Goal: Task Accomplishment & Management: Manage account settings

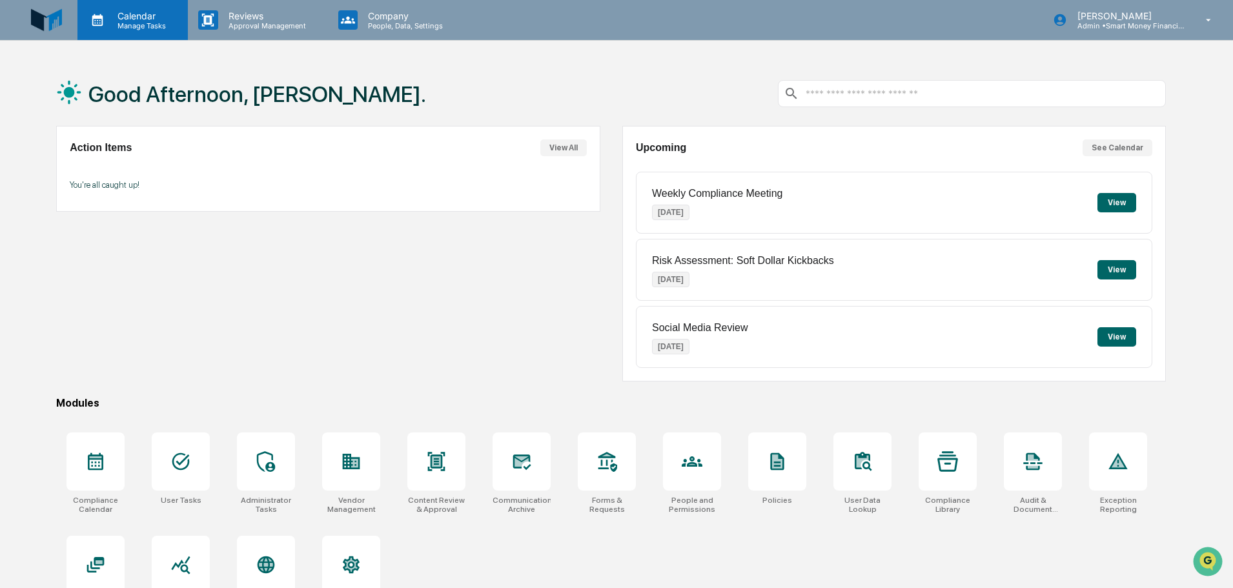
click at [182, 34] on div "Calendar Manage Tasks" at bounding box center [132, 20] width 110 height 40
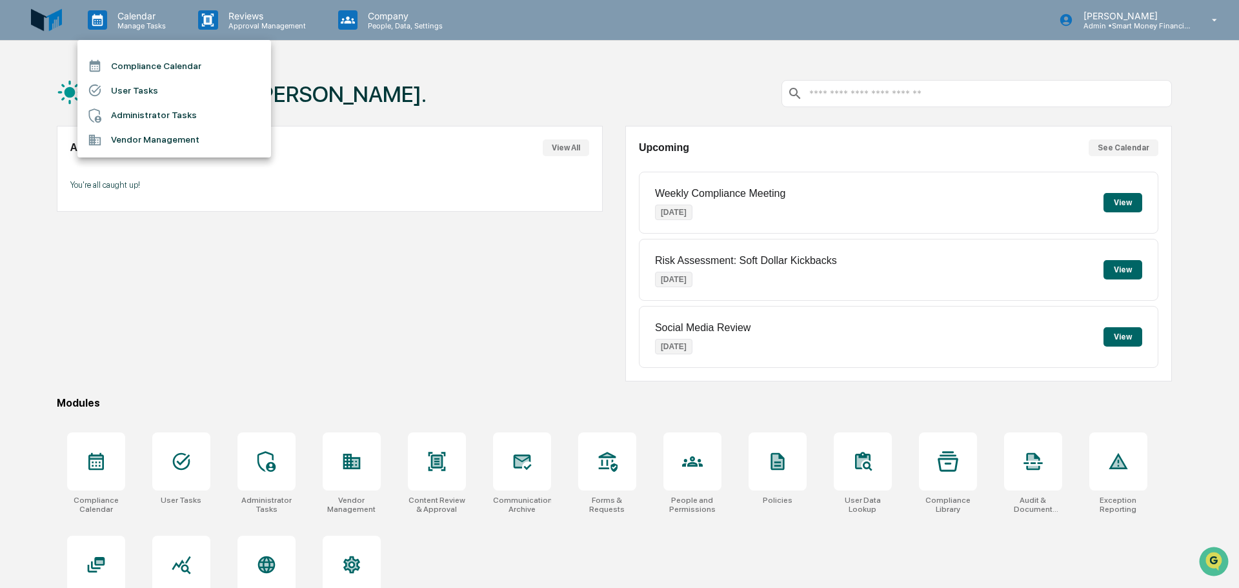
click at [164, 147] on li "Vendor Management" at bounding box center [174, 140] width 194 height 25
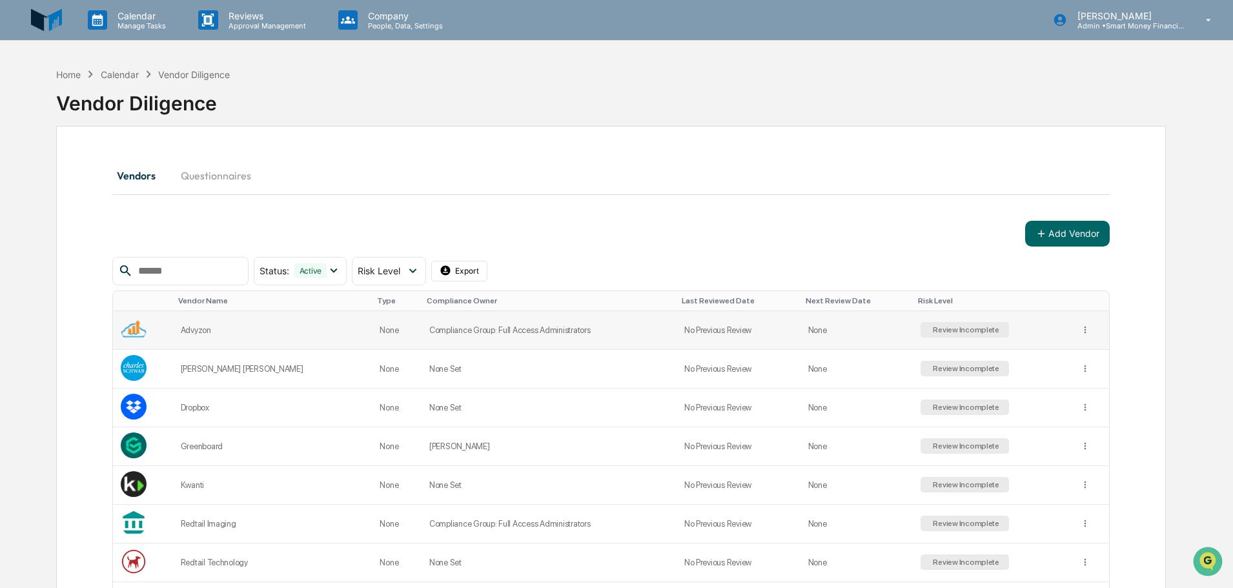
click at [932, 328] on div "Review Incomplete" at bounding box center [964, 329] width 69 height 9
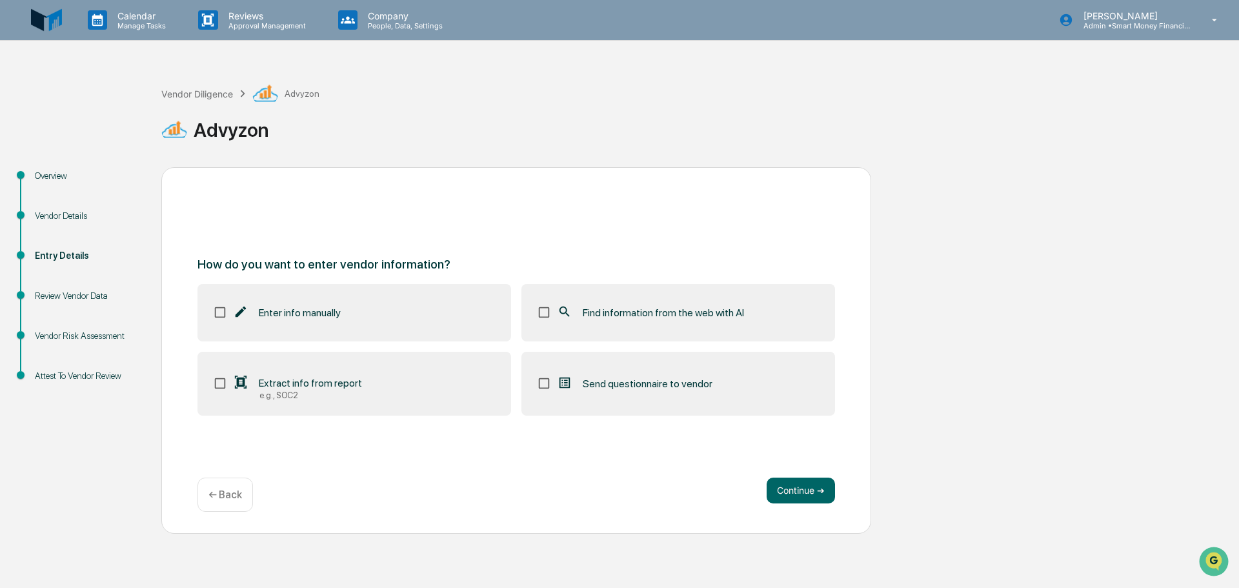
click at [596, 329] on label "Find information from the web with AI" at bounding box center [679, 312] width 314 height 57
click at [826, 493] on button "Continue ➔" at bounding box center [801, 491] width 68 height 26
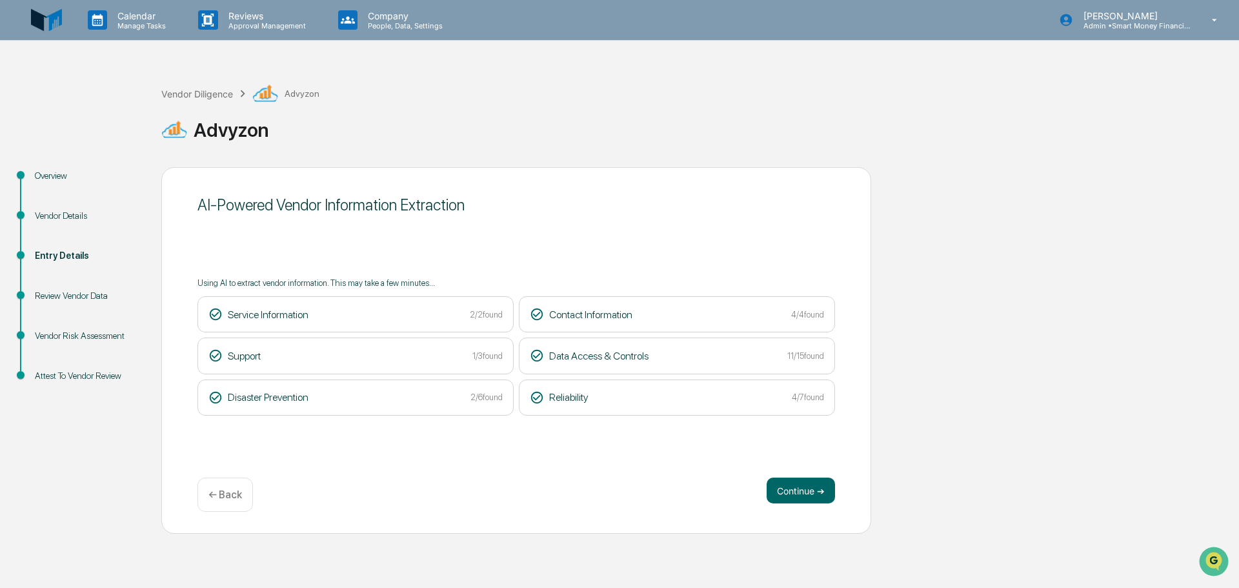
click at [809, 512] on div "AI-Powered Vendor Information Extraction Using AI to extract vendor information…" at bounding box center [516, 350] width 710 height 367
click at [761, 354] on div "Data Access & Controls 11/15 found" at bounding box center [677, 356] width 294 height 14
click at [817, 485] on button "Continue ➔" at bounding box center [801, 491] width 68 height 26
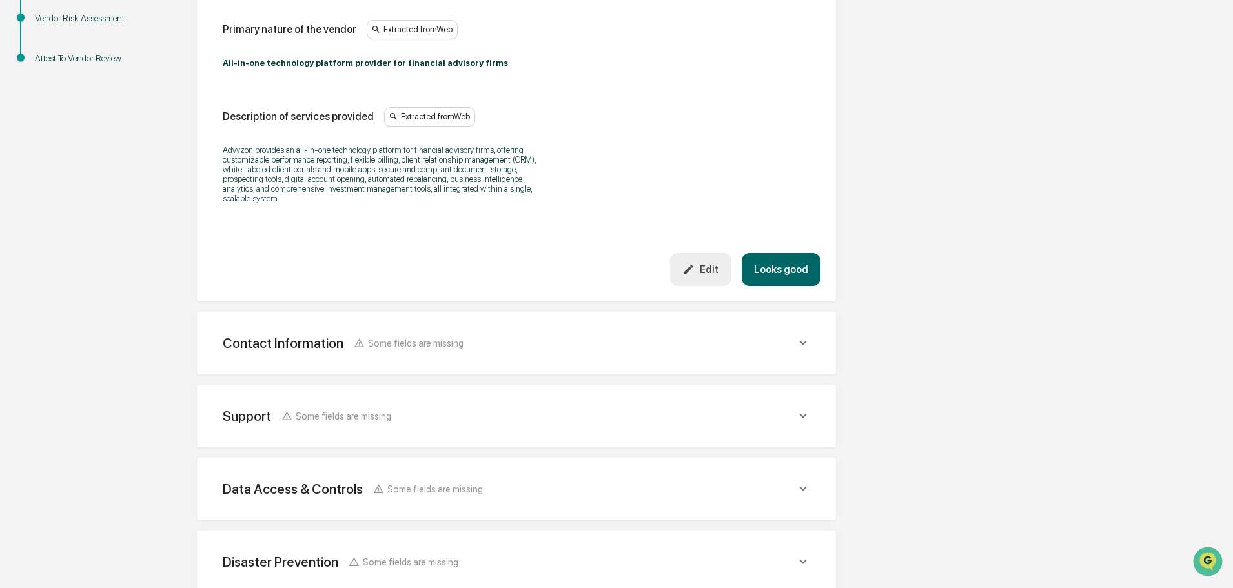
scroll to position [323, 0]
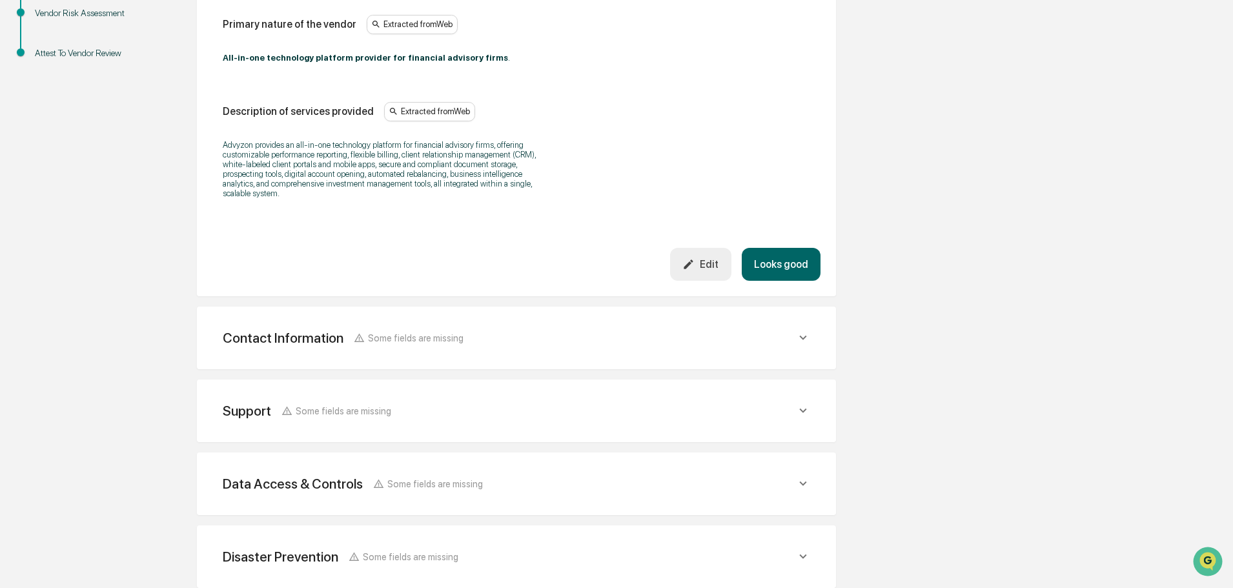
click at [680, 340] on div "Contact Information Some fields are missing" at bounding box center [509, 338] width 573 height 16
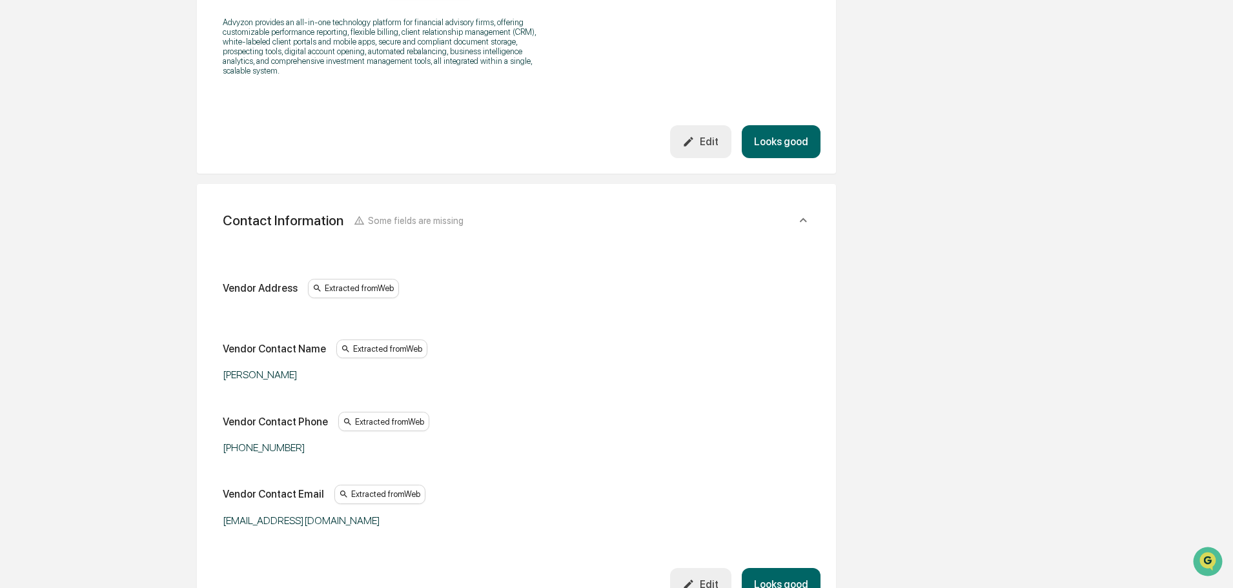
scroll to position [452, 0]
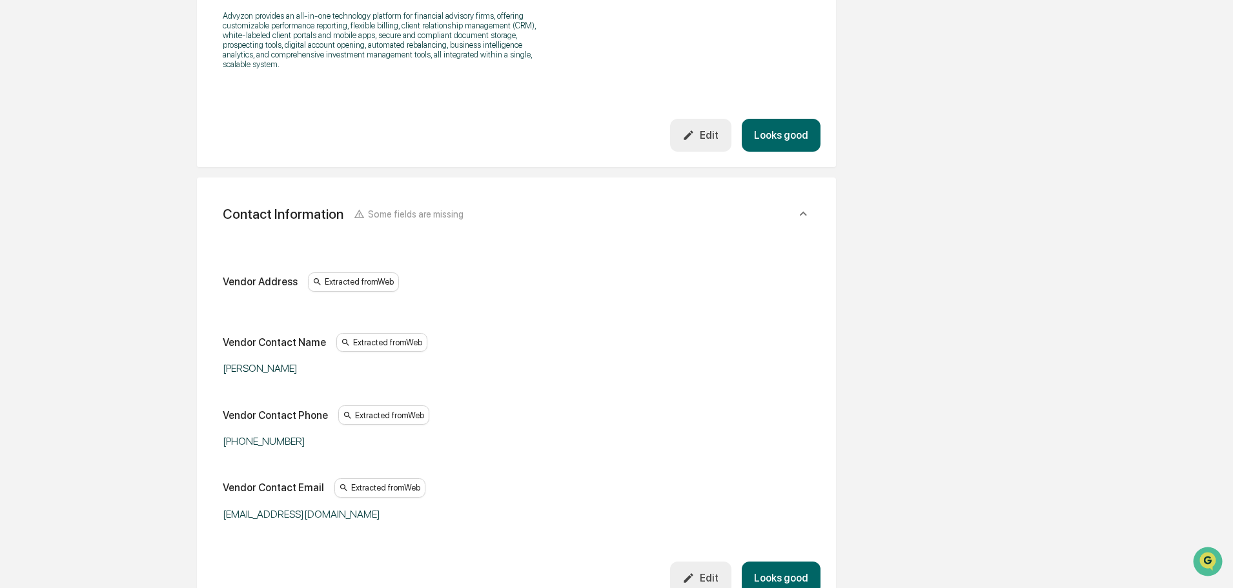
click at [242, 281] on div "Vendor Address" at bounding box center [260, 282] width 75 height 12
click at [312, 286] on icon at bounding box center [317, 282] width 10 height 10
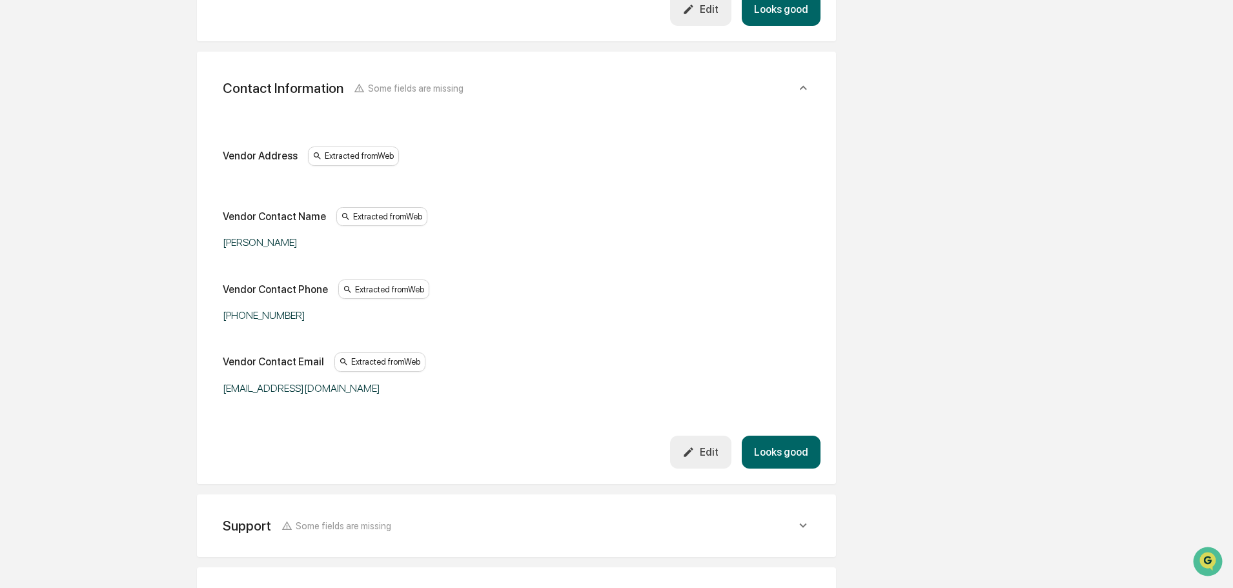
scroll to position [581, 0]
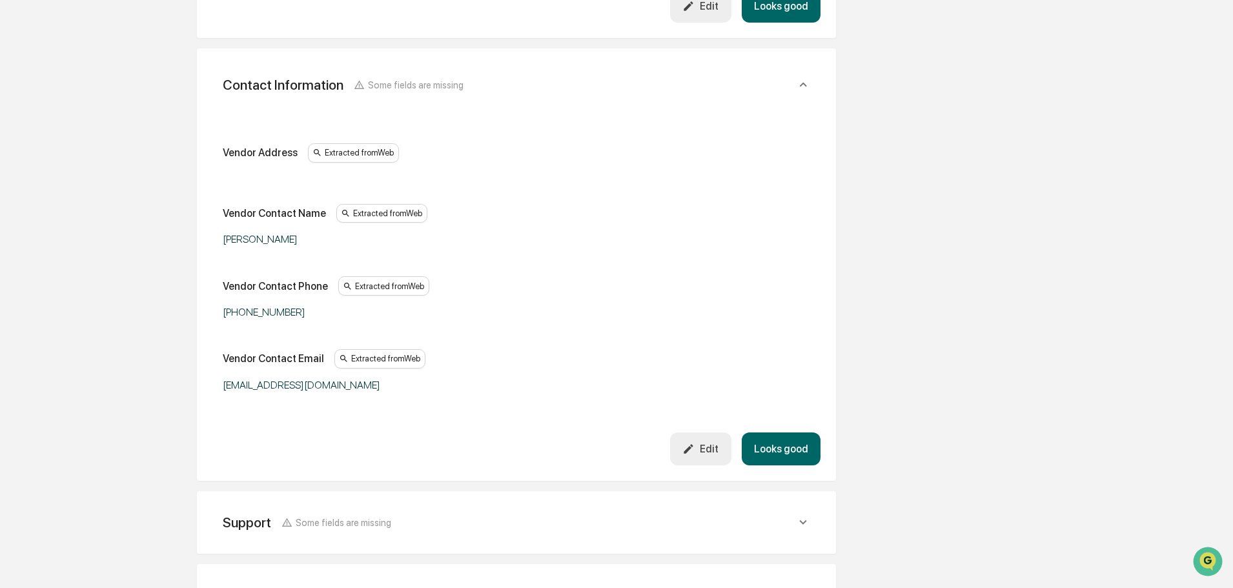
click at [706, 449] on div "Edit" at bounding box center [700, 449] width 36 height 12
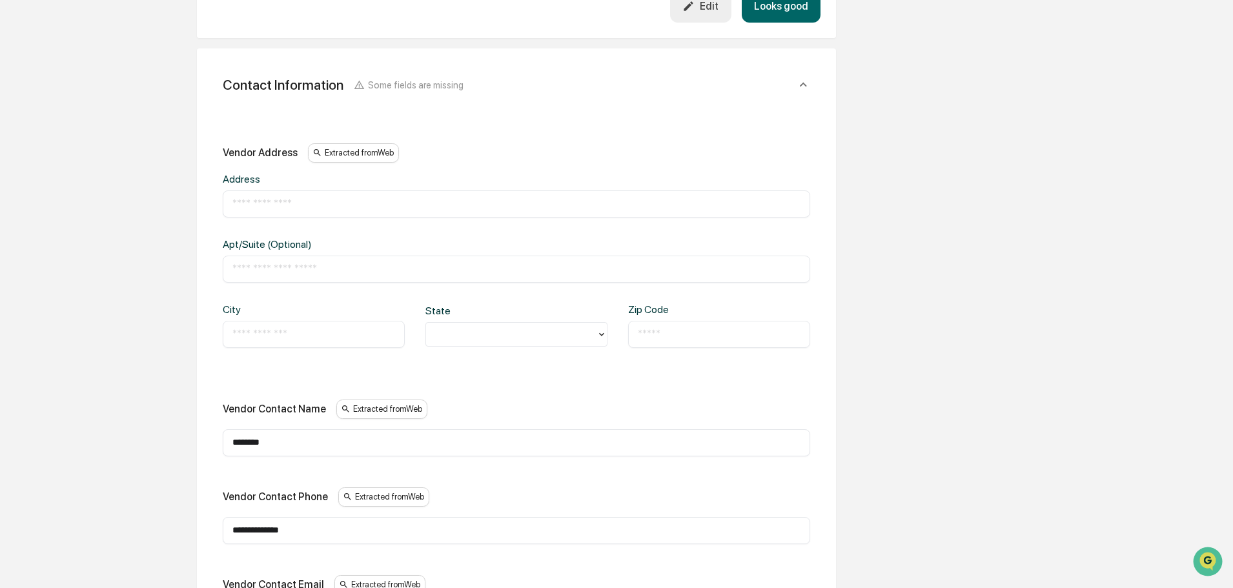
click at [382, 203] on input "text" at bounding box center [516, 204] width 568 height 13
paste input "**********"
drag, startPoint x: 316, startPoint y: 205, endPoint x: 441, endPoint y: 207, distance: 125.2
click at [441, 207] on input "**********" at bounding box center [516, 204] width 568 height 13
type input "**********"
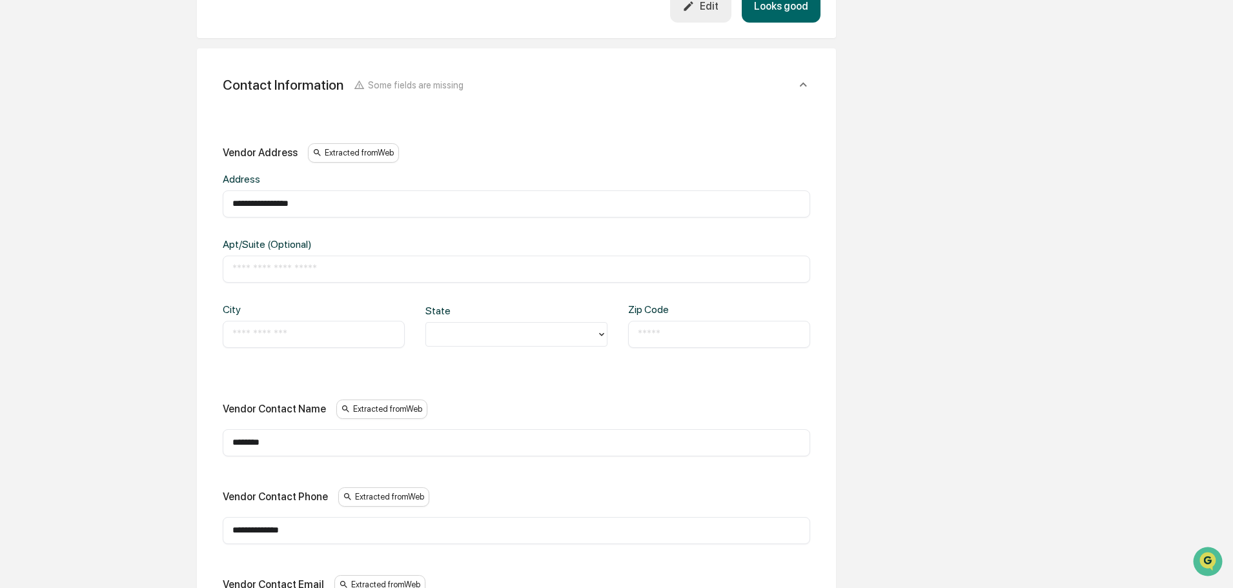
click at [309, 316] on div "City ​" at bounding box center [314, 325] width 182 height 45
click at [310, 330] on input "text" at bounding box center [313, 334] width 163 height 13
type input "*******"
type input "**"
type input "*****"
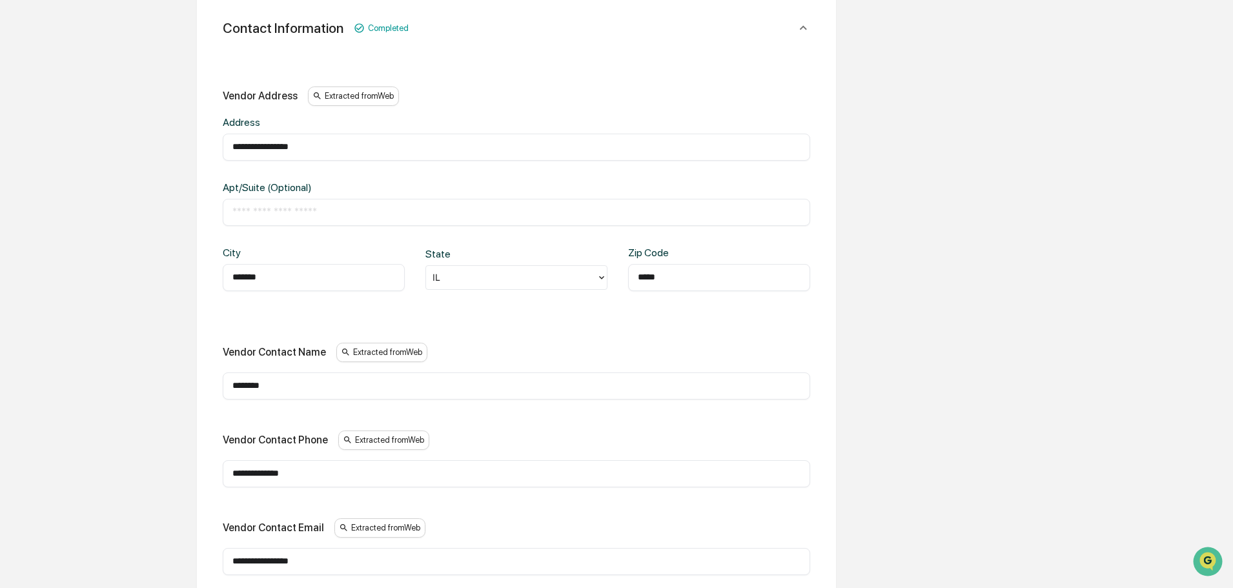
scroll to position [710, 0]
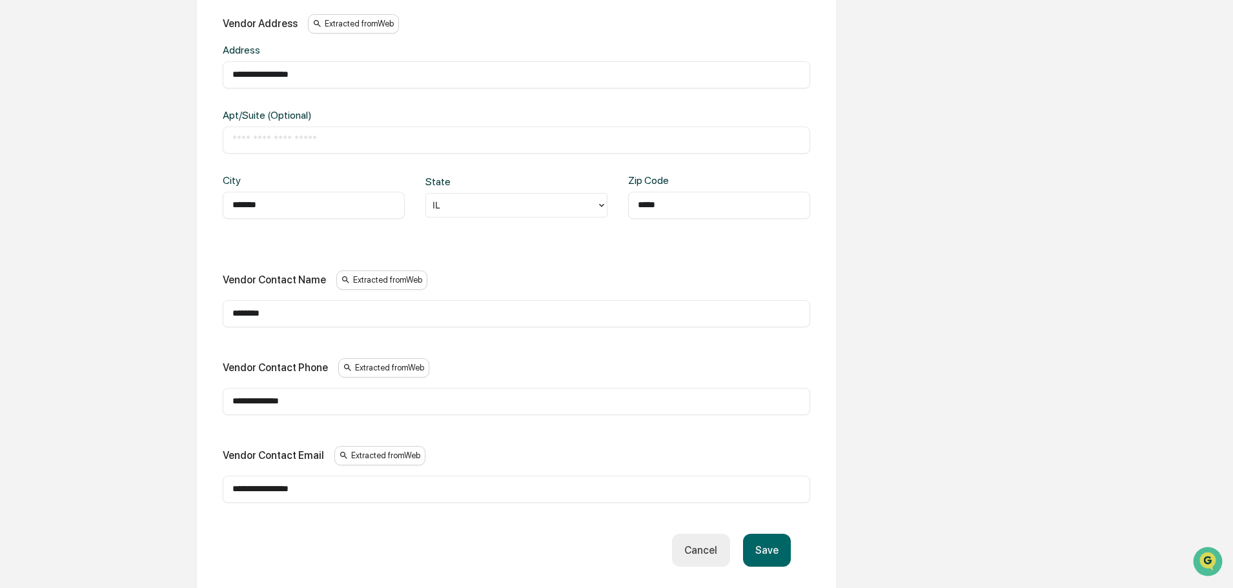
click at [760, 549] on button "Save" at bounding box center [767, 550] width 48 height 33
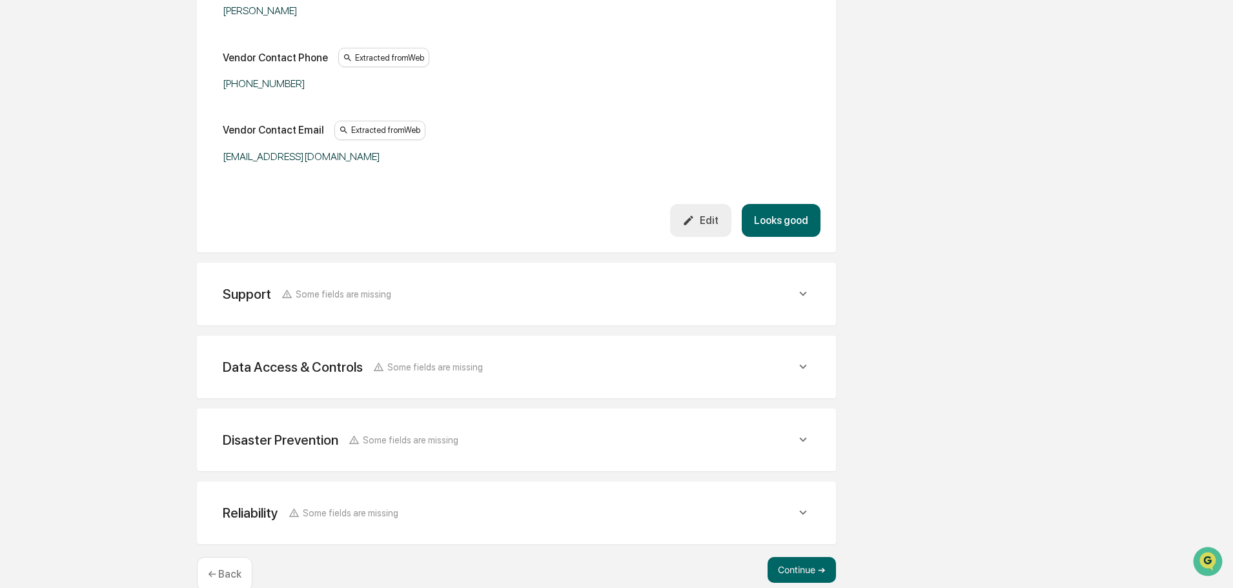
scroll to position [839, 0]
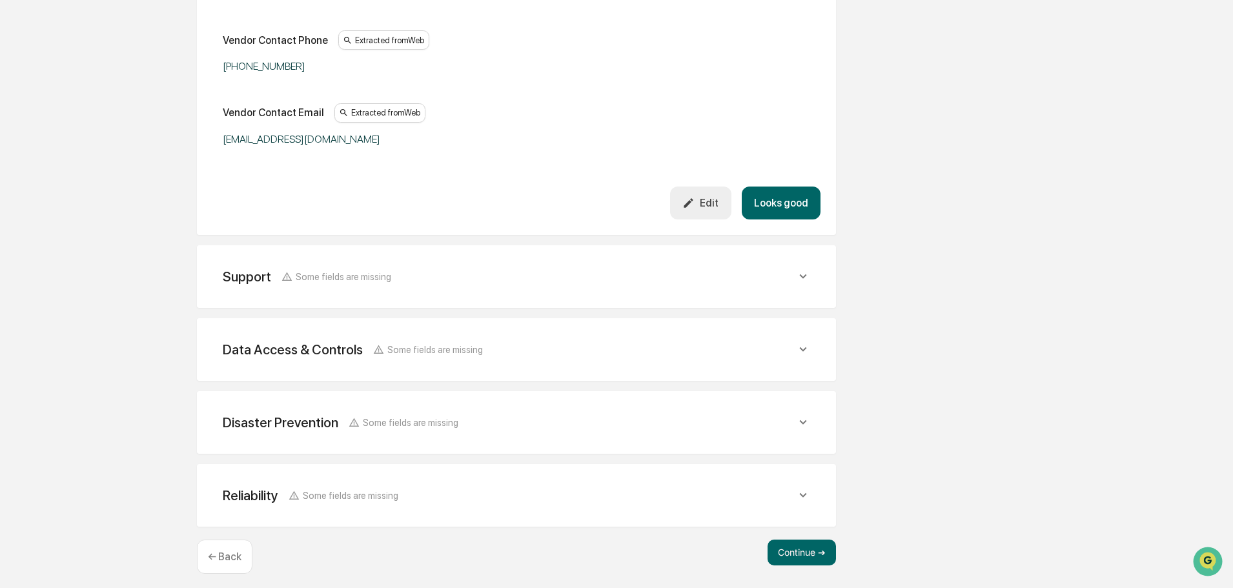
click at [644, 270] on div "Support Some fields are missing" at bounding box center [509, 277] width 573 height 16
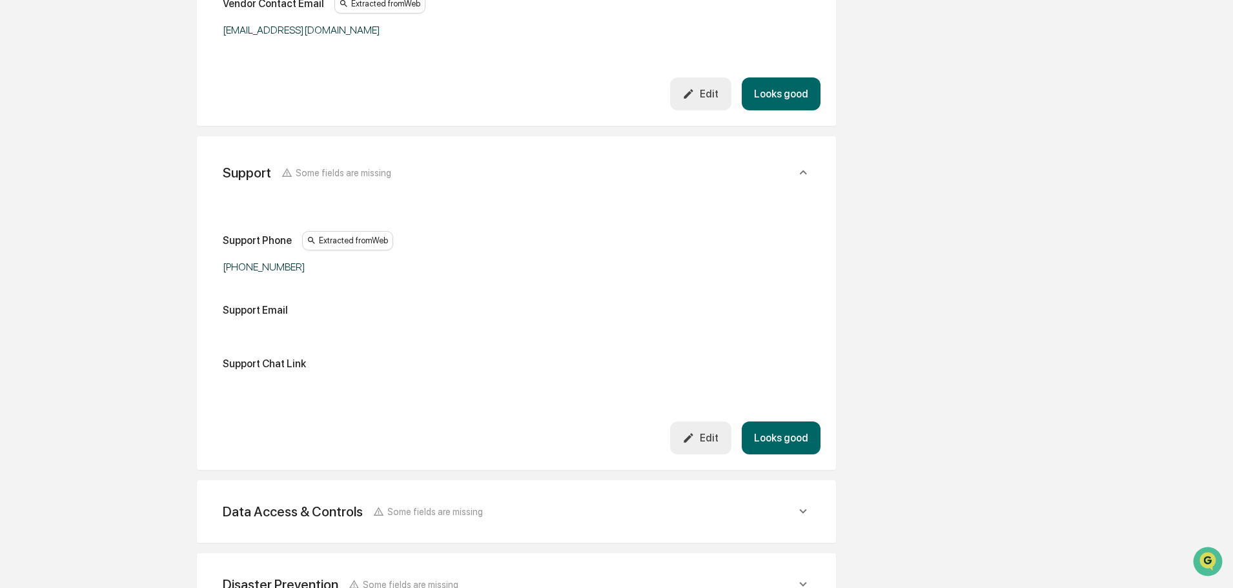
scroll to position [968, 0]
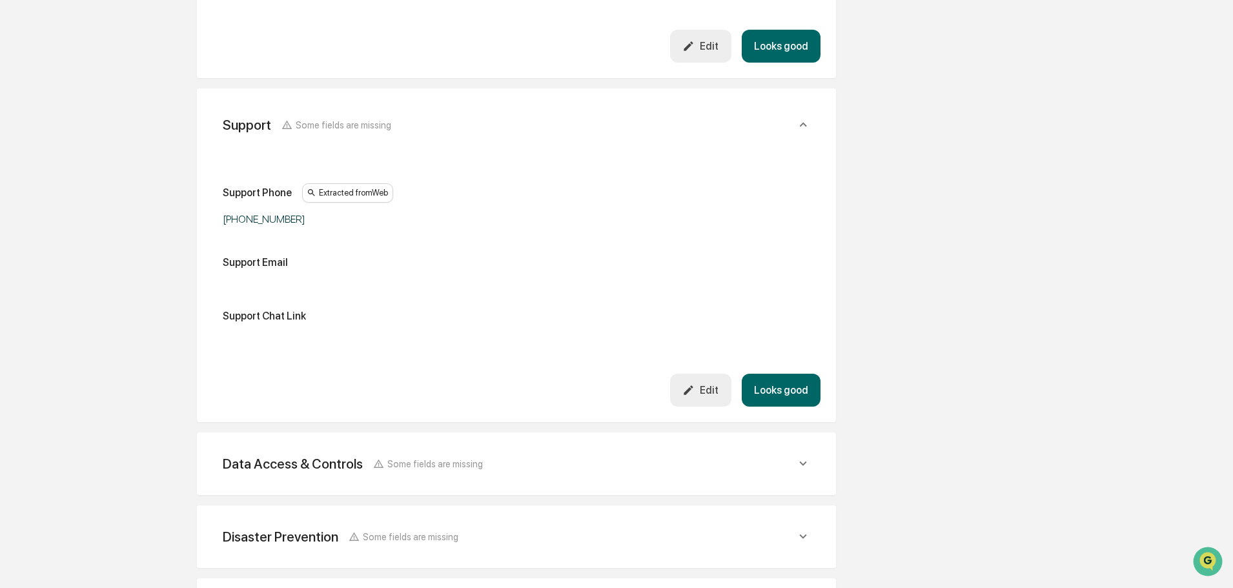
click at [775, 380] on button "Looks good" at bounding box center [781, 390] width 79 height 33
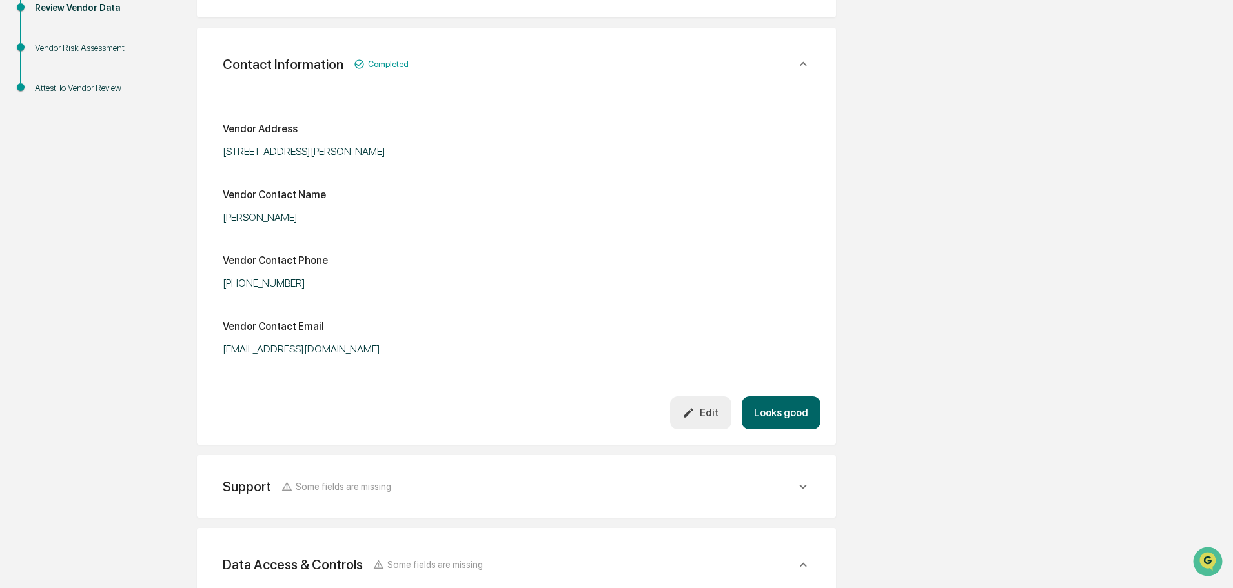
click at [777, 402] on button "Looks good" at bounding box center [781, 412] width 79 height 33
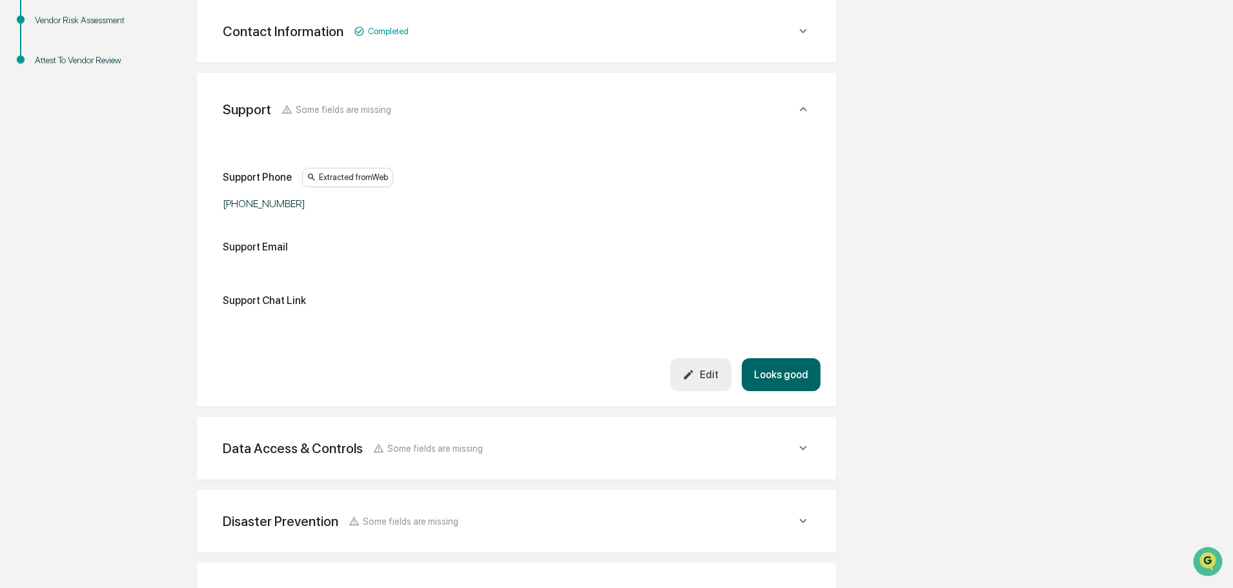
click at [766, 365] on button "Looks good" at bounding box center [781, 374] width 79 height 33
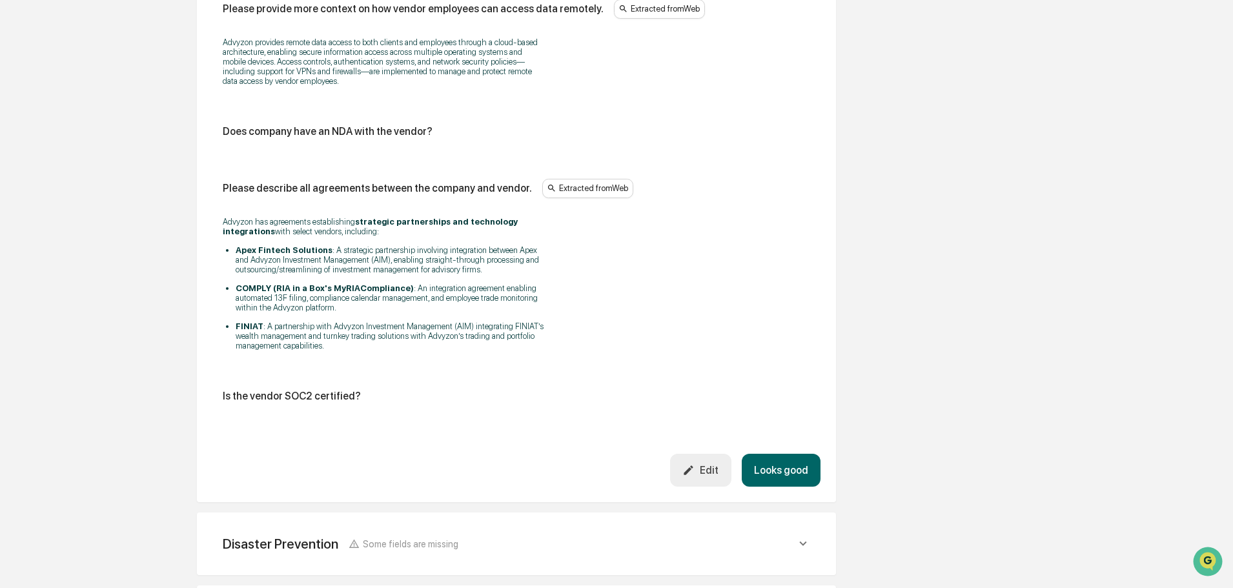
scroll to position [1635, 0]
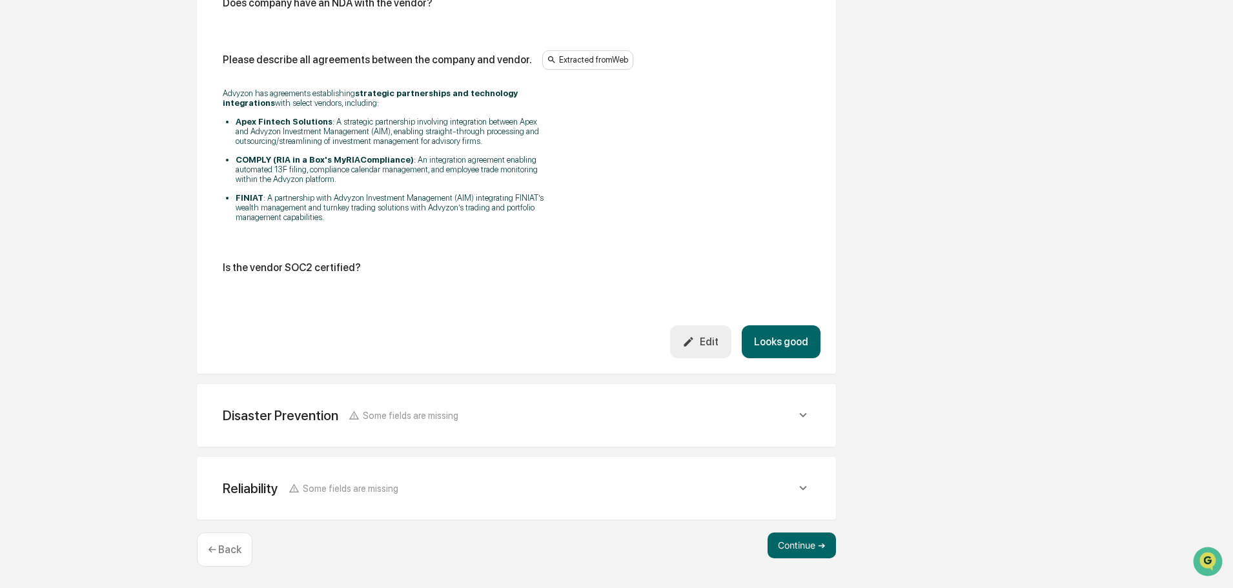
click at [713, 332] on button "Edit" at bounding box center [700, 341] width 61 height 33
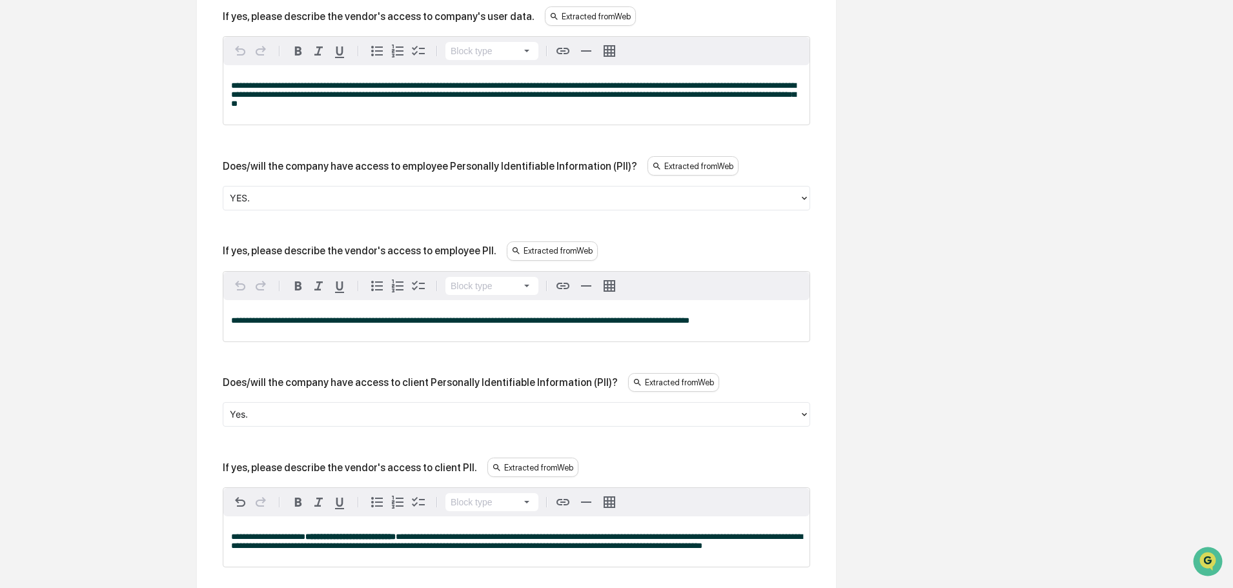
scroll to position [1054, 0]
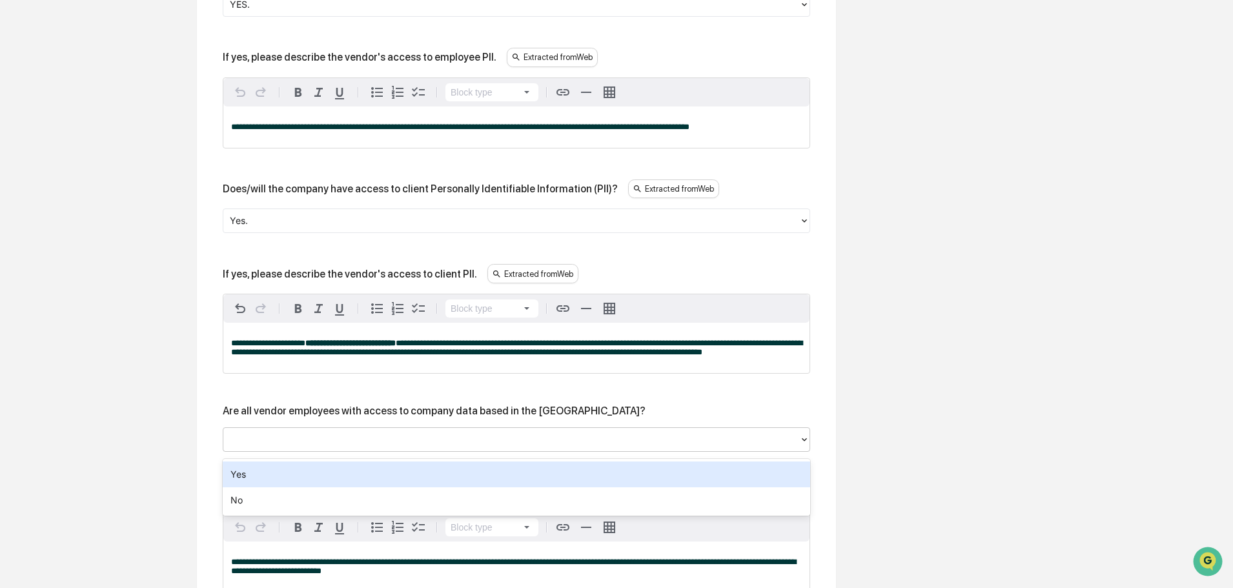
click at [292, 440] on div at bounding box center [511, 440] width 563 height 15
click at [298, 473] on div "Yes" at bounding box center [516, 475] width 587 height 26
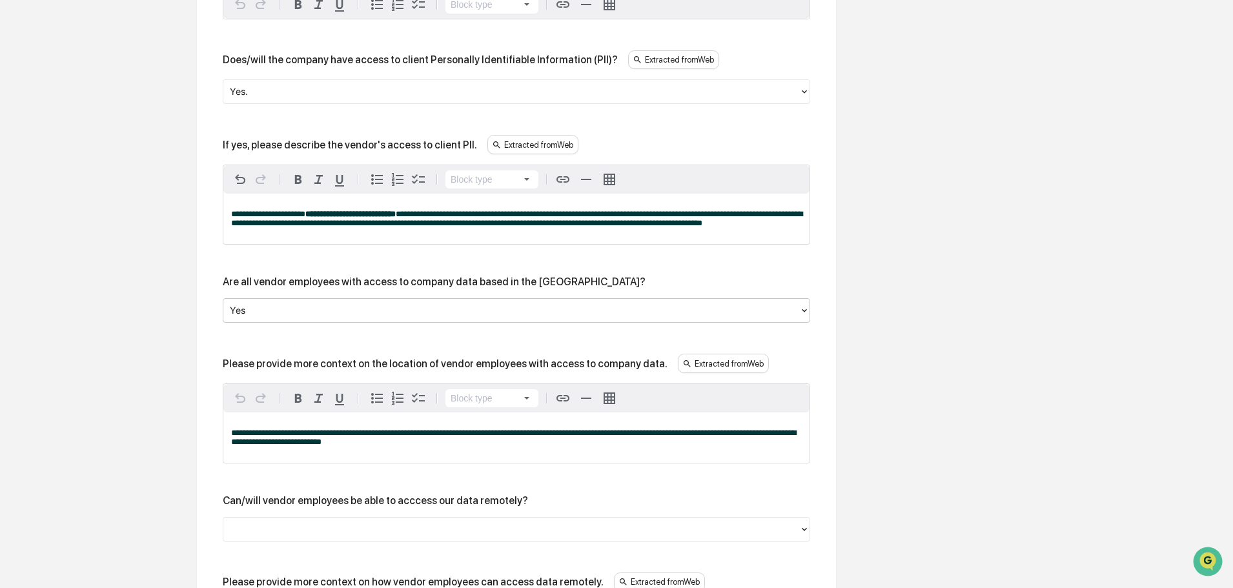
scroll to position [1312, 0]
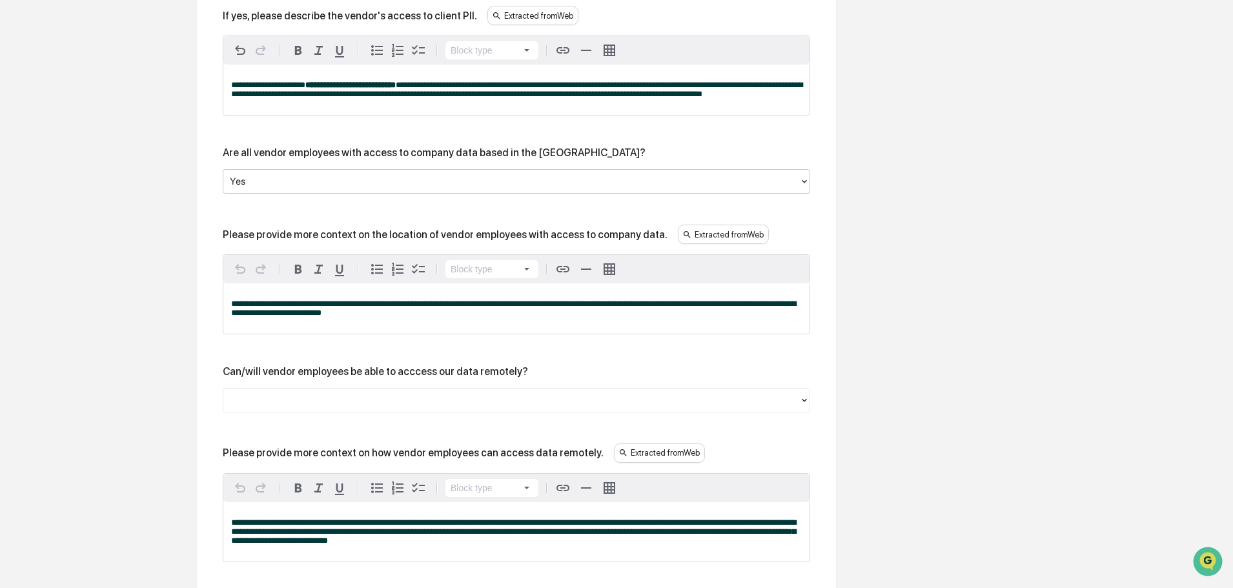
click at [422, 405] on div at bounding box center [511, 400] width 563 height 15
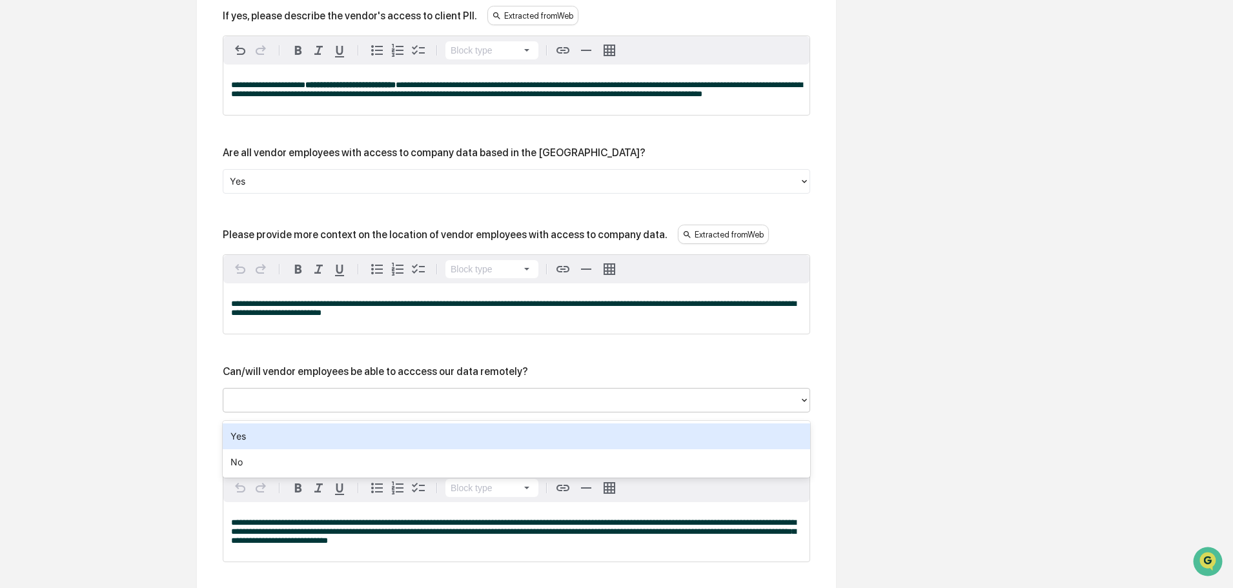
click at [431, 436] on div "Yes" at bounding box center [516, 436] width 587 height 26
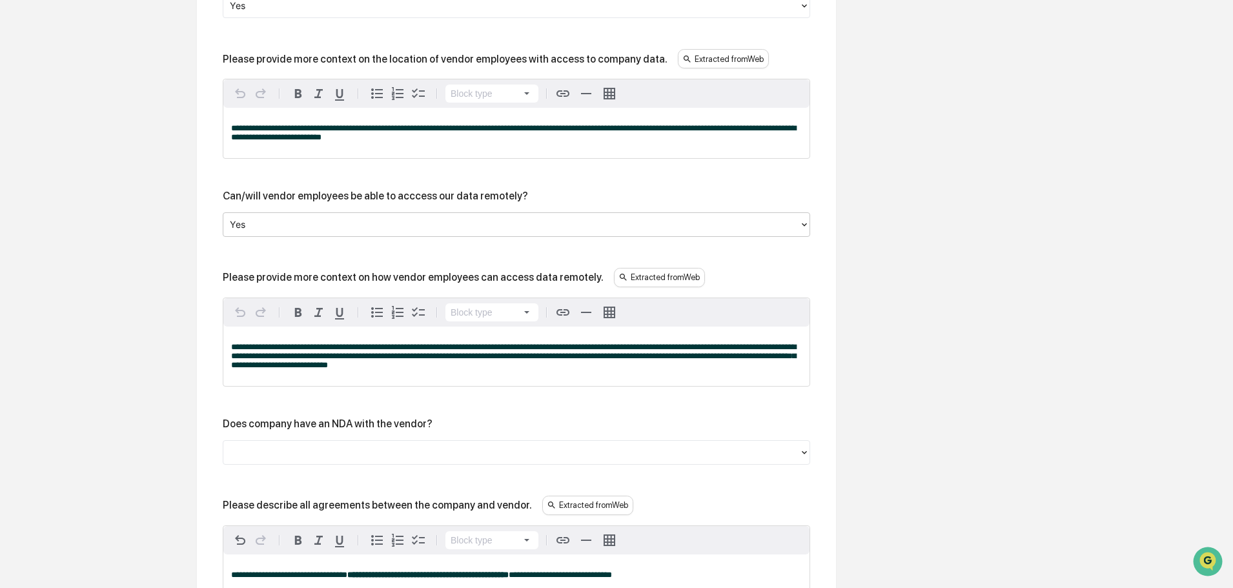
scroll to position [1506, 0]
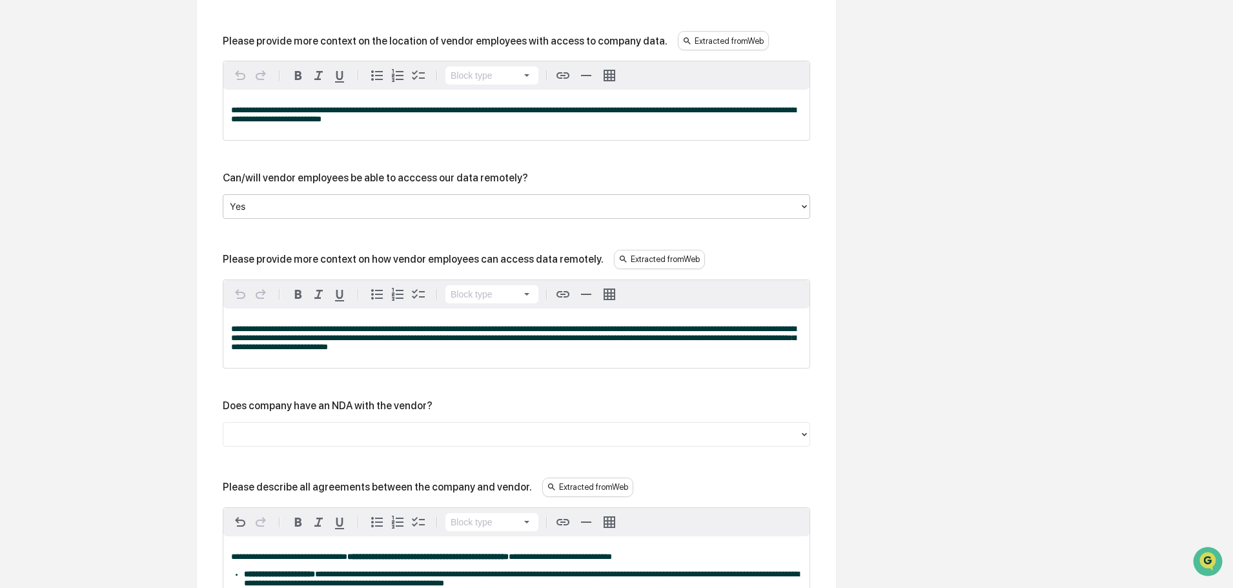
click at [431, 436] on div at bounding box center [511, 434] width 563 height 15
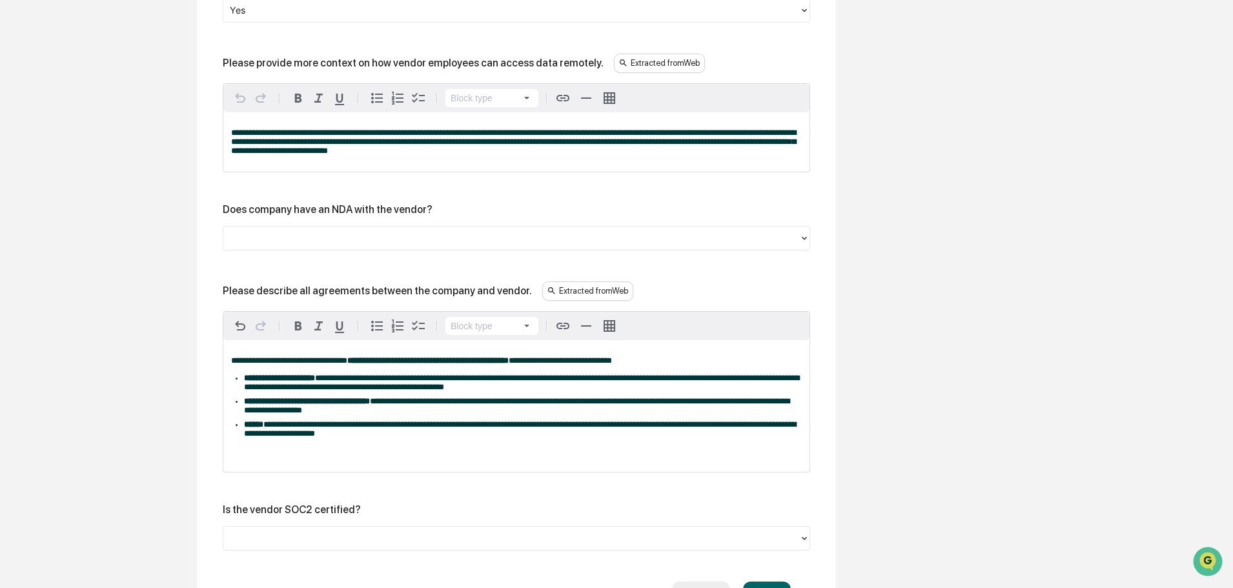
scroll to position [1829, 0]
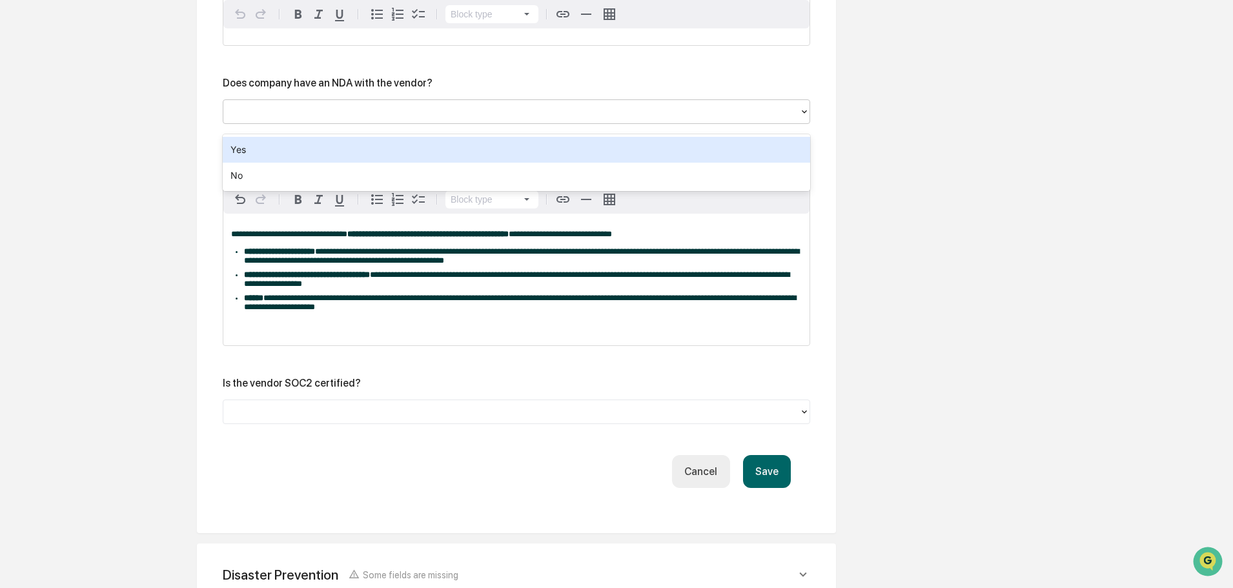
click at [337, 116] on div at bounding box center [511, 111] width 563 height 15
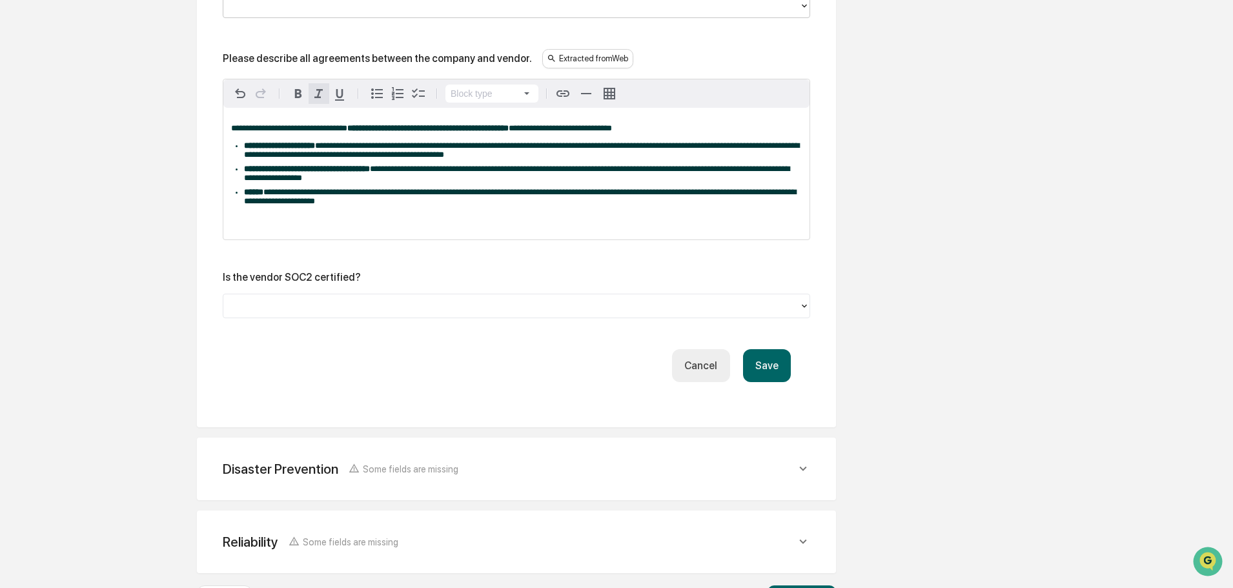
scroll to position [2001, 0]
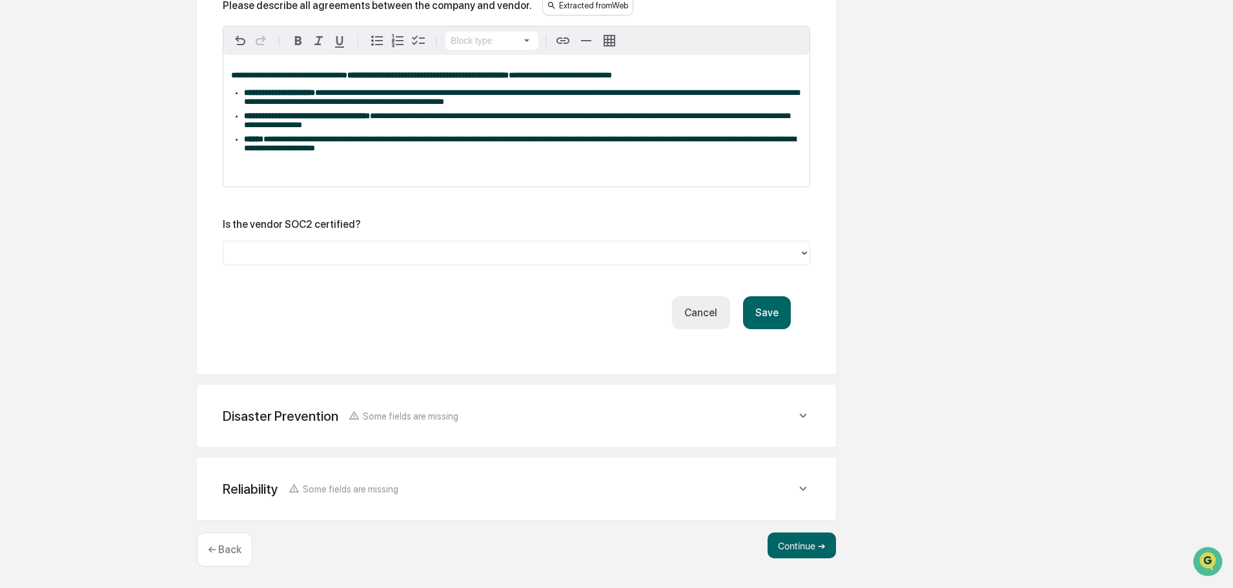
click at [322, 252] on div at bounding box center [511, 252] width 563 height 15
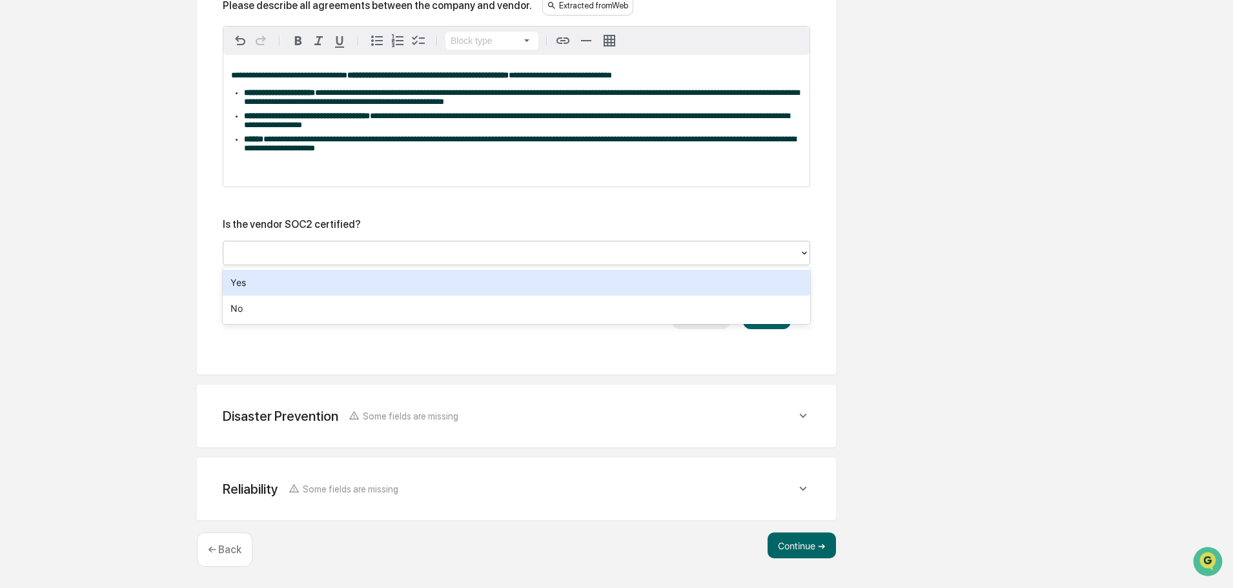
click at [317, 291] on div "Yes" at bounding box center [516, 283] width 587 height 26
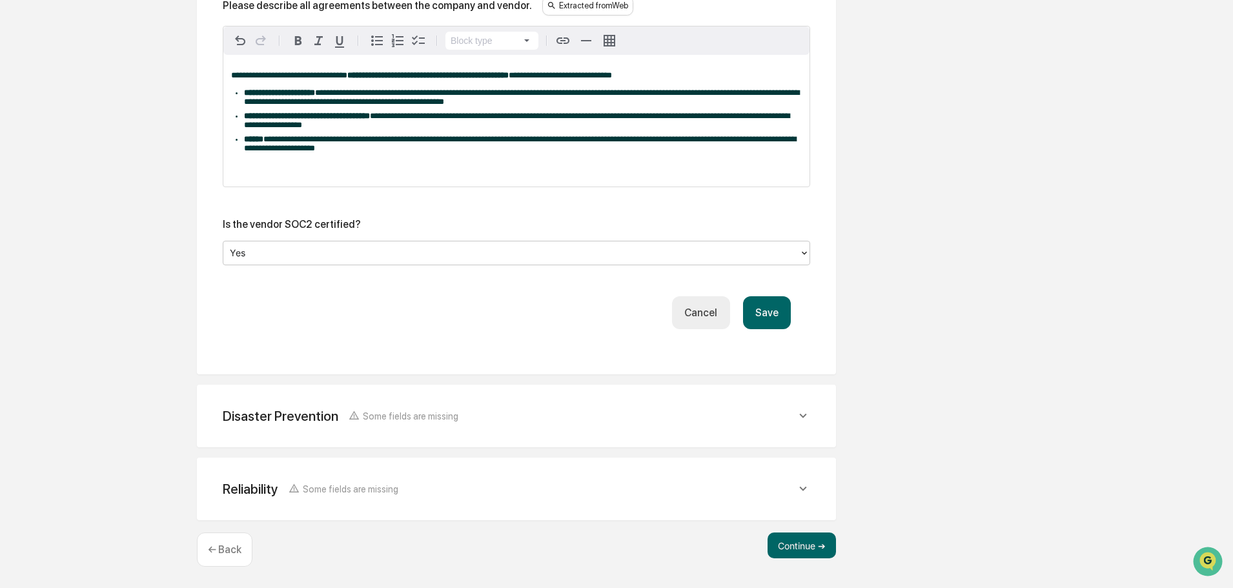
click at [762, 302] on button "Save" at bounding box center [767, 312] width 48 height 33
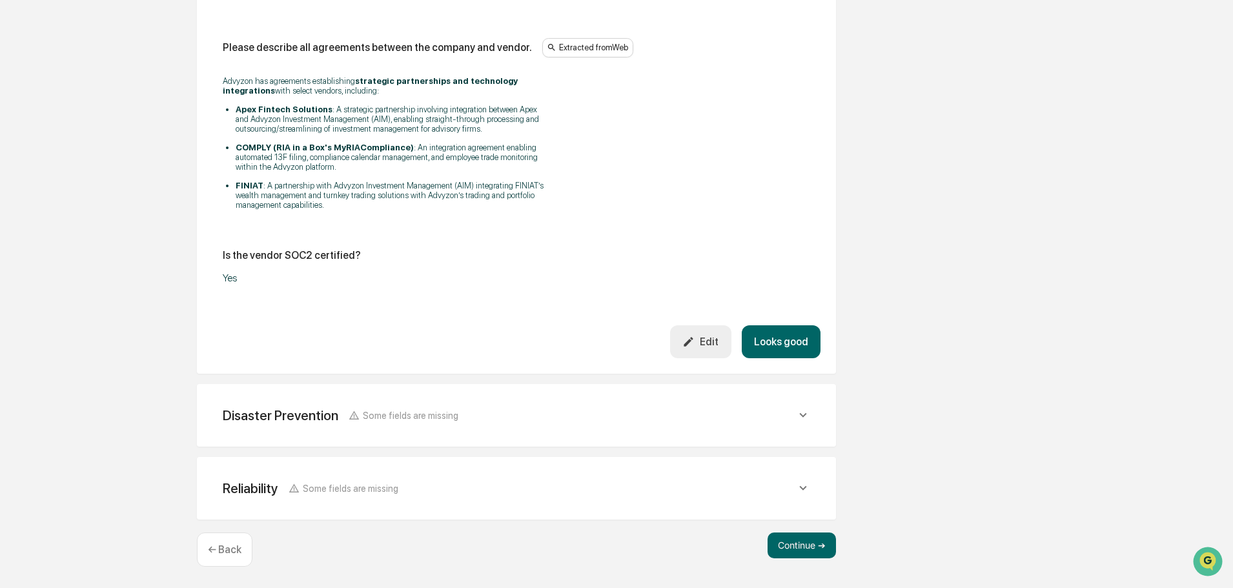
scroll to position [1672, 0]
click at [757, 340] on button "Looks good" at bounding box center [781, 341] width 79 height 33
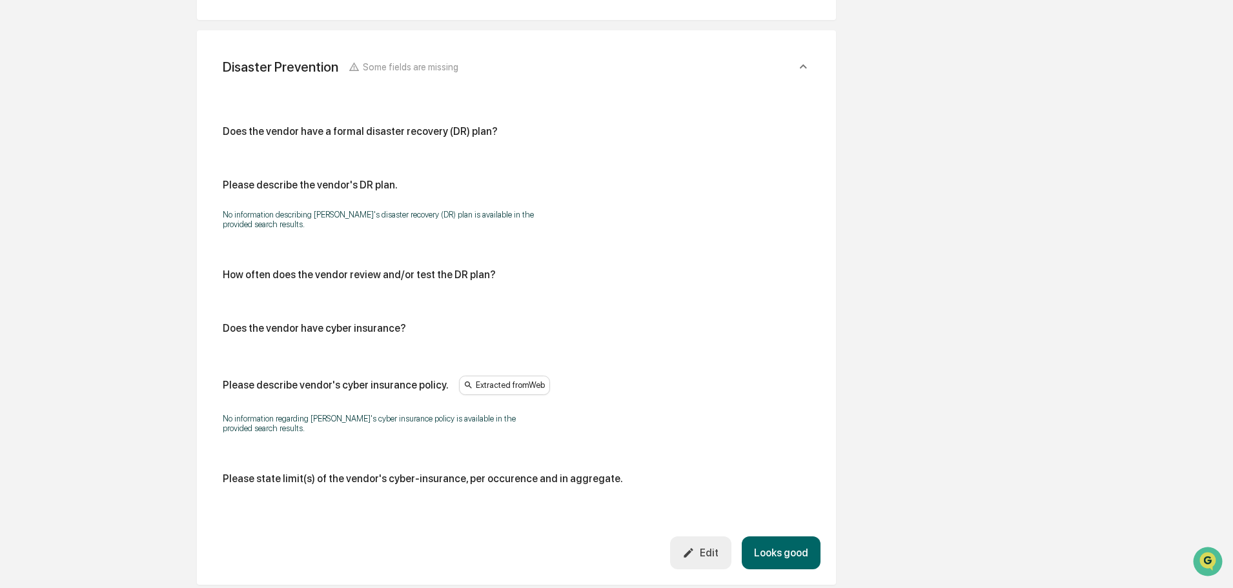
scroll to position [526, 0]
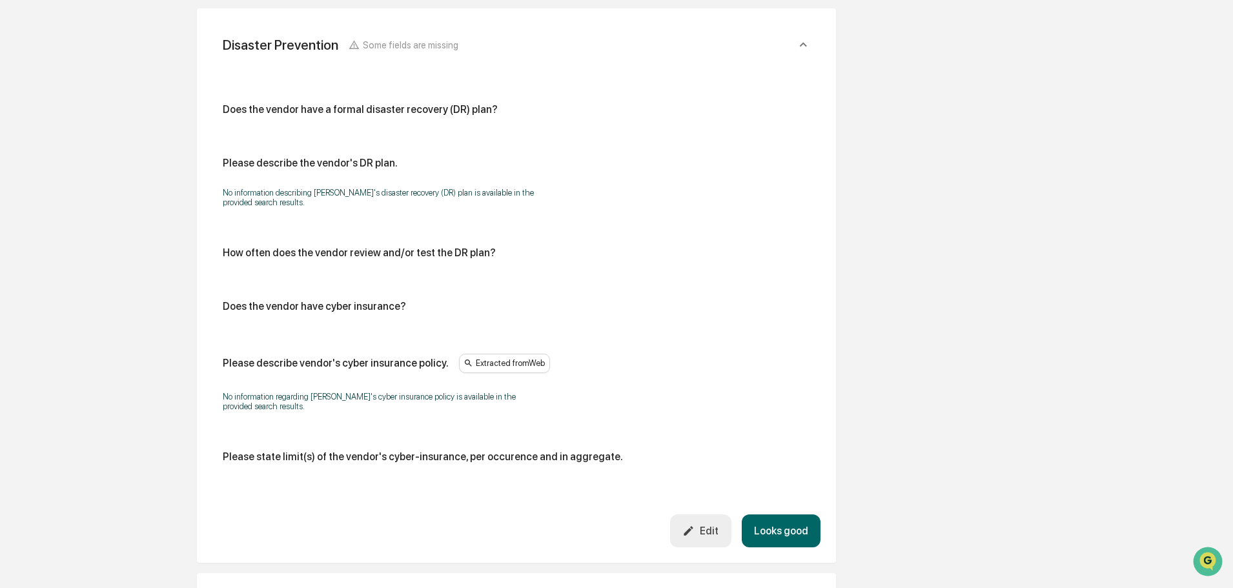
click at [777, 521] on button "Looks good" at bounding box center [781, 530] width 79 height 33
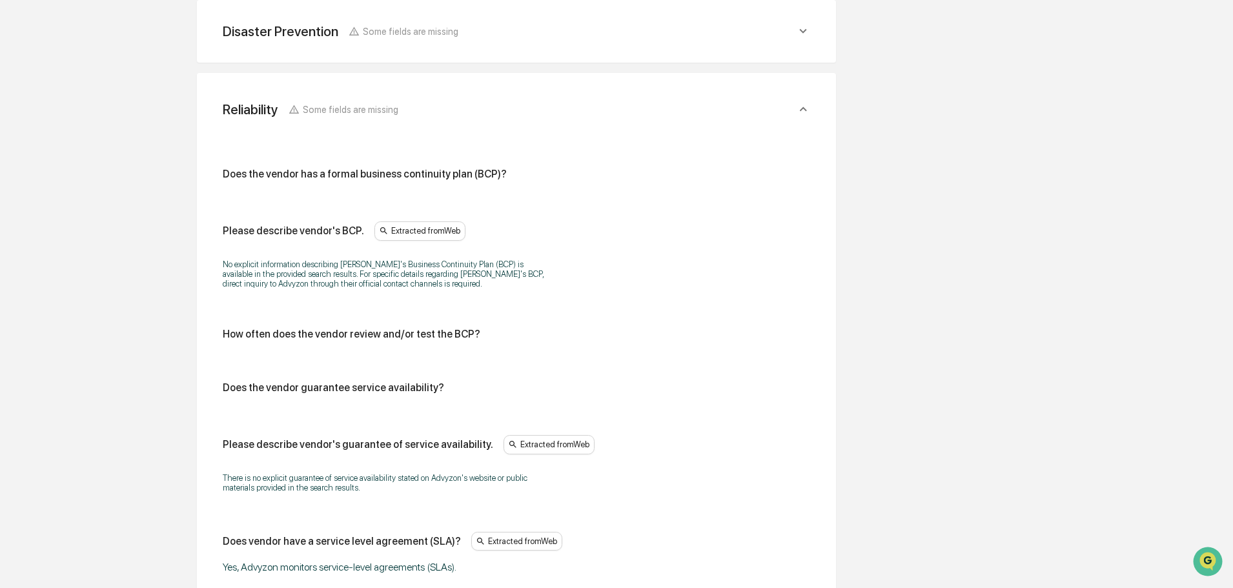
scroll to position [775, 0]
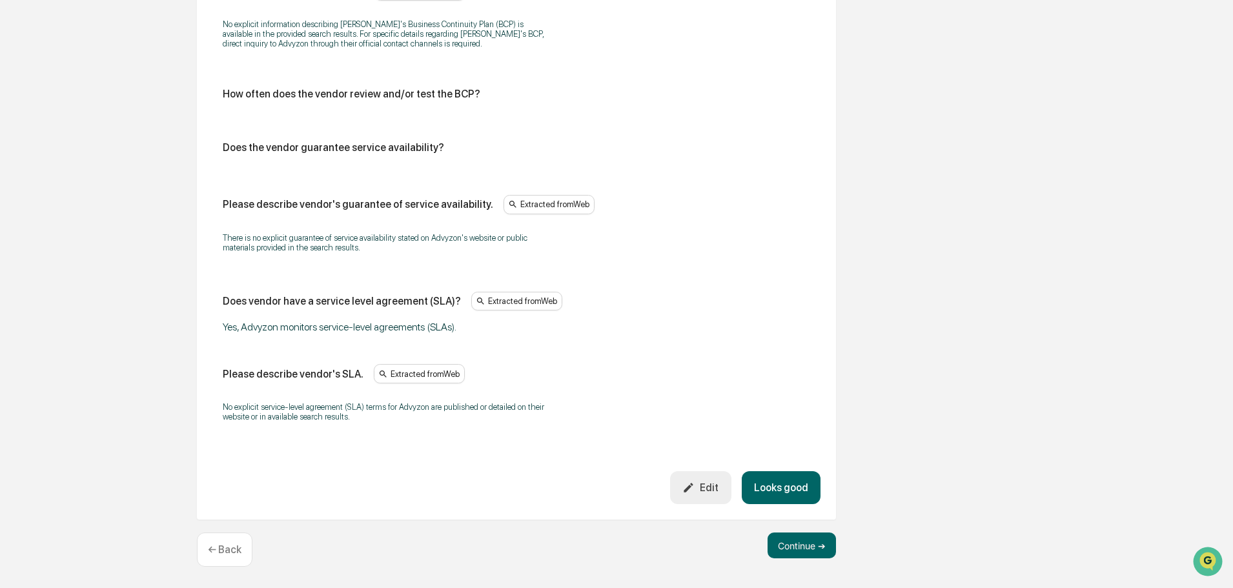
click at [707, 485] on div "Edit" at bounding box center [700, 488] width 36 height 12
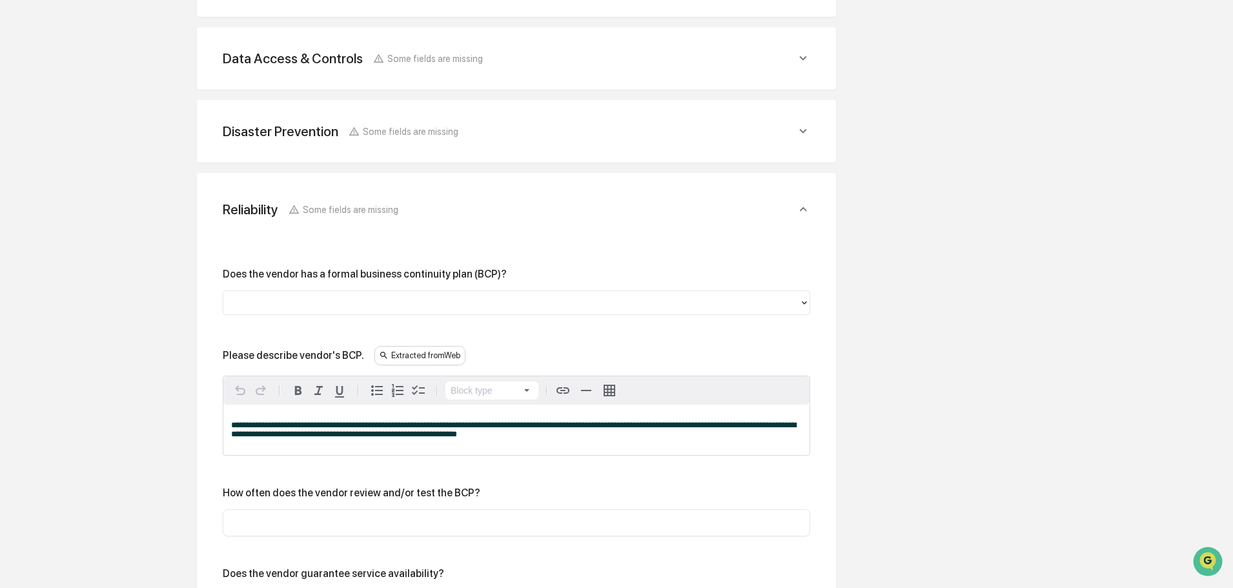
scroll to position [452, 0]
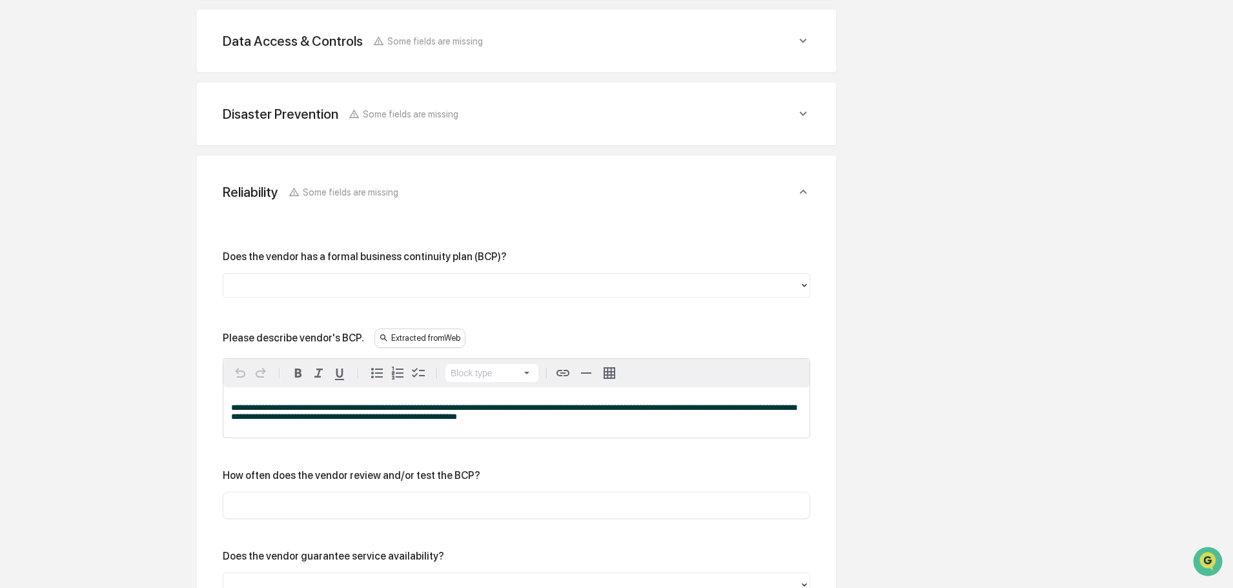
click at [420, 300] on div "**********" at bounding box center [516, 597] width 587 height 695
click at [363, 287] on div at bounding box center [511, 285] width 563 height 15
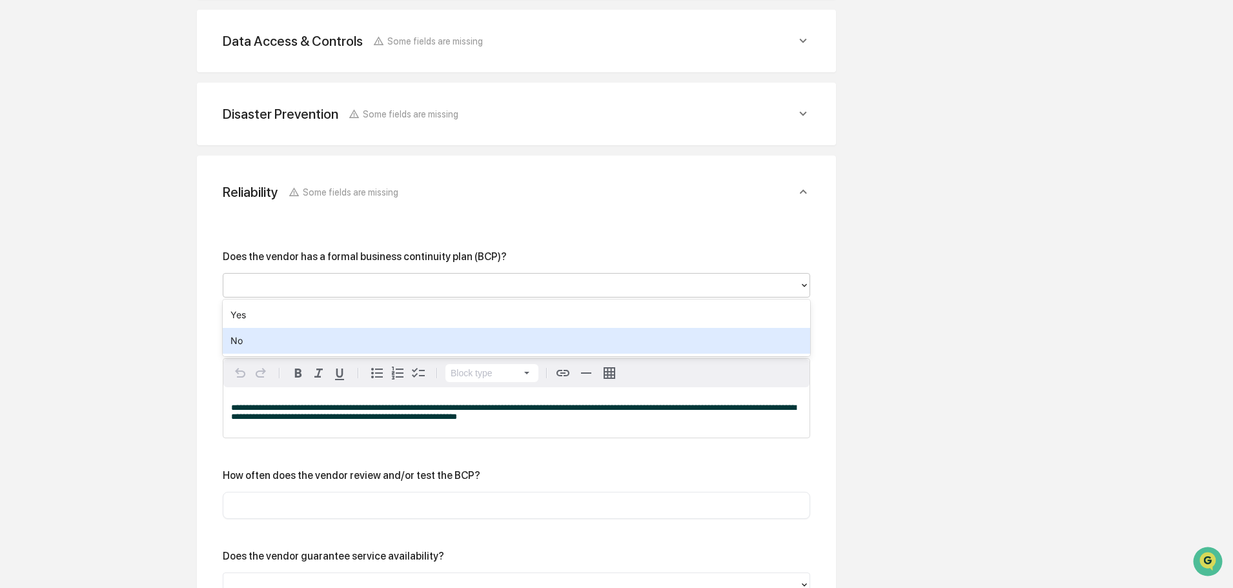
click at [299, 339] on div "No" at bounding box center [516, 341] width 587 height 26
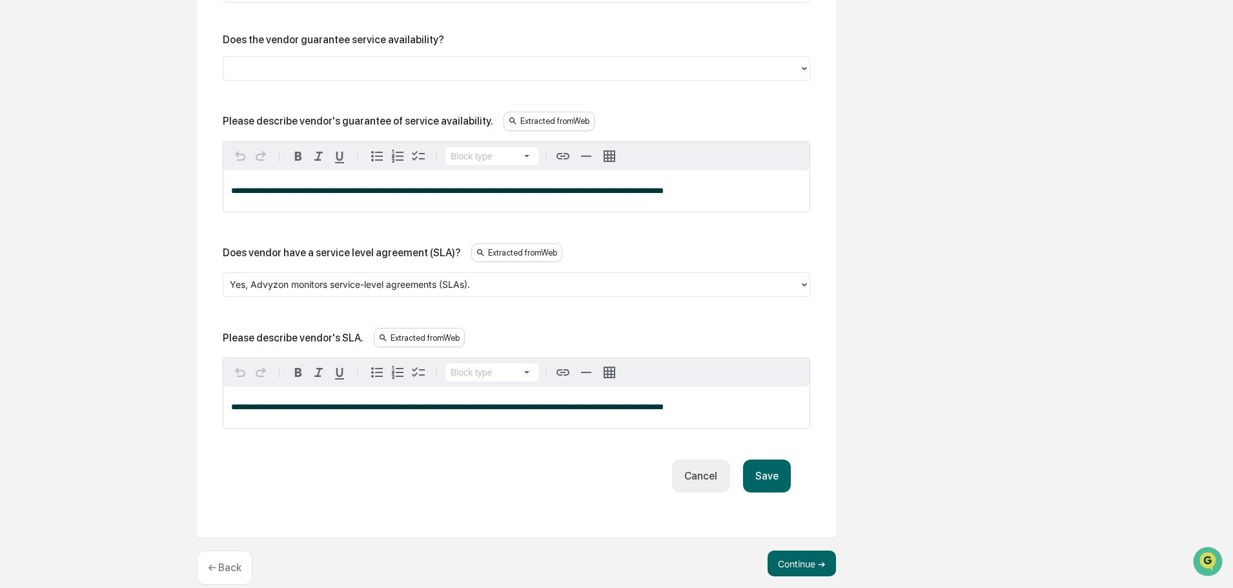
scroll to position [989, 0]
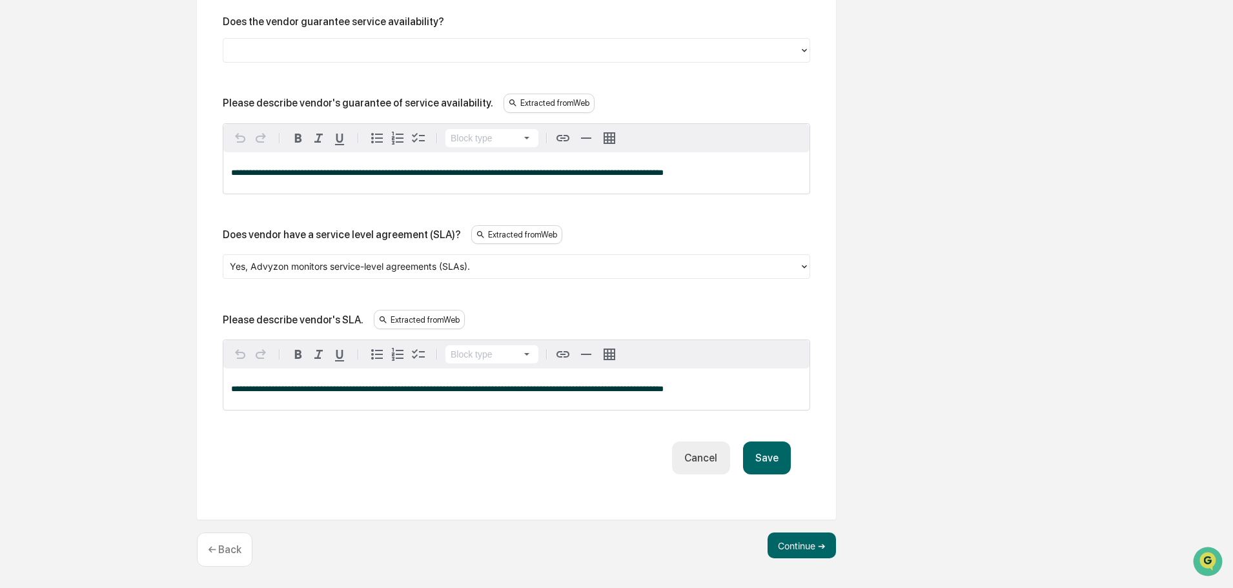
click at [755, 453] on button "Save" at bounding box center [767, 458] width 48 height 33
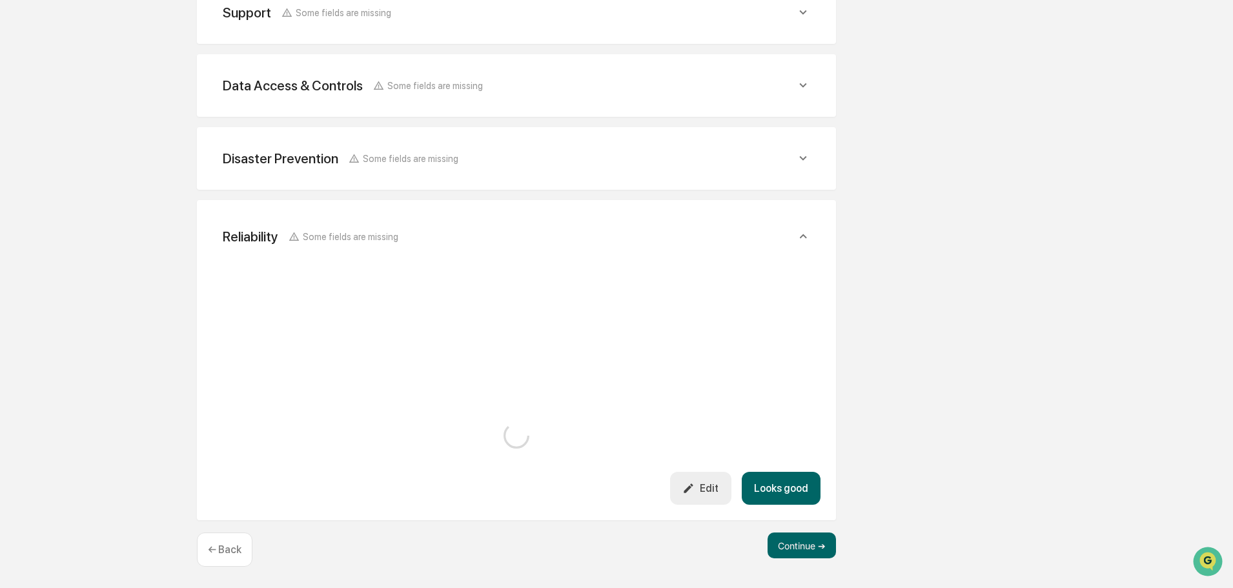
scroll to position [787, 0]
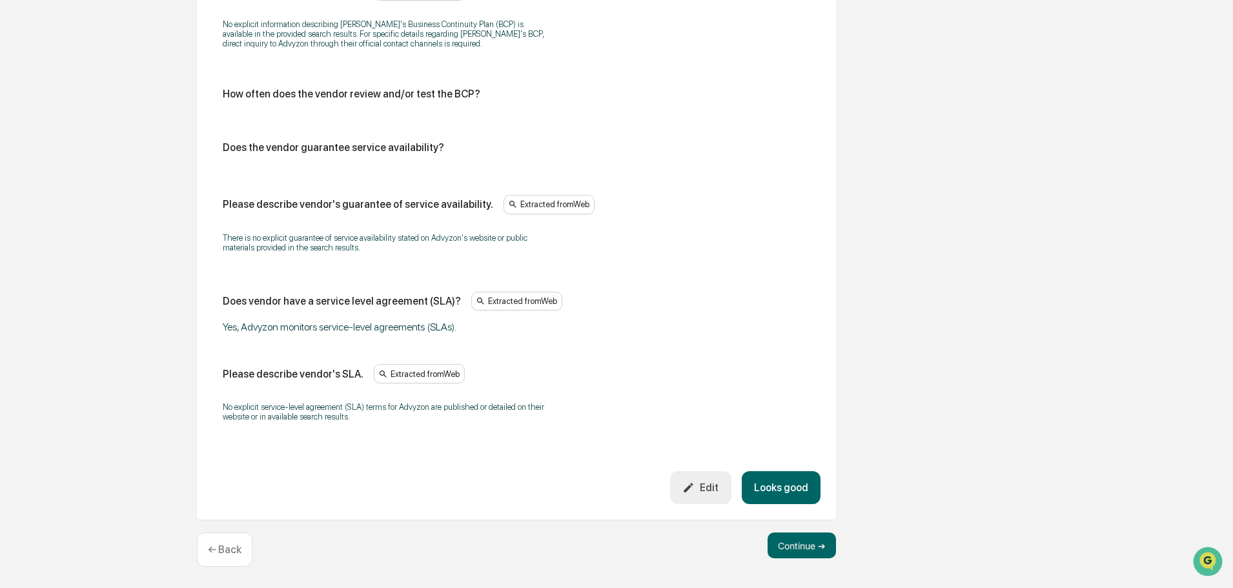
click at [764, 480] on button "Looks good" at bounding box center [781, 487] width 79 height 33
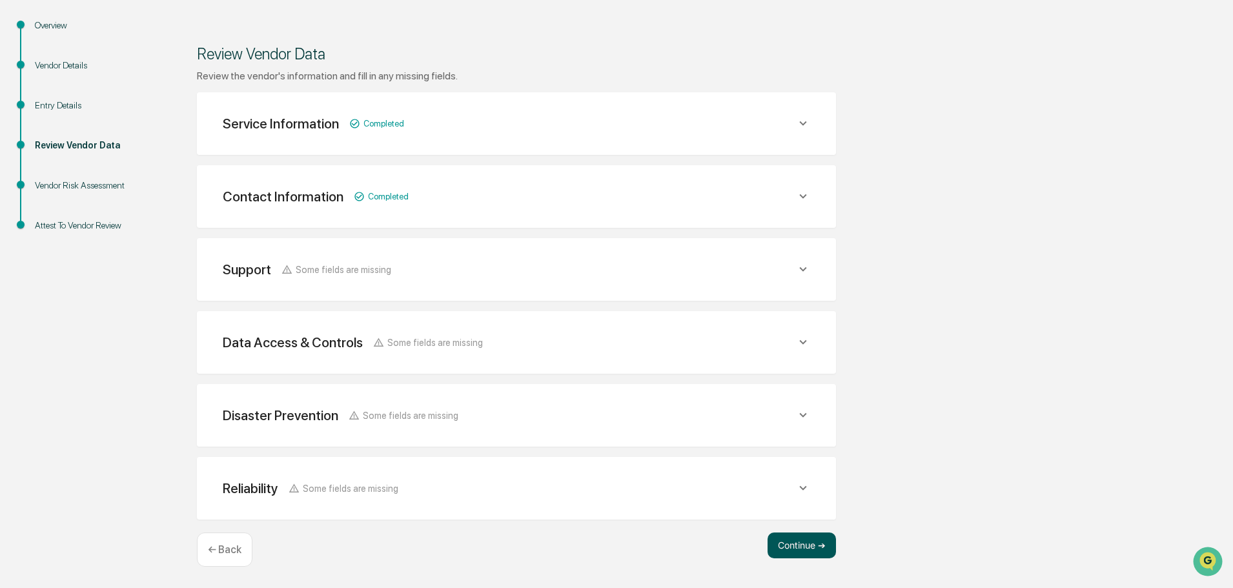
scroll to position [150, 0]
click at [808, 555] on button "Continue ➔" at bounding box center [802, 546] width 68 height 26
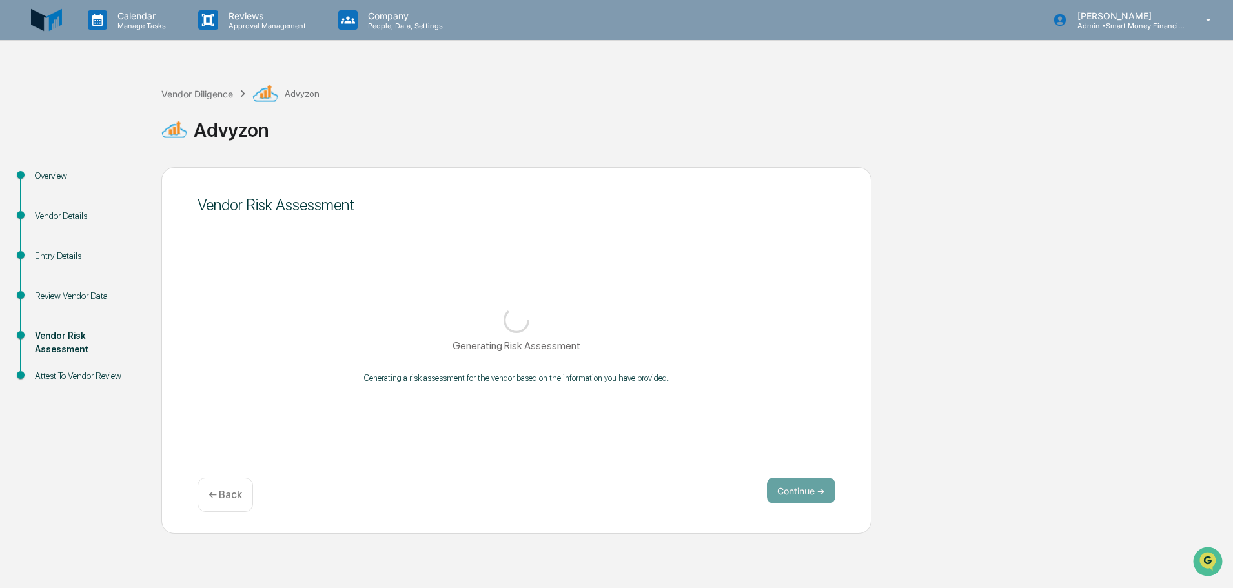
scroll to position [0, 0]
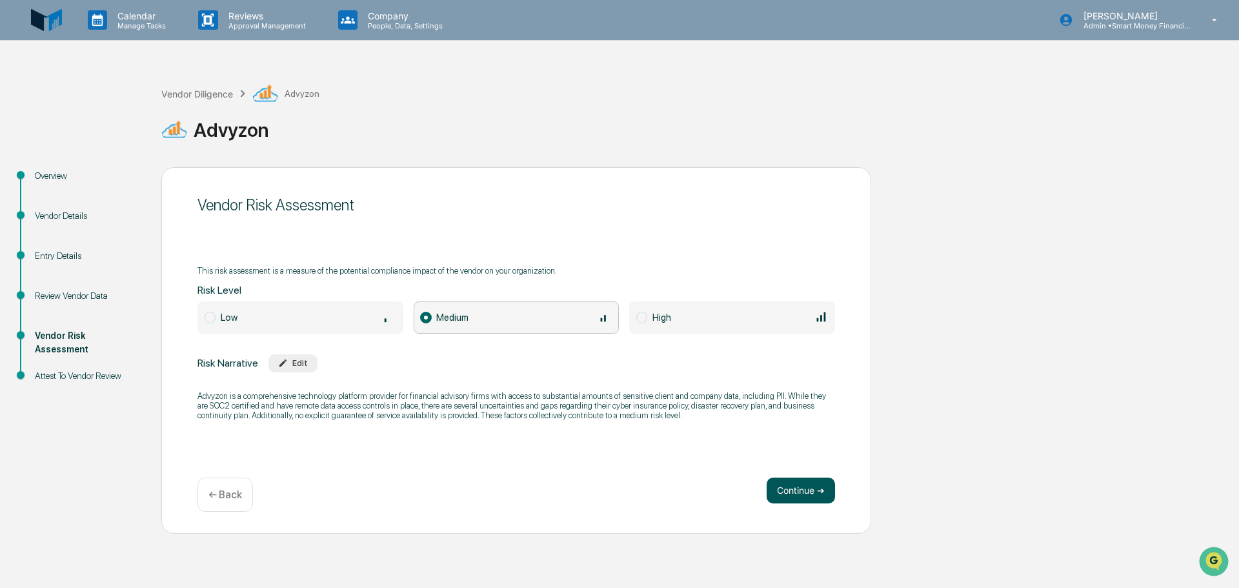
click at [777, 488] on button "Continue ➔" at bounding box center [801, 491] width 68 height 26
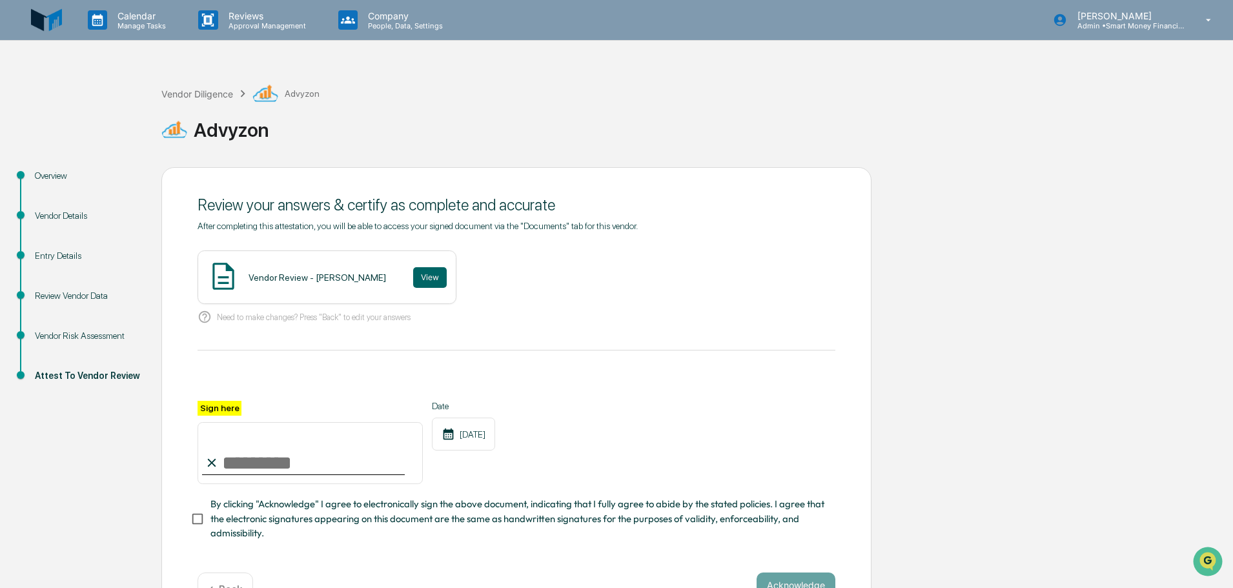
click at [434, 281] on div "Vendor Review - [PERSON_NAME] View" at bounding box center [327, 277] width 259 height 54
click at [422, 273] on button "View" at bounding box center [430, 277] width 34 height 21
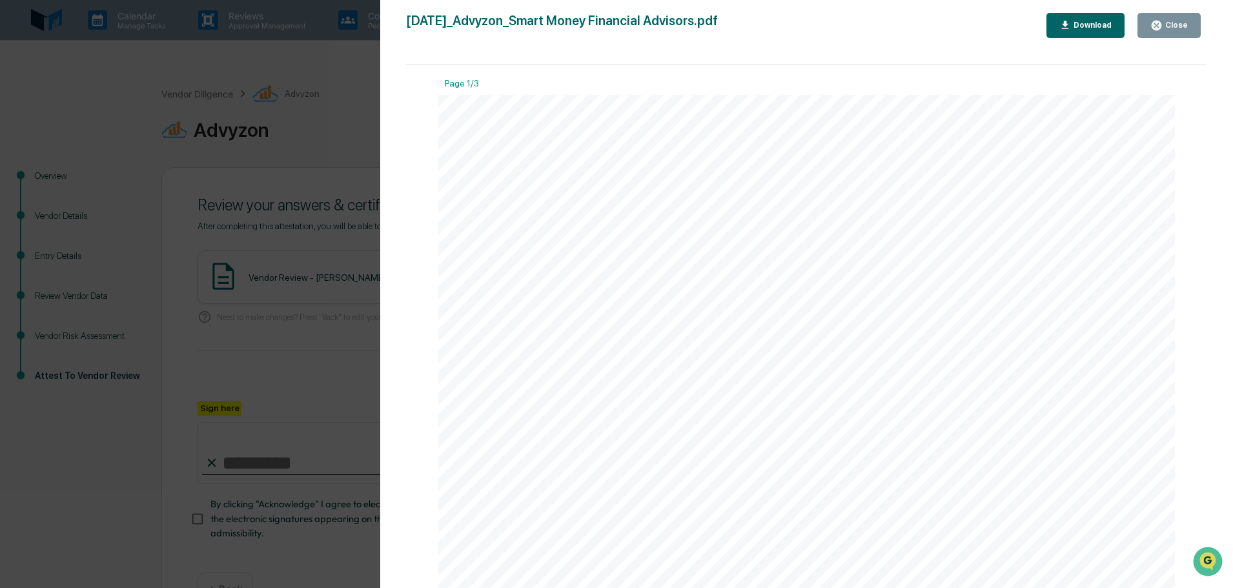
click at [1165, 21] on div "Close" at bounding box center [1175, 25] width 25 height 9
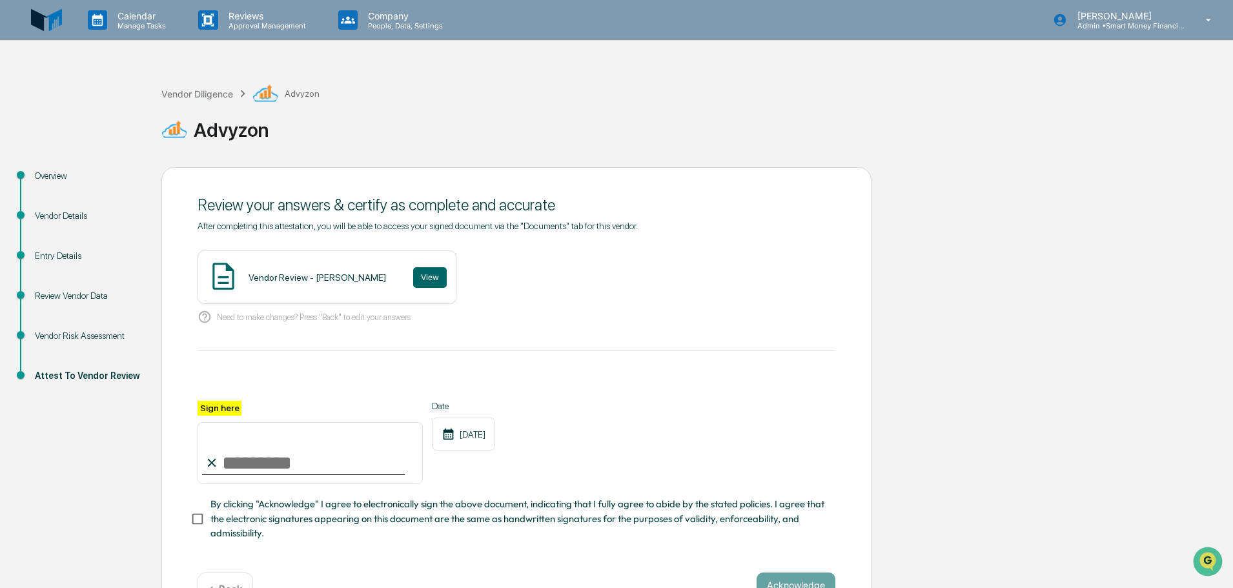
click at [300, 464] on input "Sign here" at bounding box center [310, 453] width 225 height 62
type input "**********"
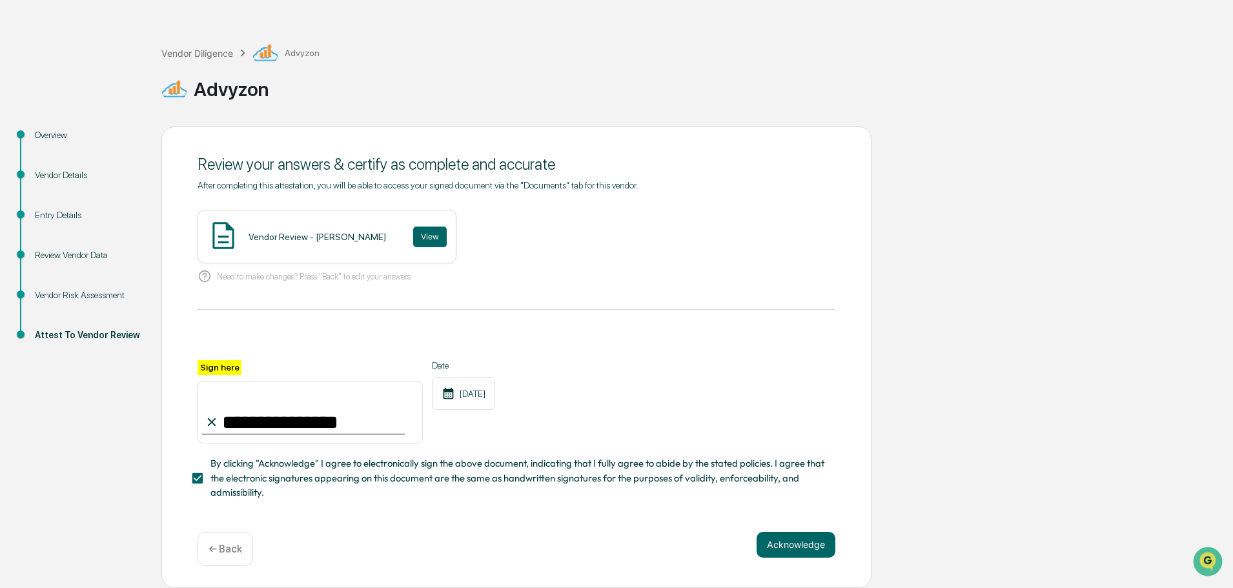
scroll to position [65, 0]
click at [786, 532] on button "Acknowledge" at bounding box center [796, 545] width 79 height 26
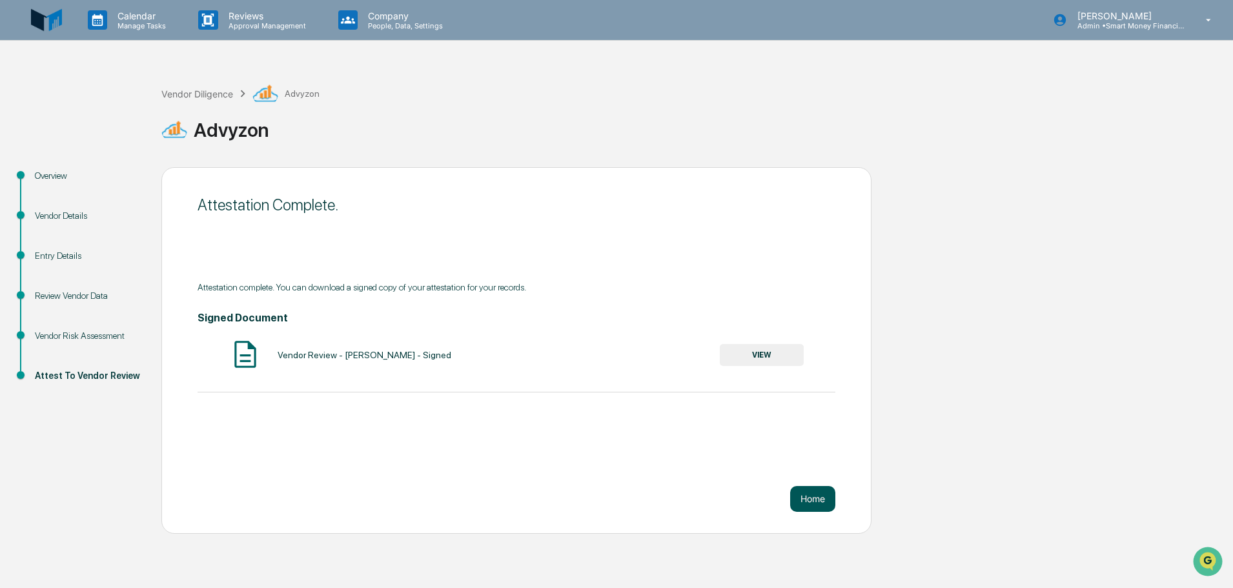
click at [818, 486] on button "Home" at bounding box center [812, 499] width 45 height 26
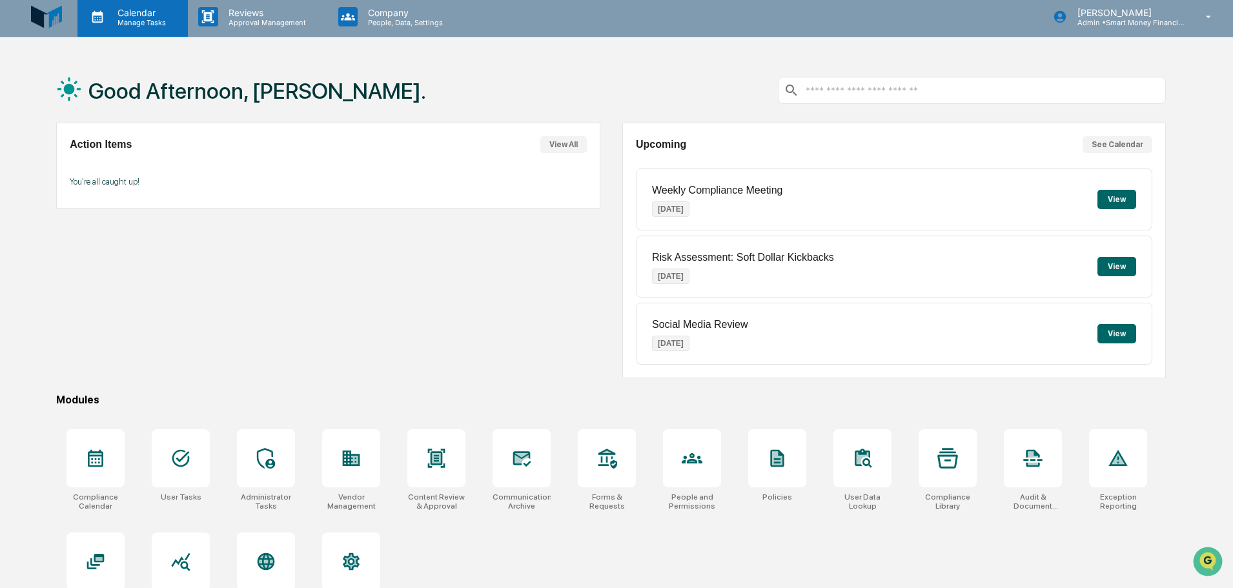
click at [149, 28] on div "Calendar Manage Tasks" at bounding box center [132, 17] width 110 height 40
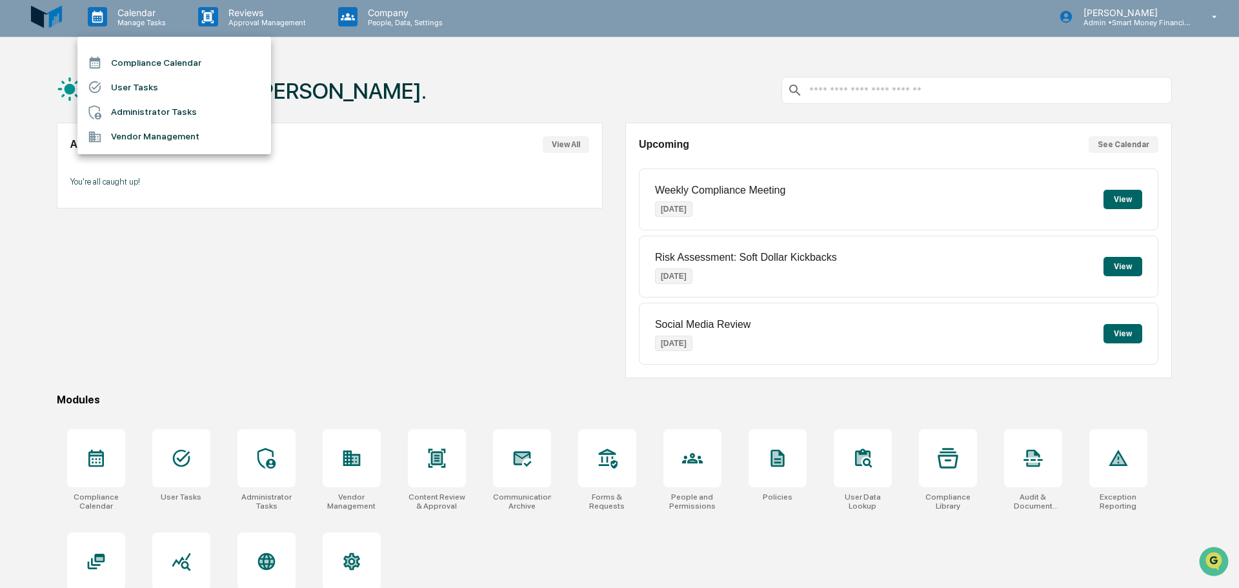
click at [134, 149] on ul "Compliance Calendar User Tasks Administrator Tasks Vendor Management" at bounding box center [174, 95] width 194 height 117
click at [135, 142] on li "Vendor Management" at bounding box center [174, 137] width 194 height 25
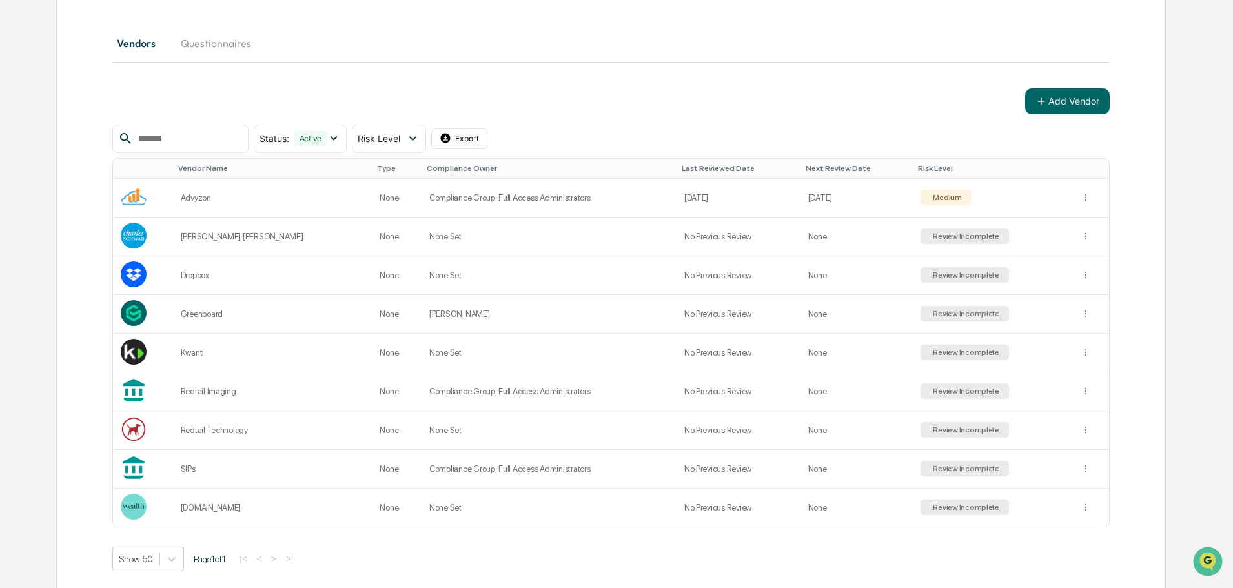
scroll to position [149, 0]
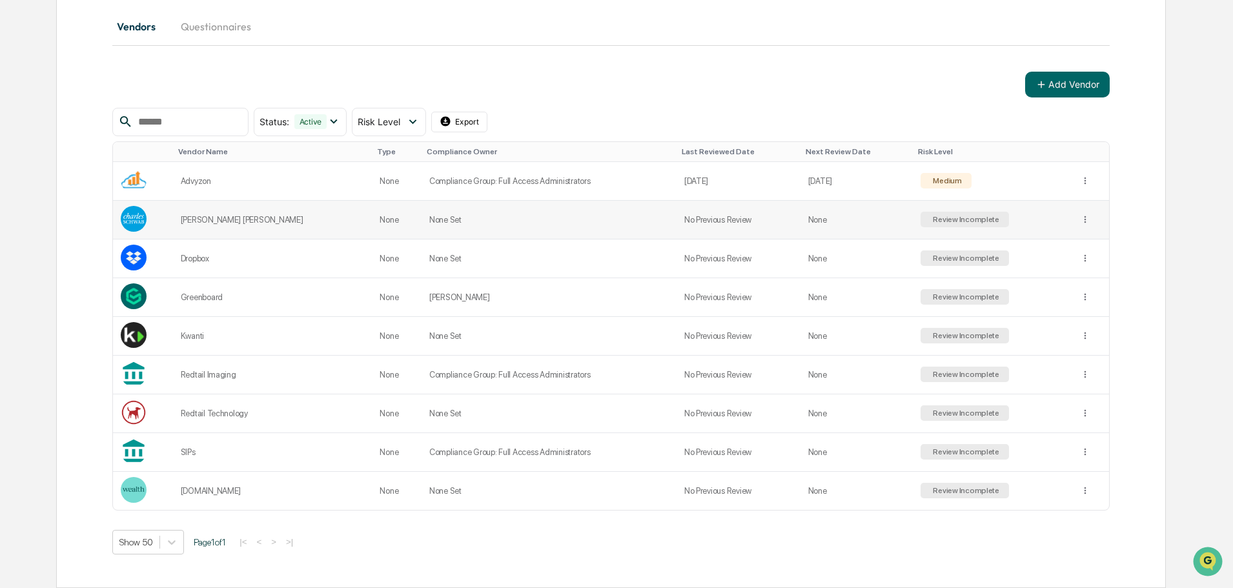
click at [931, 218] on div "Review Incomplete" at bounding box center [964, 219] width 69 height 9
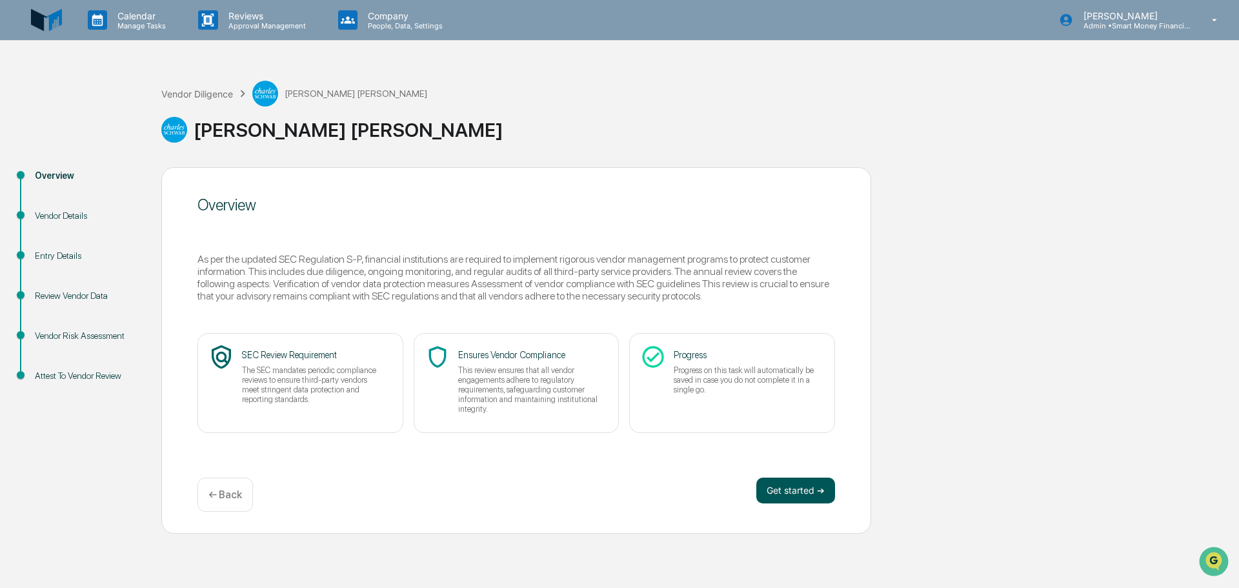
click at [821, 488] on button "Get started ➔" at bounding box center [796, 491] width 79 height 26
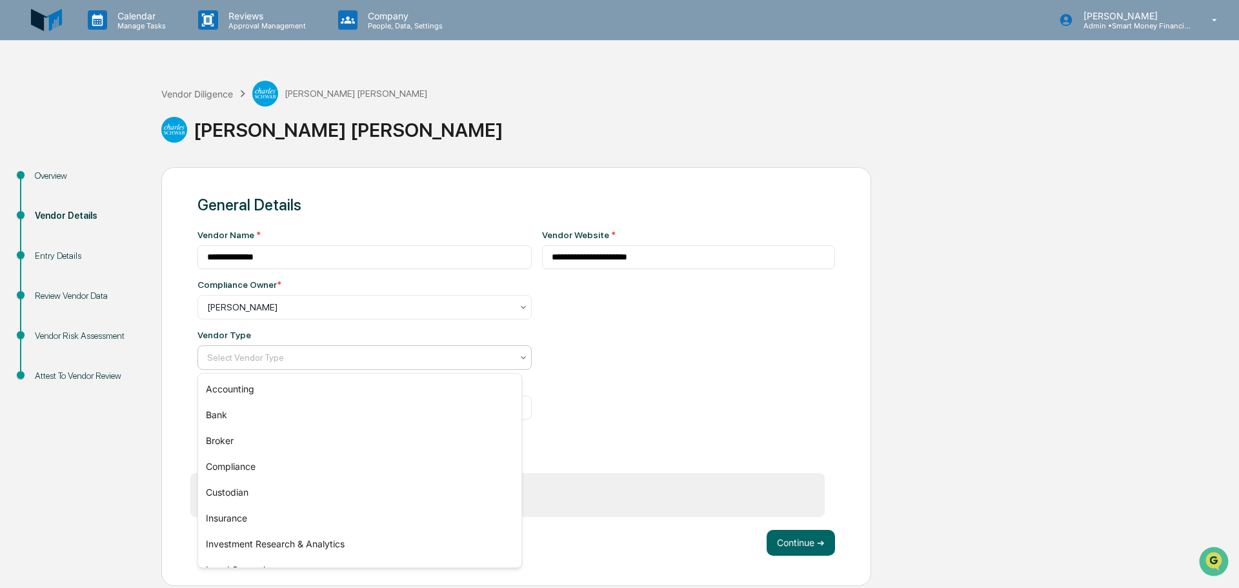
click at [478, 366] on div "Select Vendor Type" at bounding box center [360, 358] width 318 height 18
click at [347, 485] on div "Custodian" at bounding box center [359, 493] width 323 height 26
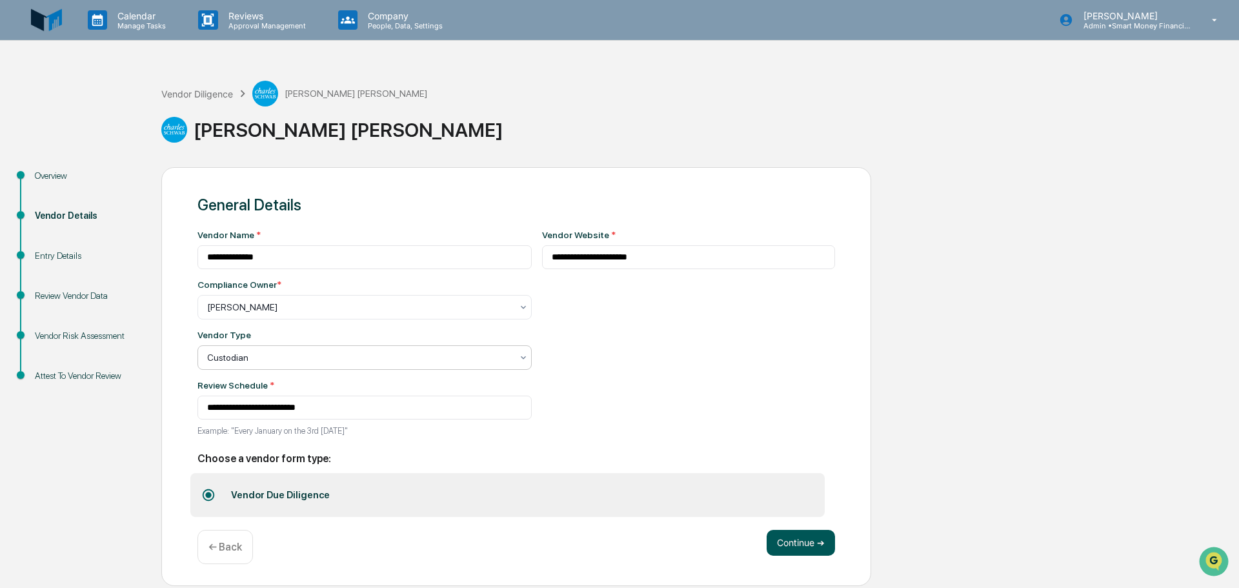
click at [789, 542] on button "Continue ➔" at bounding box center [801, 543] width 68 height 26
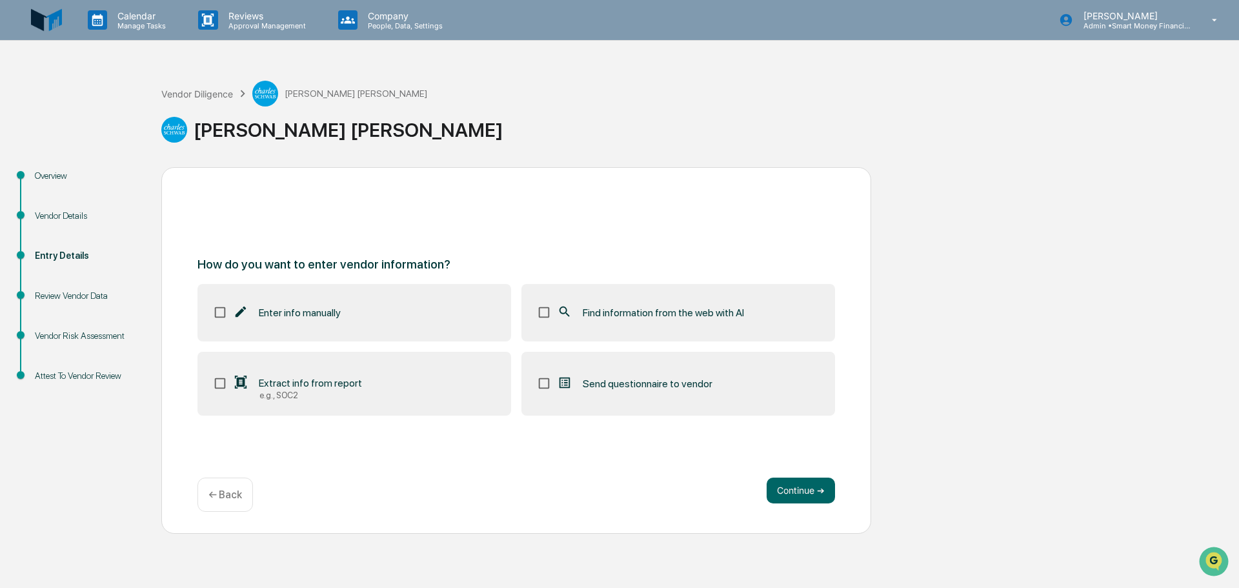
click at [596, 310] on span "Find information from the web with AI" at bounding box center [663, 313] width 161 height 12
click at [356, 385] on span "Extract info from report" at bounding box center [310, 383] width 103 height 12
click at [802, 486] on button "Continue ➔" at bounding box center [801, 491] width 68 height 26
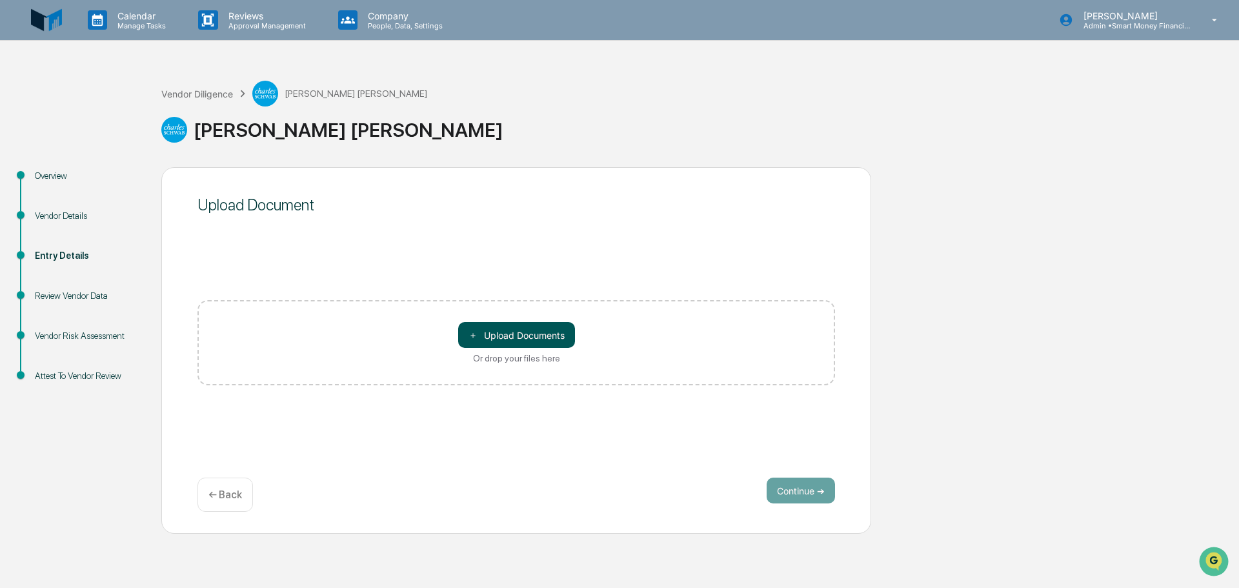
click at [524, 337] on button "＋ Upload Documents" at bounding box center [516, 335] width 117 height 26
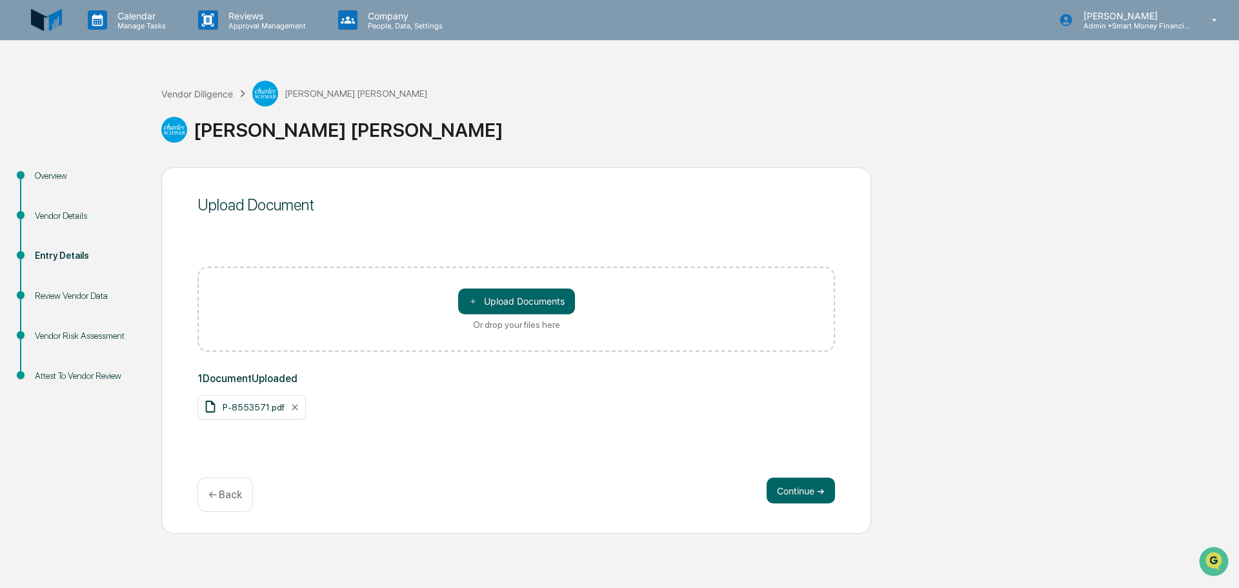
click at [763, 480] on div "Continue ➔ ← Back" at bounding box center [517, 495] width 638 height 34
click at [776, 492] on button "Continue ➔" at bounding box center [801, 491] width 68 height 26
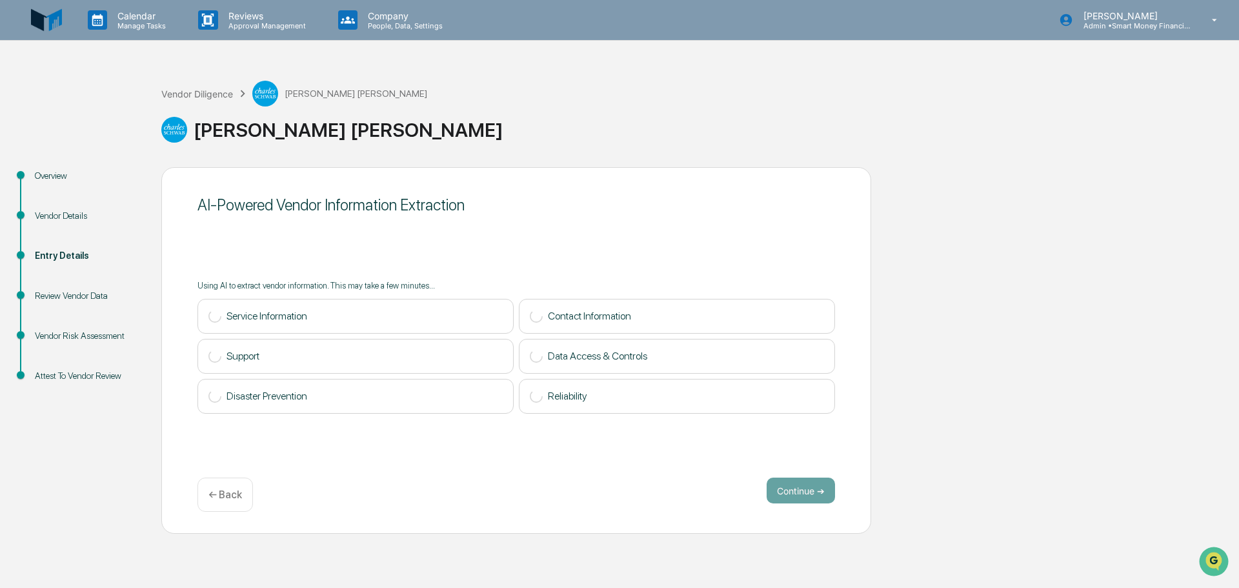
click at [293, 445] on div "AI-Powered Vendor Information Extraction Using AI to extract vendor information…" at bounding box center [516, 350] width 710 height 367
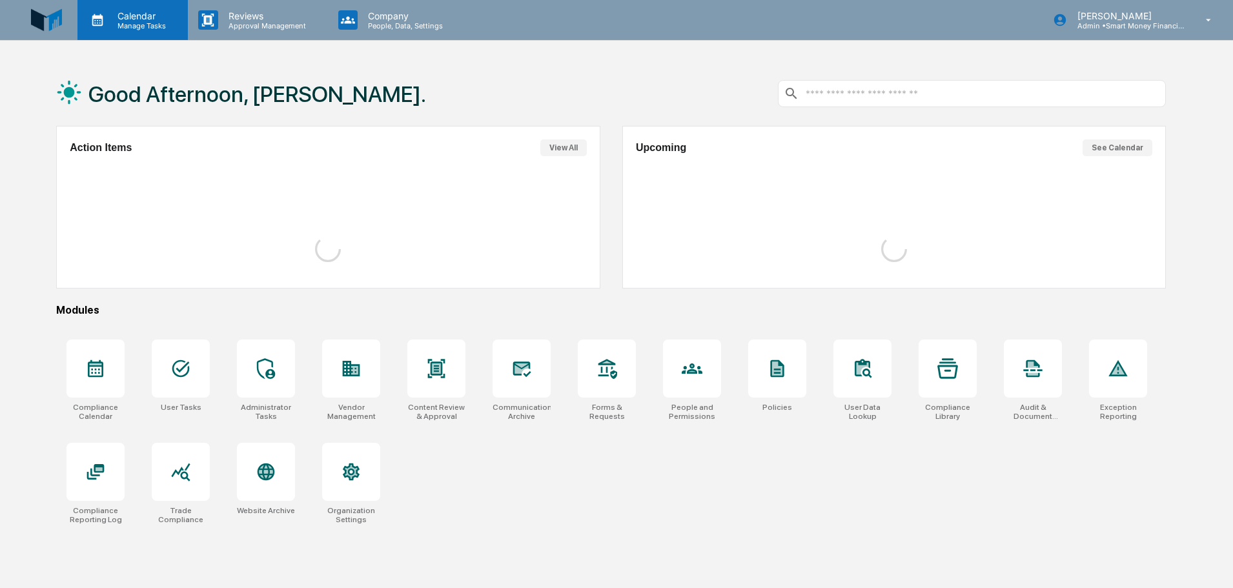
click at [115, 20] on p "Calendar" at bounding box center [139, 15] width 65 height 11
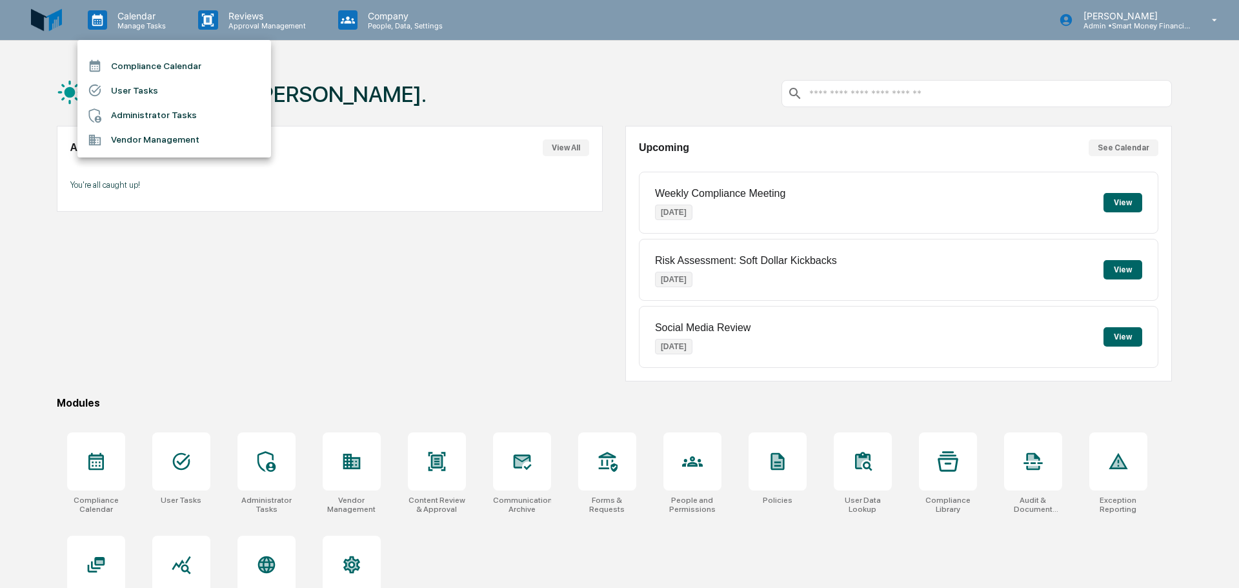
click at [127, 133] on li "Vendor Management" at bounding box center [174, 140] width 194 height 25
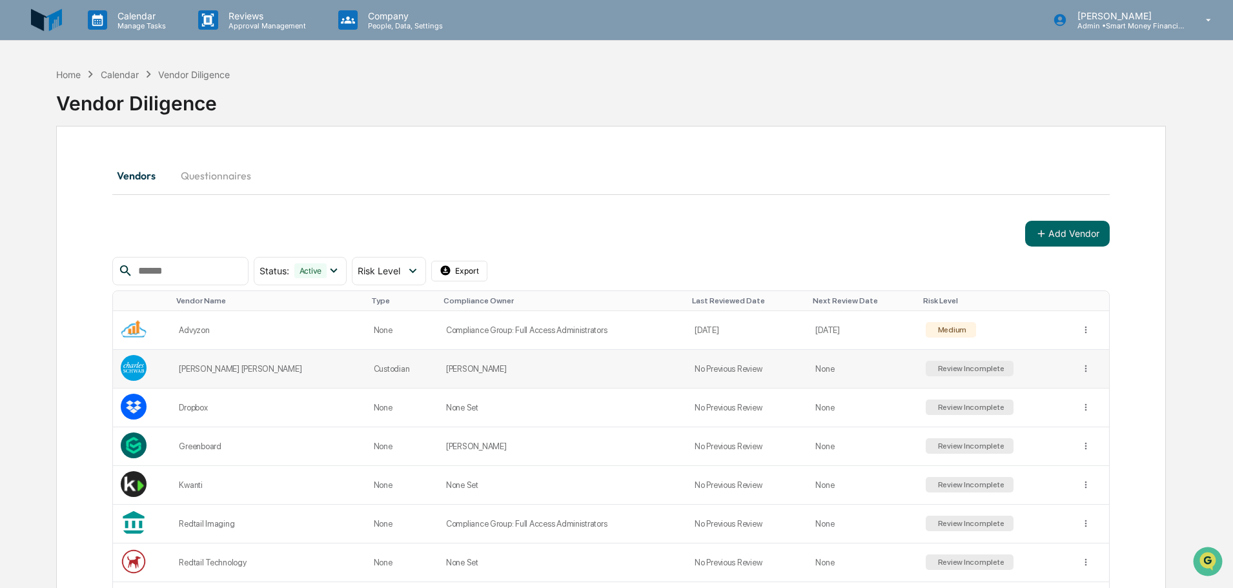
click at [924, 377] on td "Review Incomplete" at bounding box center [995, 369] width 155 height 39
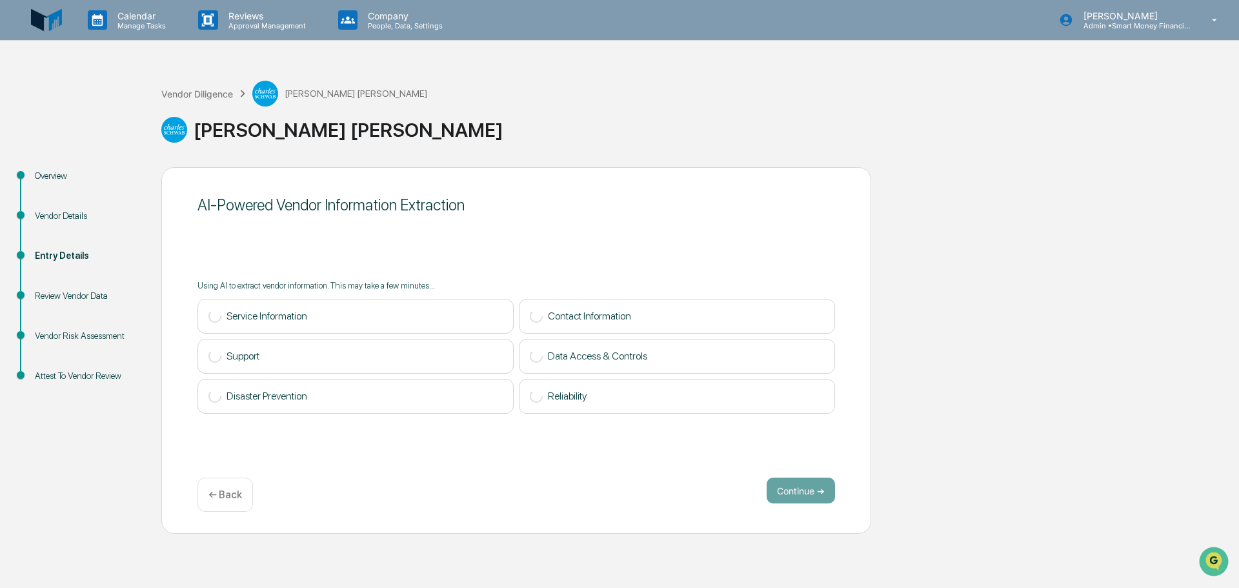
click at [55, 229] on div "Vendor Details" at bounding box center [88, 231] width 127 height 40
click at [59, 219] on div "Vendor Details" at bounding box center [88, 216] width 106 height 14
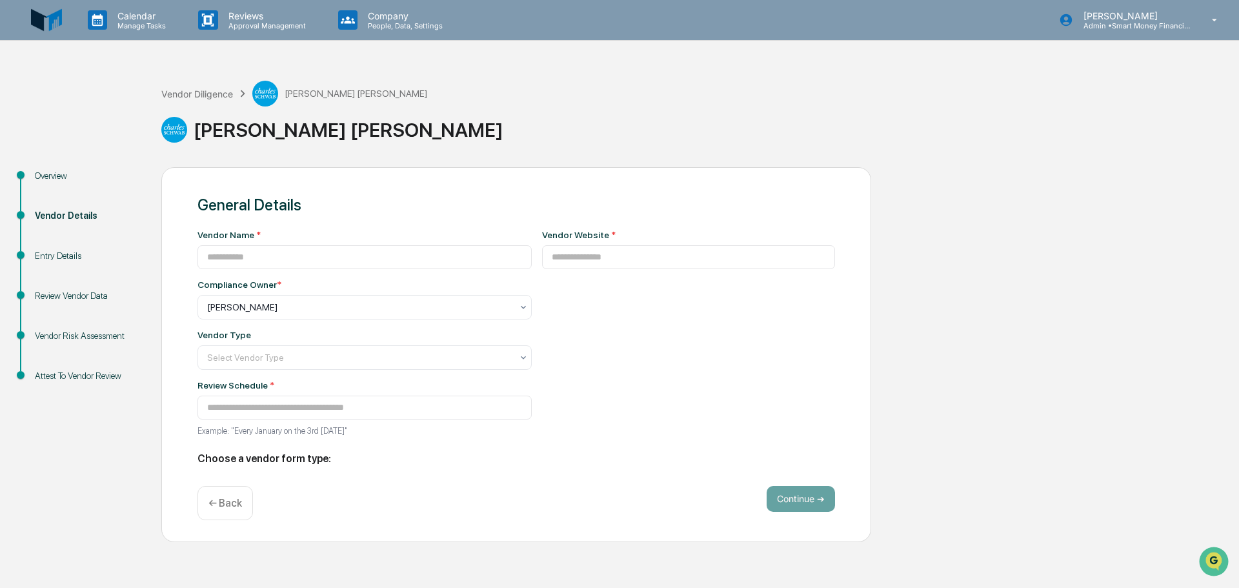
type input "**********"
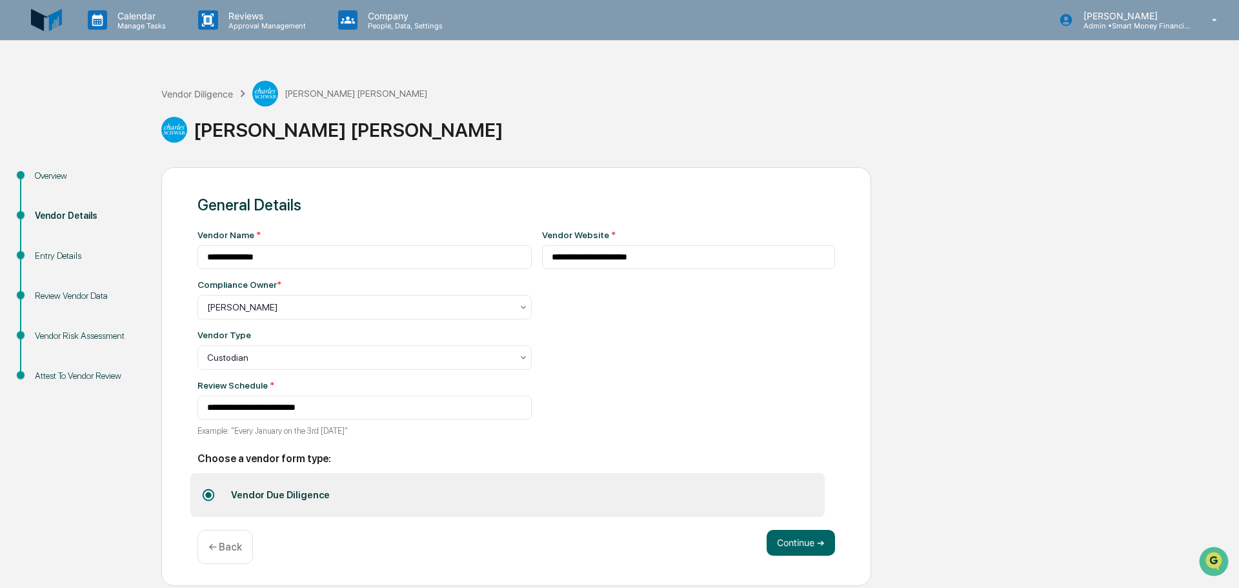
click at [762, 528] on div "**********" at bounding box center [516, 376] width 710 height 419
click at [786, 540] on button "Continue ➔" at bounding box center [801, 543] width 68 height 26
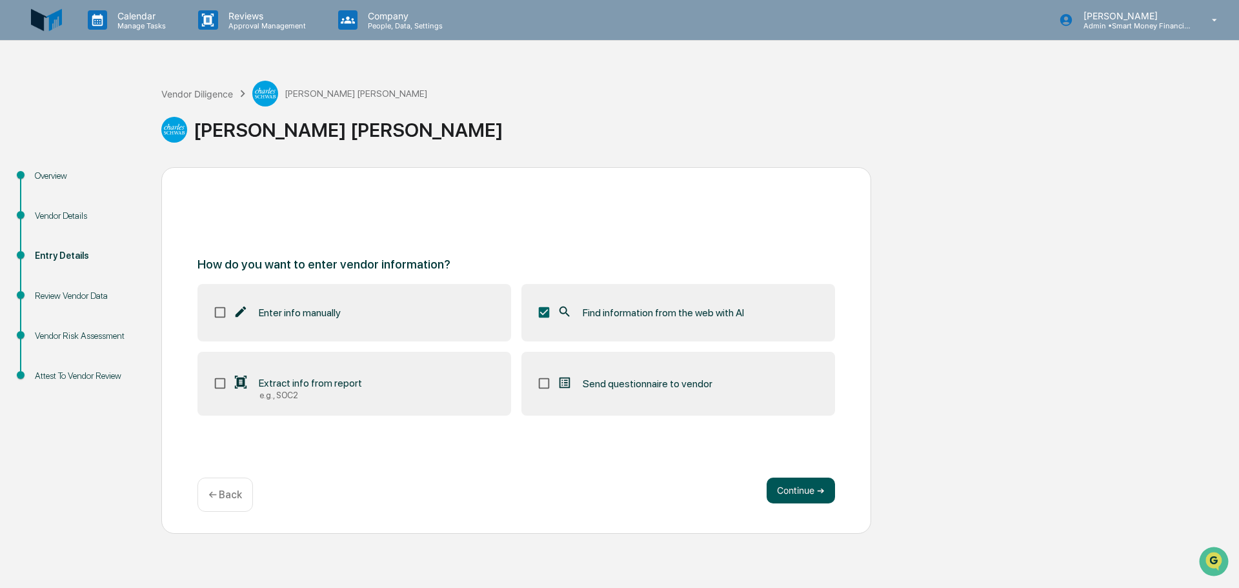
click at [793, 488] on button "Continue ➔" at bounding box center [801, 491] width 68 height 26
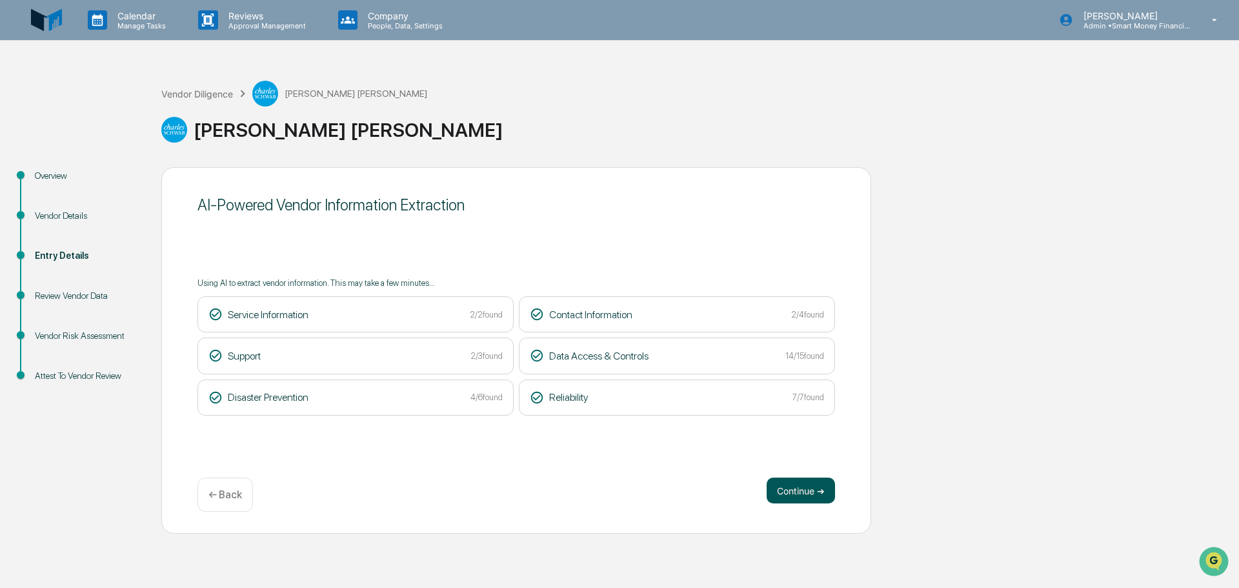
click at [815, 491] on button "Continue ➔" at bounding box center [801, 491] width 68 height 26
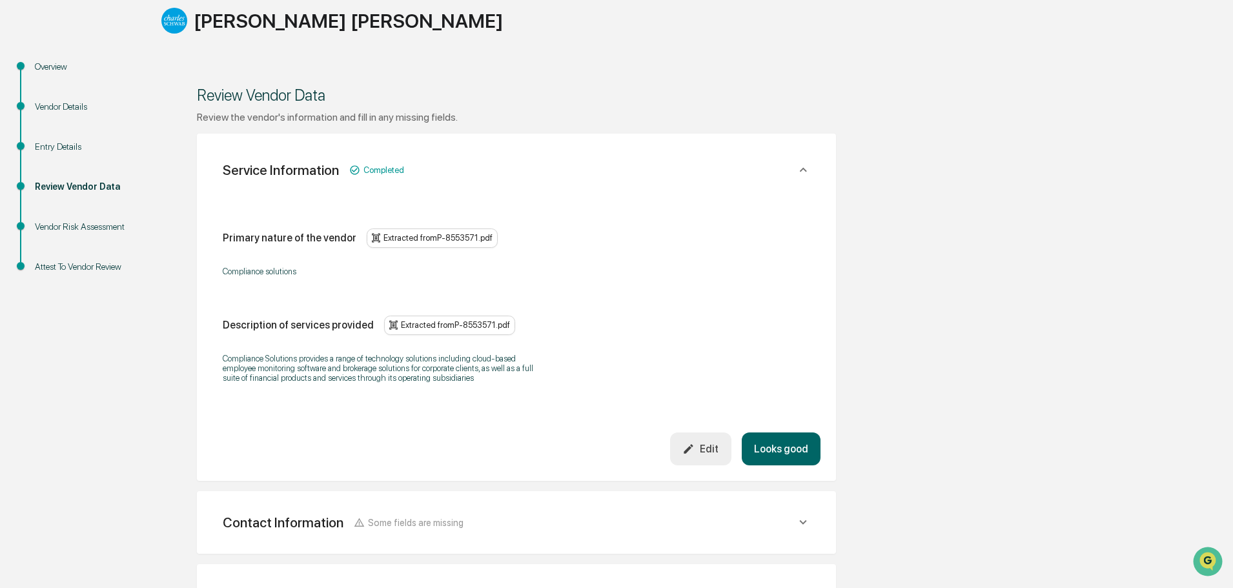
scroll to position [129, 0]
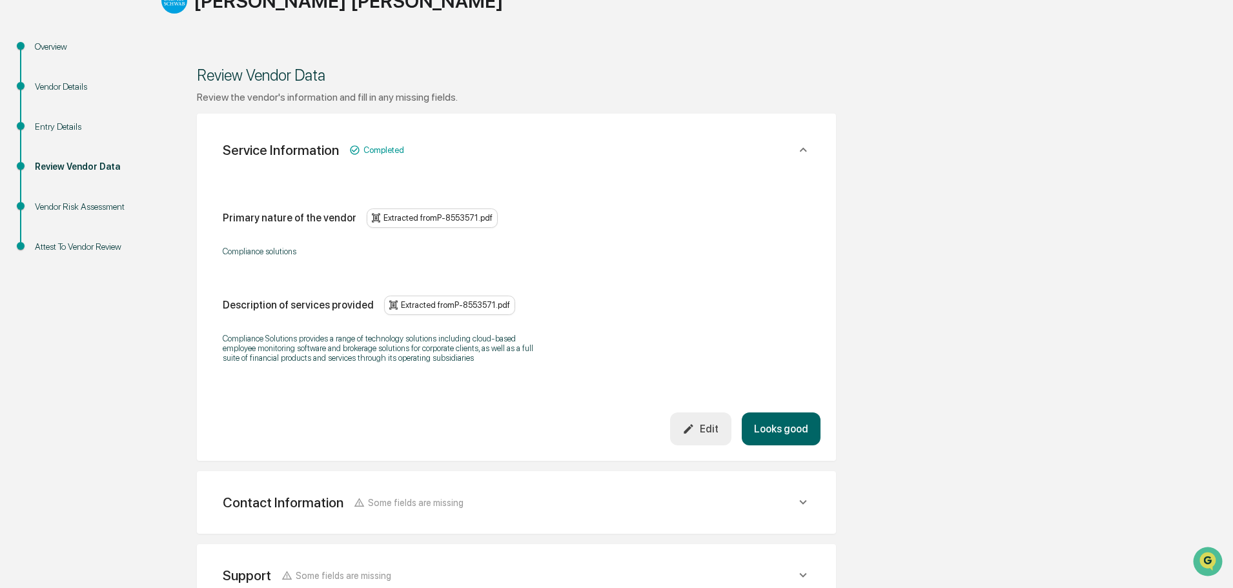
click at [784, 431] on button "Looks good" at bounding box center [781, 428] width 79 height 33
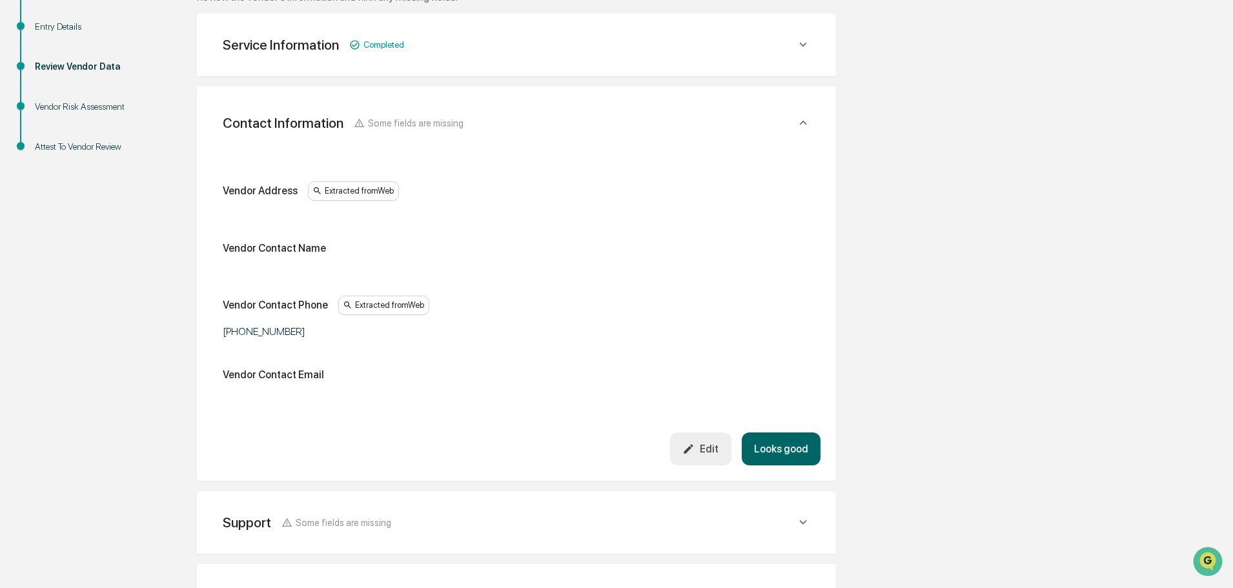
scroll to position [243, 0]
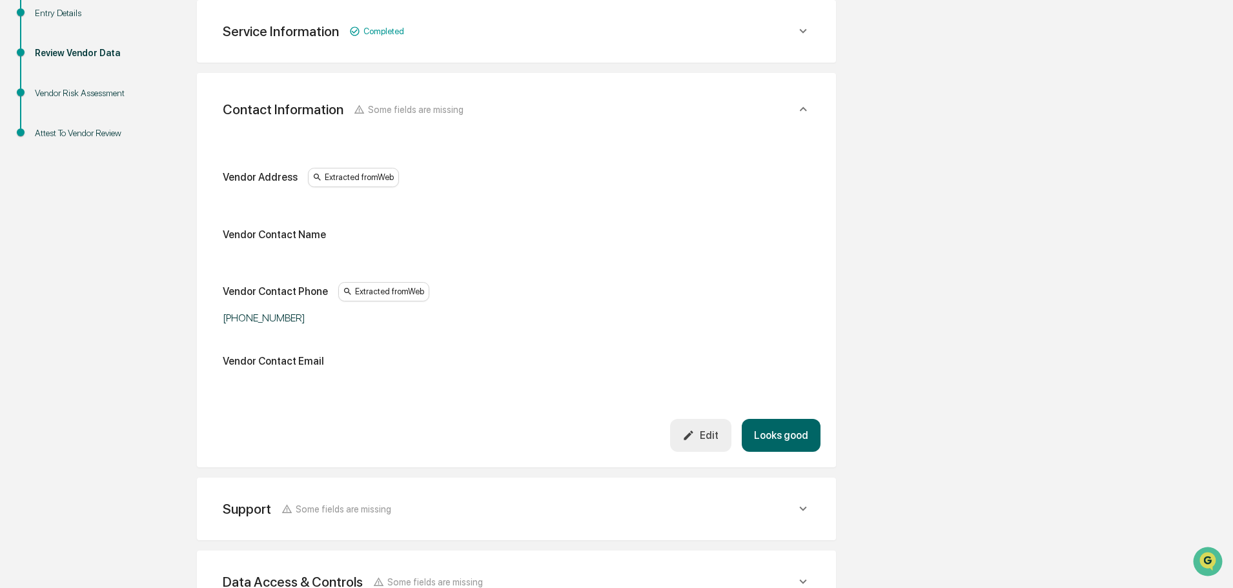
click at [784, 431] on button "Looks good" at bounding box center [781, 435] width 79 height 33
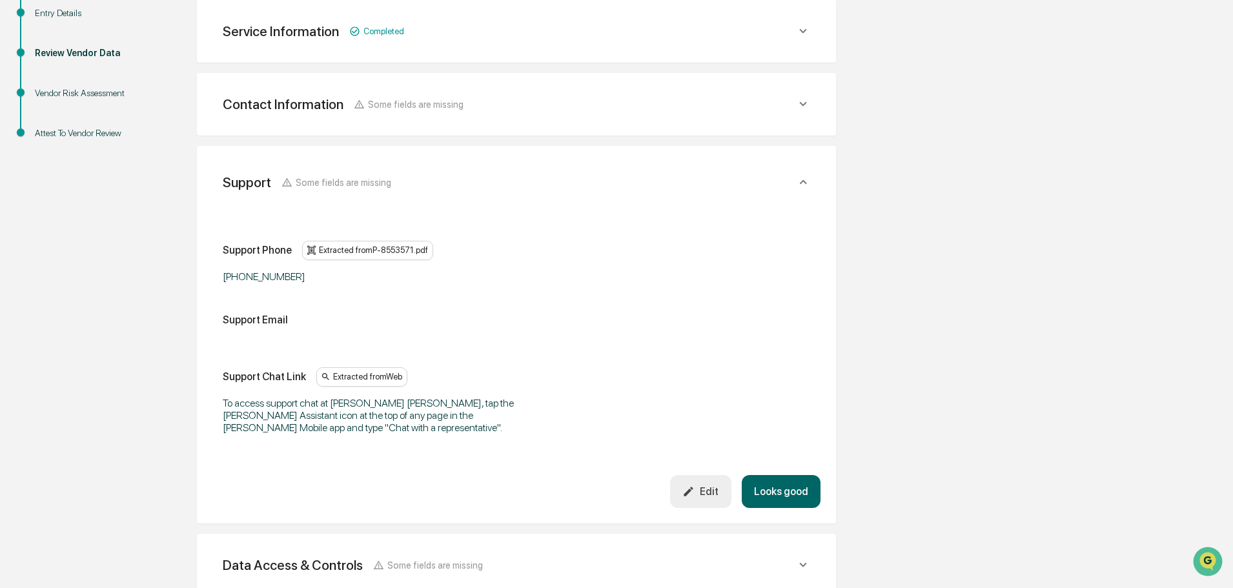
scroll to position [316, 0]
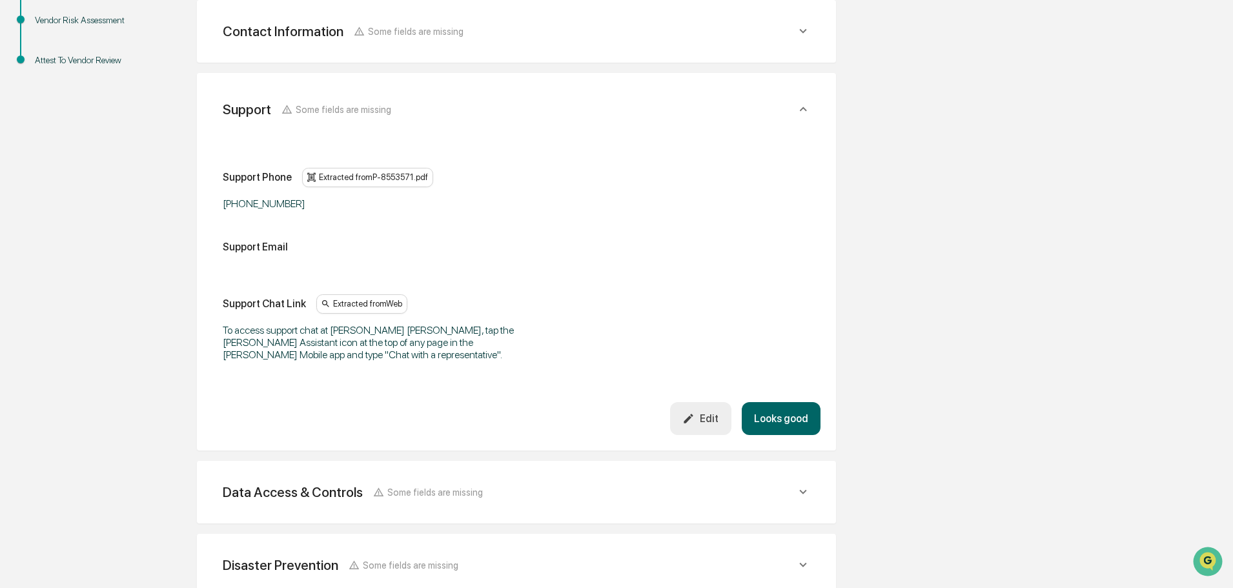
click at [782, 417] on button "Looks good" at bounding box center [781, 418] width 79 height 33
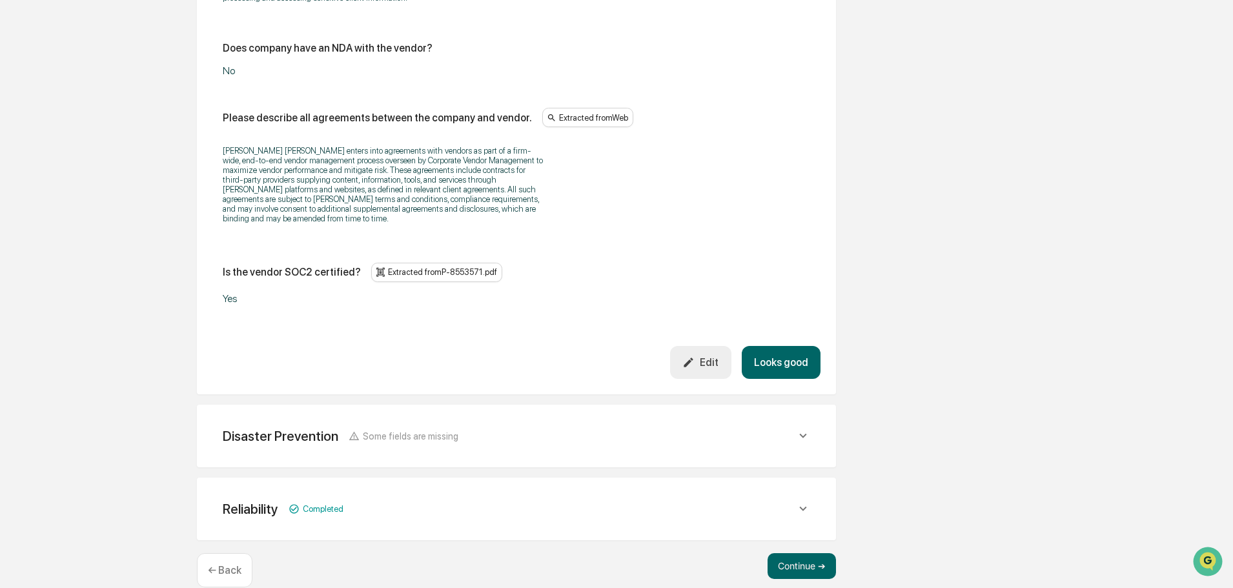
scroll to position [1657, 0]
click at [800, 345] on button "Looks good" at bounding box center [781, 361] width 79 height 33
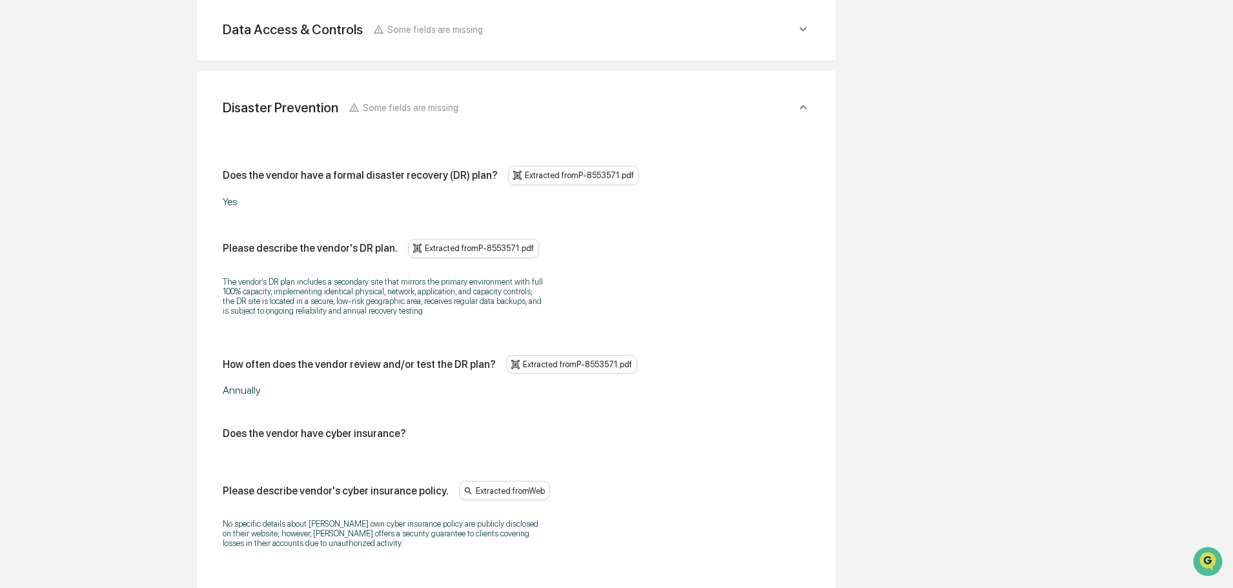
scroll to position [462, 0]
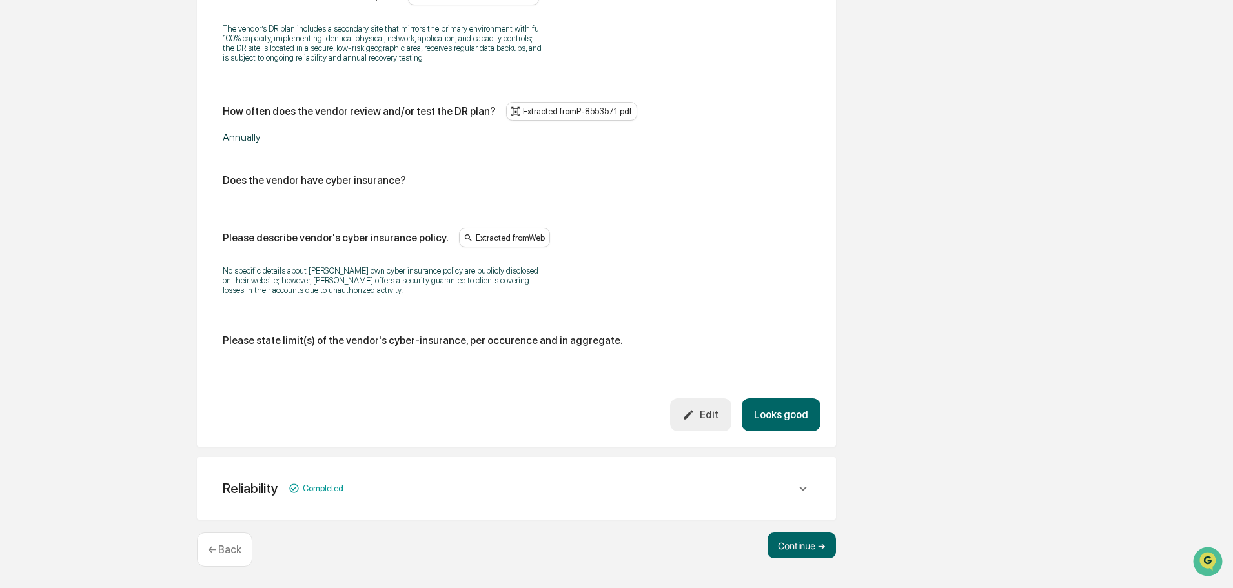
click at [791, 407] on button "Looks good" at bounding box center [781, 414] width 79 height 33
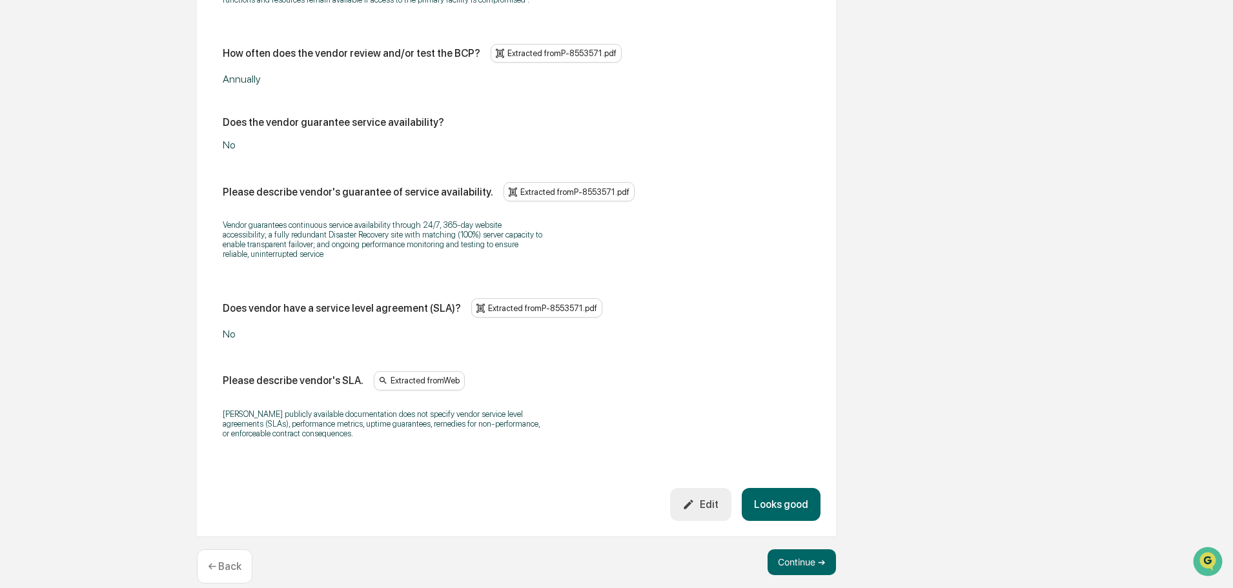
click at [795, 499] on button "Looks good" at bounding box center [781, 504] width 79 height 33
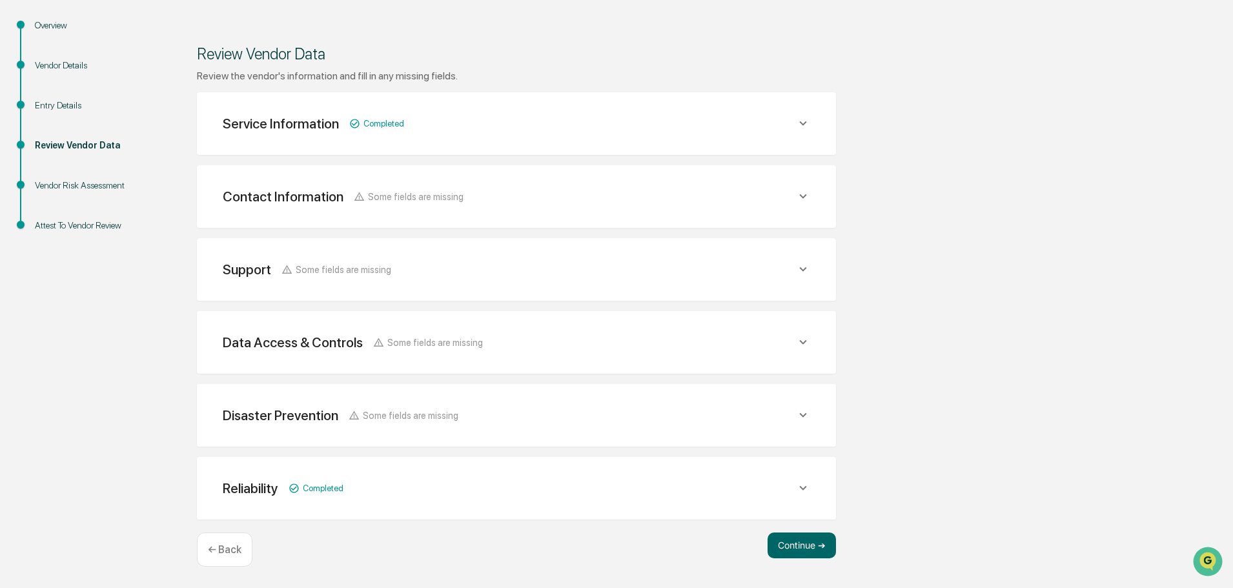
scroll to position [150, 0]
click at [804, 546] on button "Continue ➔" at bounding box center [802, 546] width 68 height 26
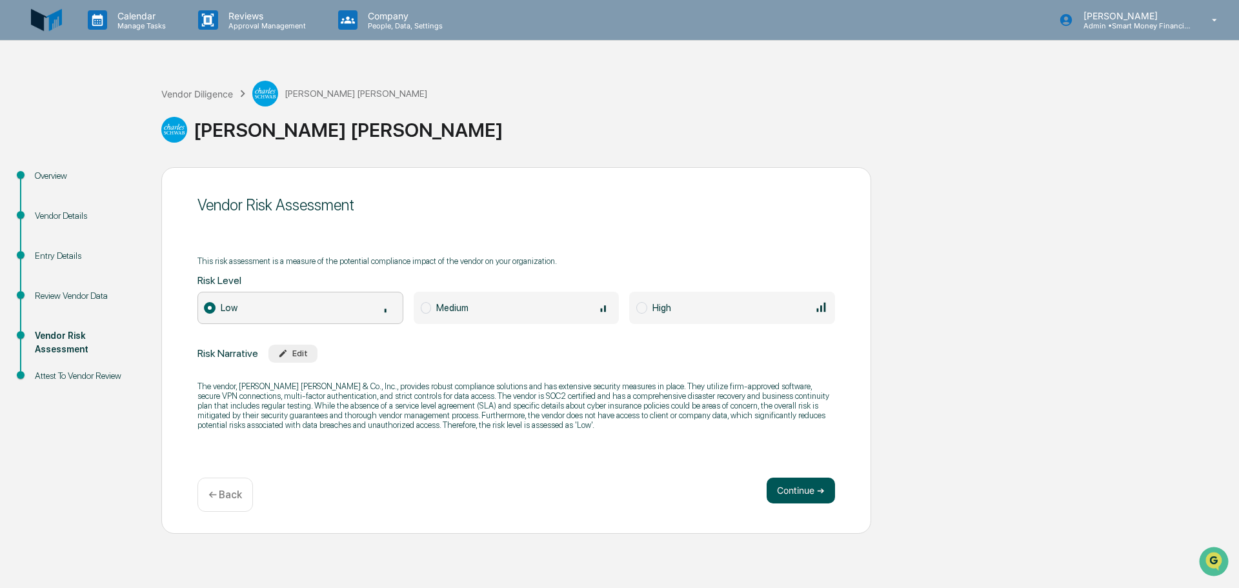
click at [778, 487] on button "Continue ➔" at bounding box center [801, 491] width 68 height 26
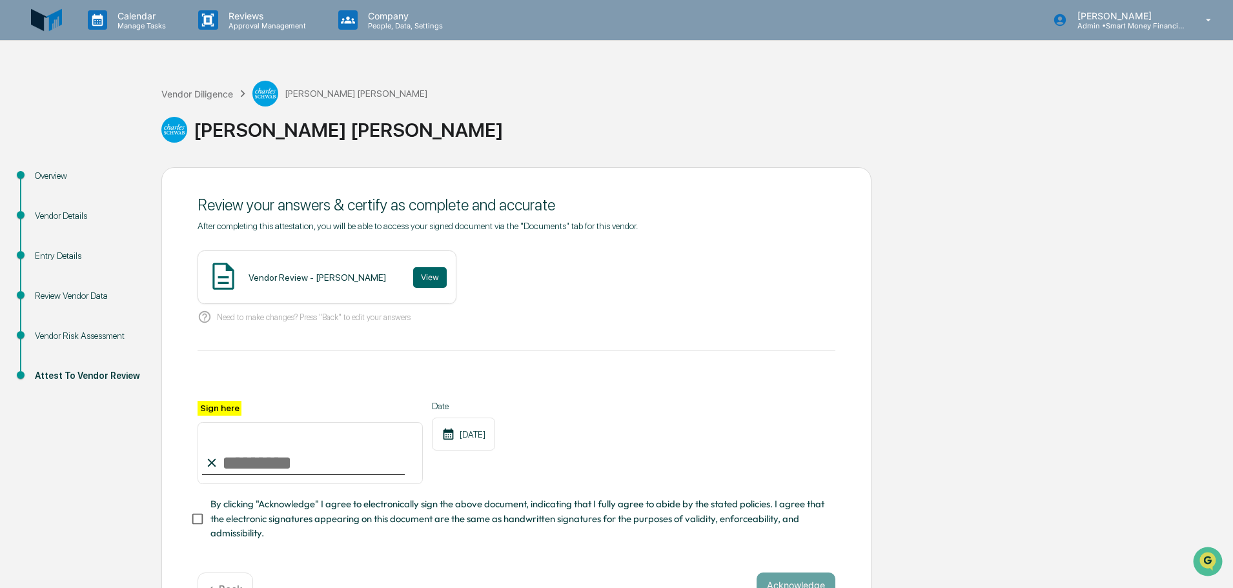
click at [313, 465] on input "Sign here" at bounding box center [310, 453] width 225 height 62
type input "**********"
click at [330, 540] on span "By clicking "Acknowledge" I agree to electronically sign the above document, in…" at bounding box center [517, 518] width 615 height 43
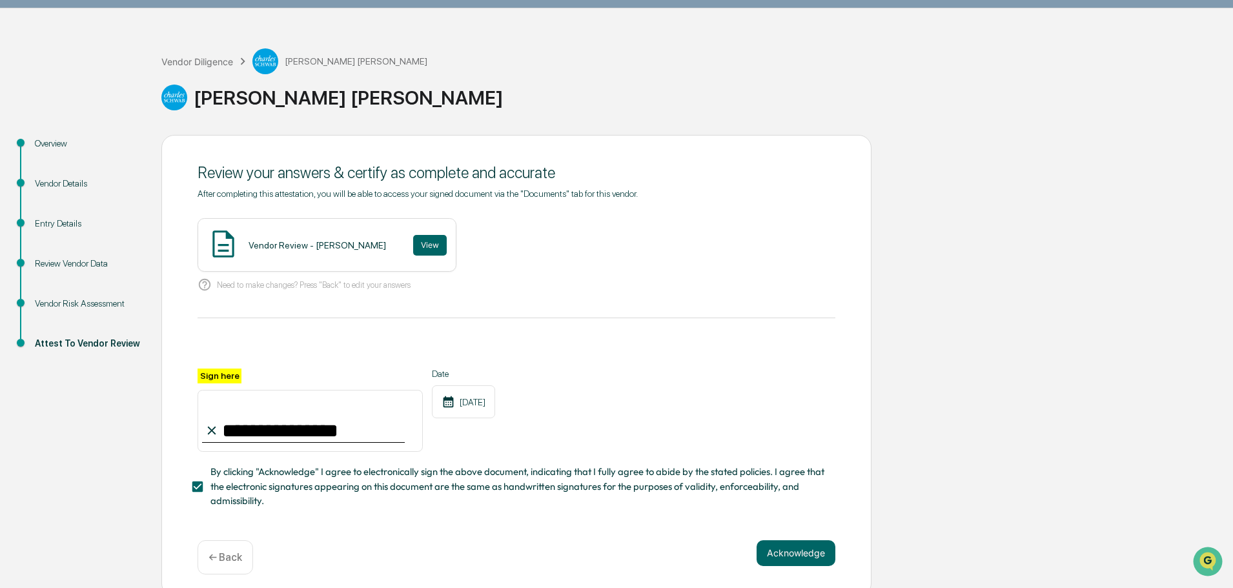
scroll to position [45, 0]
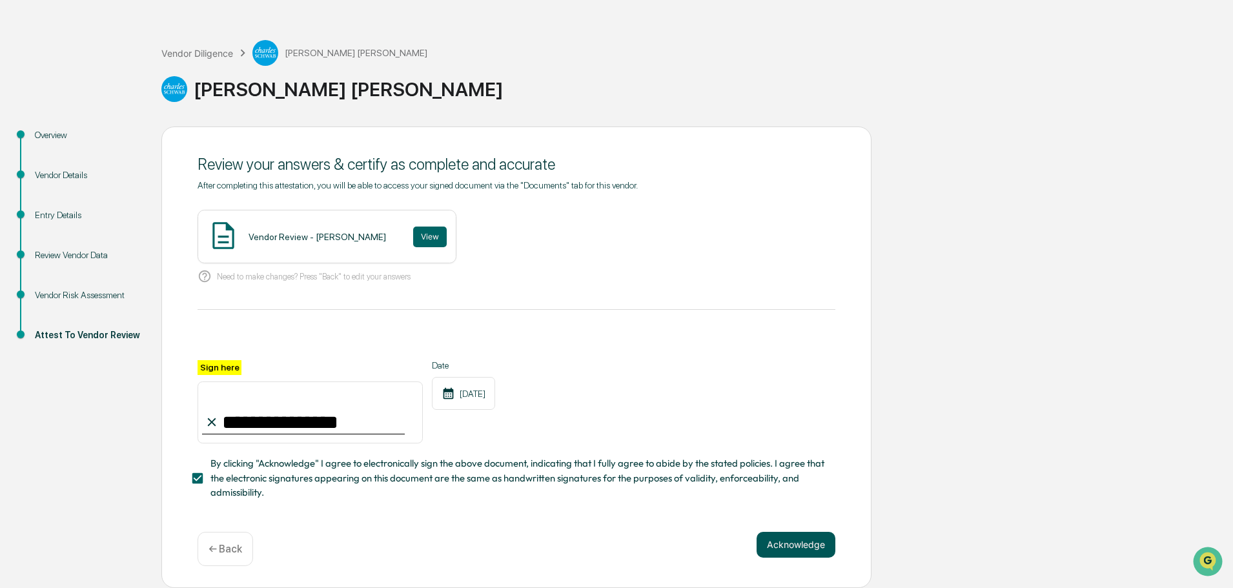
click at [766, 549] on button "Acknowledge" at bounding box center [796, 545] width 79 height 26
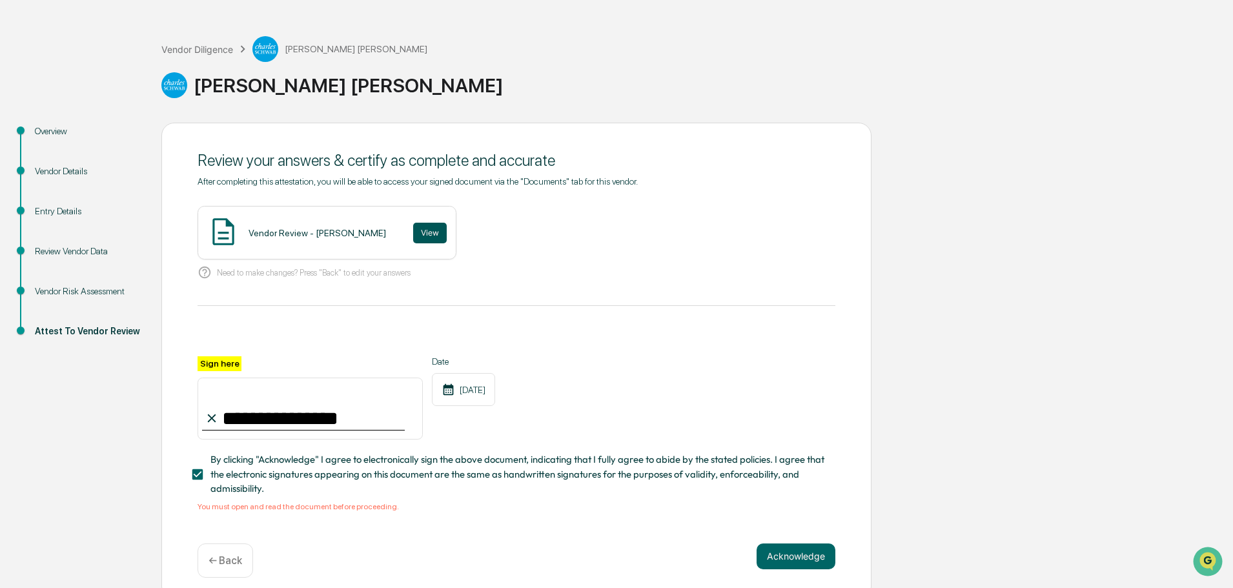
click at [415, 232] on button "View" at bounding box center [430, 233] width 34 height 21
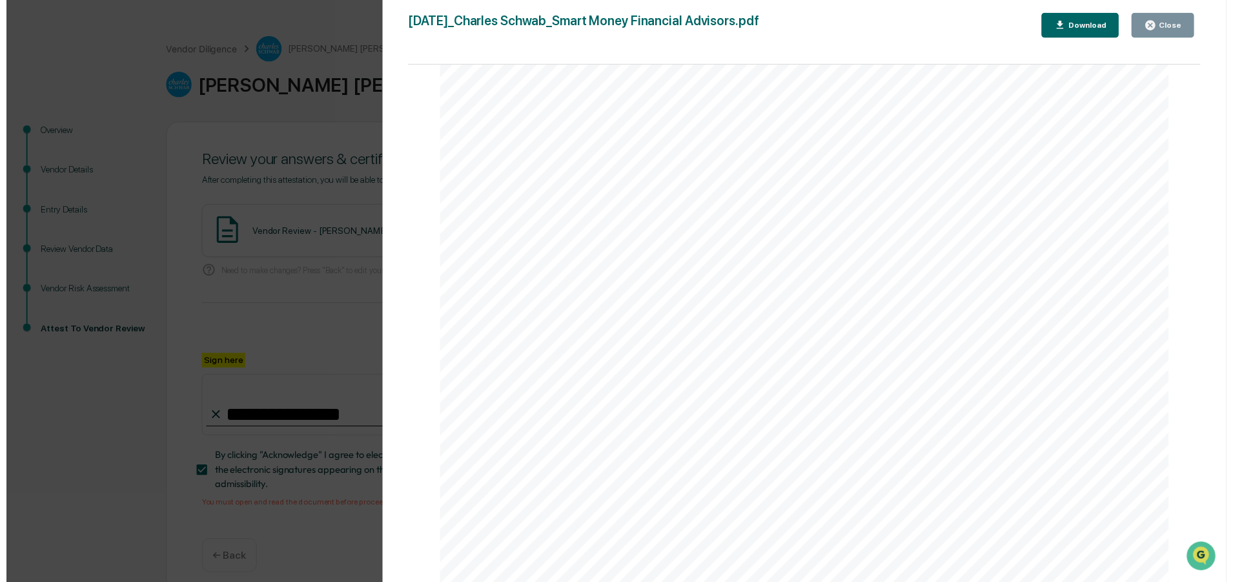
scroll to position [2718, 0]
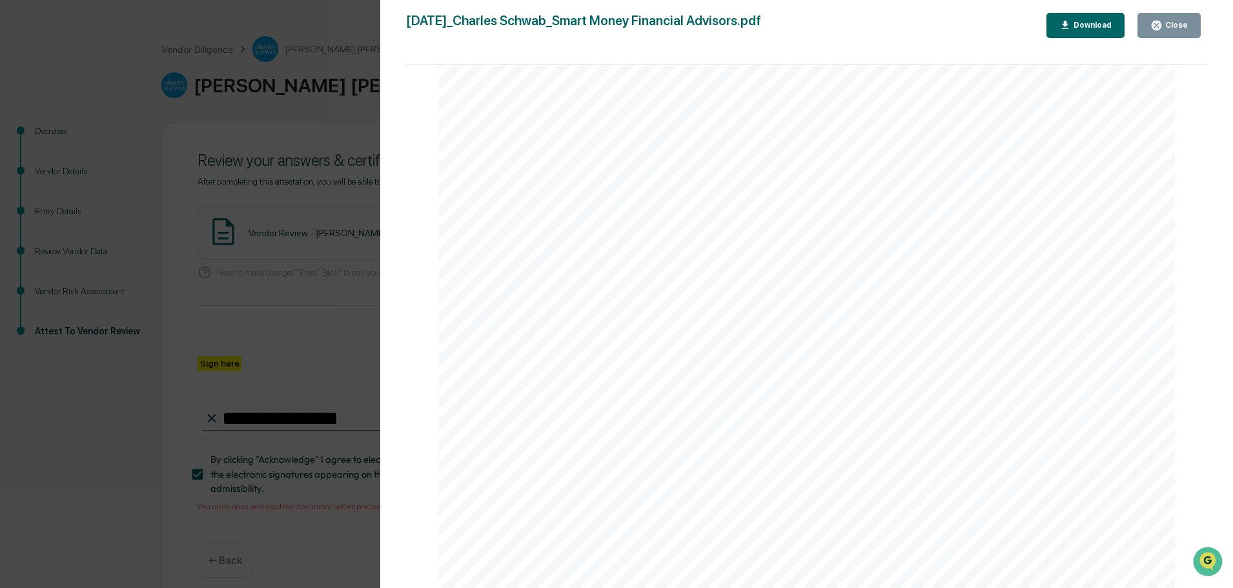
click at [1167, 15] on button "Close" at bounding box center [1168, 25] width 63 height 25
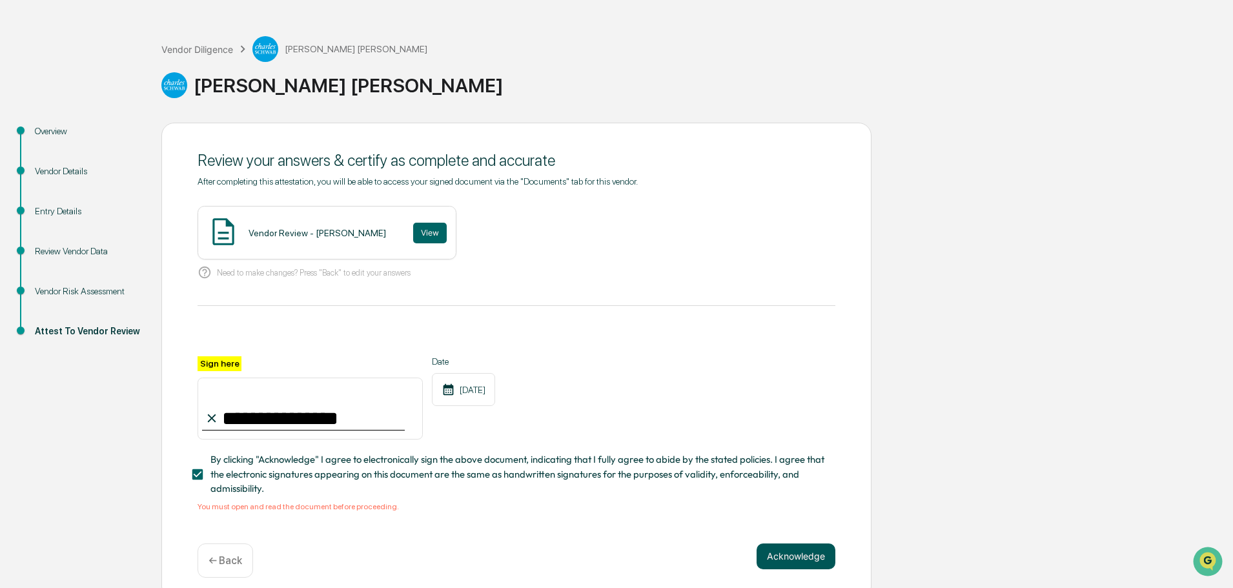
click at [815, 551] on button "Acknowledge" at bounding box center [796, 557] width 79 height 26
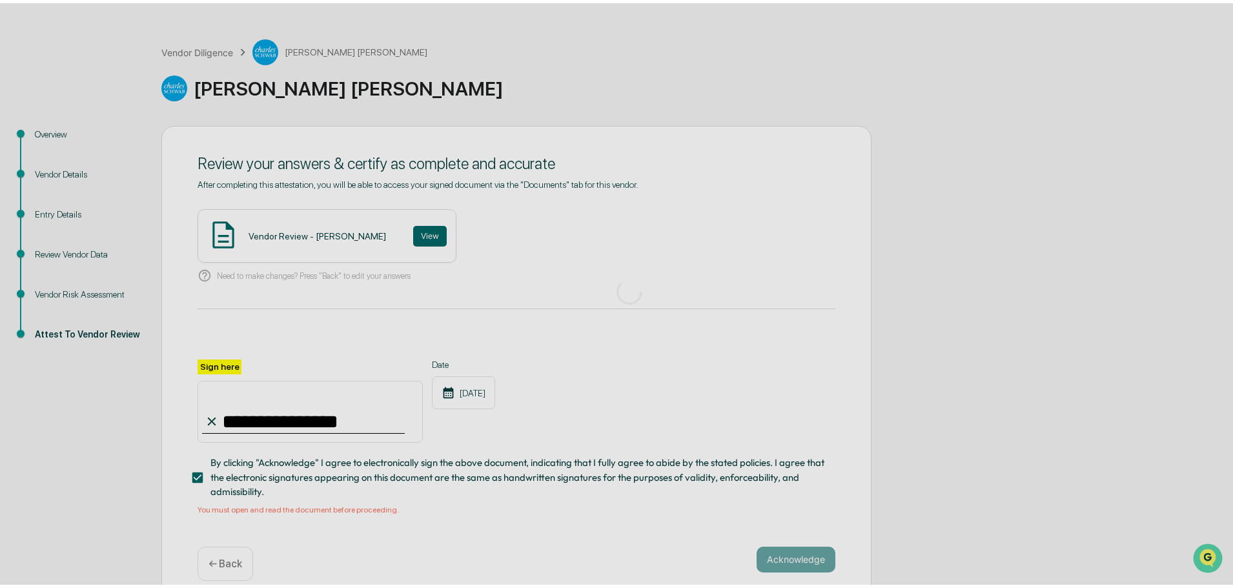
scroll to position [0, 0]
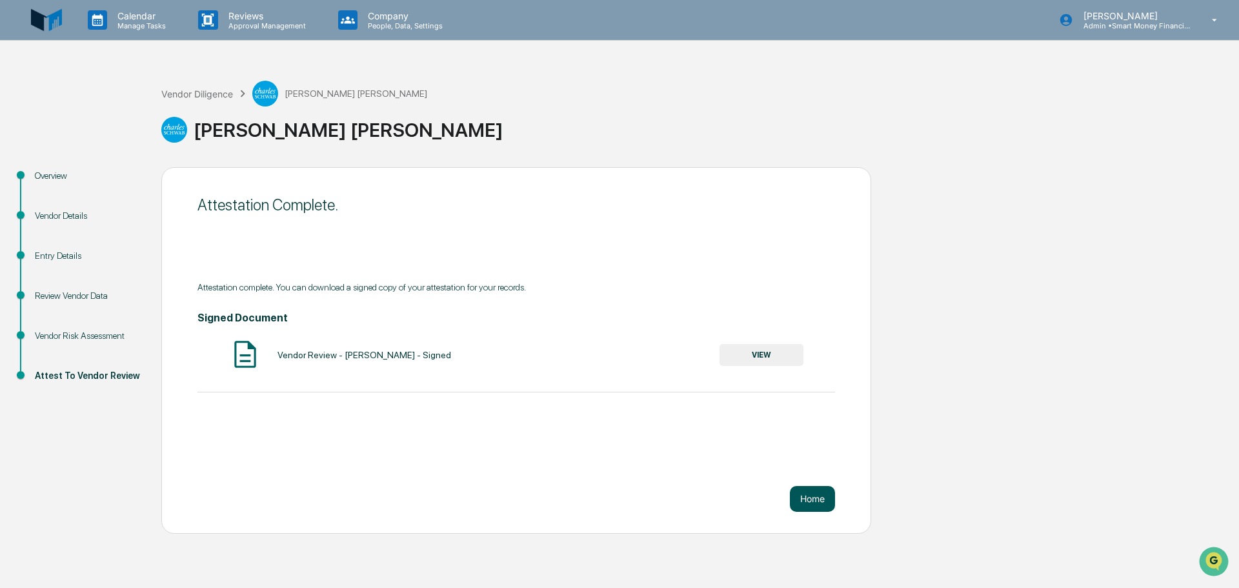
click at [816, 489] on button "Home" at bounding box center [812, 499] width 45 height 26
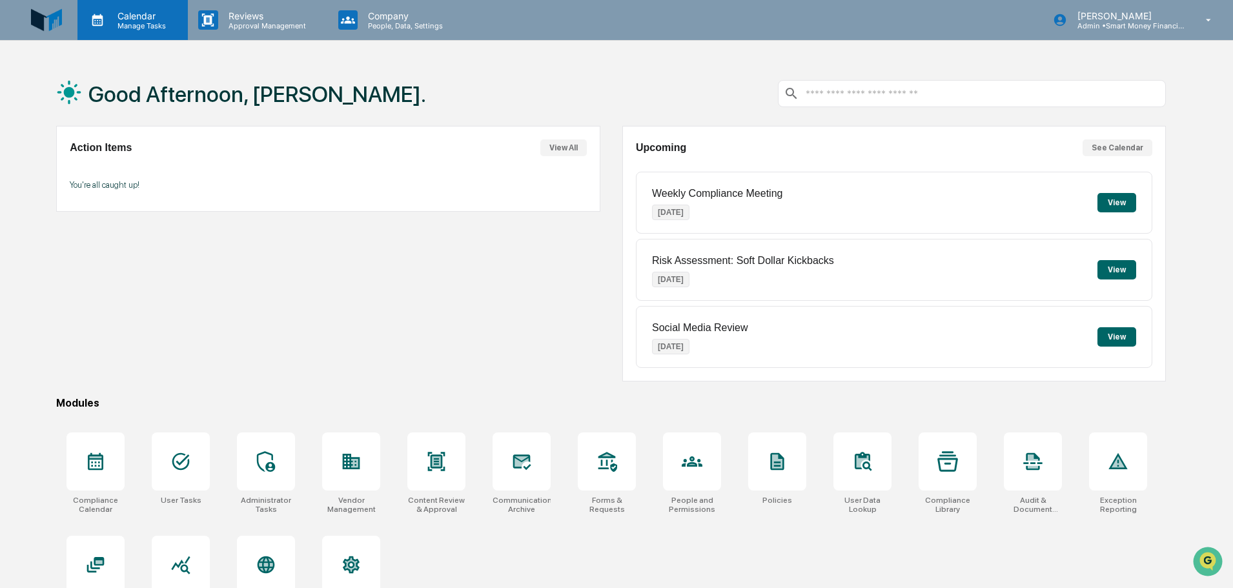
click at [94, 23] on icon at bounding box center [97, 19] width 19 height 19
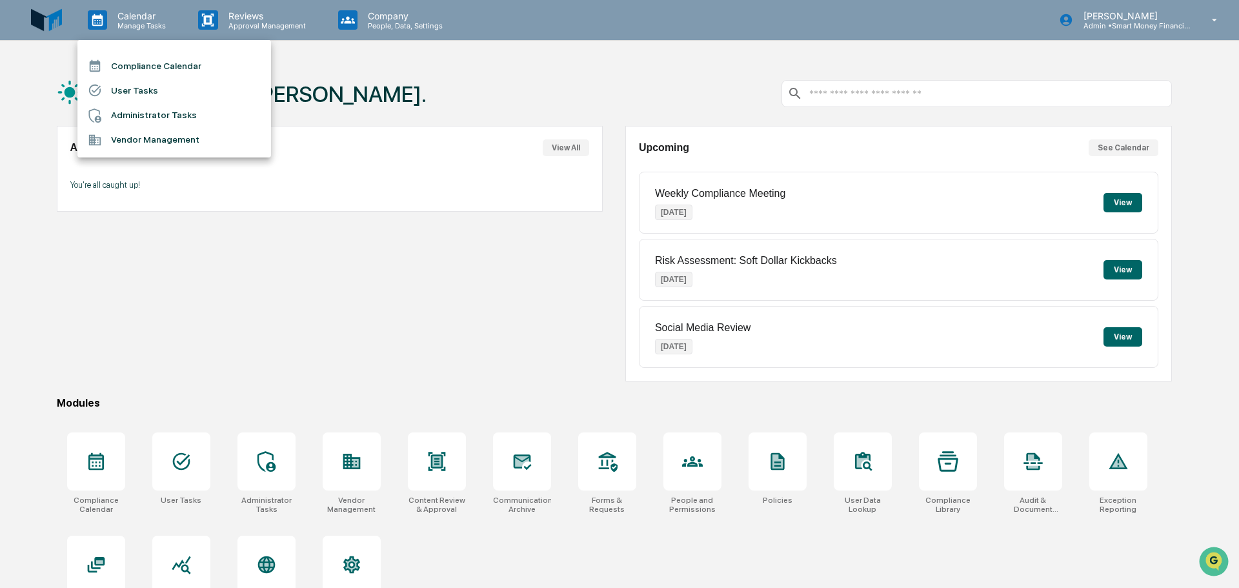
click at [107, 132] on li "Vendor Management" at bounding box center [174, 140] width 194 height 25
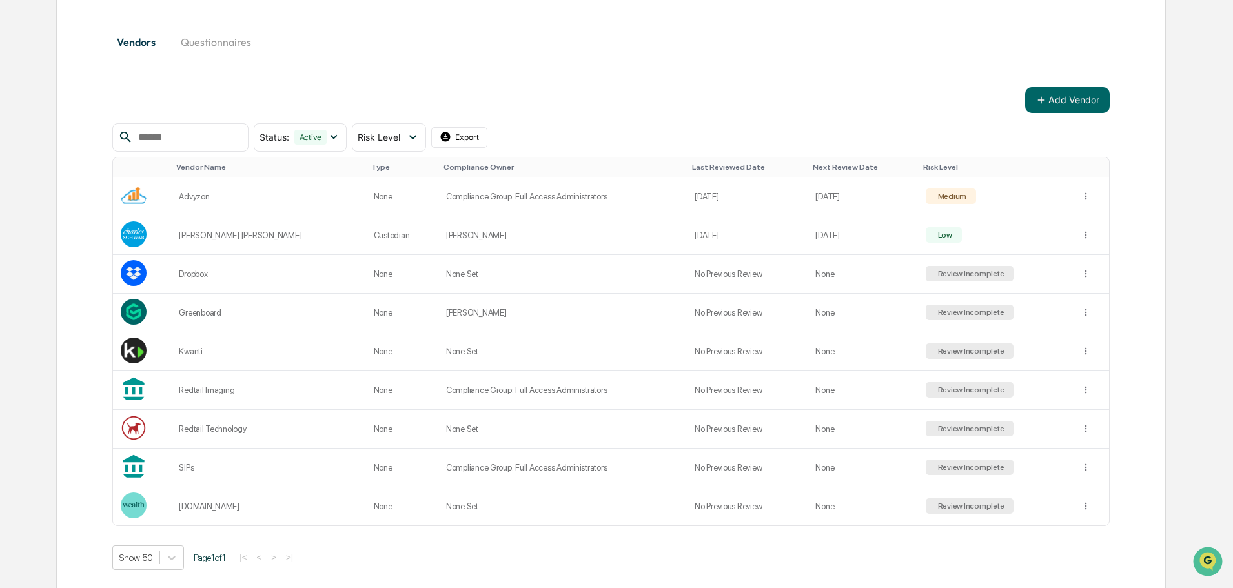
scroll to position [149, 0]
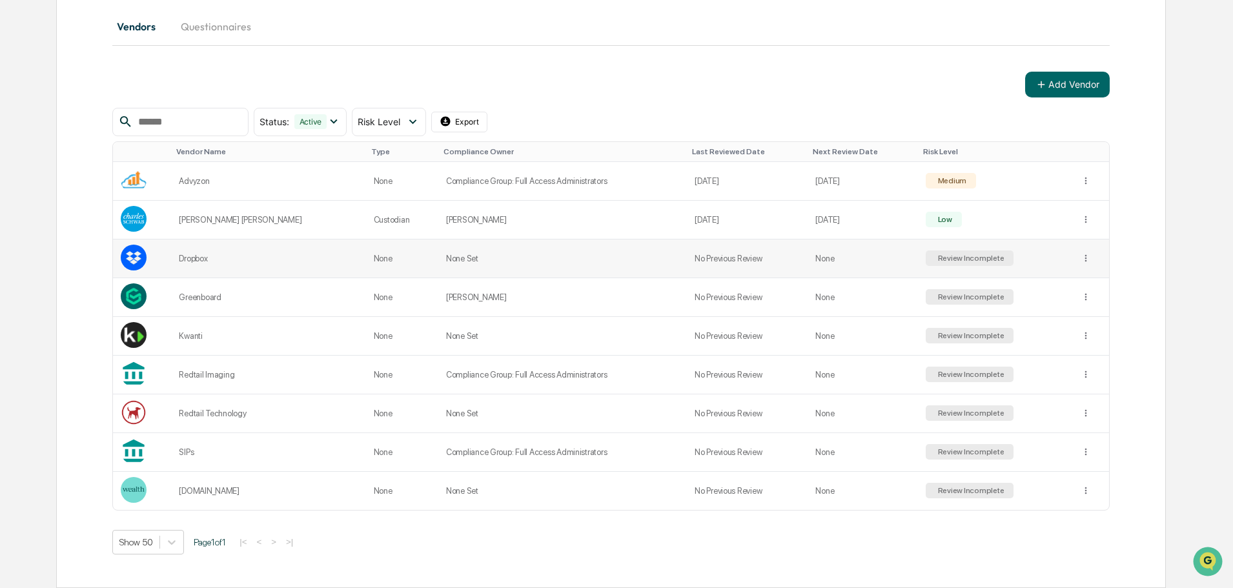
click at [935, 261] on div "Review Incomplete" at bounding box center [969, 258] width 69 height 9
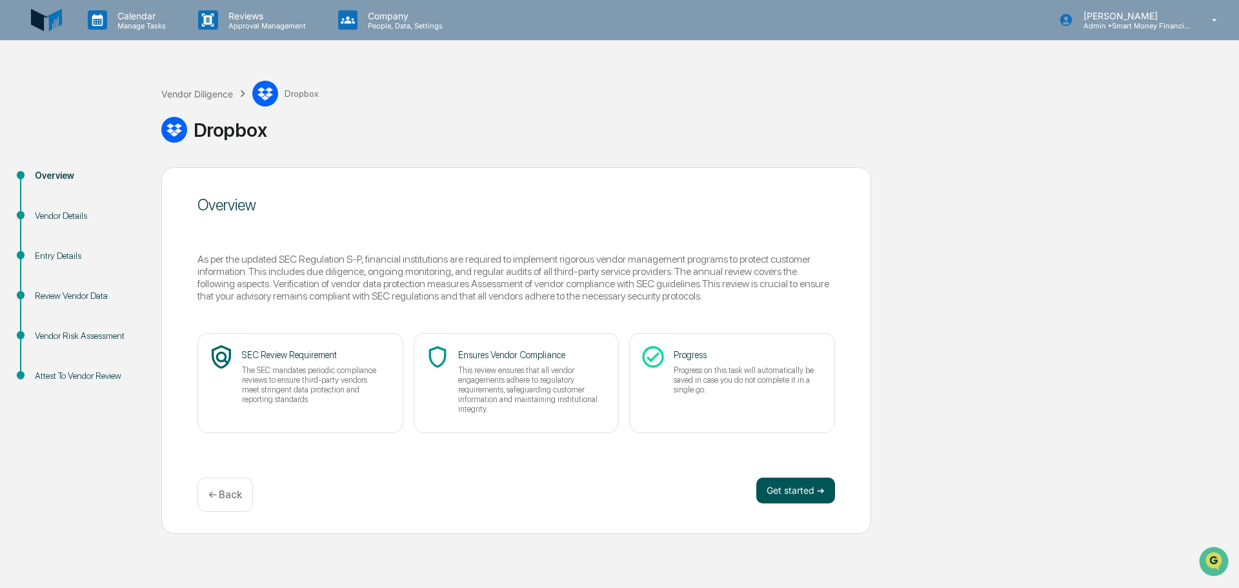
click at [799, 485] on button "Get started ➔" at bounding box center [796, 491] width 79 height 26
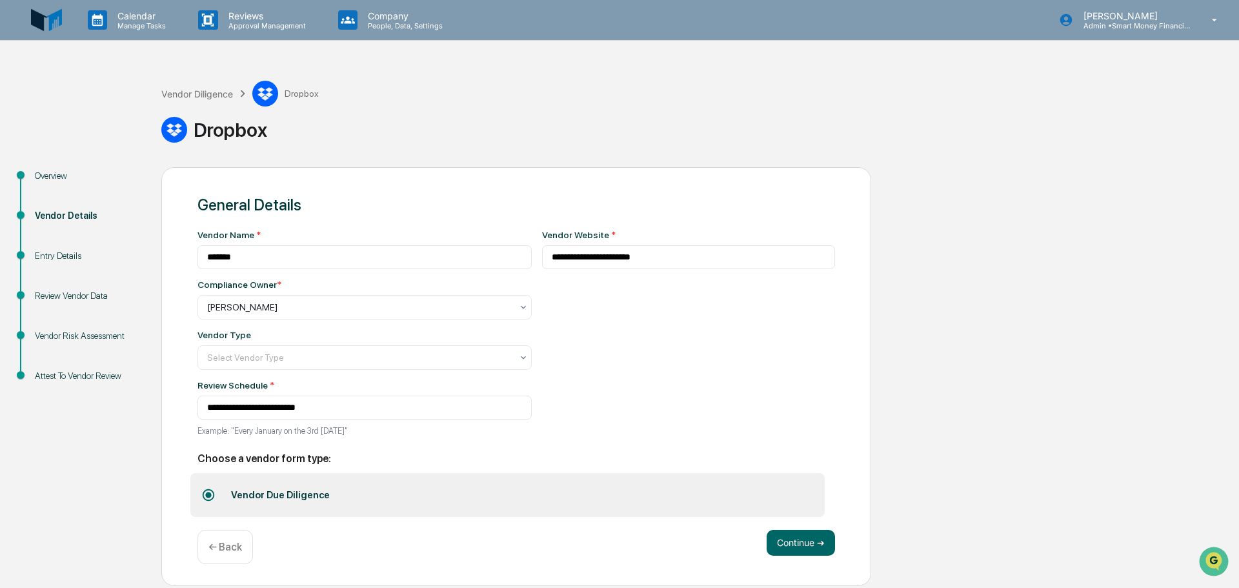
click at [779, 530] on div "**********" at bounding box center [516, 376] width 710 height 419
click at [786, 543] on button "Continue ➔" at bounding box center [801, 543] width 68 height 26
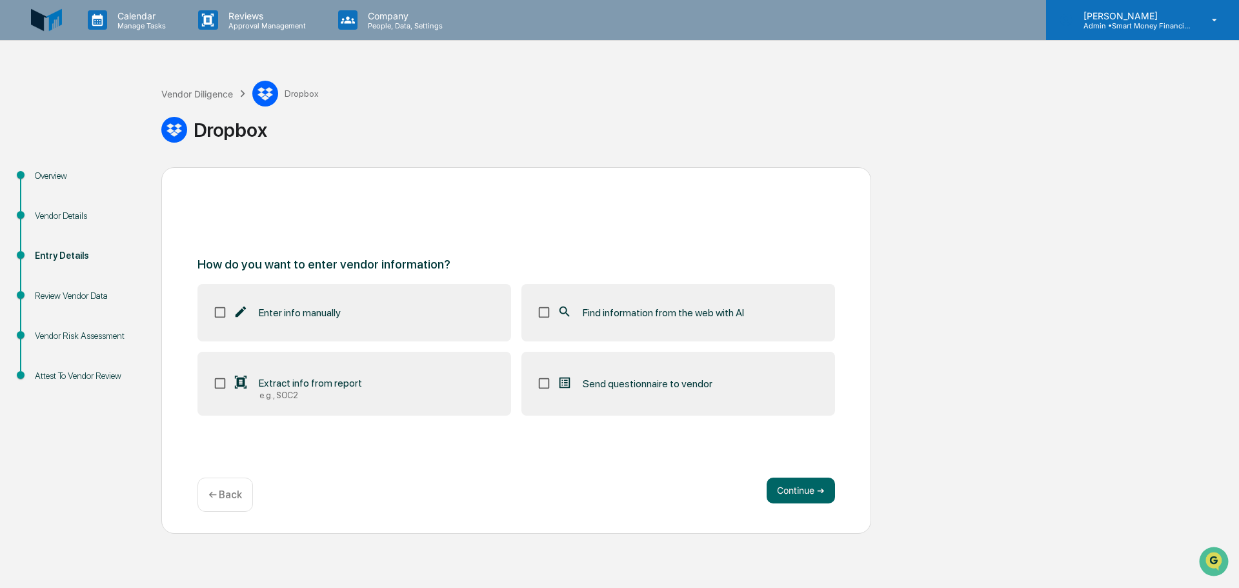
click at [1214, 24] on icon at bounding box center [1215, 20] width 23 height 12
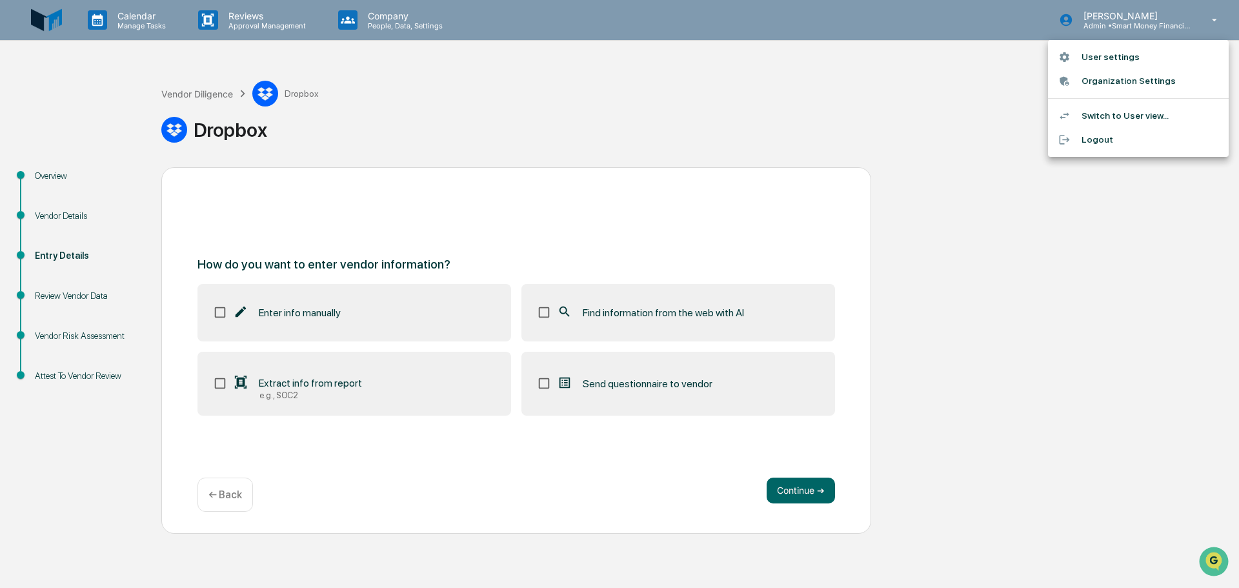
click at [241, 380] on div at bounding box center [619, 294] width 1239 height 588
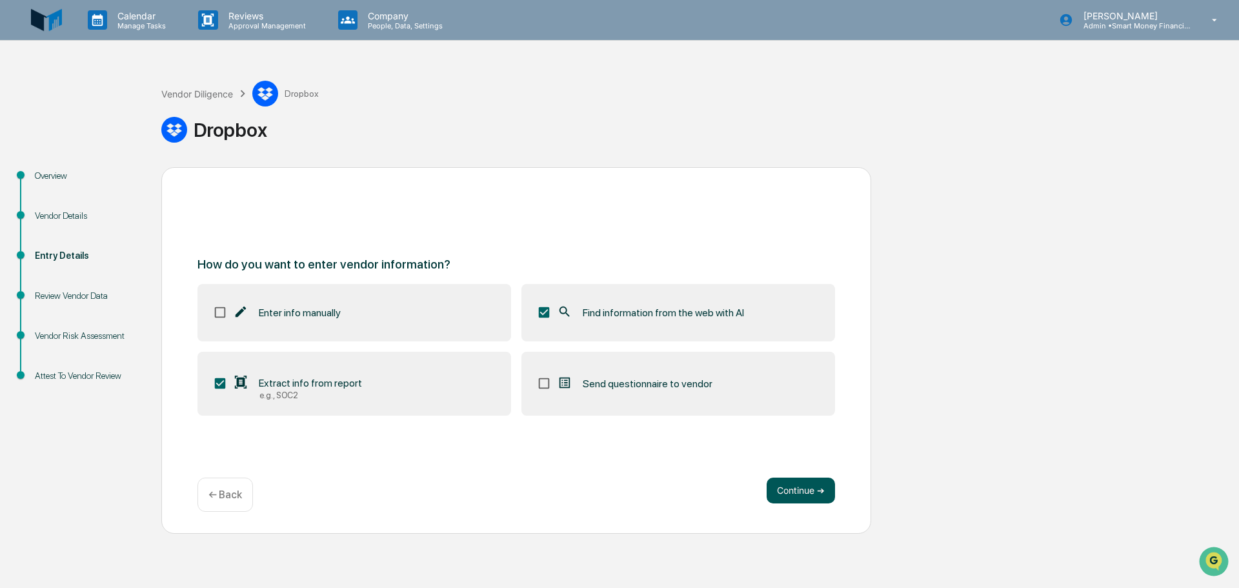
click at [791, 484] on button "Continue ➔" at bounding box center [801, 491] width 68 height 26
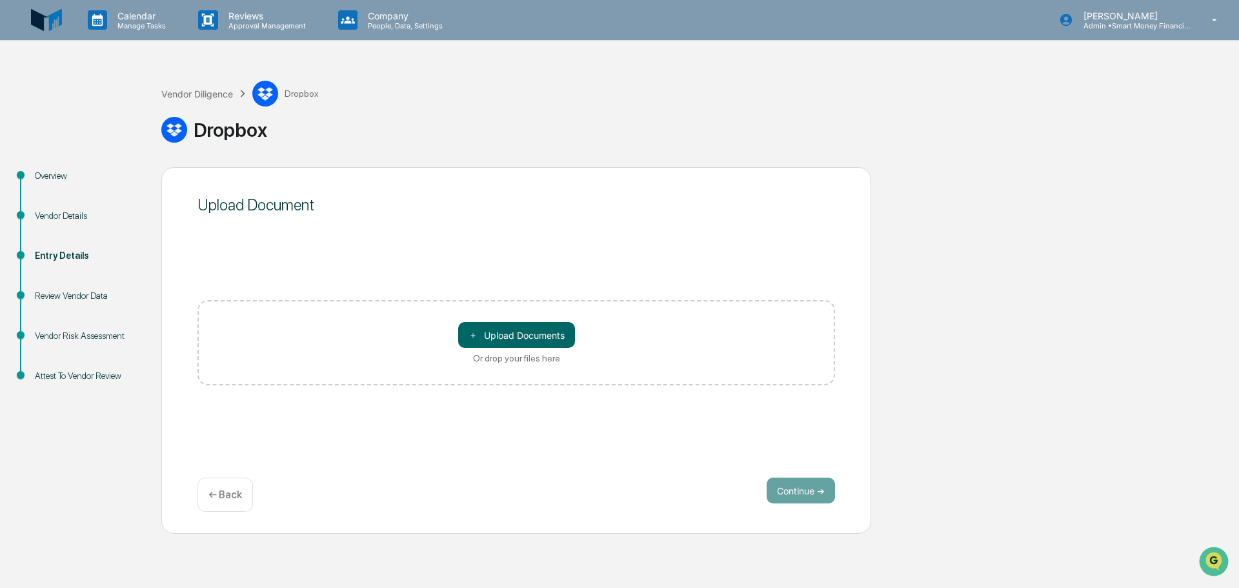
click at [521, 360] on div "Or drop your files here" at bounding box center [516, 358] width 87 height 10
click at [0, 0] on input "＋ Upload Documents Or drop your files here" at bounding box center [0, 0] width 0 height 0
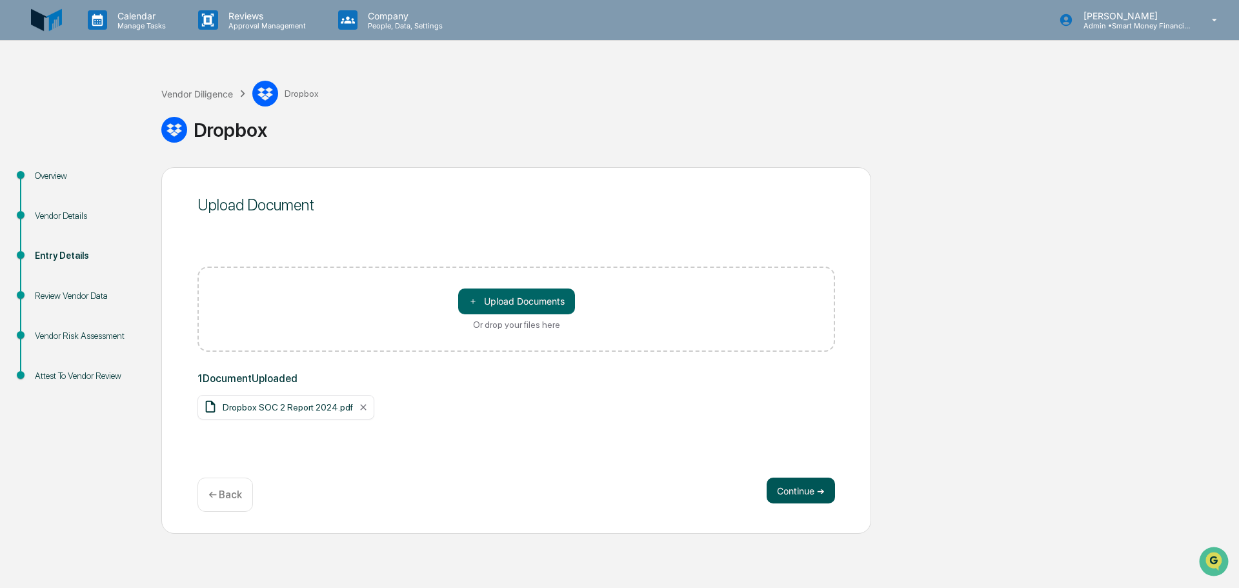
click at [767, 491] on button "Continue ➔" at bounding box center [801, 491] width 68 height 26
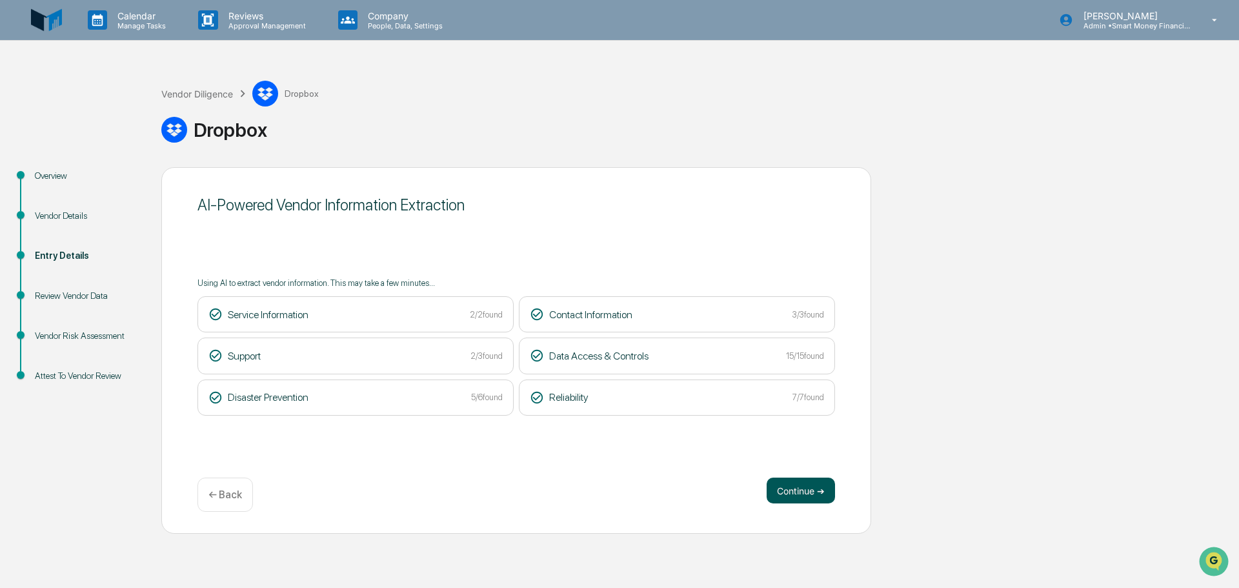
click at [809, 485] on button "Continue ➔" at bounding box center [801, 491] width 68 height 26
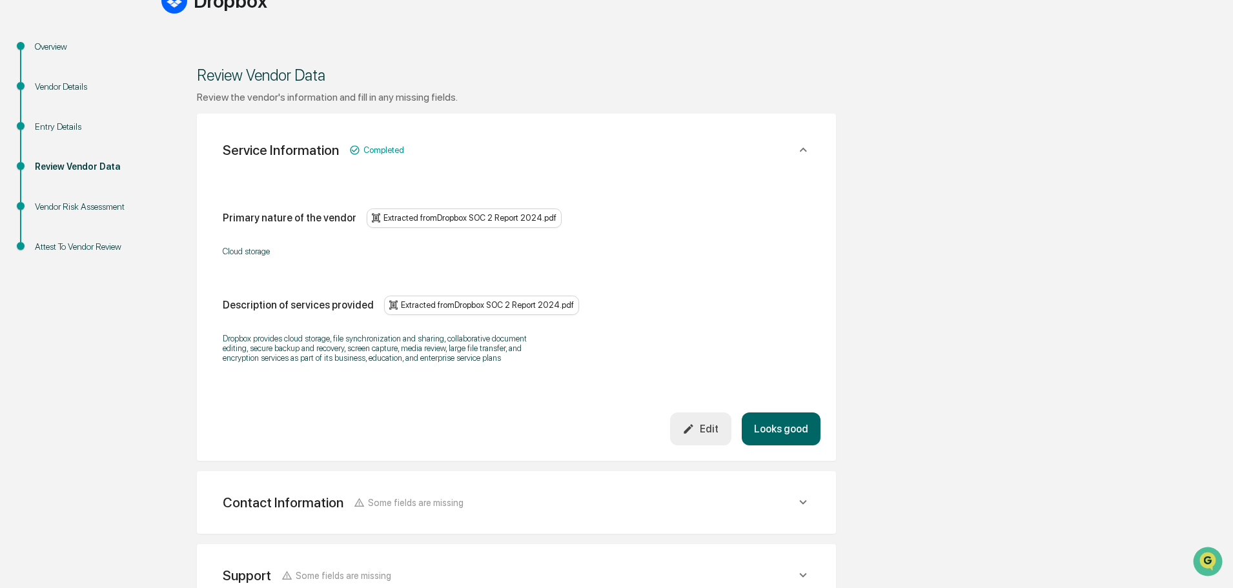
click at [793, 416] on button "Looks good" at bounding box center [781, 428] width 79 height 33
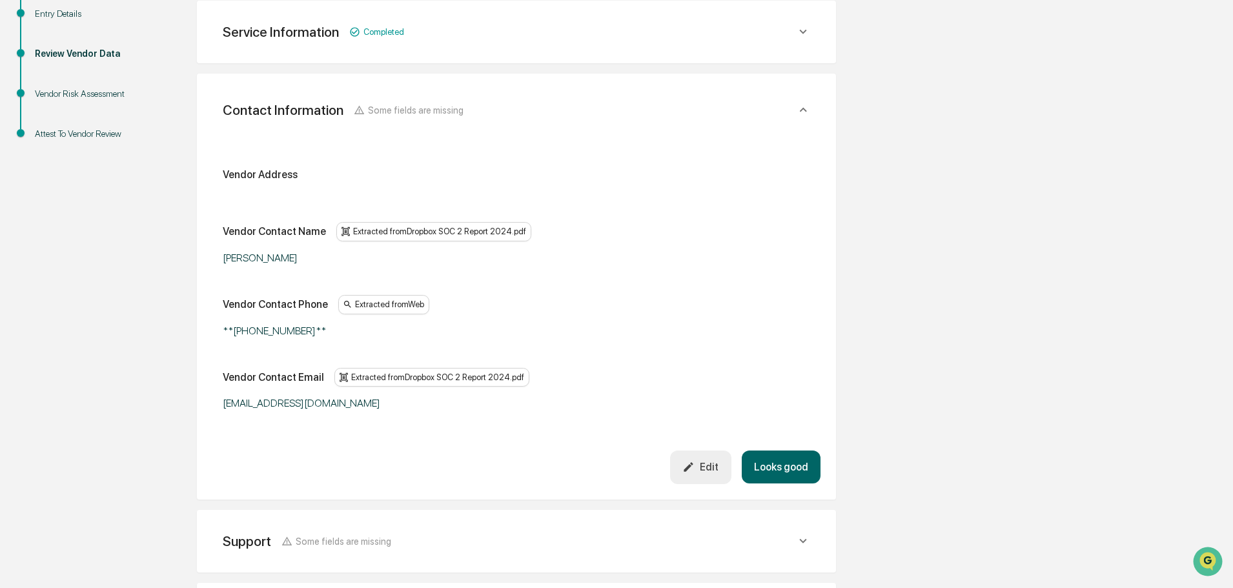
scroll to position [243, 0]
click at [693, 463] on icon "button" at bounding box center [688, 466] width 9 height 9
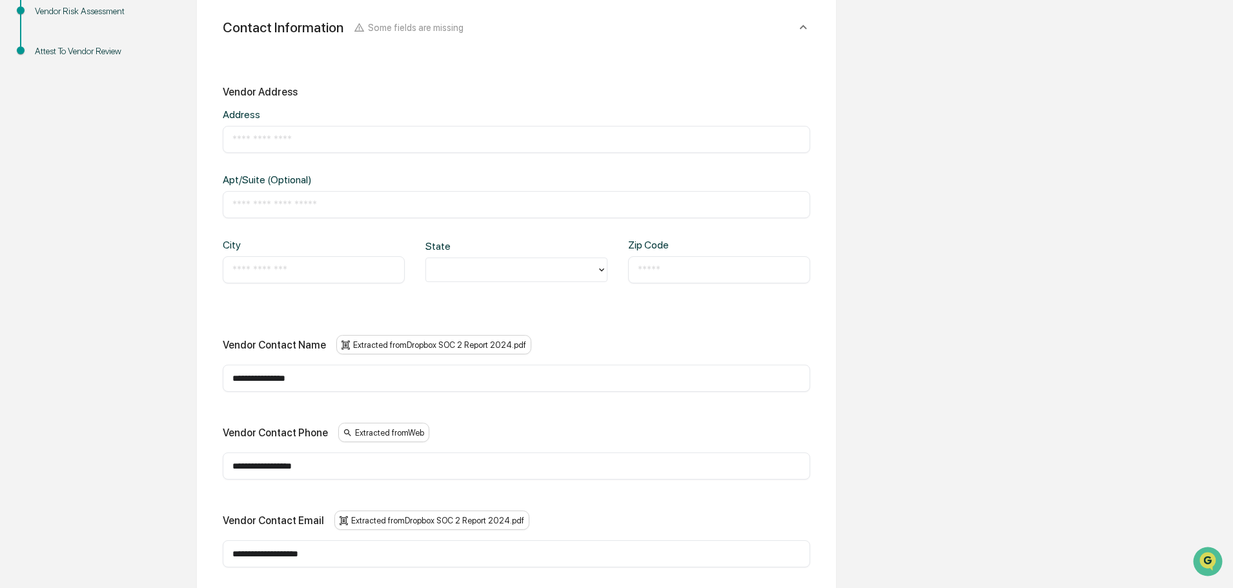
scroll to position [372, 0]
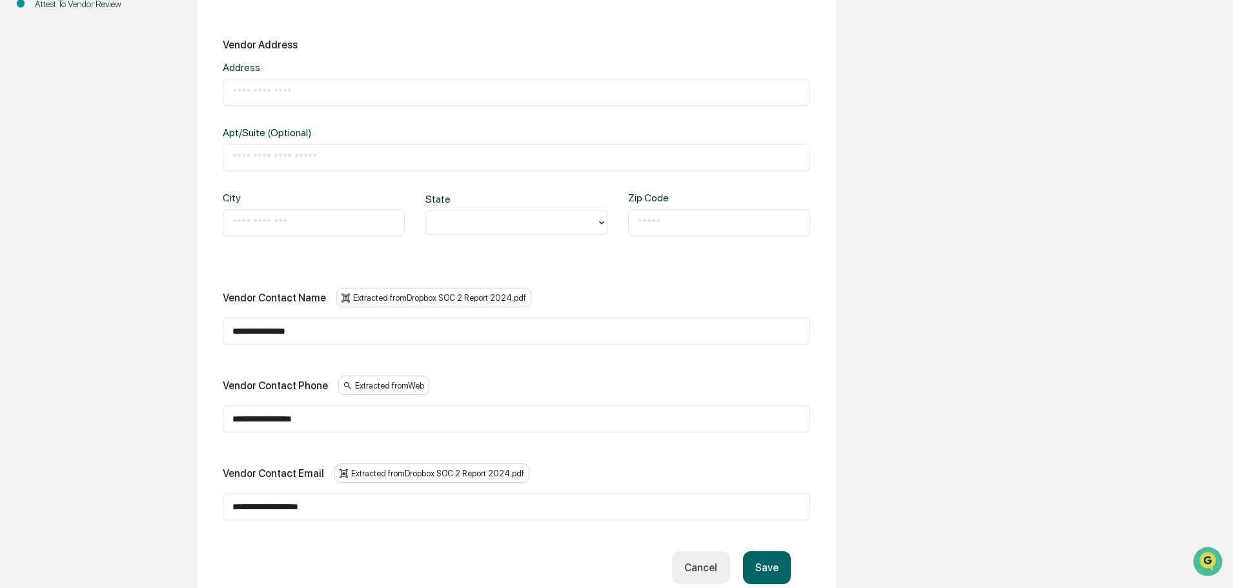
drag, startPoint x: 345, startPoint y: 334, endPoint x: 172, endPoint y: 329, distance: 172.5
click at [172, 329] on div "**********" at bounding box center [516, 392] width 710 height 1194
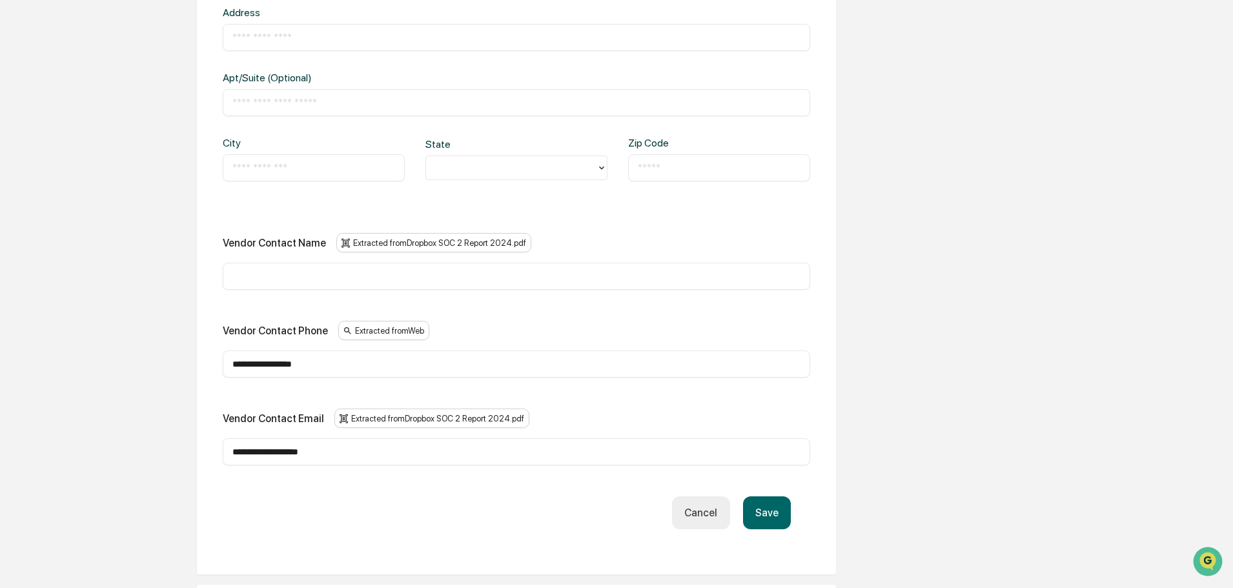
scroll to position [501, 0]
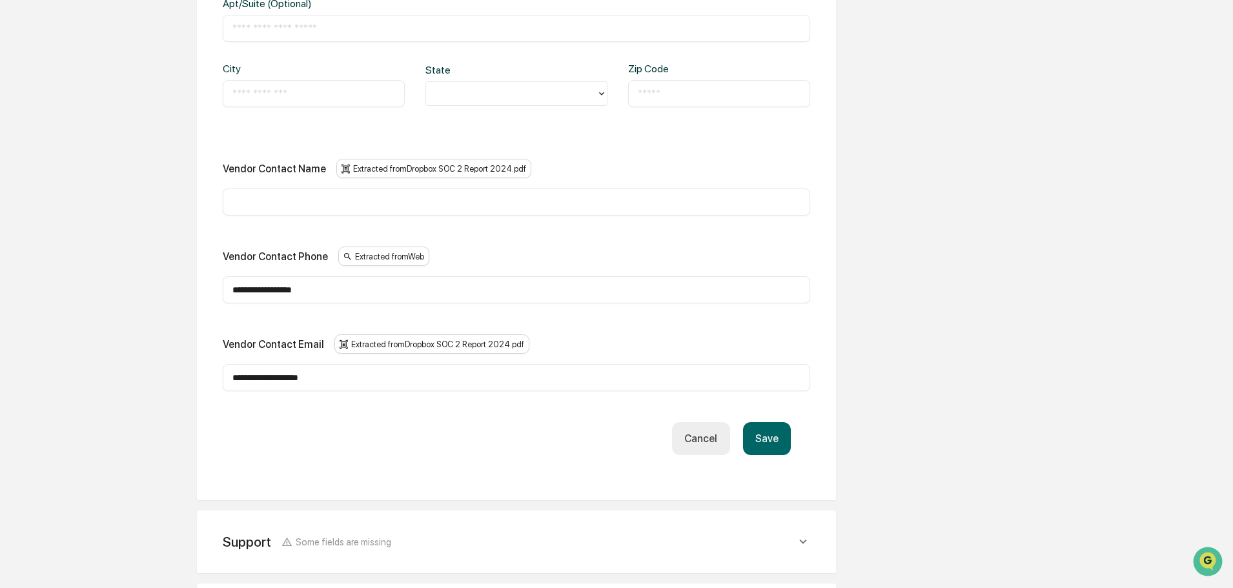
click at [751, 428] on button "Save" at bounding box center [767, 438] width 48 height 33
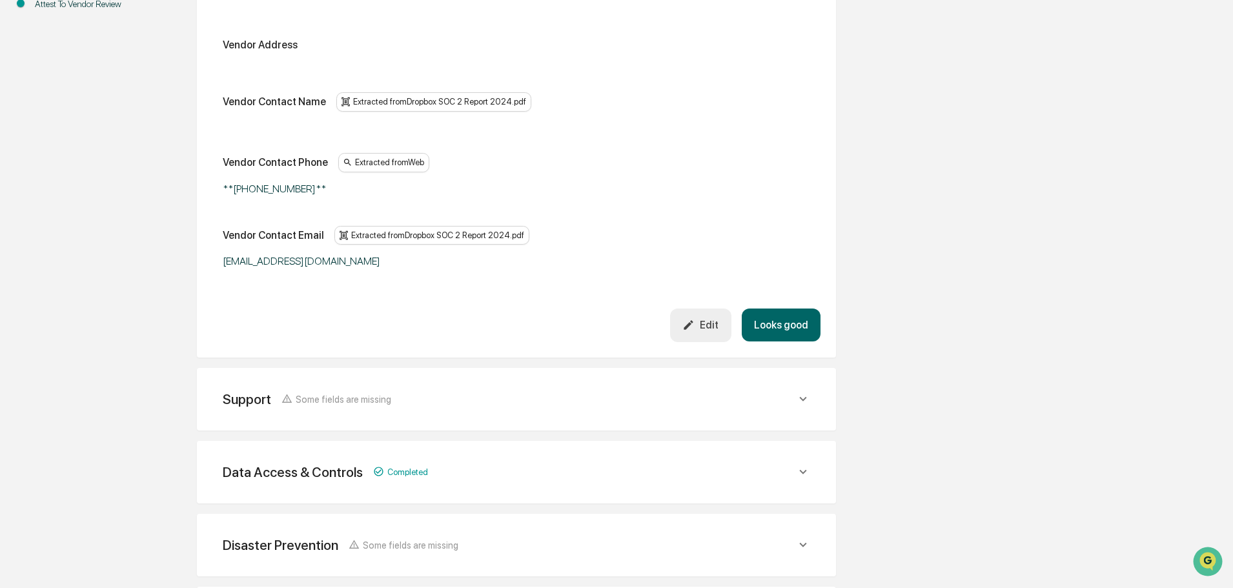
click at [784, 327] on button "Looks good" at bounding box center [781, 325] width 79 height 33
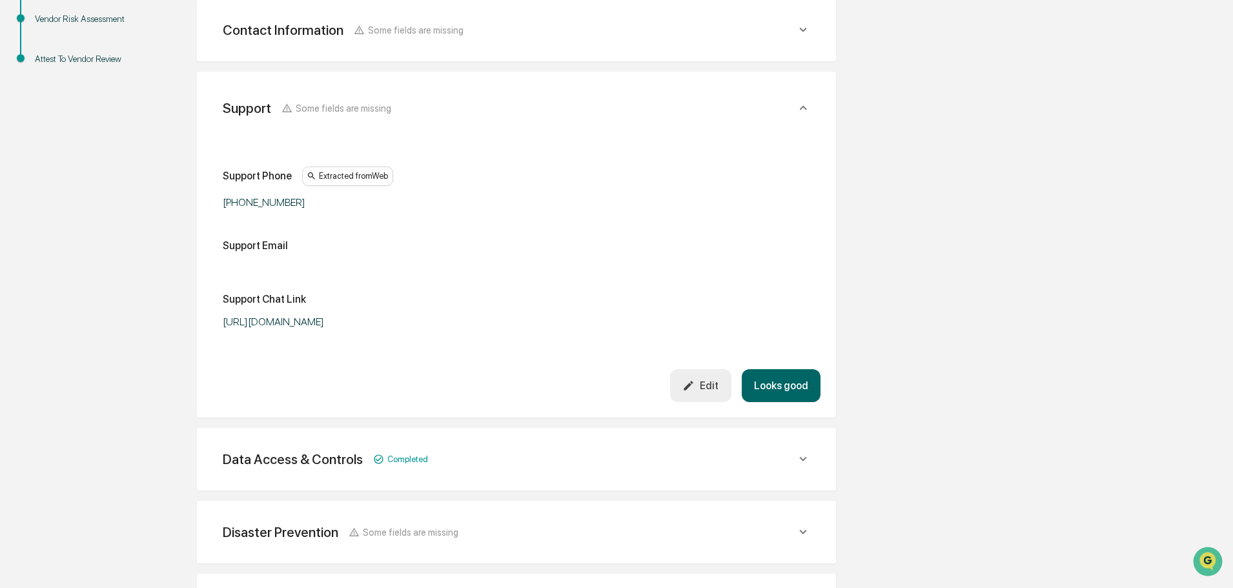
scroll to position [316, 0]
click at [804, 402] on button "Looks good" at bounding box center [781, 387] width 79 height 33
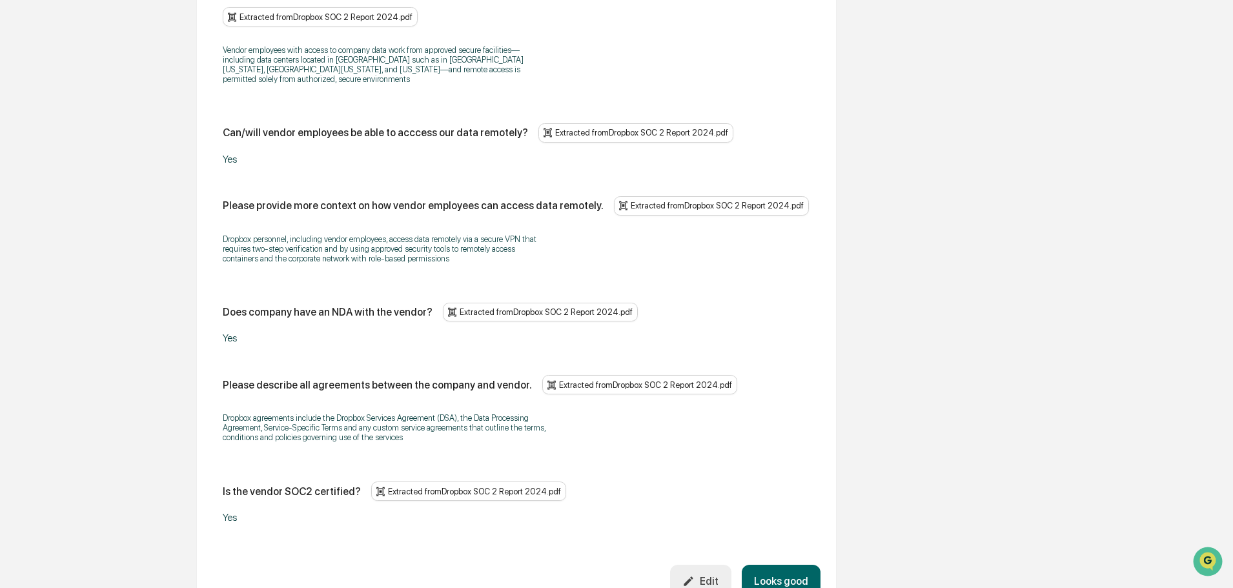
scroll to position [1421, 0]
click at [786, 564] on button "Looks good" at bounding box center [781, 580] width 79 height 33
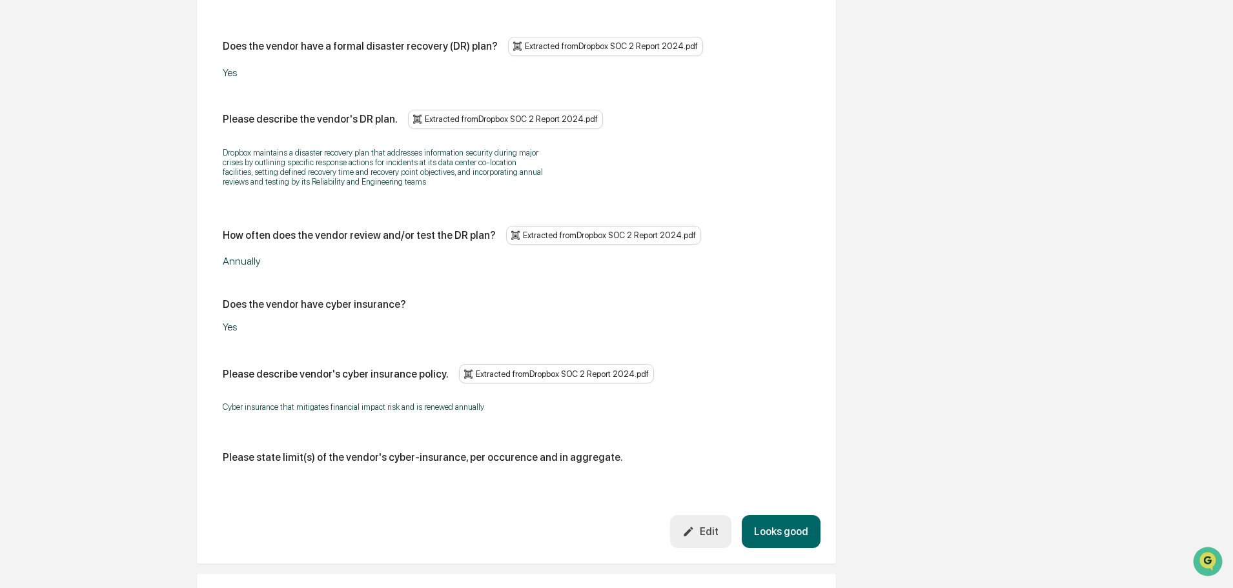
scroll to position [580, 0]
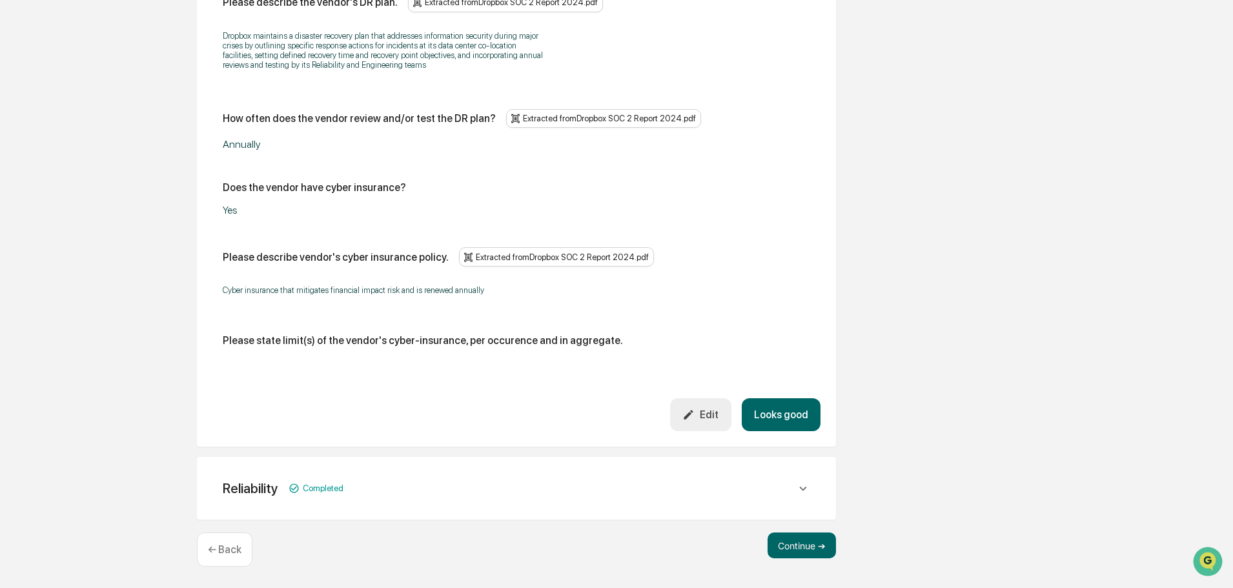
click at [782, 416] on button "Looks good" at bounding box center [781, 414] width 79 height 33
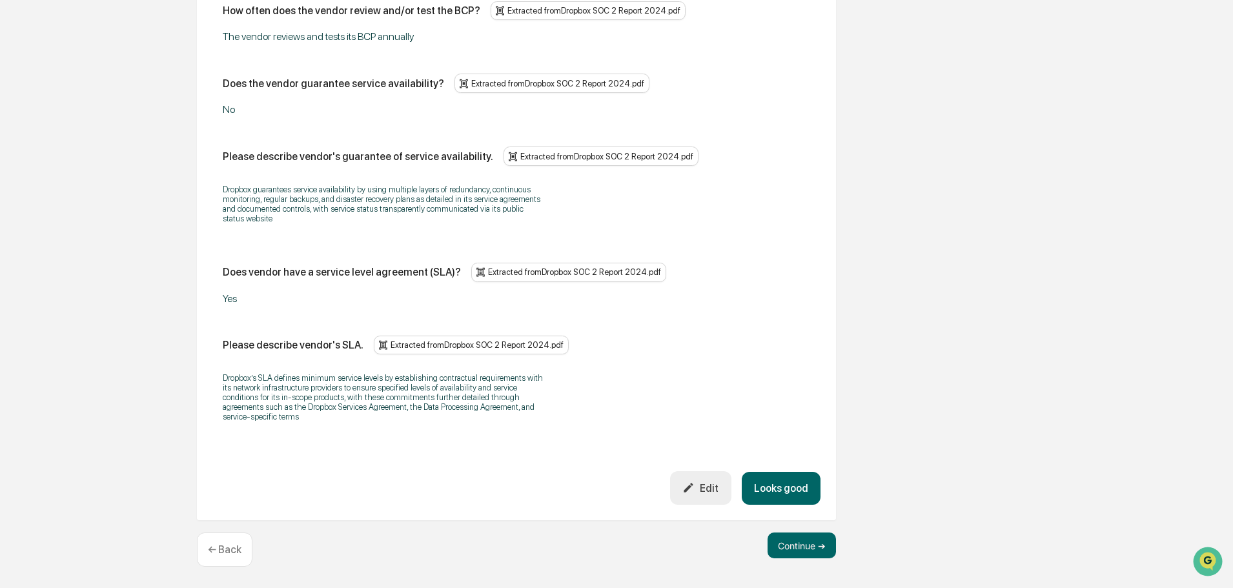
click at [792, 473] on button "Looks good" at bounding box center [781, 488] width 79 height 33
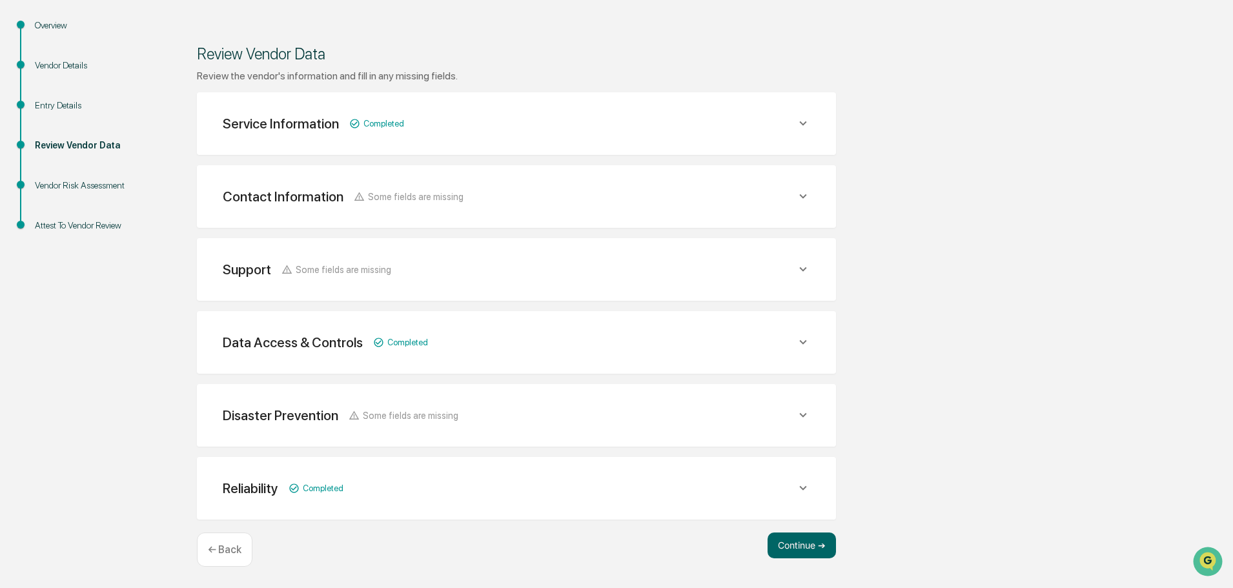
scroll to position [150, 0]
click at [791, 552] on button "Continue ➔" at bounding box center [802, 546] width 68 height 26
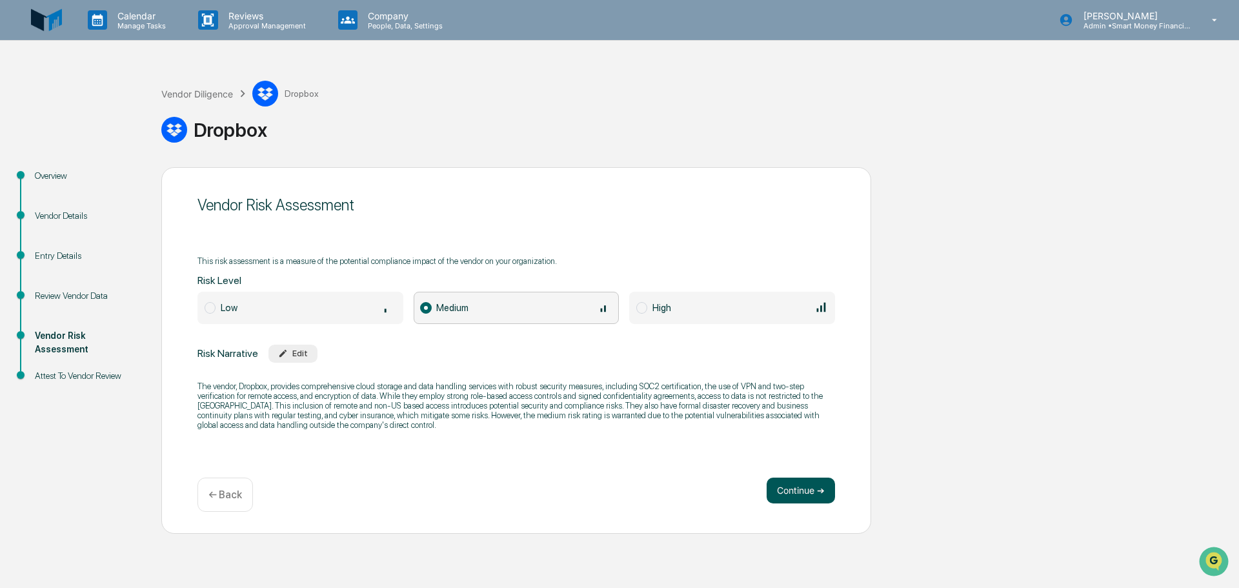
click at [802, 493] on button "Continue ➔" at bounding box center [801, 491] width 68 height 26
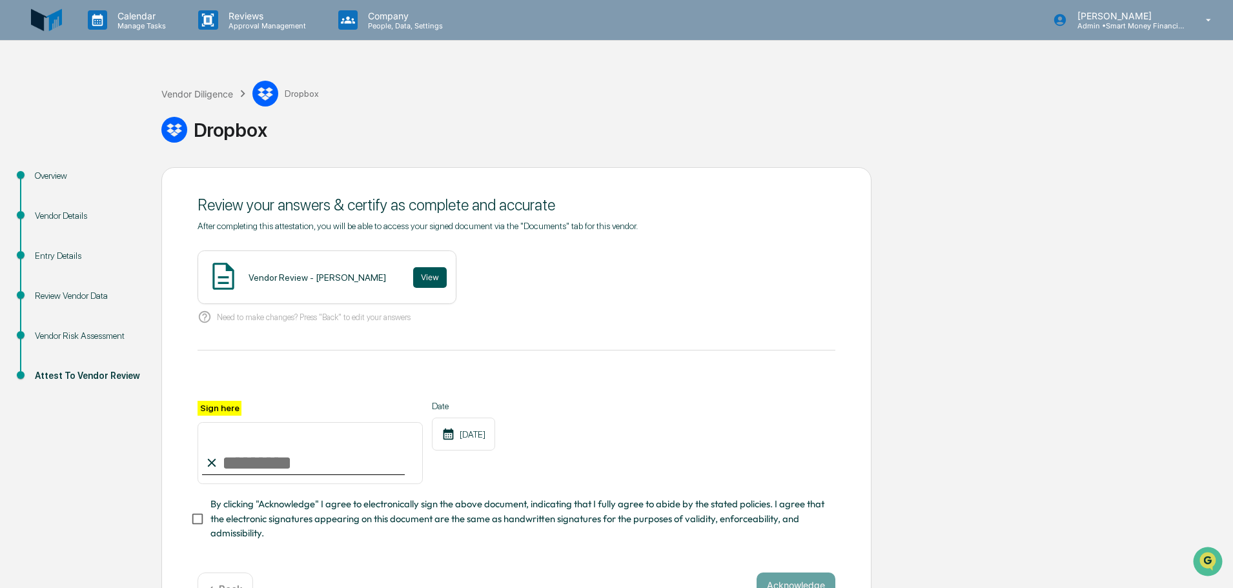
click at [423, 274] on button "View" at bounding box center [430, 277] width 34 height 21
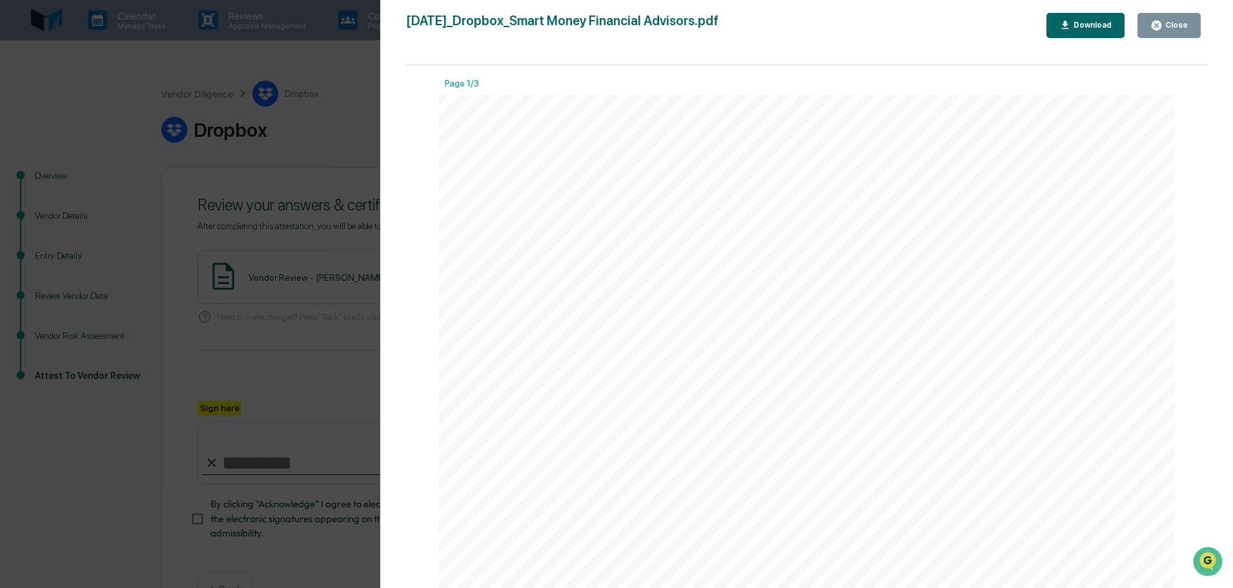
click at [1161, 28] on icon "button" at bounding box center [1157, 26] width 10 height 10
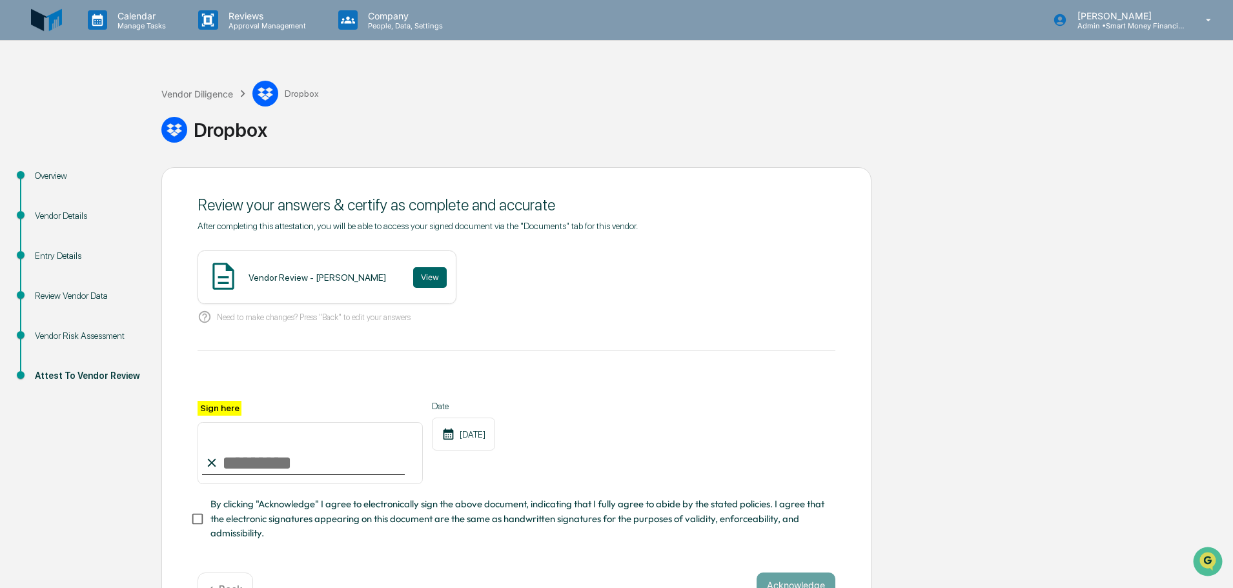
click at [300, 460] on input "Sign here" at bounding box center [310, 453] width 225 height 62
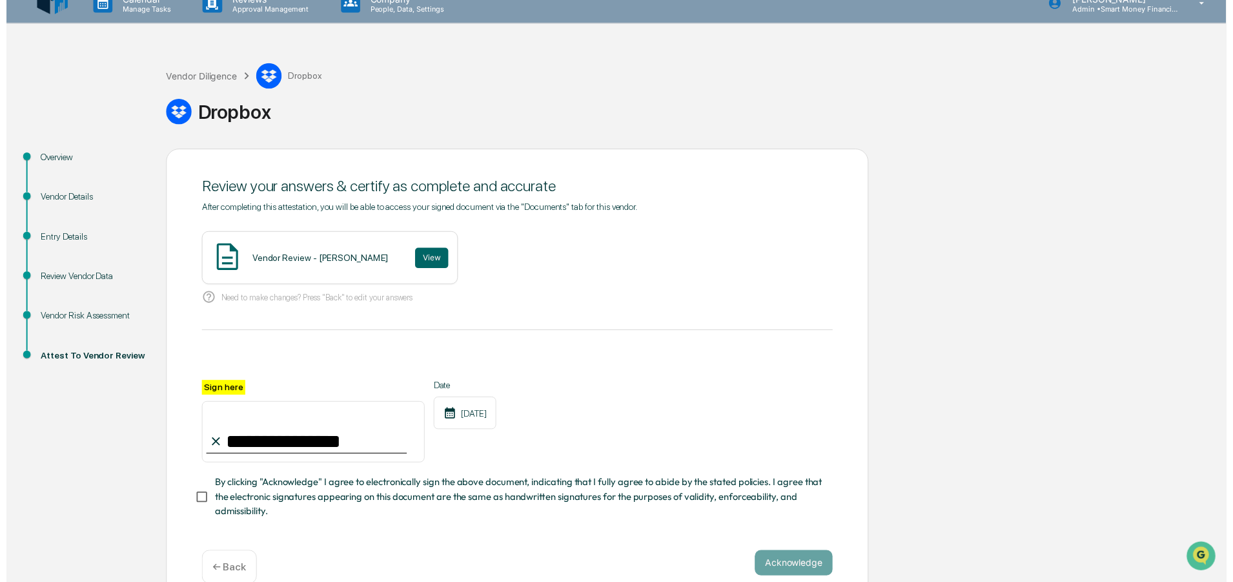
scroll to position [45, 0]
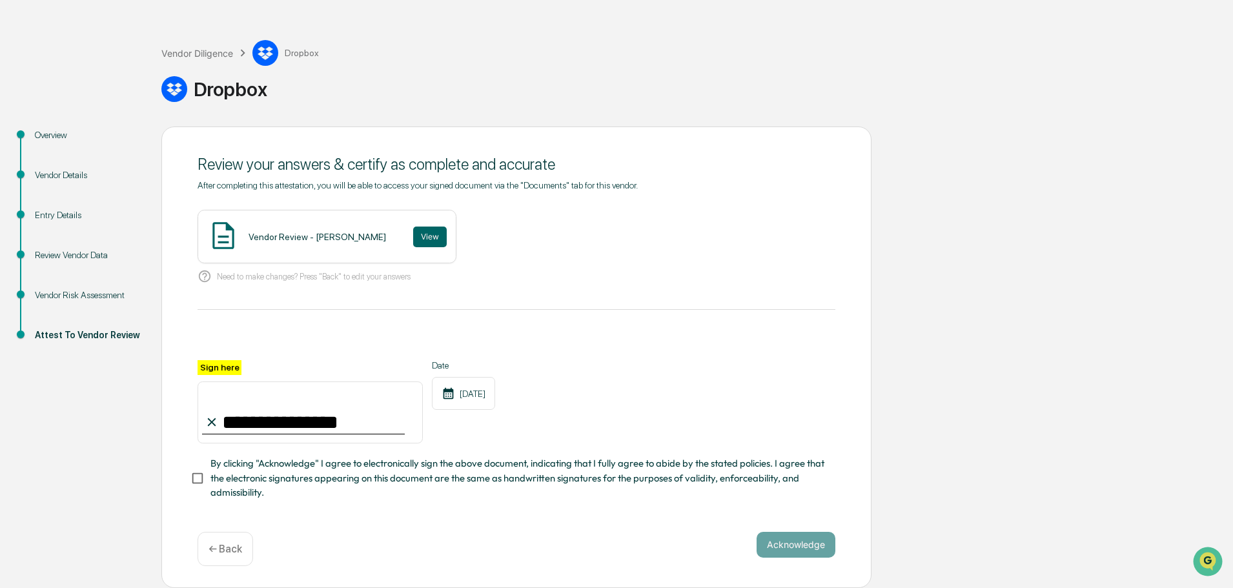
type input "**********"
click at [777, 536] on button "Acknowledge" at bounding box center [796, 545] width 79 height 26
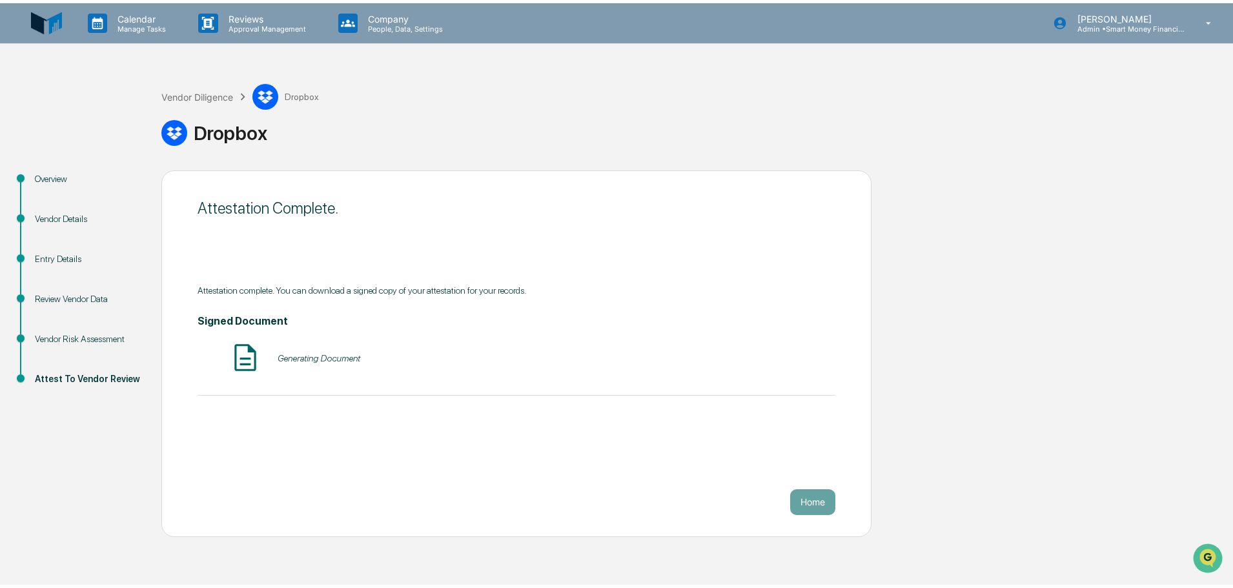
scroll to position [0, 0]
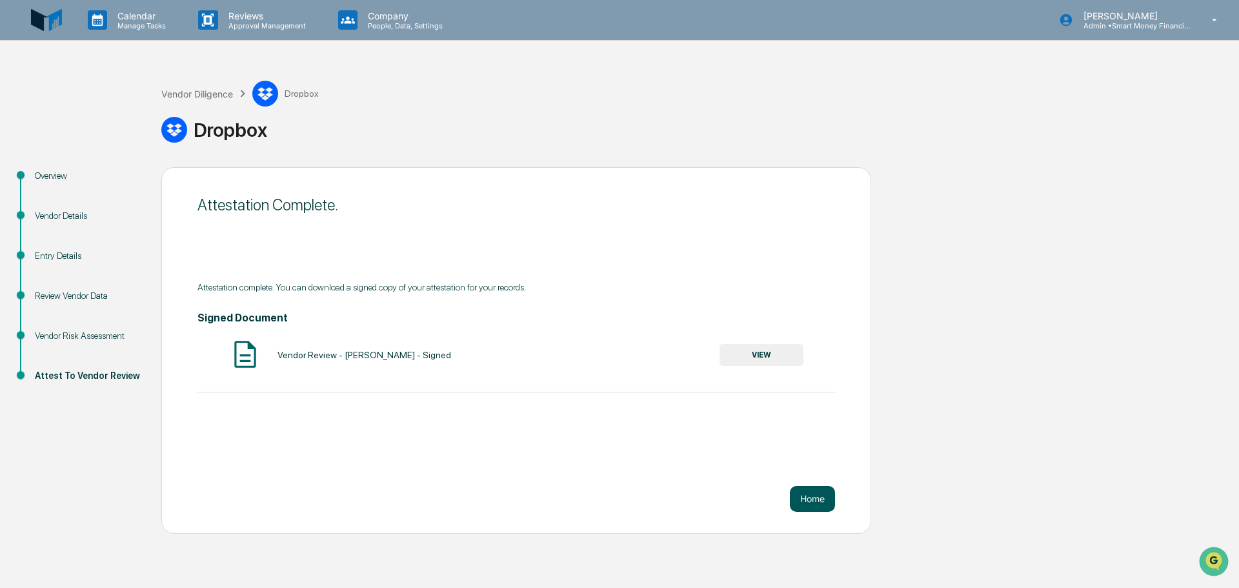
click at [795, 503] on button "Home" at bounding box center [812, 499] width 45 height 26
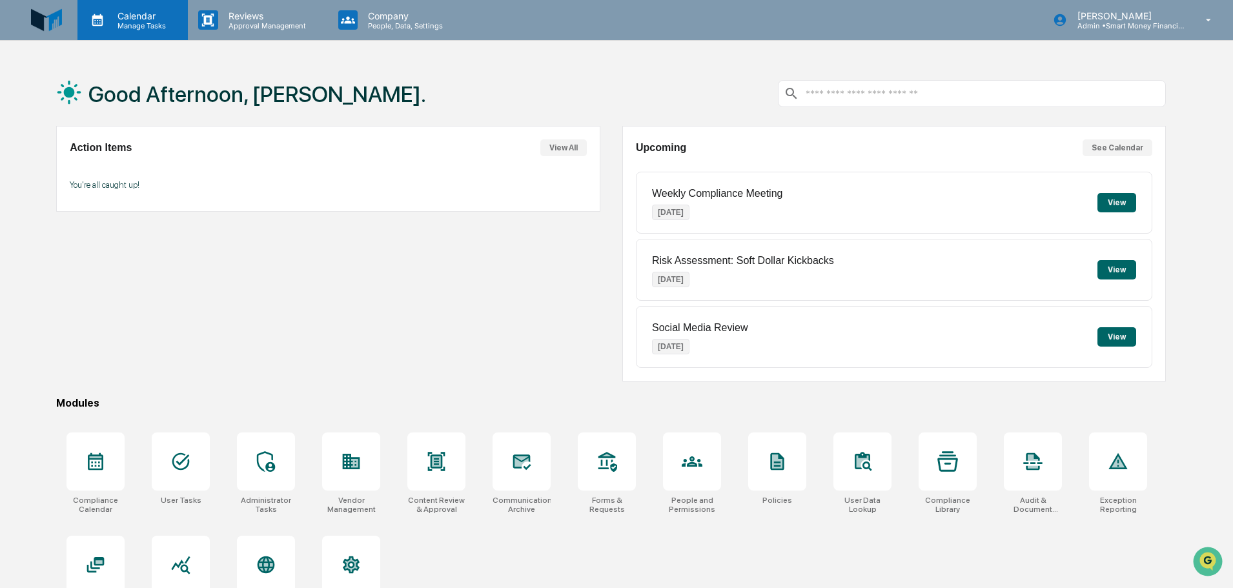
click at [119, 19] on p "Calendar" at bounding box center [139, 15] width 65 height 11
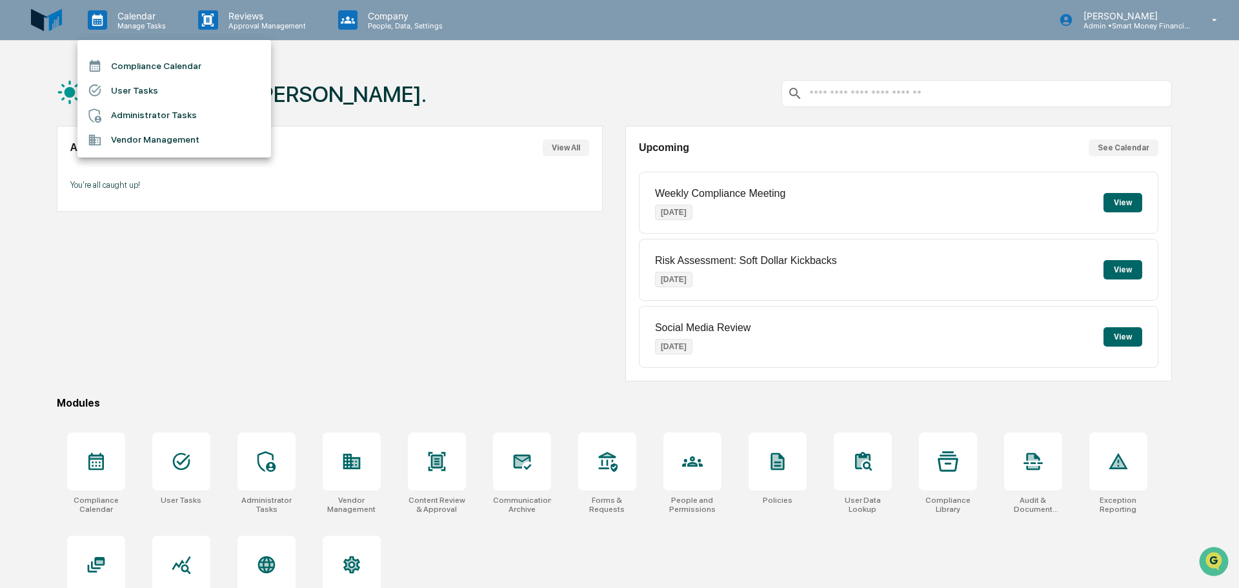
click at [152, 147] on li "Vendor Management" at bounding box center [174, 140] width 194 height 25
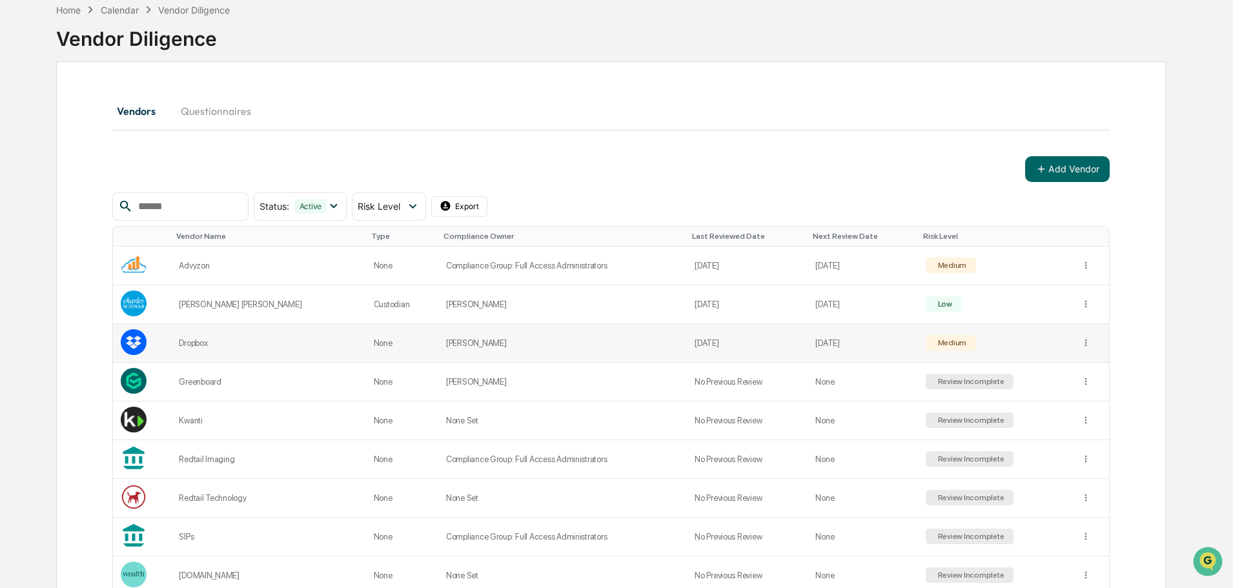
scroll to position [129, 0]
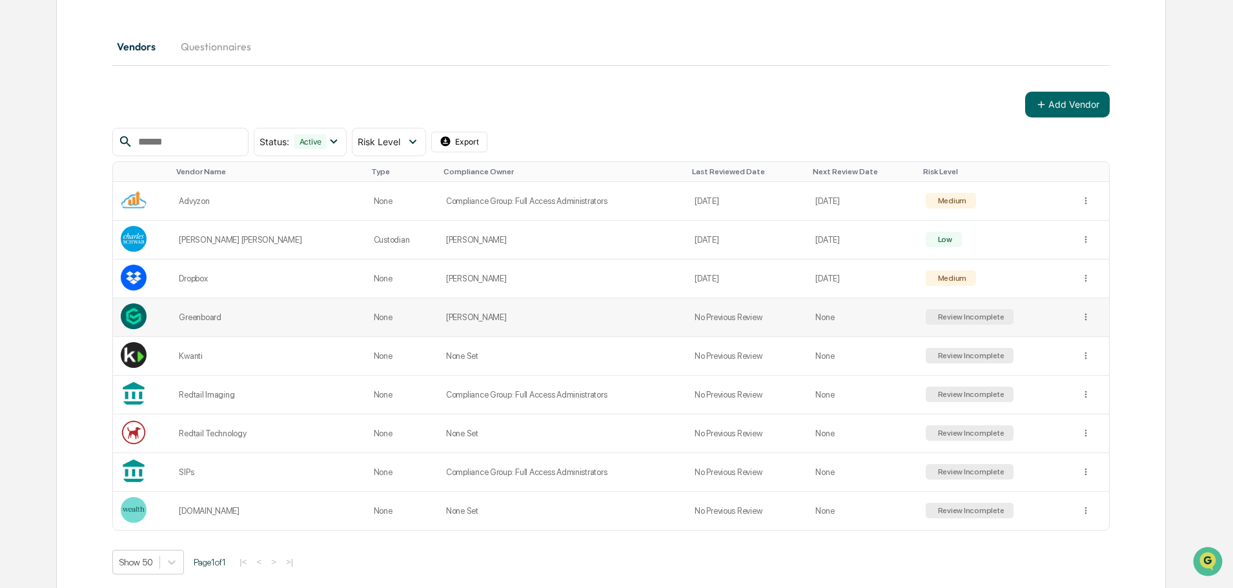
click at [972, 316] on div "Review Incomplete" at bounding box center [969, 316] width 69 height 9
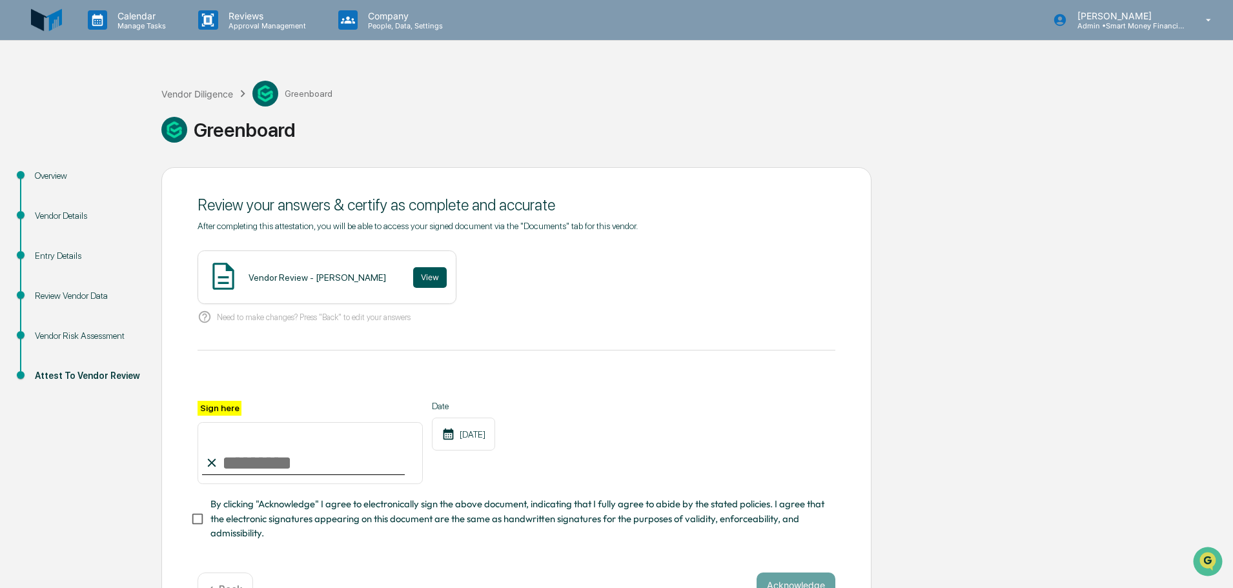
click at [413, 269] on button "View" at bounding box center [430, 277] width 34 height 21
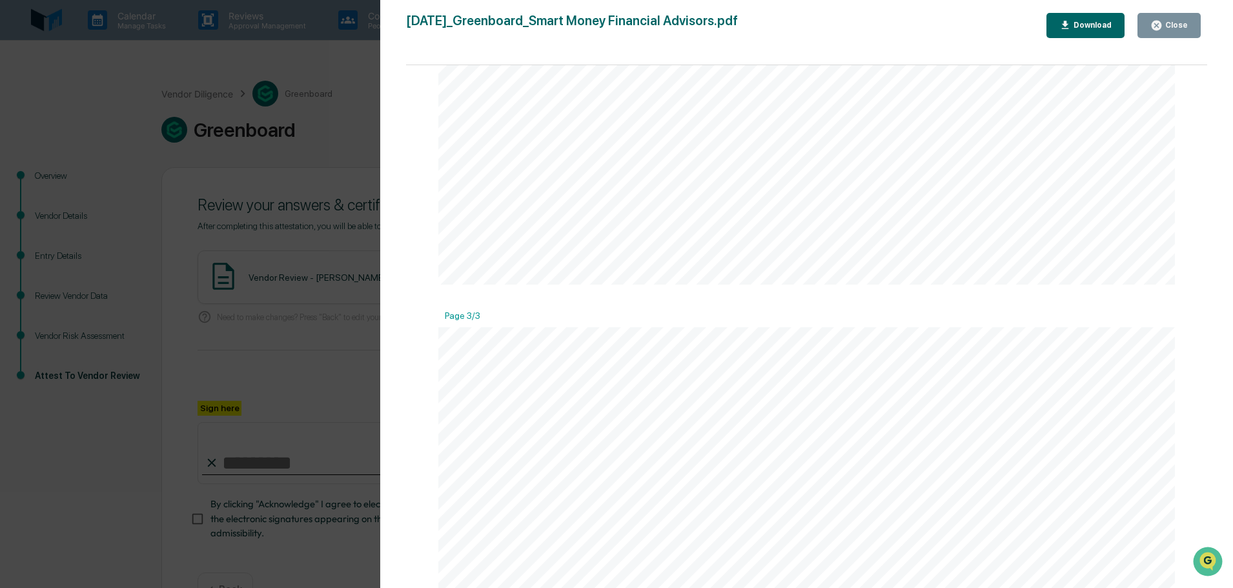
scroll to position [2582, 0]
click at [1146, 24] on button "Close" at bounding box center [1168, 25] width 63 height 25
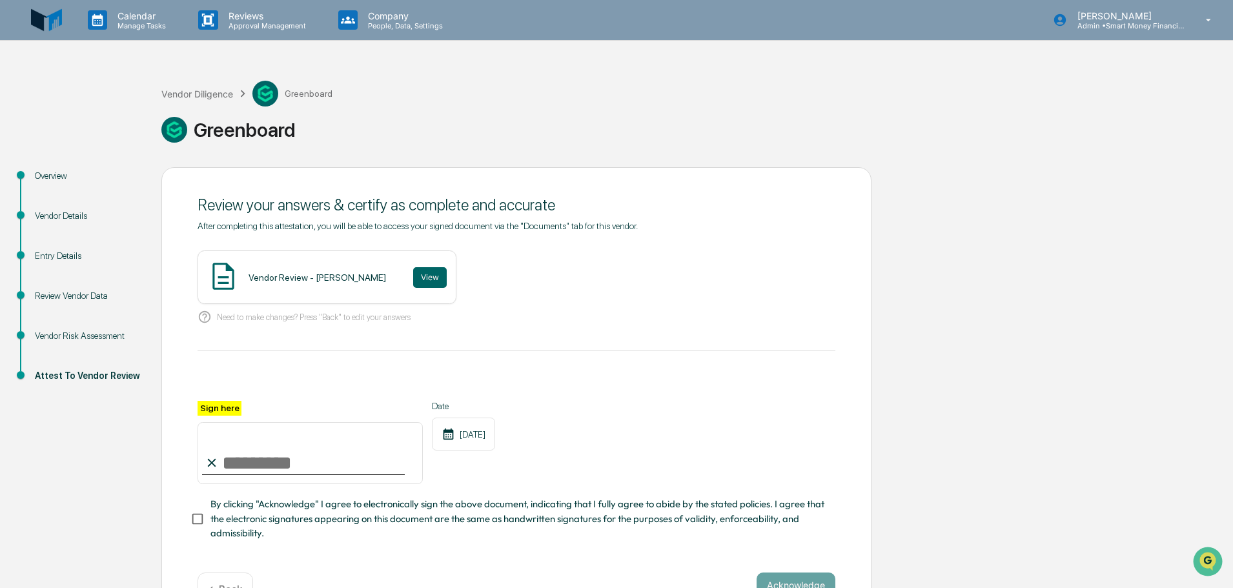
click at [367, 446] on input "Sign here" at bounding box center [310, 453] width 225 height 62
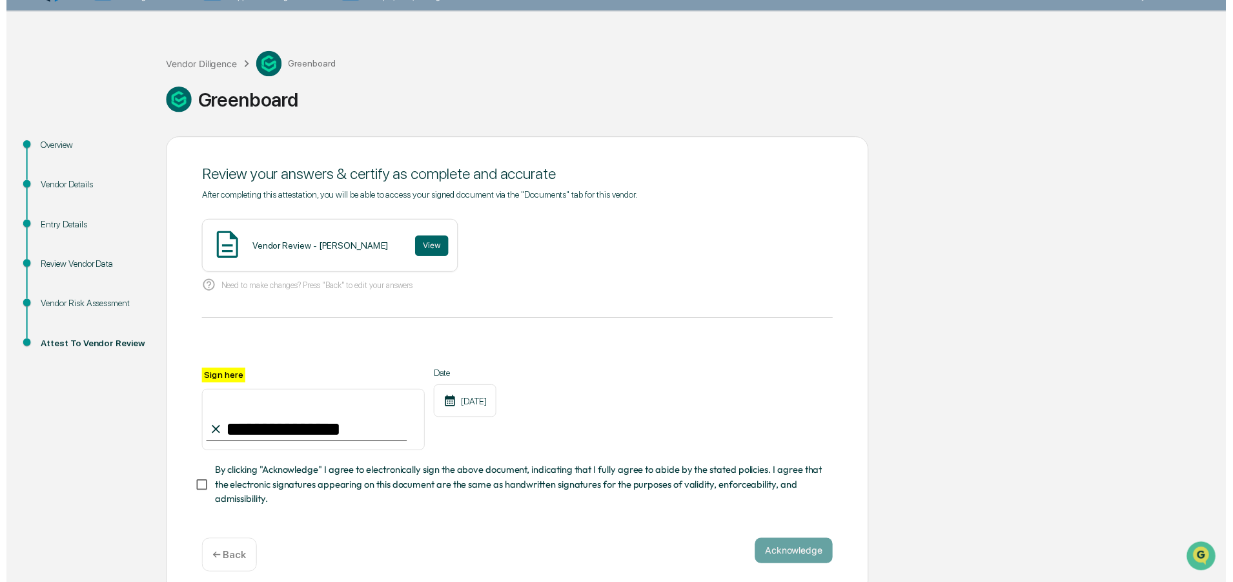
scroll to position [45, 0]
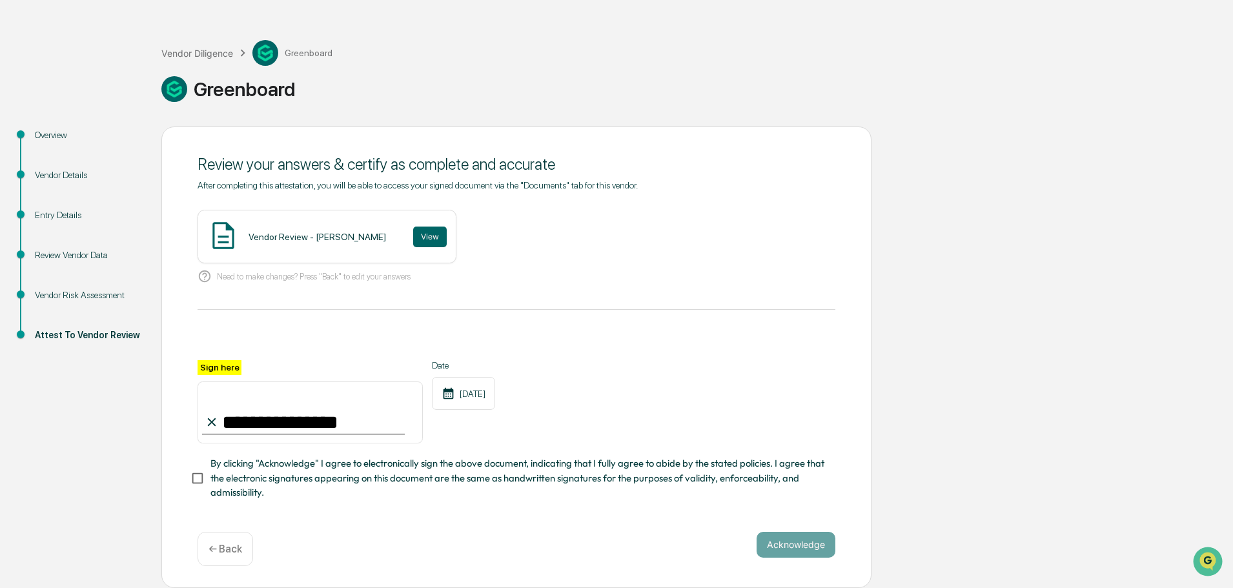
type input "**********"
click at [238, 462] on span "By clicking "Acknowledge" I agree to electronically sign the above document, in…" at bounding box center [517, 477] width 615 height 43
click at [774, 542] on button "Acknowledge" at bounding box center [796, 545] width 79 height 26
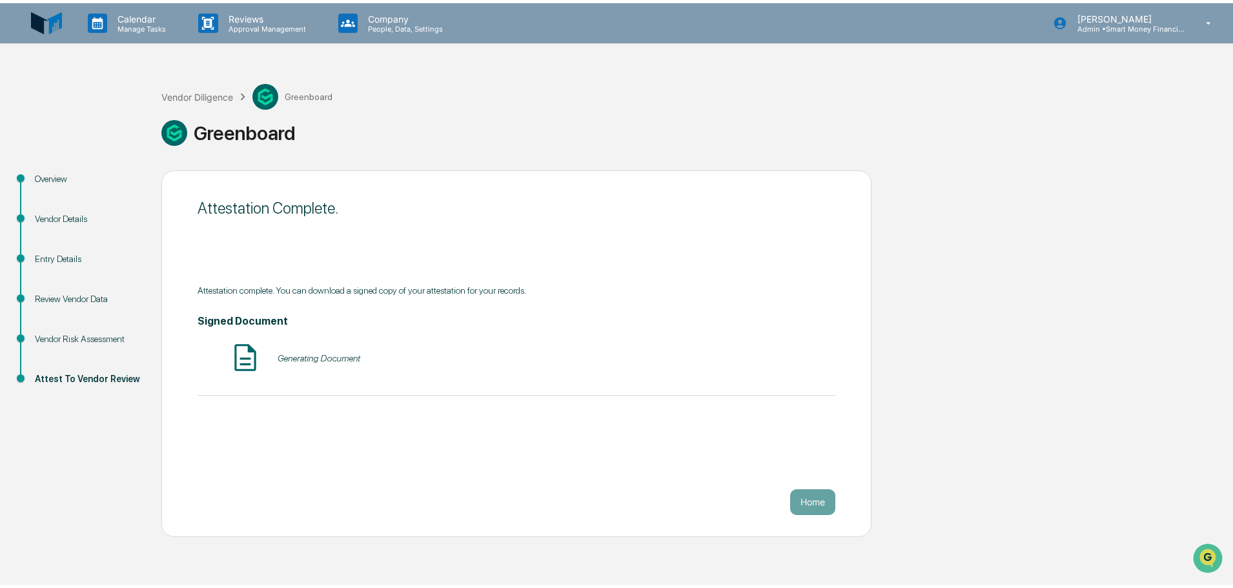
scroll to position [0, 0]
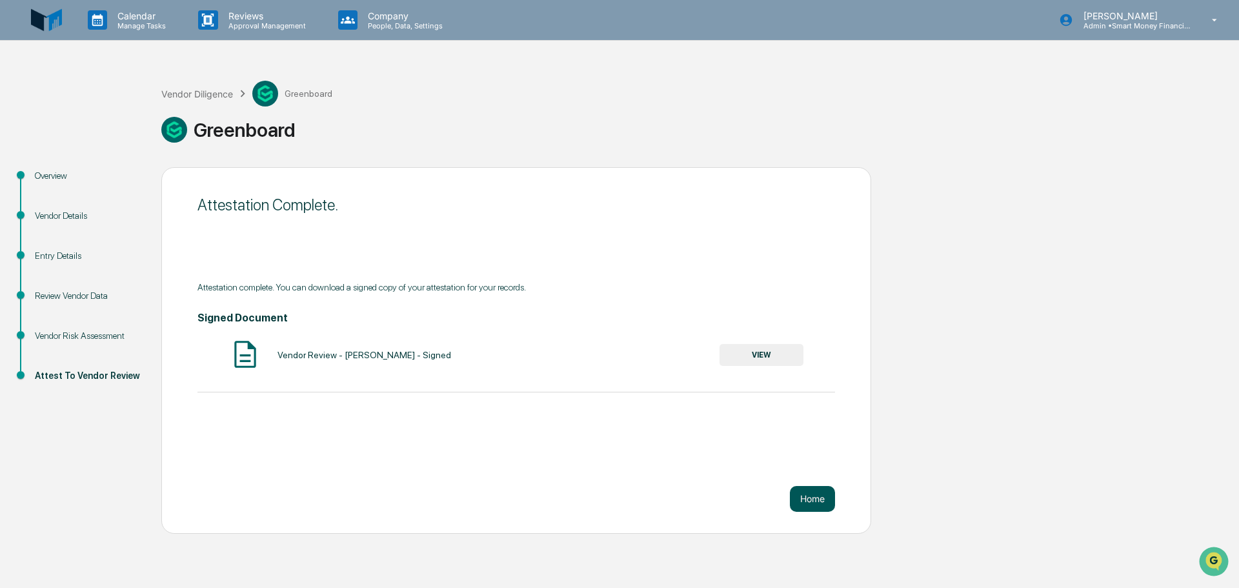
click at [808, 502] on button "Home" at bounding box center [812, 499] width 45 height 26
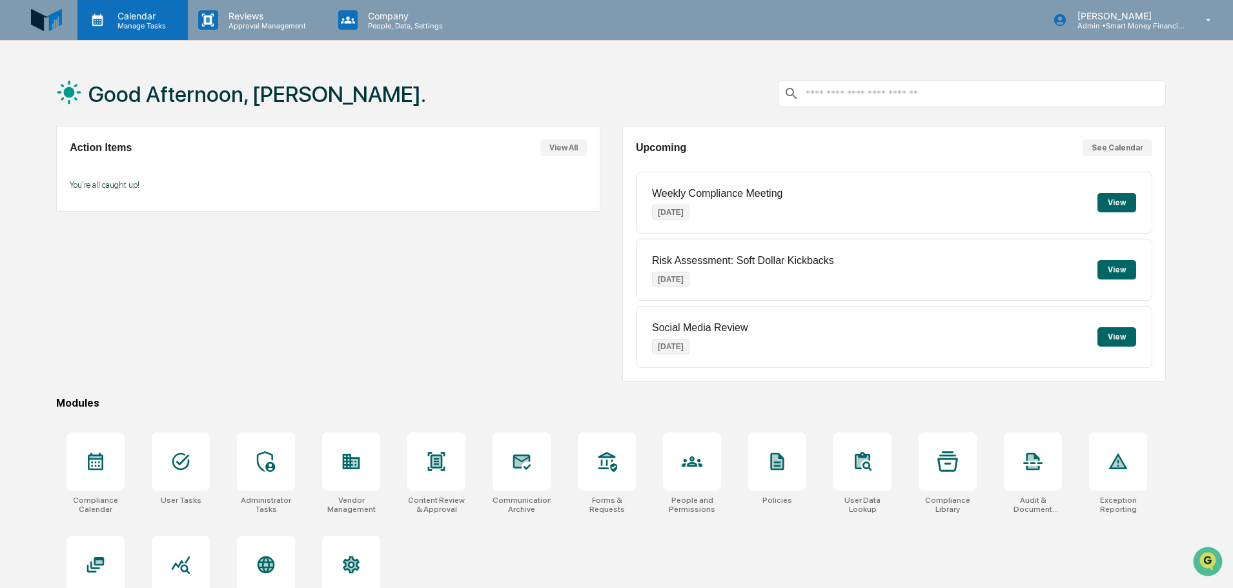
click at [145, 25] on p "Manage Tasks" at bounding box center [139, 25] width 65 height 9
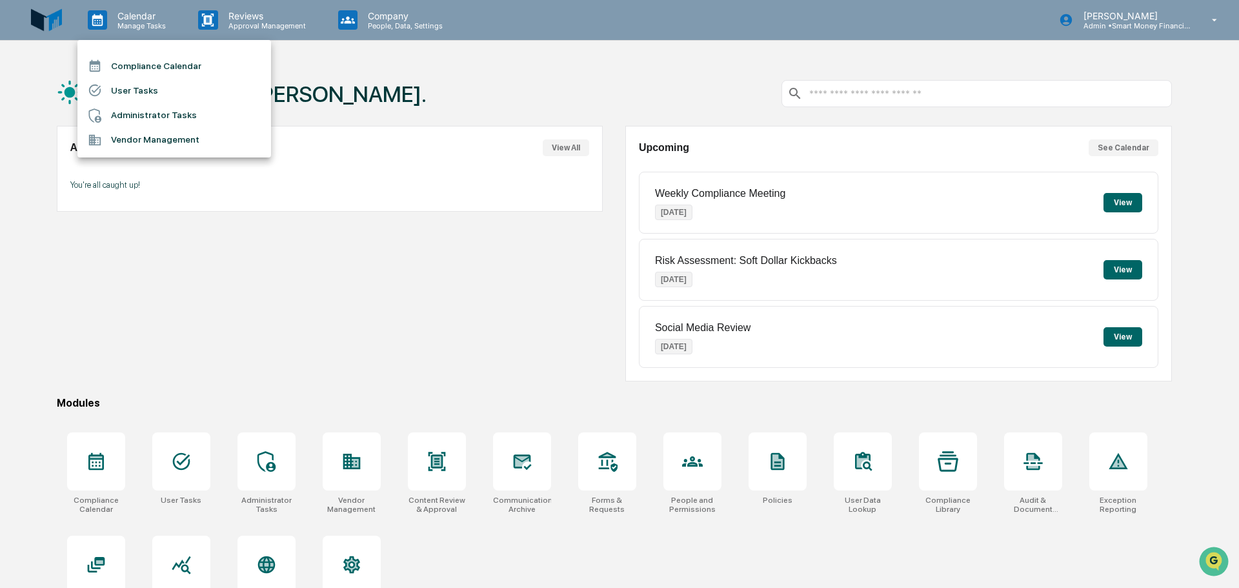
click at [144, 129] on li "Vendor Management" at bounding box center [174, 140] width 194 height 25
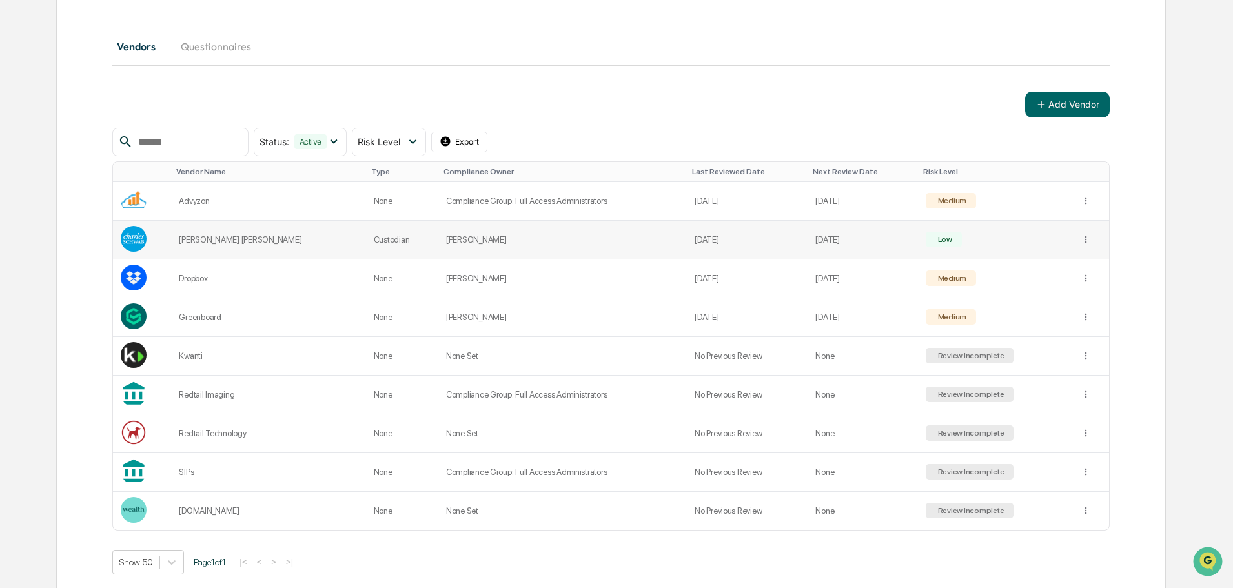
scroll to position [149, 0]
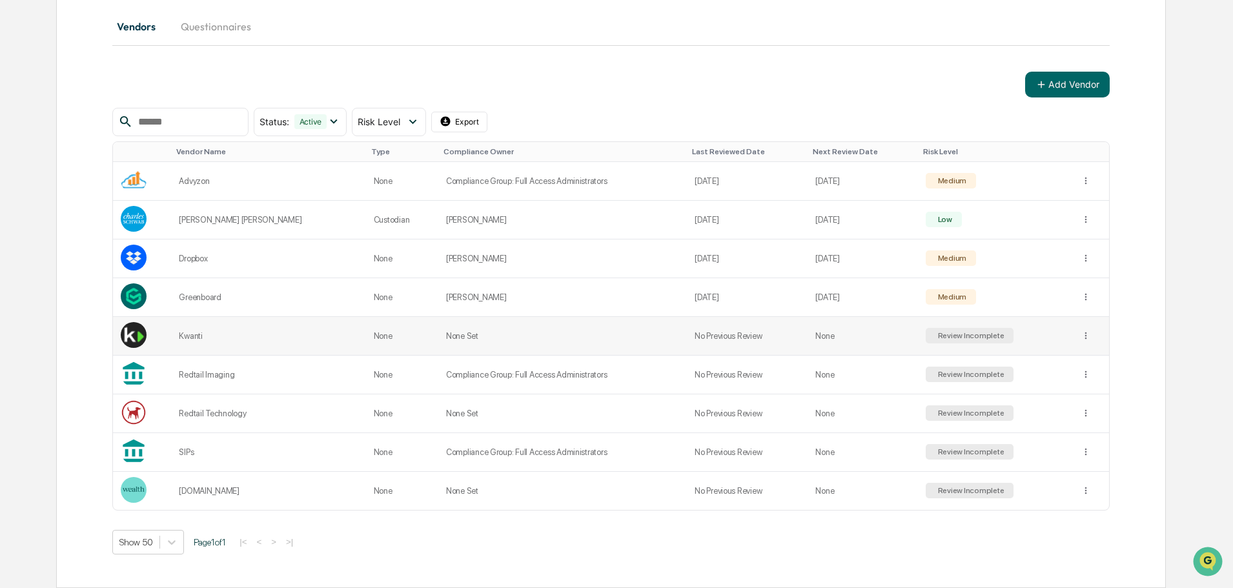
click at [973, 335] on div "Review Incomplete" at bounding box center [969, 335] width 69 height 9
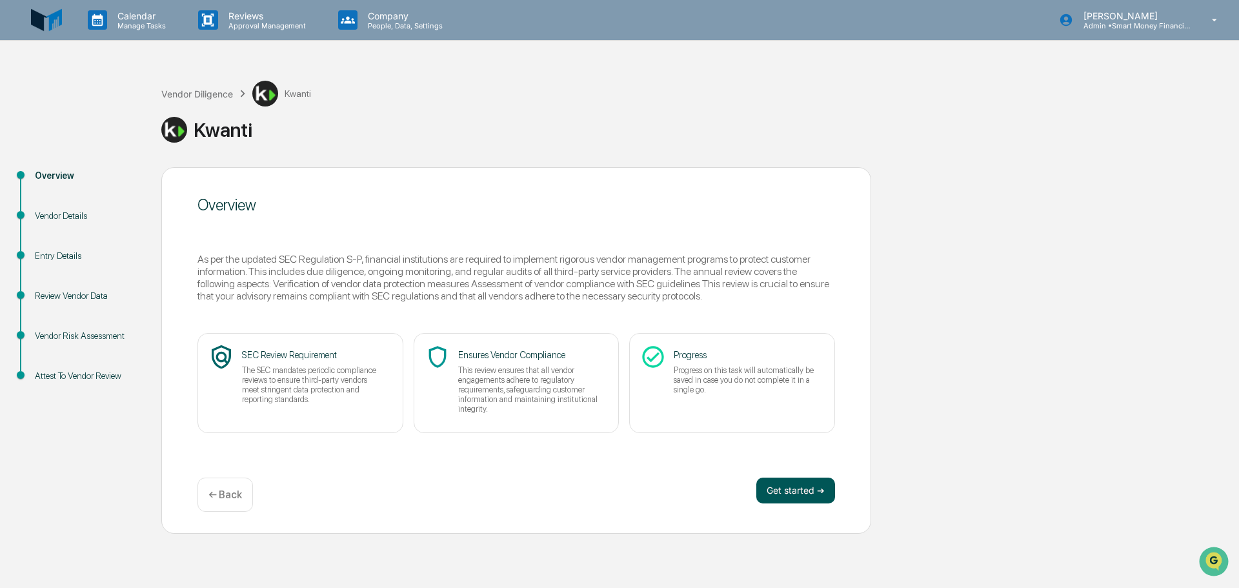
click at [797, 478] on div "Overview As per the updated SEC Regulation S-P, financial institutions are requ…" at bounding box center [516, 350] width 710 height 367
click at [797, 478] on button "Get started ➔" at bounding box center [796, 491] width 79 height 26
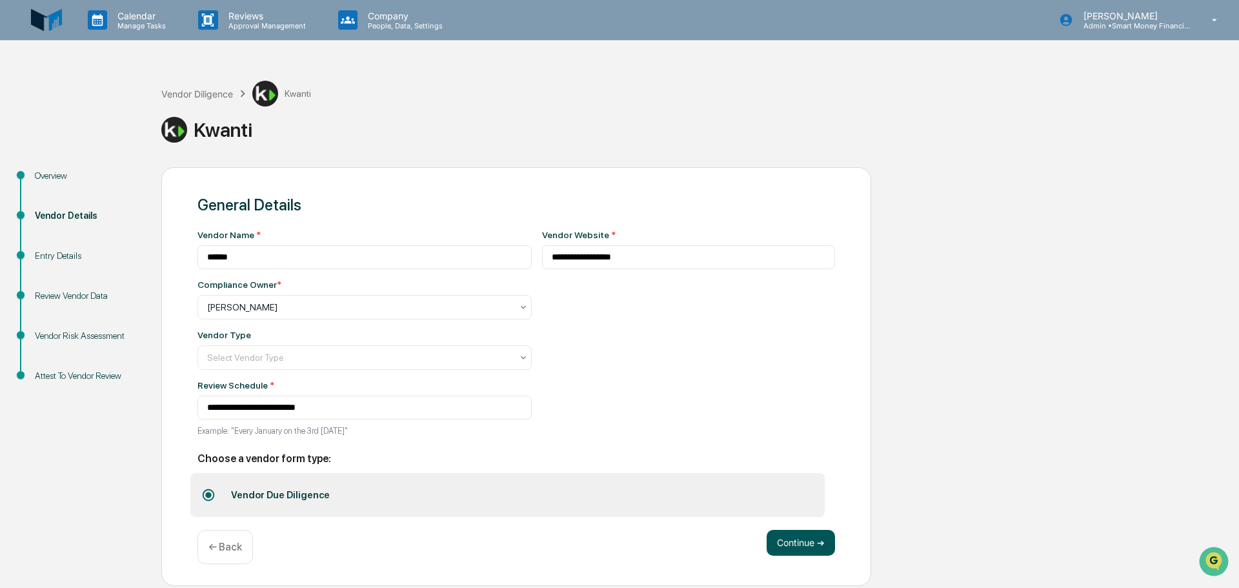
click at [784, 549] on button "Continue ➔" at bounding box center [801, 543] width 68 height 26
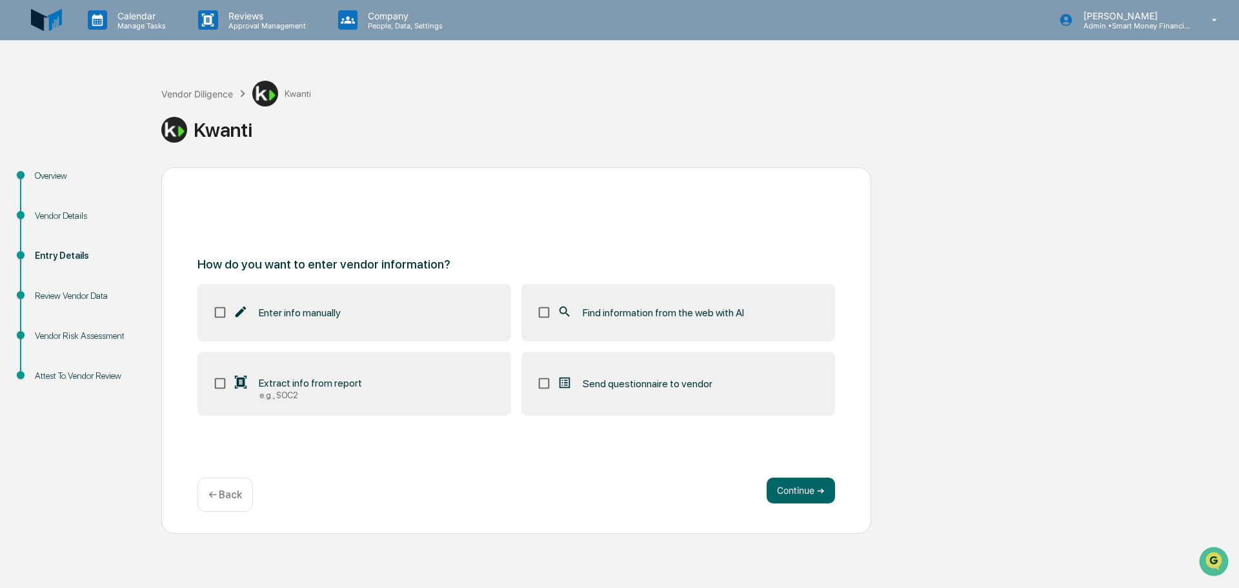
click at [210, 381] on label "Extract info from report e.g., SOC2" at bounding box center [355, 384] width 314 height 65
click at [782, 487] on button "Continue ➔" at bounding box center [801, 491] width 68 height 26
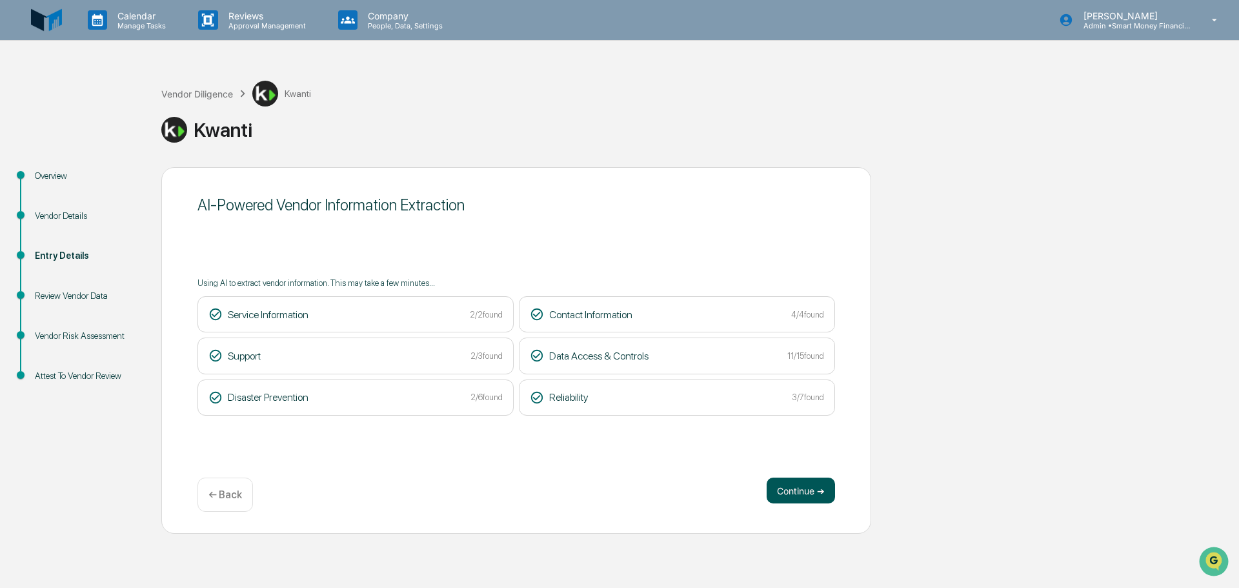
click at [782, 479] on button "Continue ➔" at bounding box center [801, 491] width 68 height 26
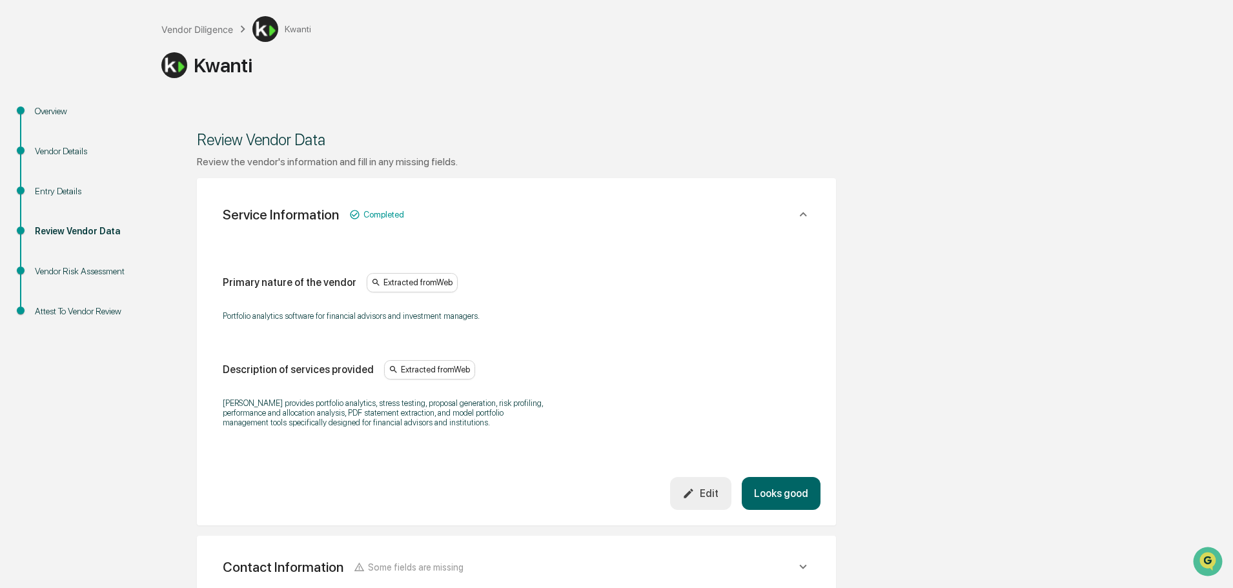
click at [773, 478] on button "Looks good" at bounding box center [781, 493] width 79 height 33
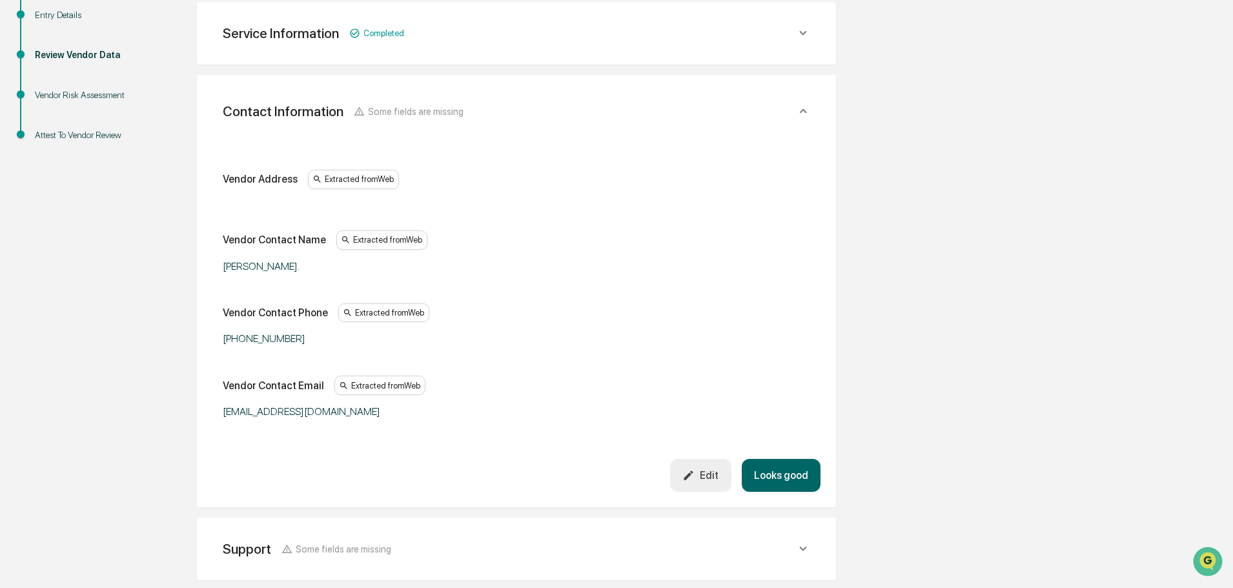
scroll to position [243, 0]
click at [782, 473] on button "Looks good" at bounding box center [781, 473] width 79 height 33
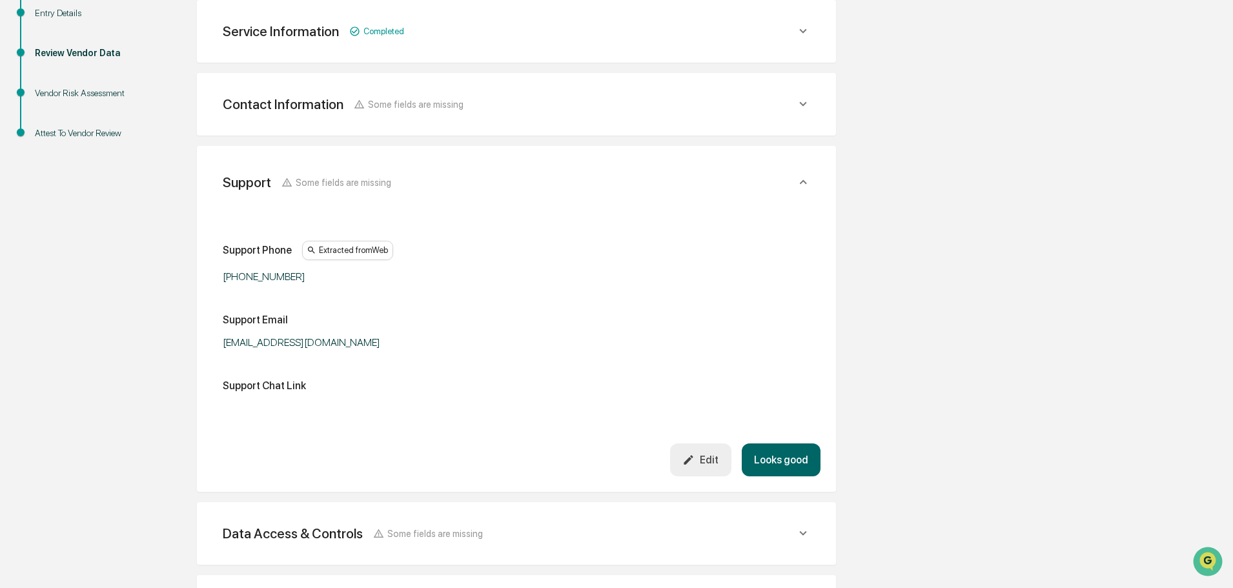
scroll to position [316, 0]
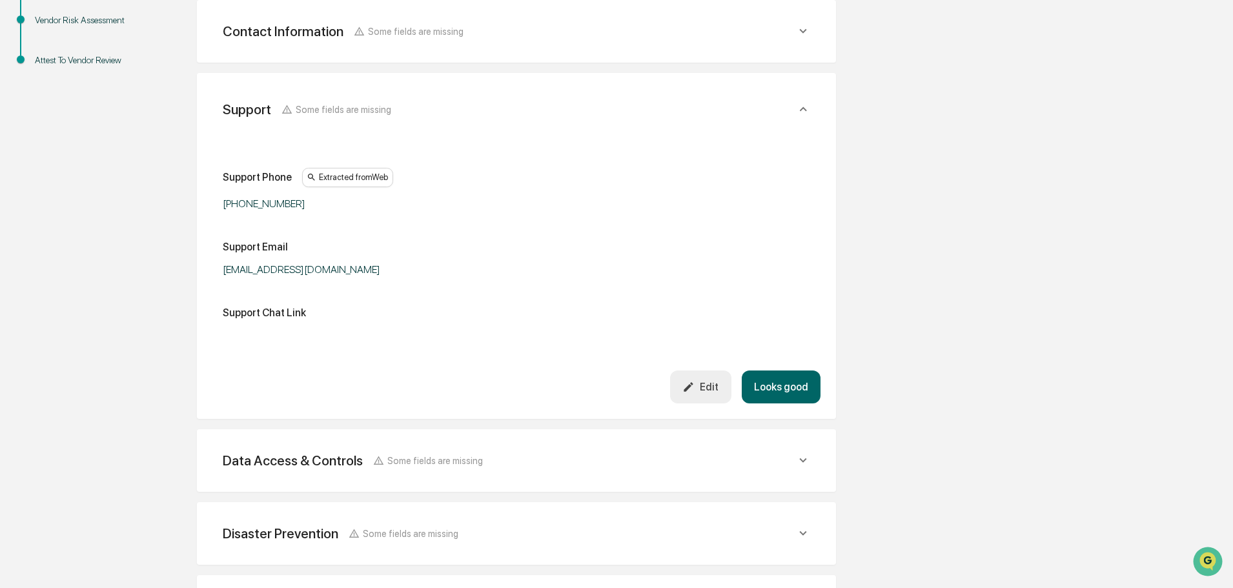
click at [791, 398] on button "Looks good" at bounding box center [781, 387] width 79 height 33
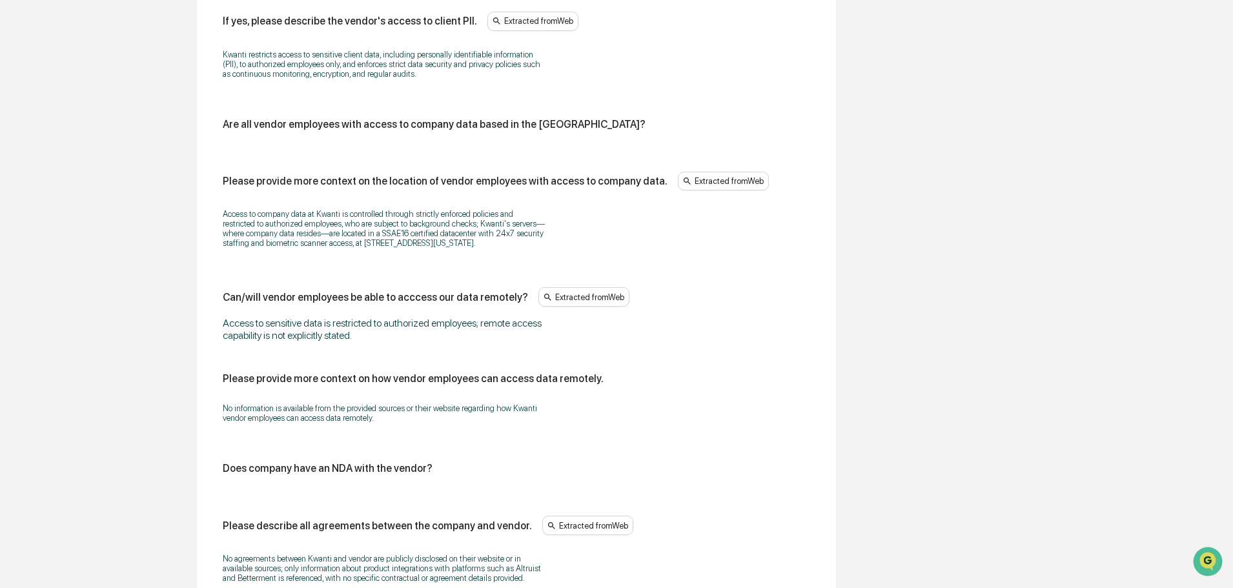
scroll to position [1551, 0]
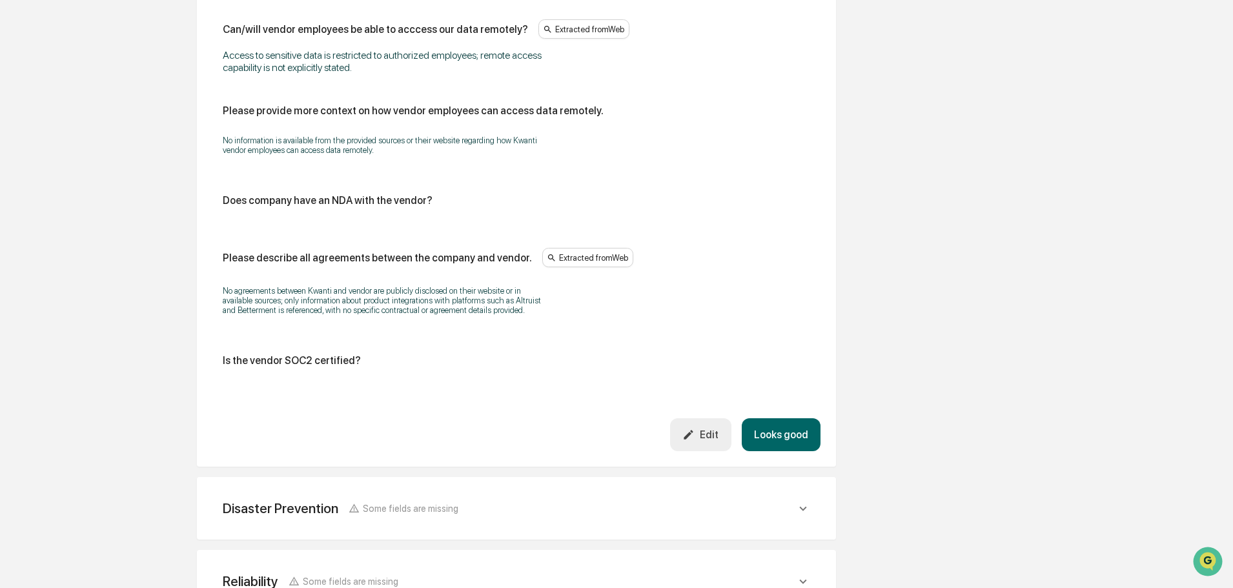
click at [805, 418] on button "Looks good" at bounding box center [781, 434] width 79 height 33
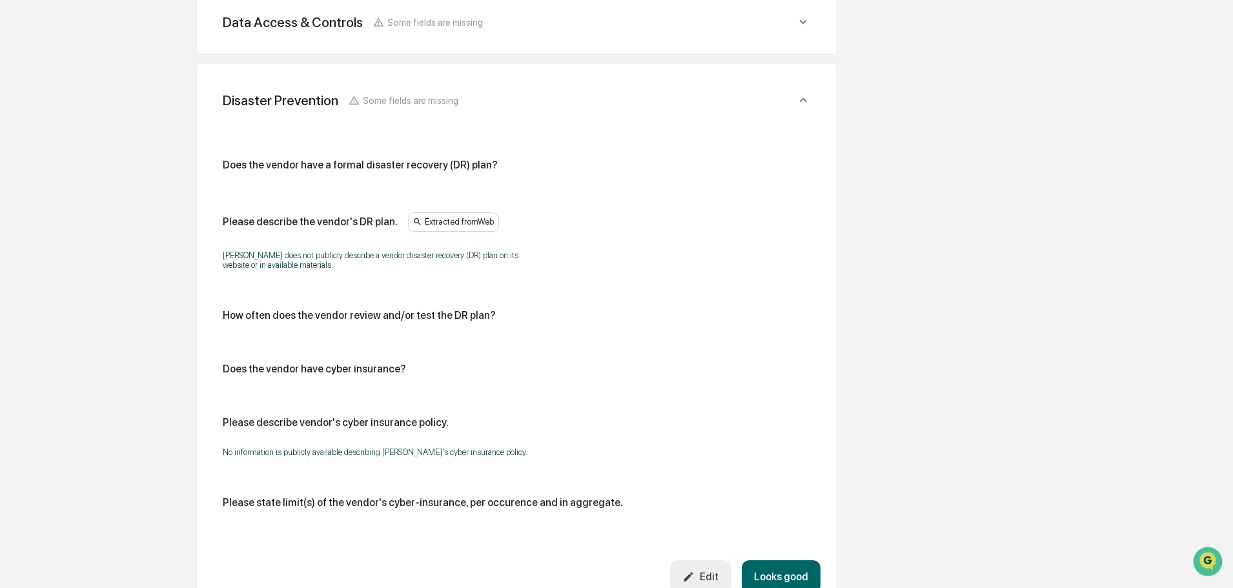
scroll to position [462, 0]
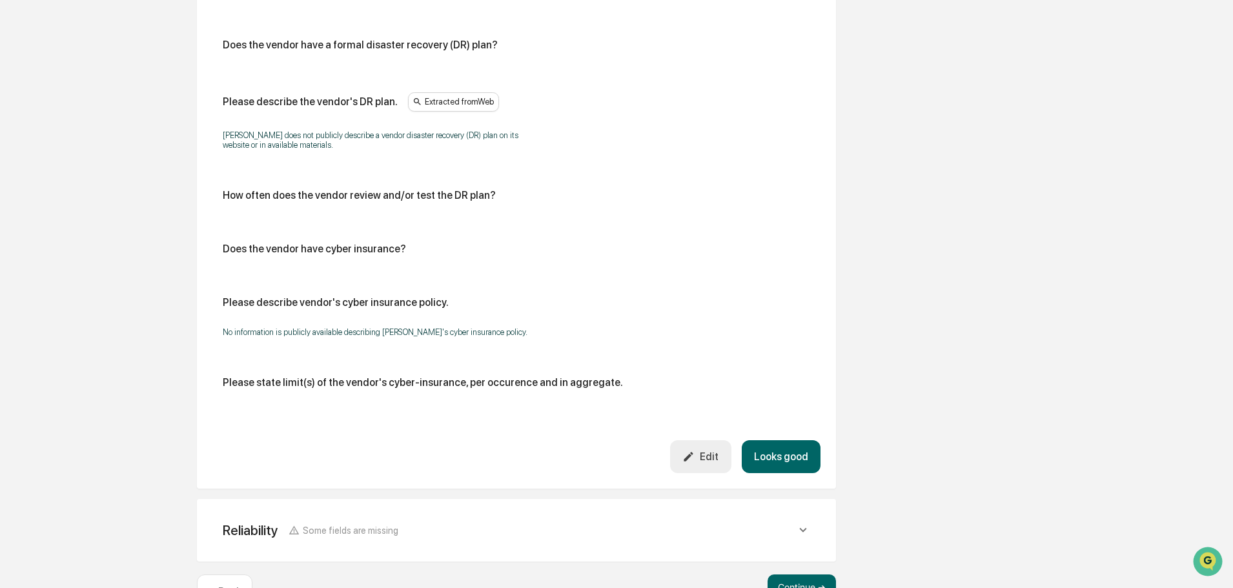
click at [802, 463] on button "Looks good" at bounding box center [781, 456] width 79 height 33
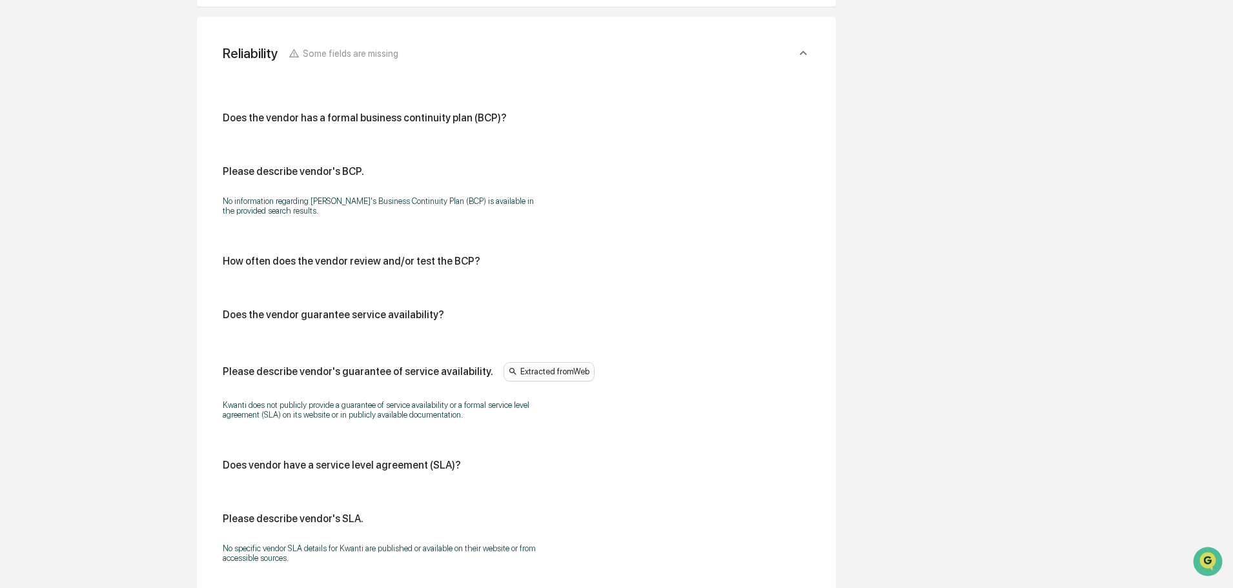
scroll to position [534, 0]
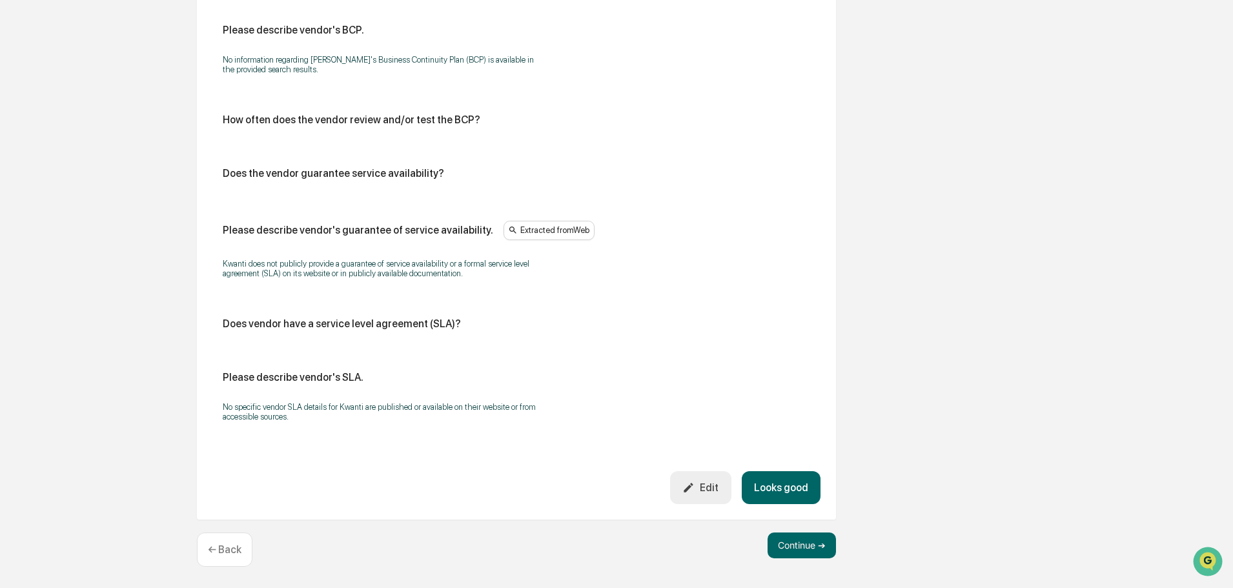
click at [809, 476] on button "Looks good" at bounding box center [781, 487] width 79 height 33
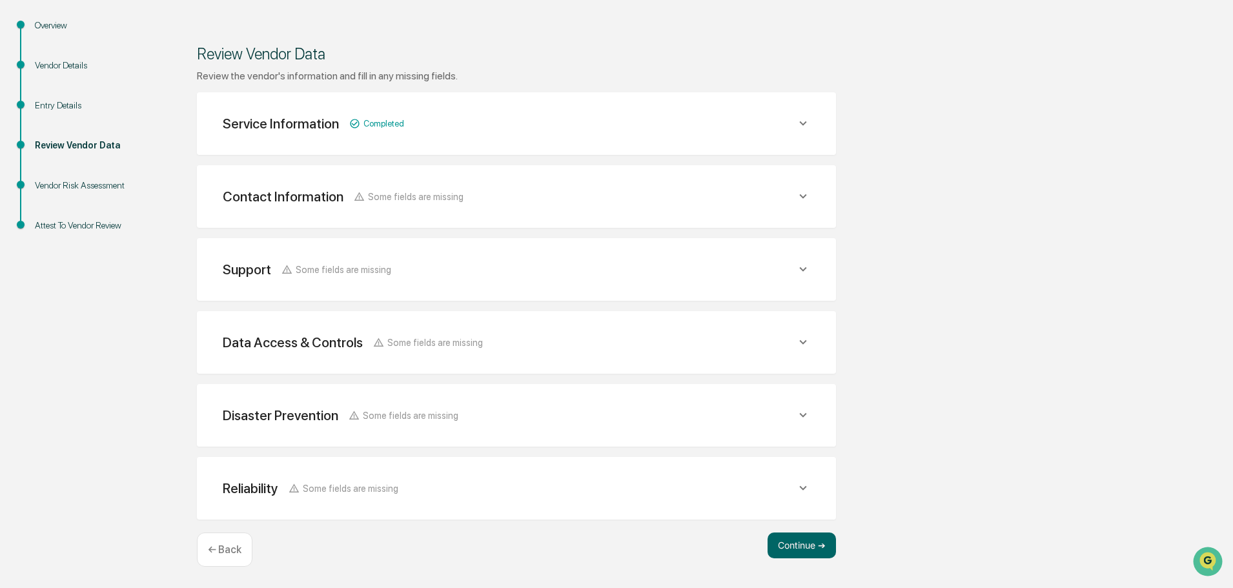
scroll to position [150, 0]
click at [804, 539] on button "Continue ➔" at bounding box center [802, 546] width 68 height 26
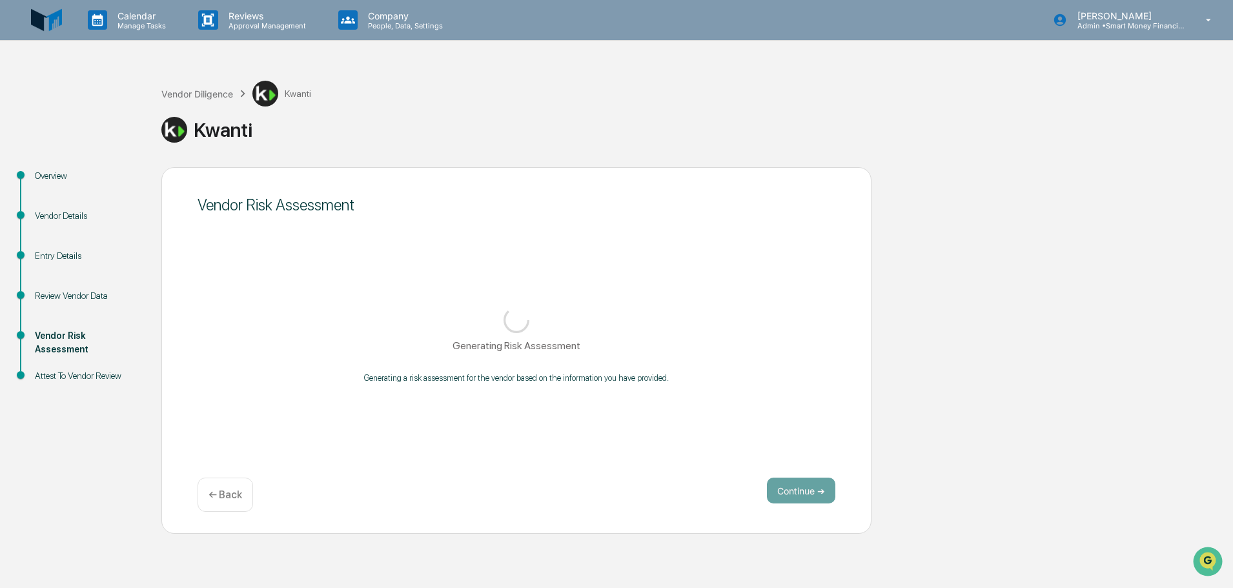
scroll to position [0, 0]
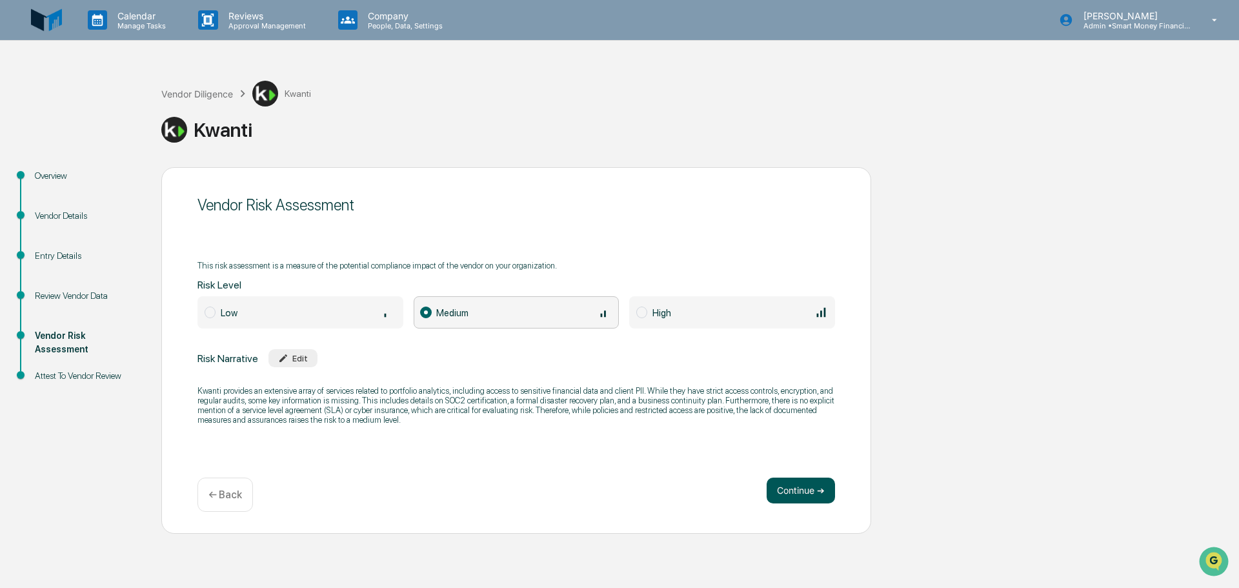
click at [811, 494] on button "Continue ➔" at bounding box center [801, 491] width 68 height 26
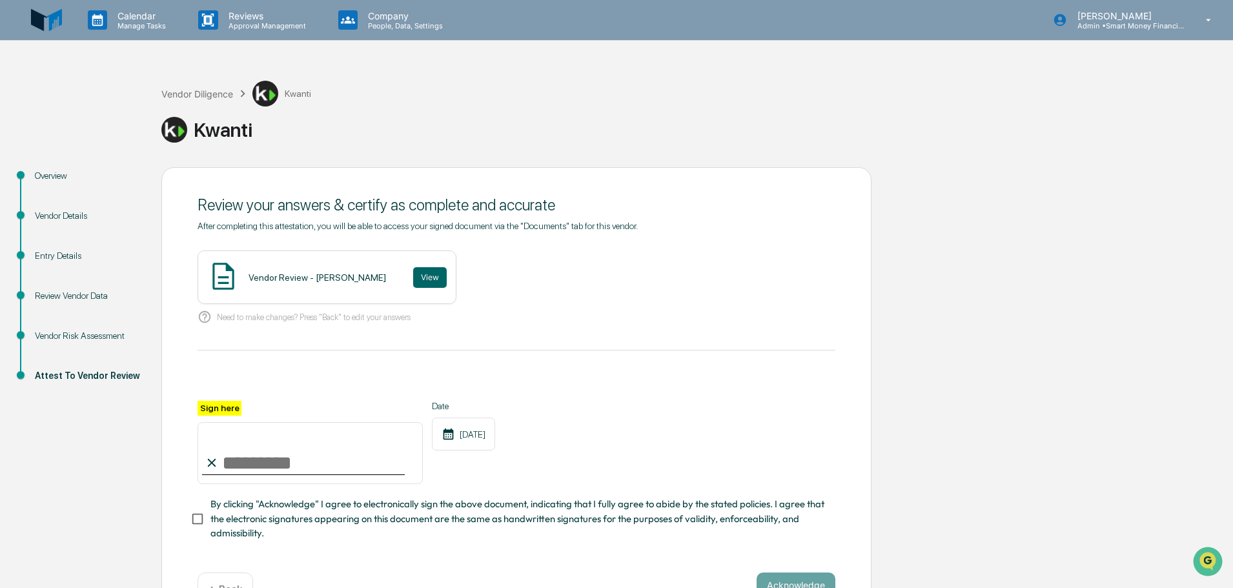
click at [318, 277] on div "Vendor Review - [PERSON_NAME]" at bounding box center [317, 277] width 137 height 10
click at [425, 287] on button "View" at bounding box center [430, 277] width 34 height 21
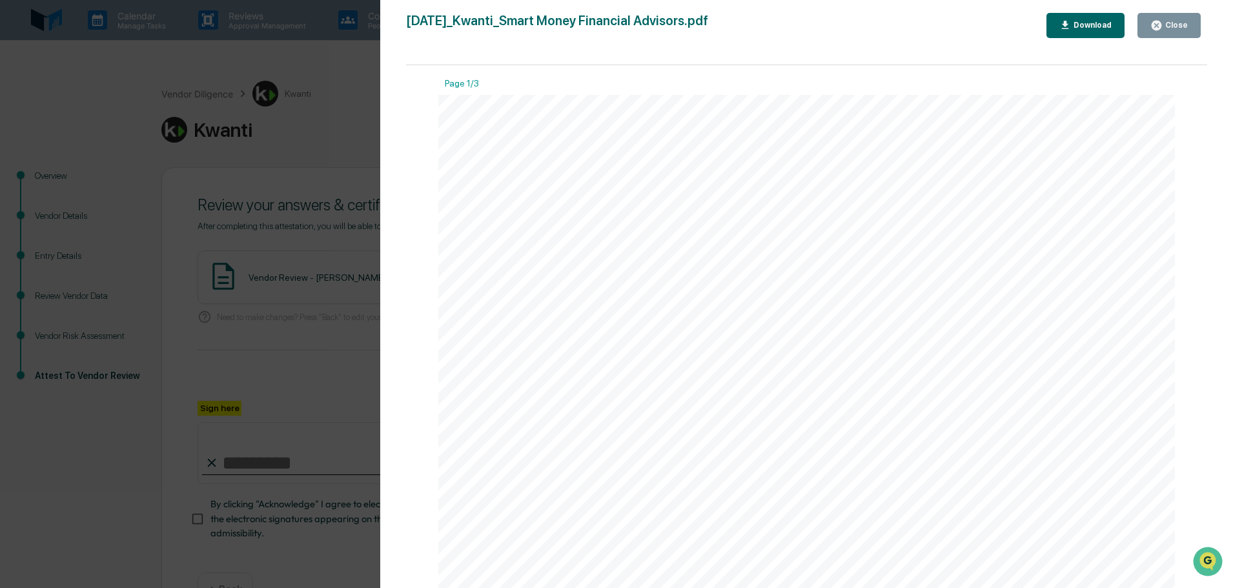
click at [1177, 23] on div "Close" at bounding box center [1175, 25] width 25 height 9
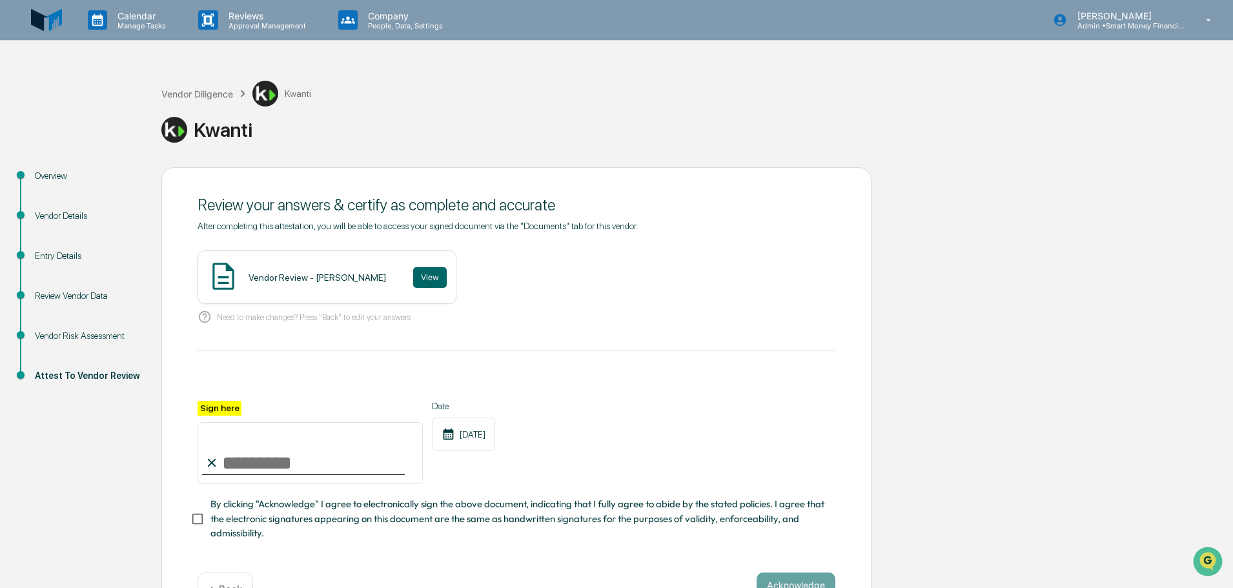
click at [239, 482] on input "Sign here" at bounding box center [310, 453] width 225 height 62
type input "**********"
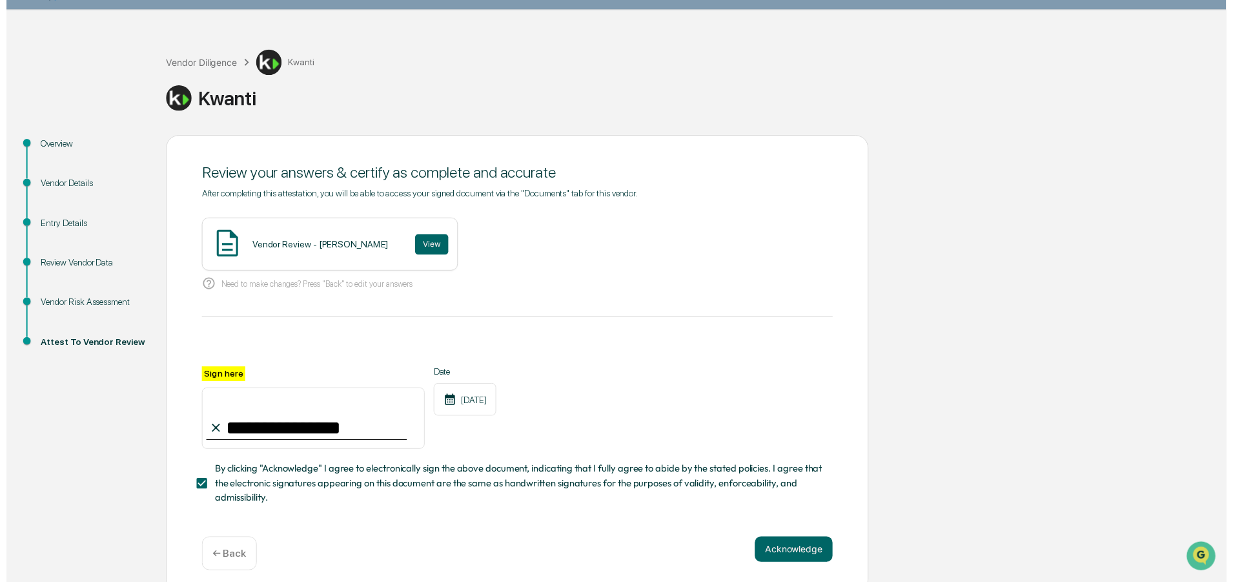
scroll to position [45, 0]
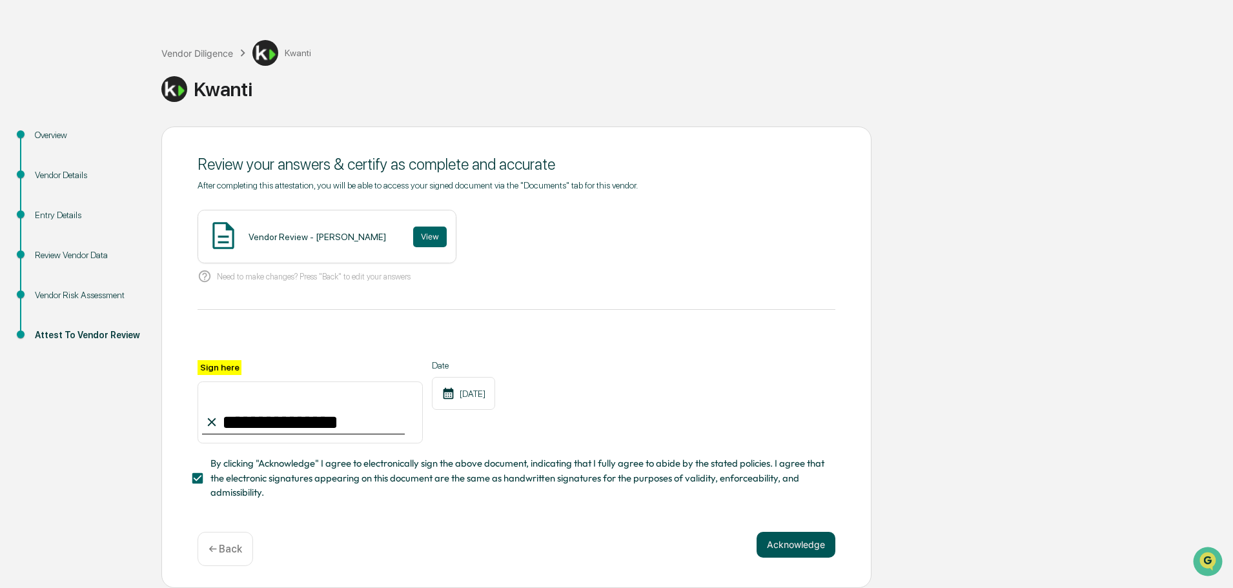
click at [777, 541] on button "Acknowledge" at bounding box center [796, 545] width 79 height 26
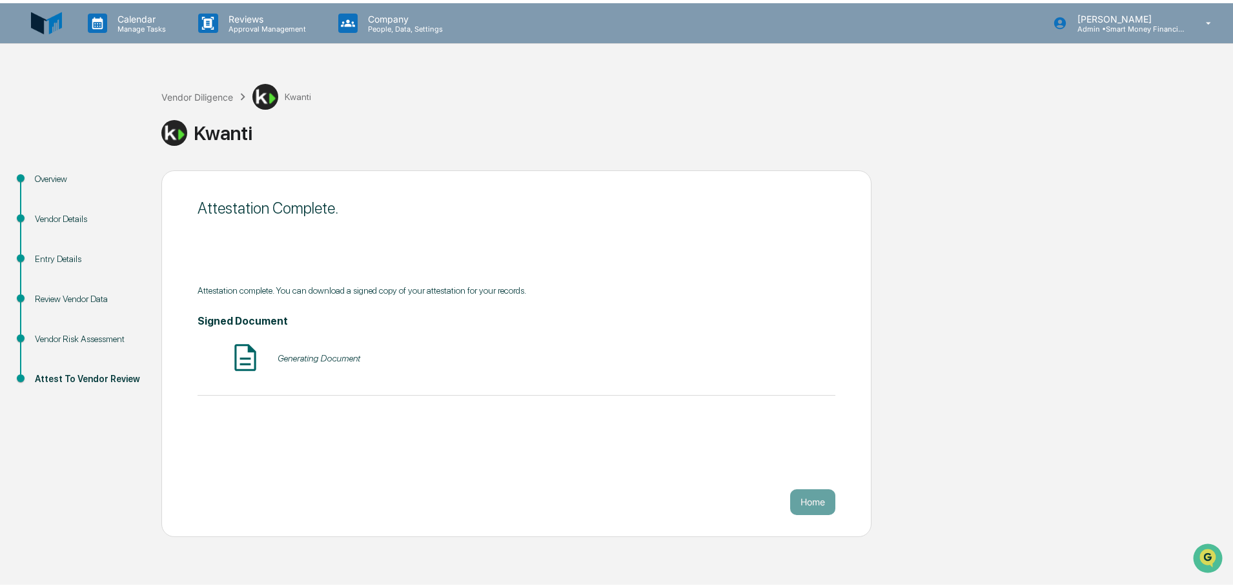
scroll to position [0, 0]
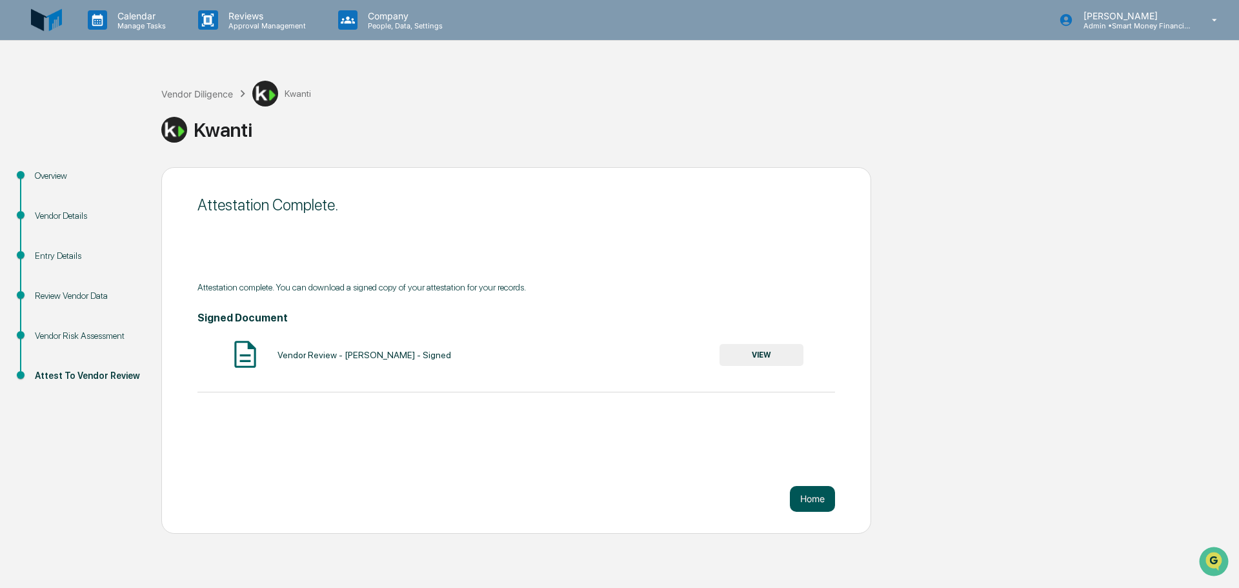
click at [818, 494] on button "Home" at bounding box center [812, 499] width 45 height 26
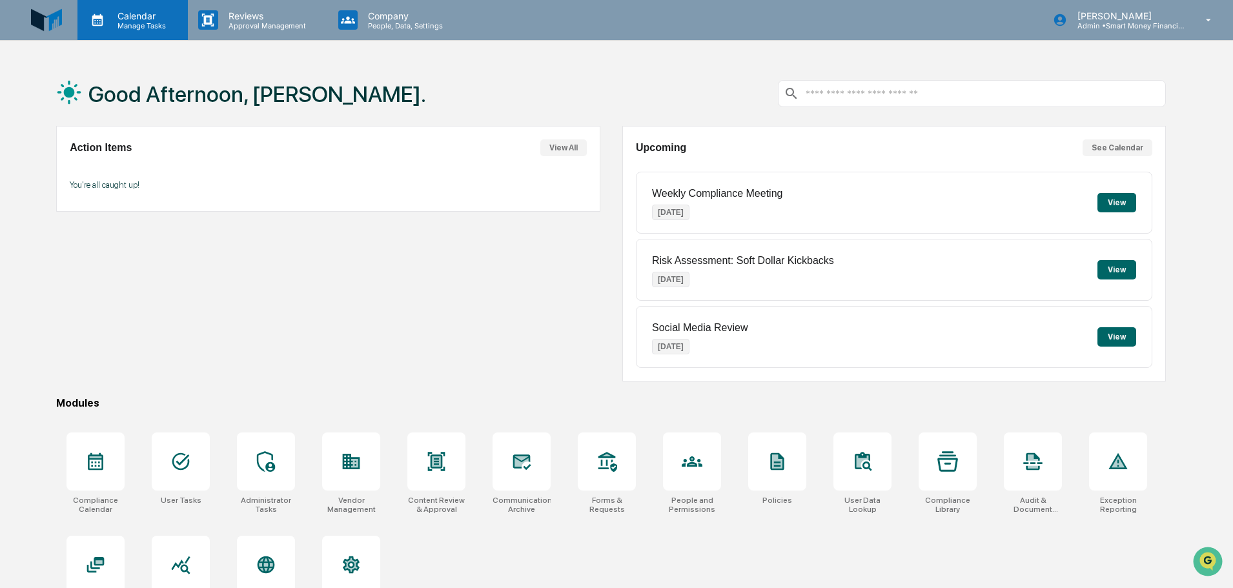
click at [126, 24] on p "Manage Tasks" at bounding box center [139, 25] width 65 height 9
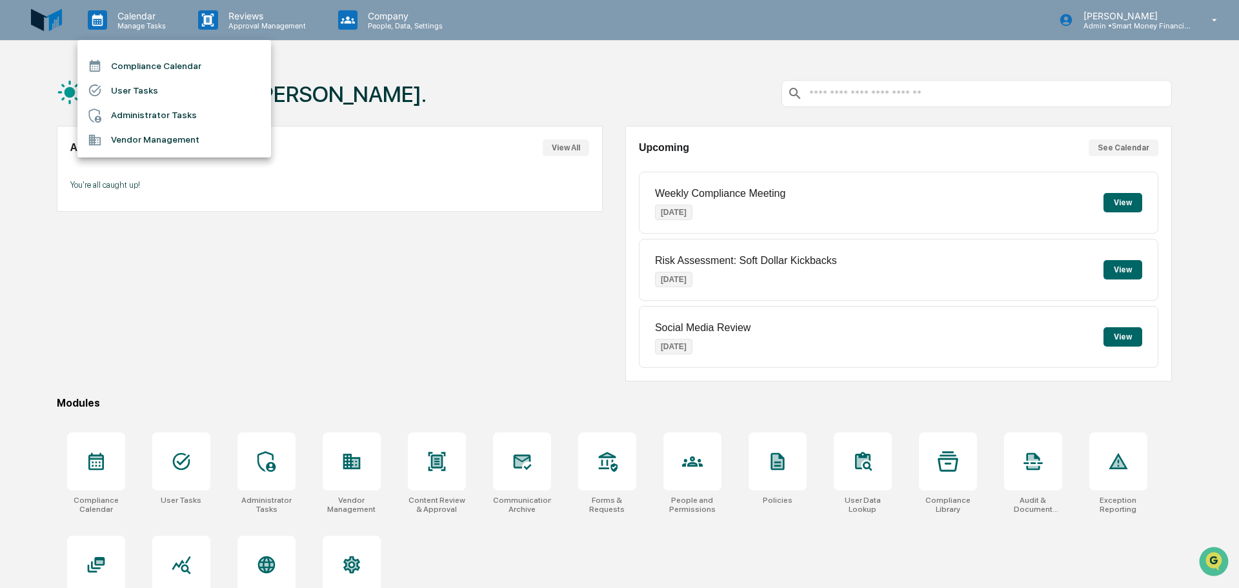
click at [134, 128] on li "Vendor Management" at bounding box center [174, 140] width 194 height 25
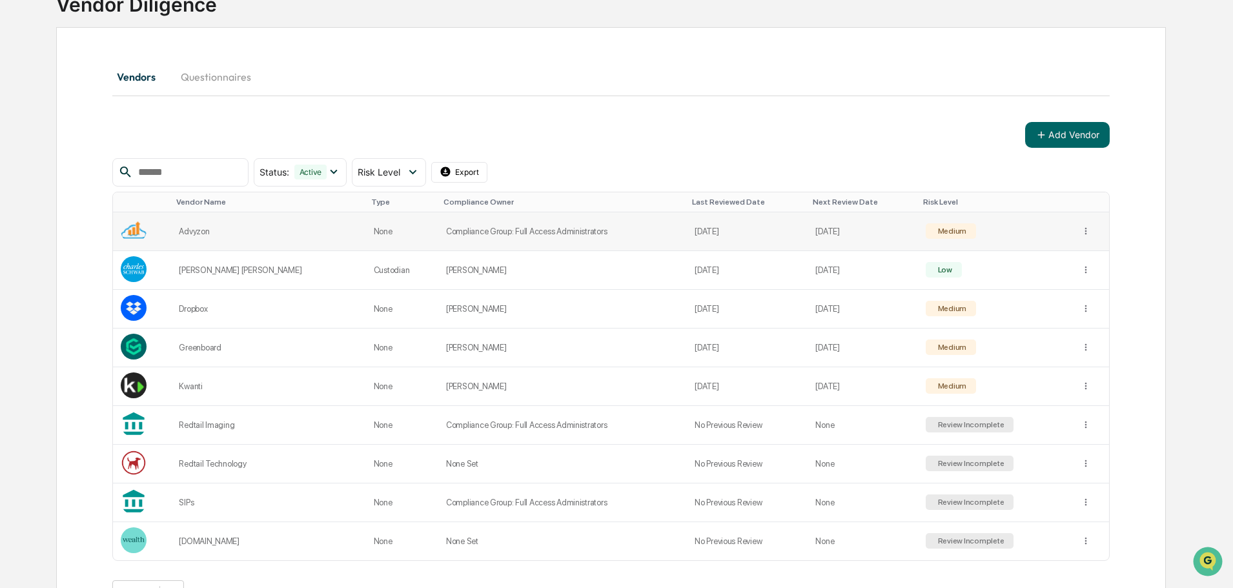
scroll to position [149, 0]
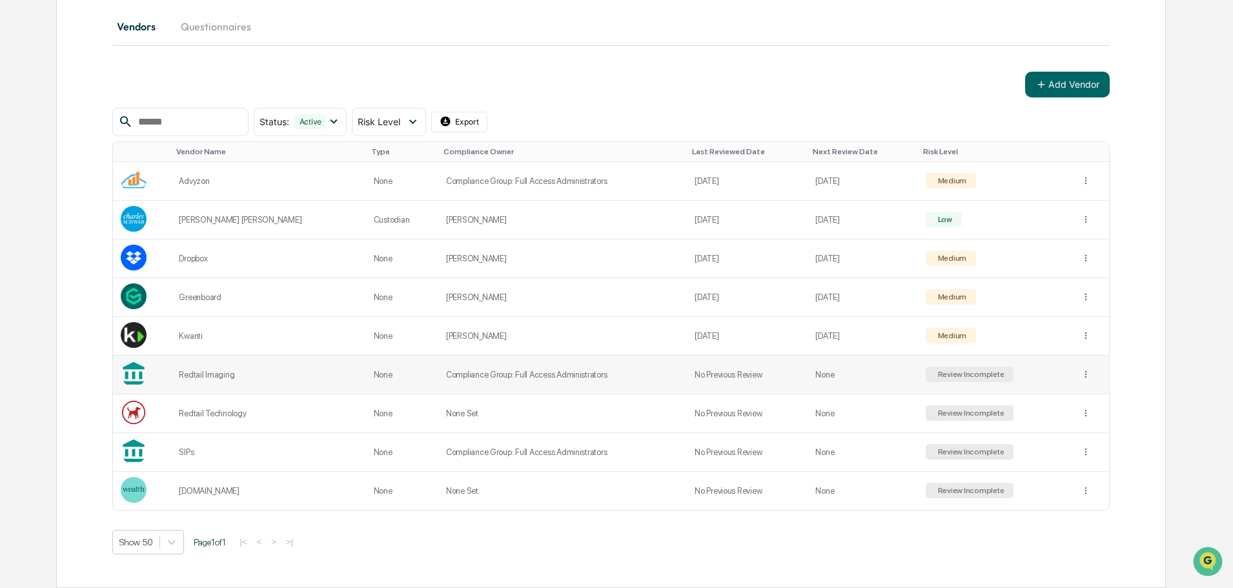
click at [980, 371] on div "Review Incomplete" at bounding box center [969, 374] width 69 height 9
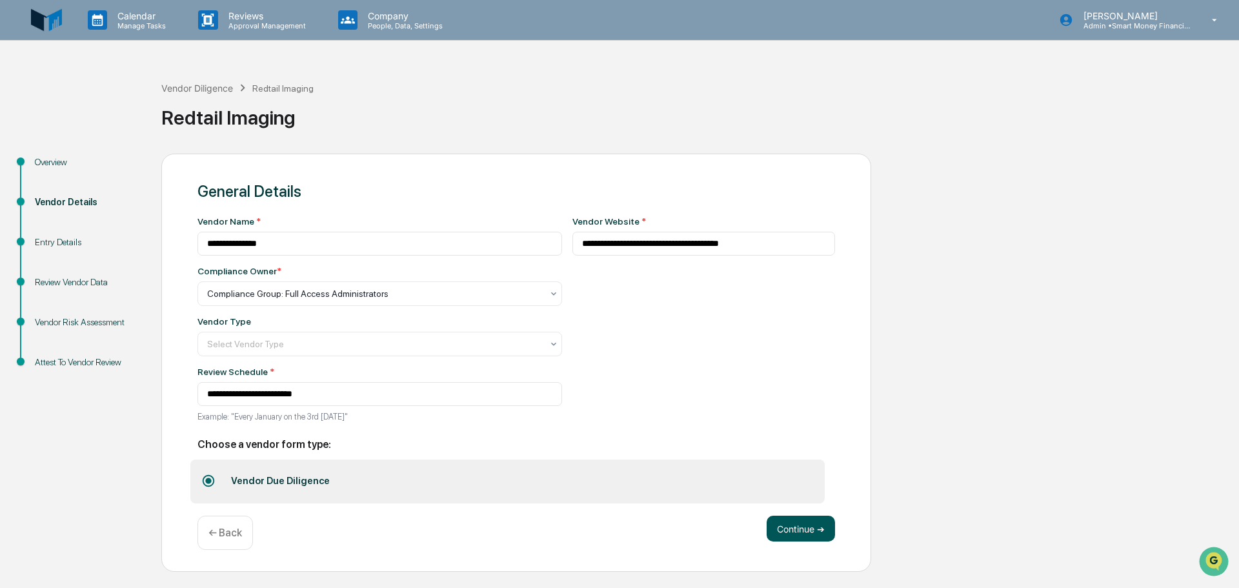
click at [801, 529] on button "Continue ➔" at bounding box center [801, 529] width 68 height 26
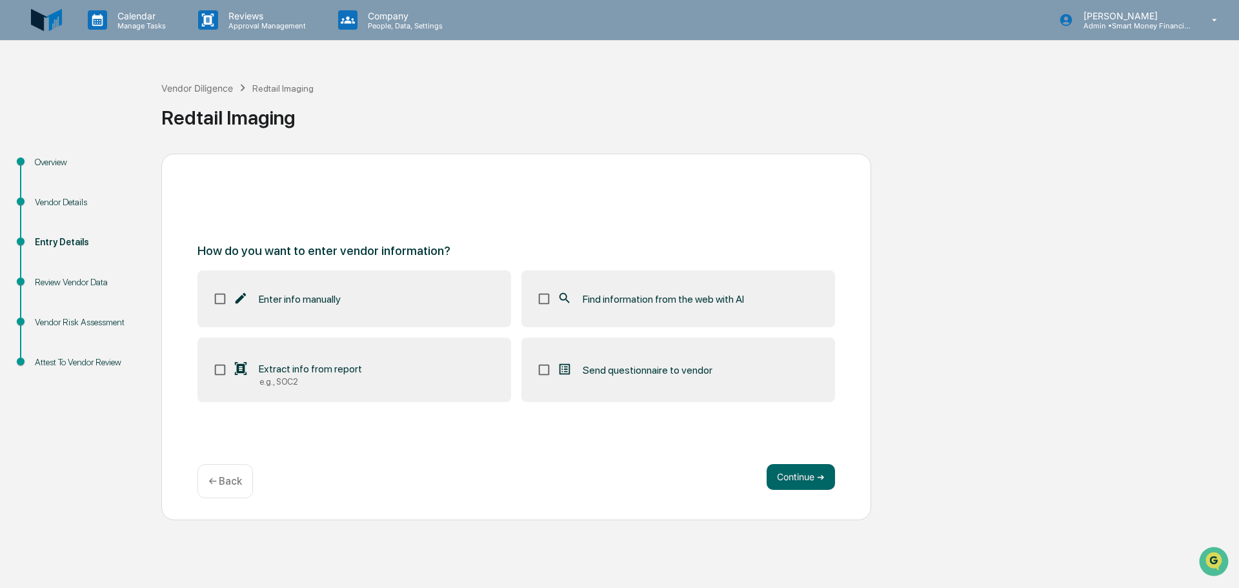
click at [536, 304] on label "Find information from the web with AI" at bounding box center [679, 298] width 314 height 57
click at [788, 465] on button "Continue ➔" at bounding box center [801, 477] width 68 height 26
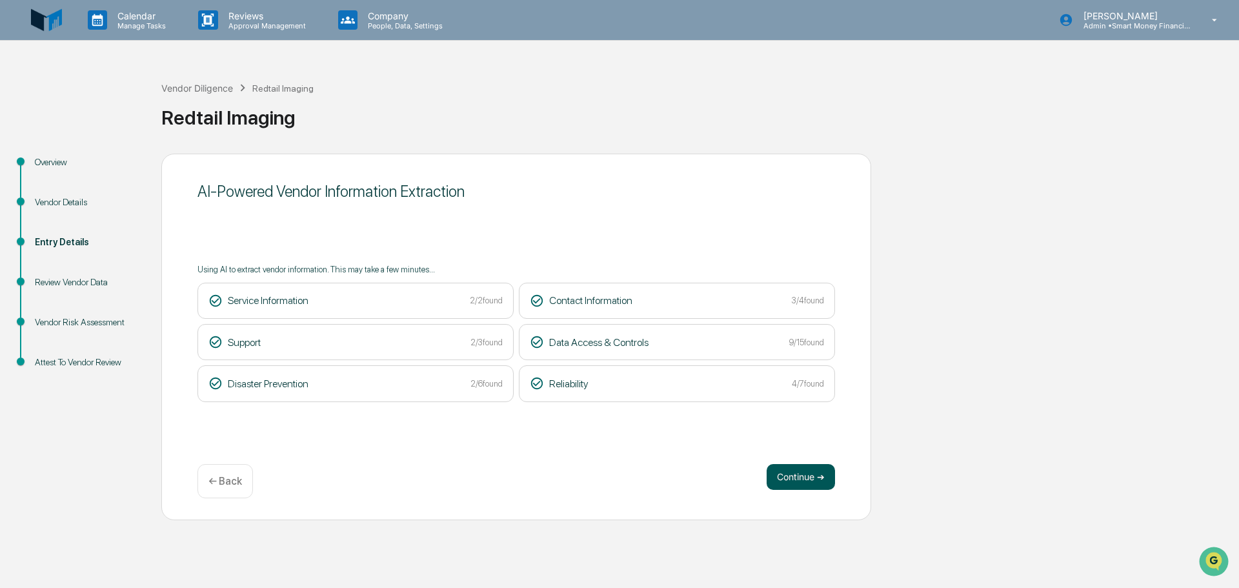
click at [774, 478] on button "Continue ➔" at bounding box center [801, 477] width 68 height 26
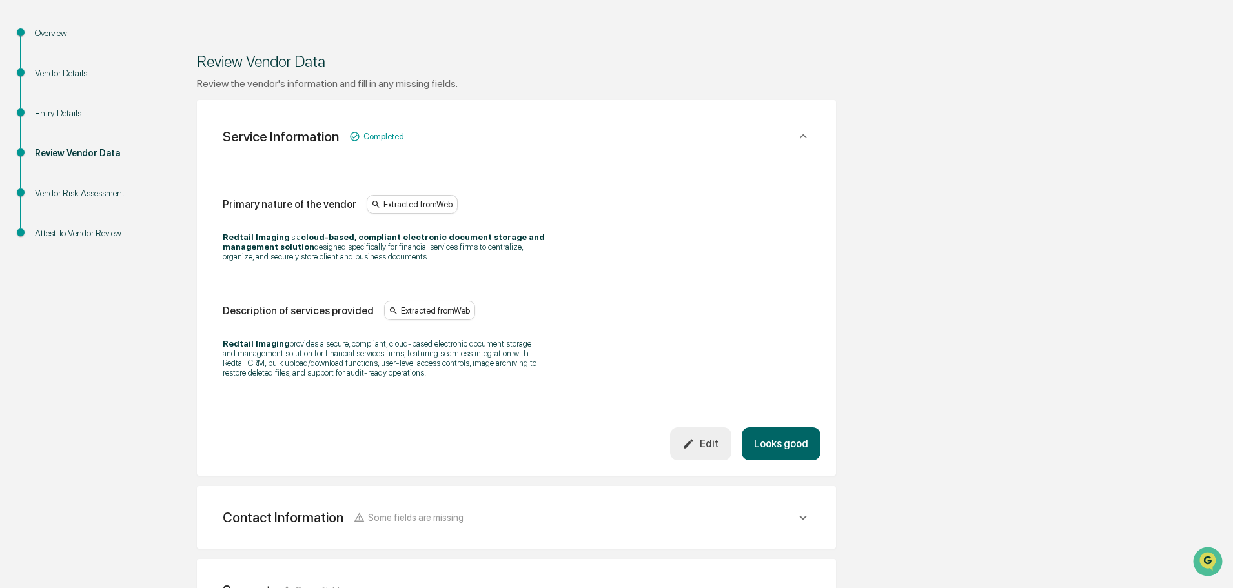
scroll to position [65, 0]
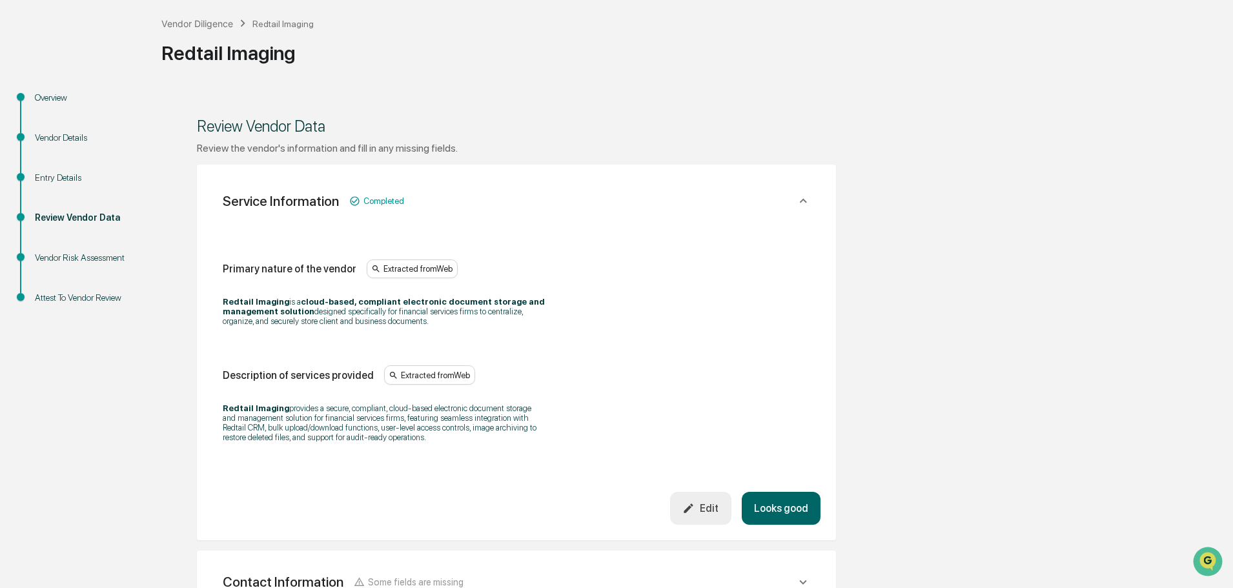
click at [779, 507] on button "Looks good" at bounding box center [781, 508] width 79 height 33
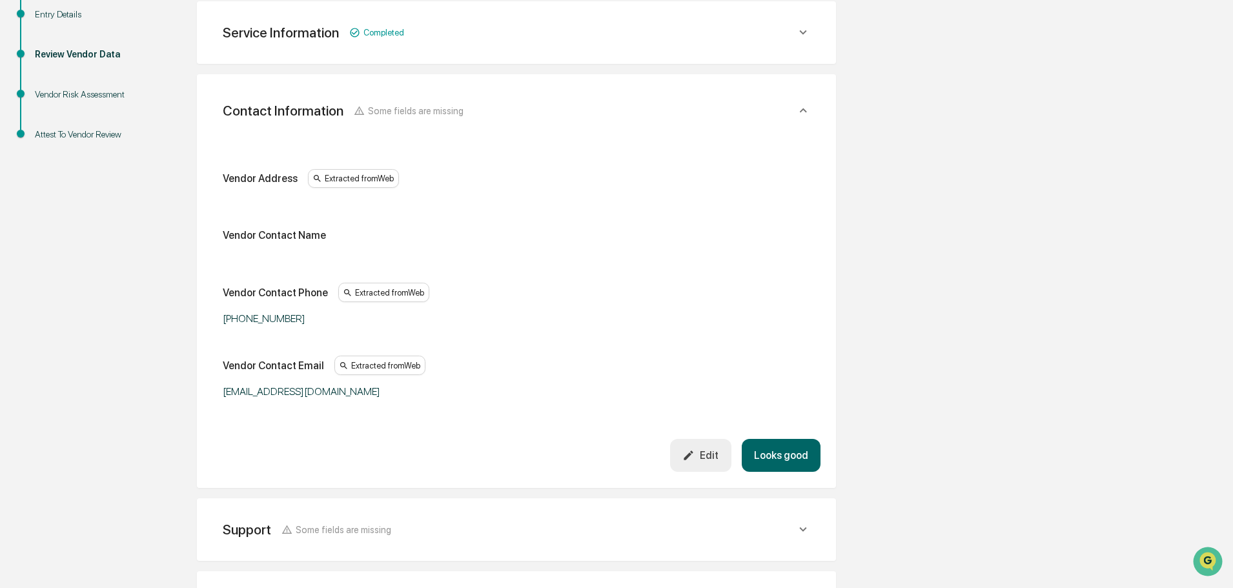
scroll to position [229, 0]
click at [806, 433] on div "Vendor Address Extracted from Web Vendor Contact Name Vendor Contact Phone Extr…" at bounding box center [516, 283] width 608 height 307
click at [811, 447] on button "Looks good" at bounding box center [781, 454] width 79 height 33
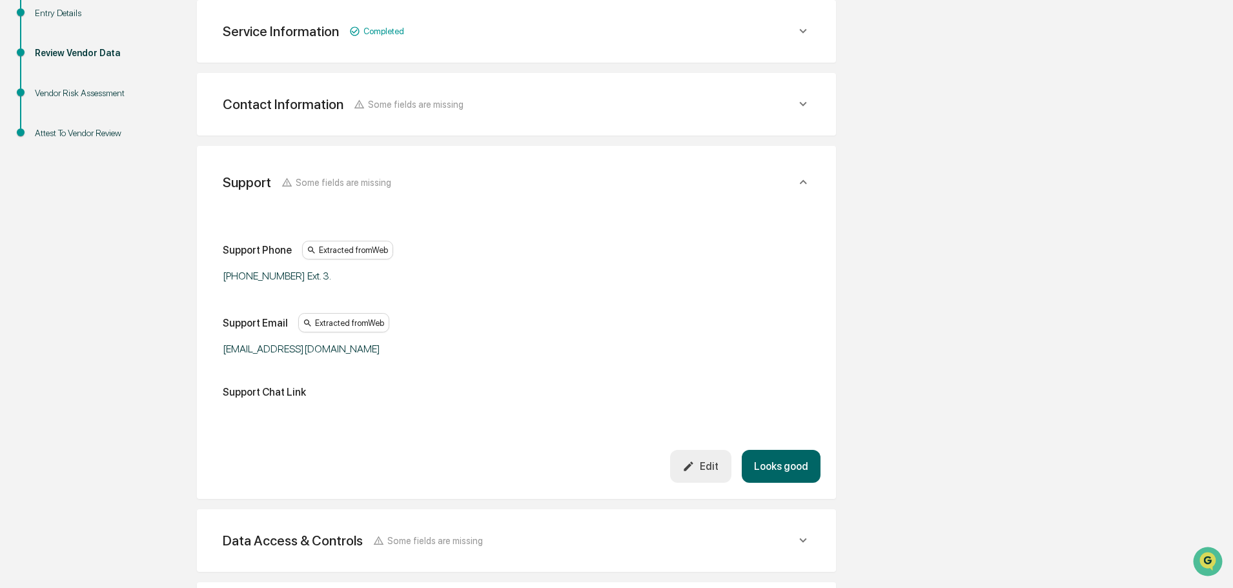
scroll to position [302, 0]
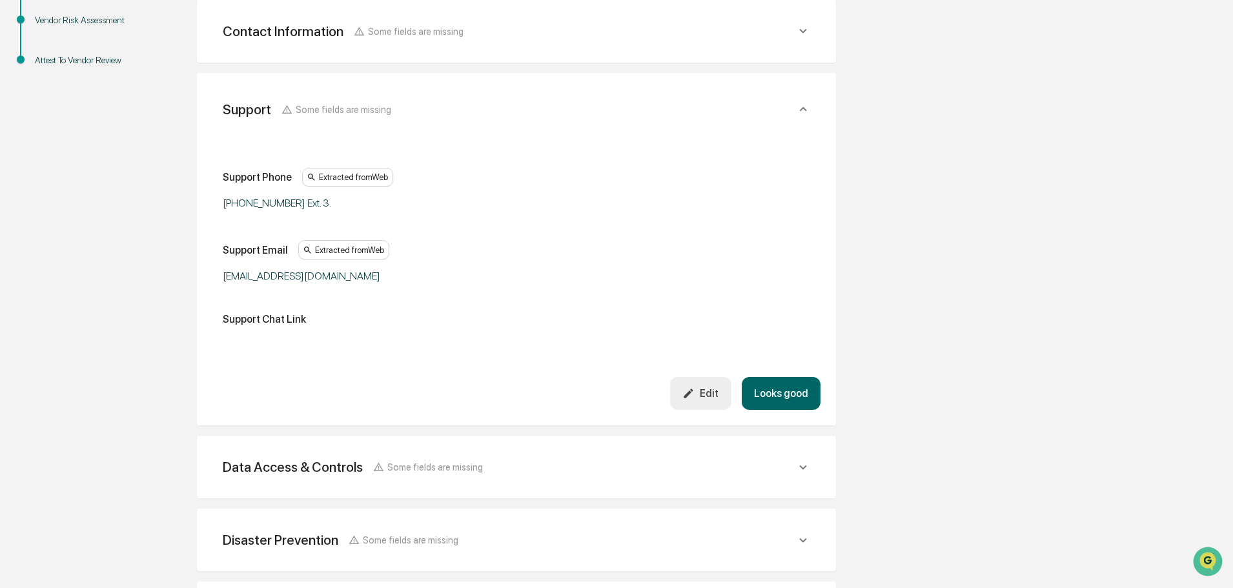
click at [803, 423] on div "Support Some fields are missing Support Phone Extracted from Web [PHONE_NUMBER]…" at bounding box center [516, 249] width 639 height 353
click at [800, 391] on button "Looks good" at bounding box center [781, 393] width 79 height 33
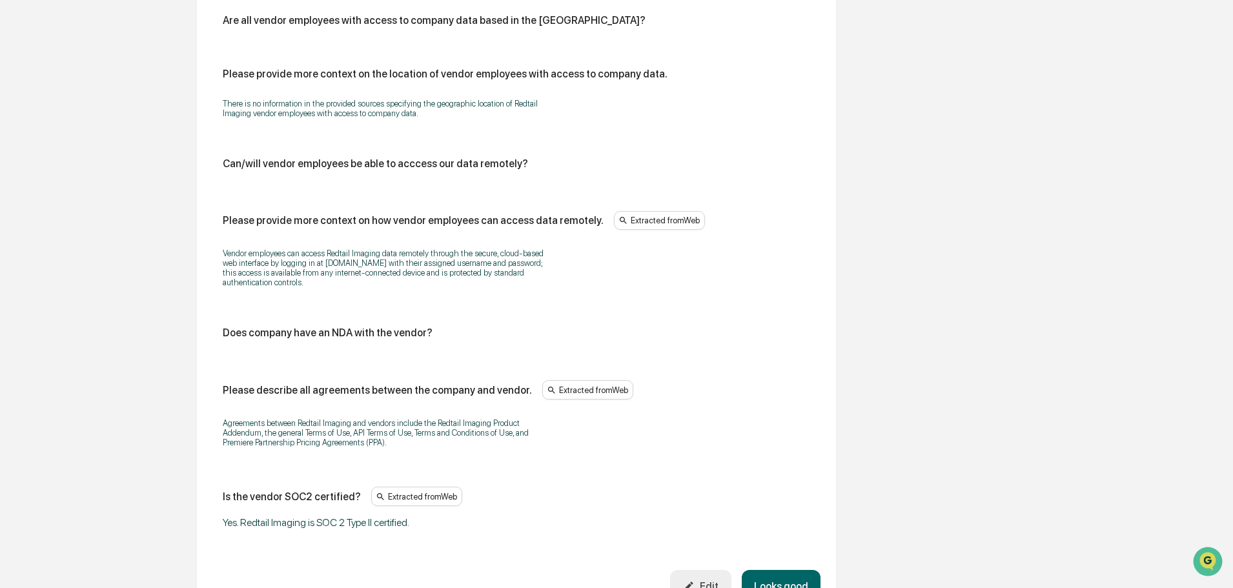
scroll to position [1343, 0]
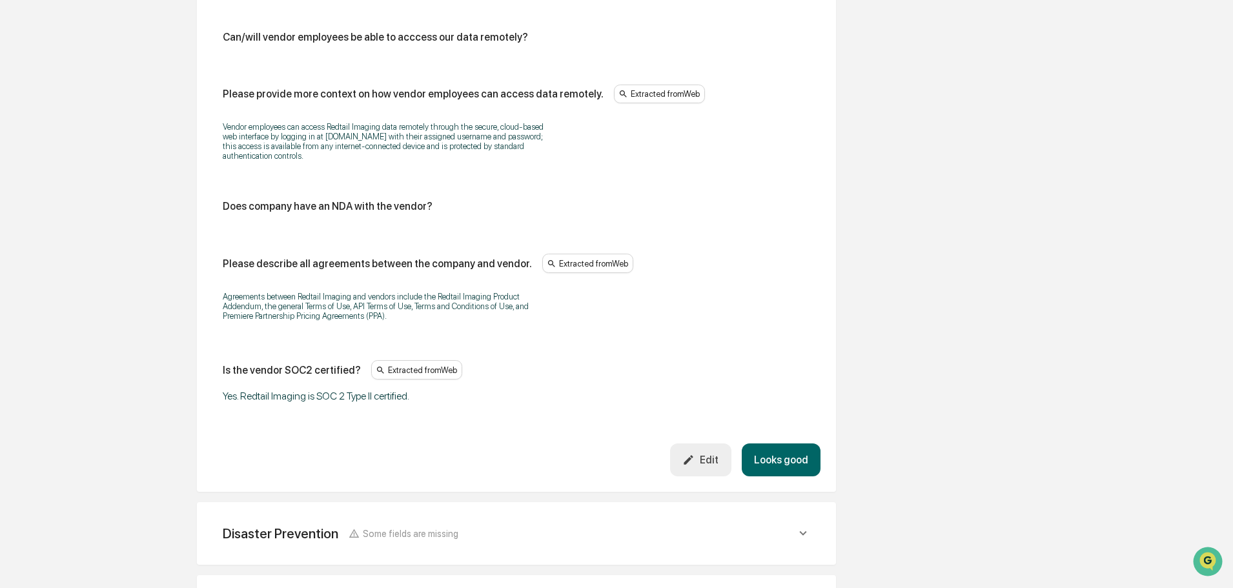
click at [809, 445] on button "Looks good" at bounding box center [781, 459] width 79 height 33
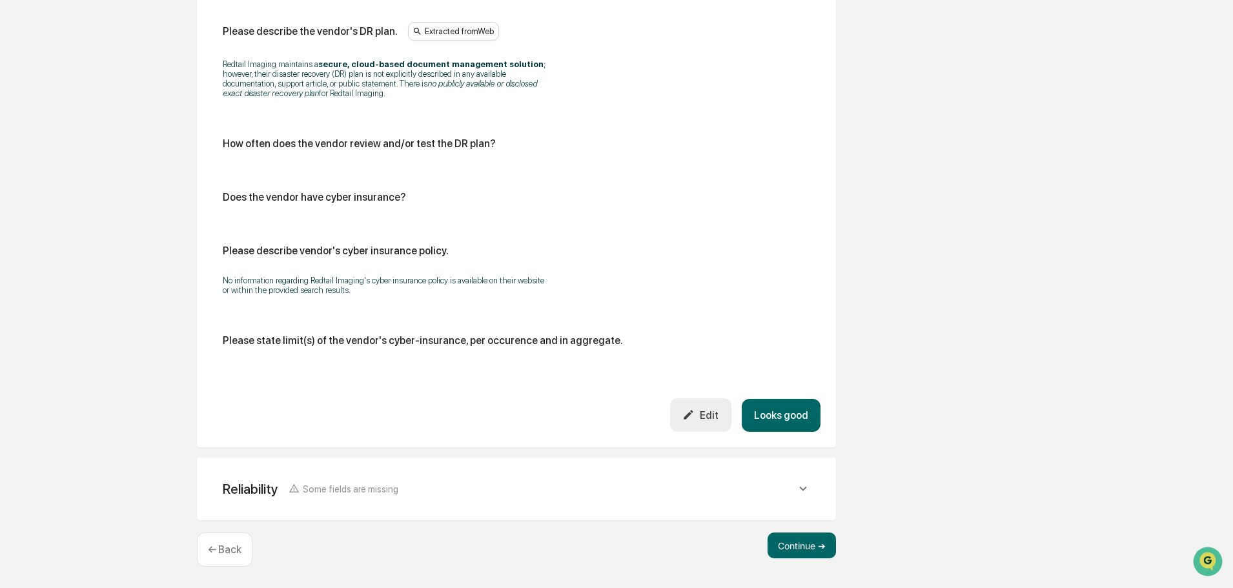
click at [797, 412] on button "Looks good" at bounding box center [781, 415] width 79 height 33
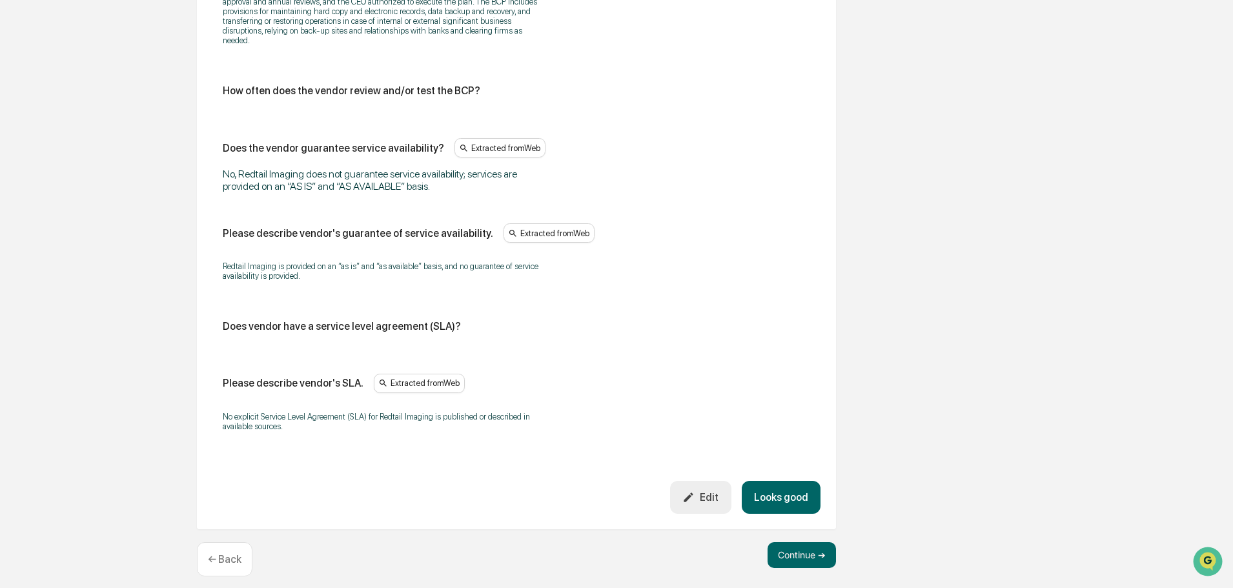
click at [791, 484] on button "Looks good" at bounding box center [781, 497] width 79 height 33
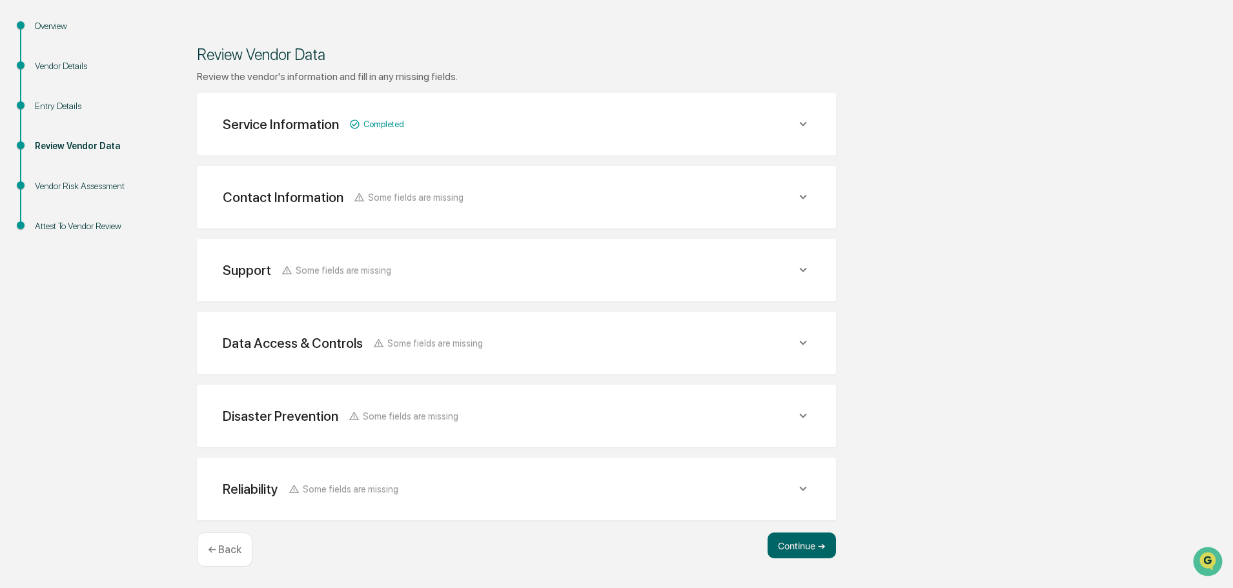
scroll to position [136, 0]
click at [795, 539] on button "Continue ➔" at bounding box center [802, 546] width 68 height 26
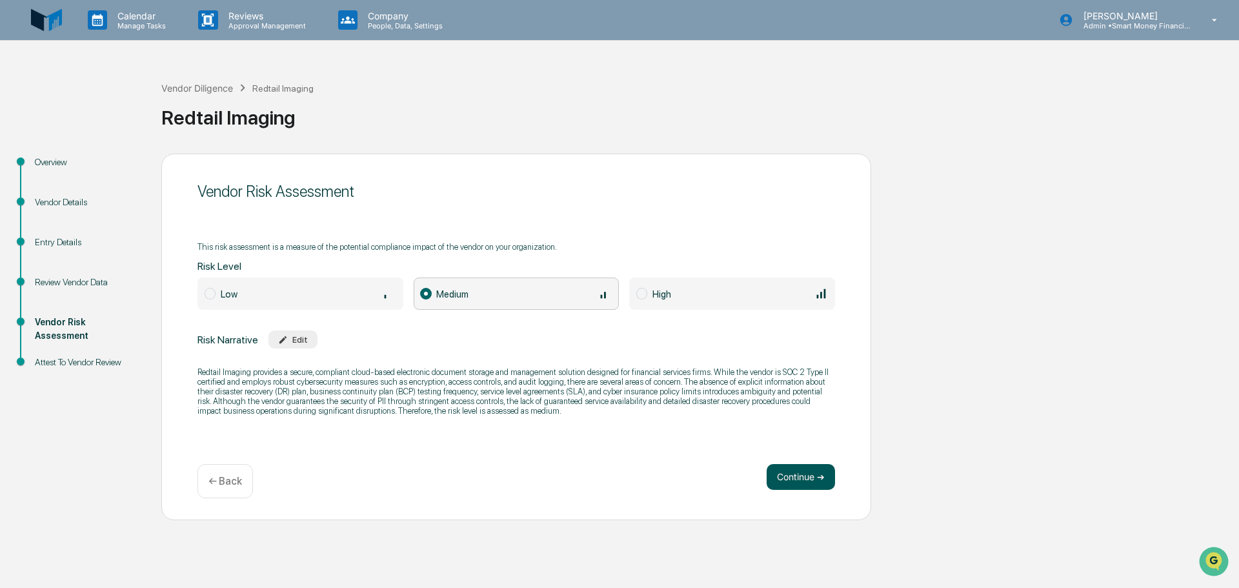
click at [794, 474] on button "Continue ➔" at bounding box center [801, 477] width 68 height 26
click at [802, 476] on button "Continue ➔" at bounding box center [801, 477] width 68 height 26
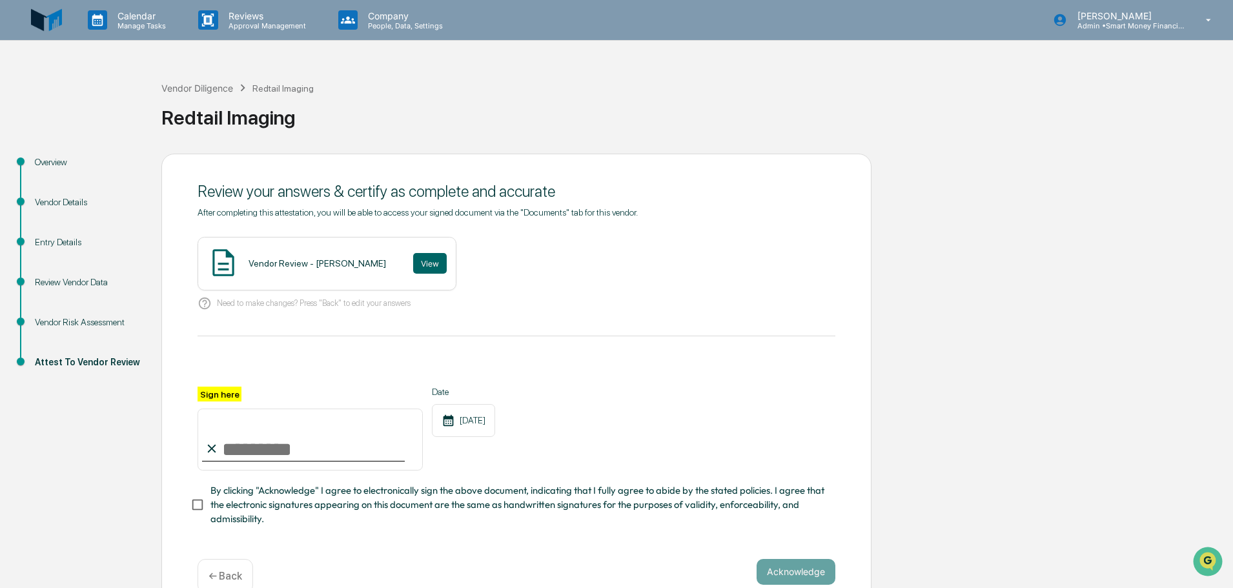
click at [399, 265] on div "Vendor Review - [PERSON_NAME] View" at bounding box center [327, 264] width 259 height 54
click at [414, 269] on button "View" at bounding box center [430, 263] width 34 height 21
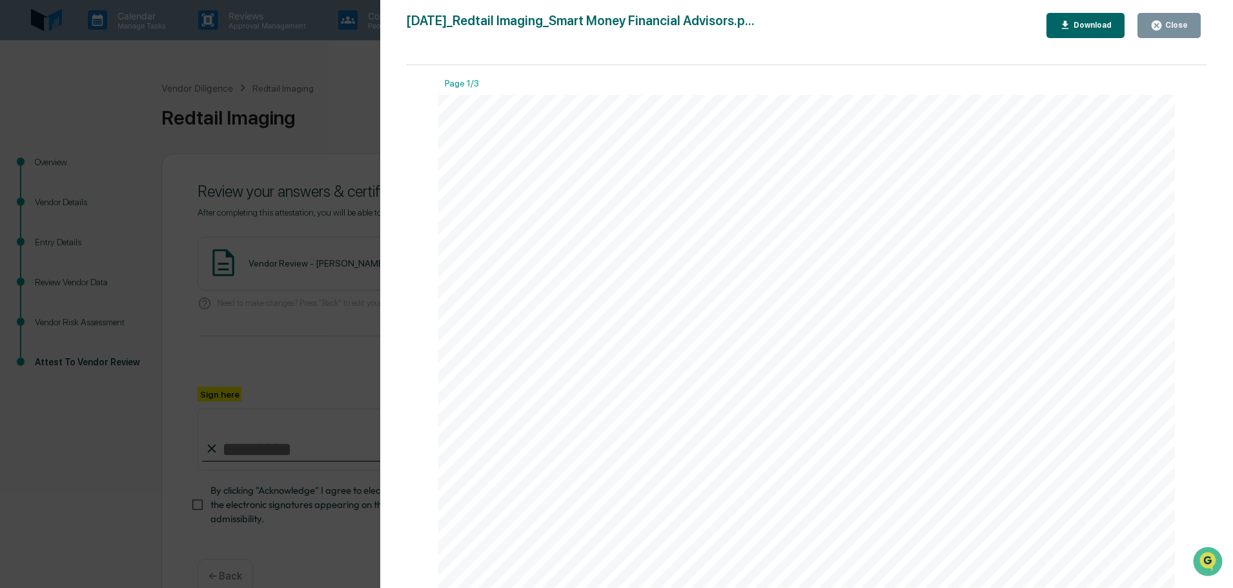
click at [1156, 22] on icon "button" at bounding box center [1157, 26] width 10 height 10
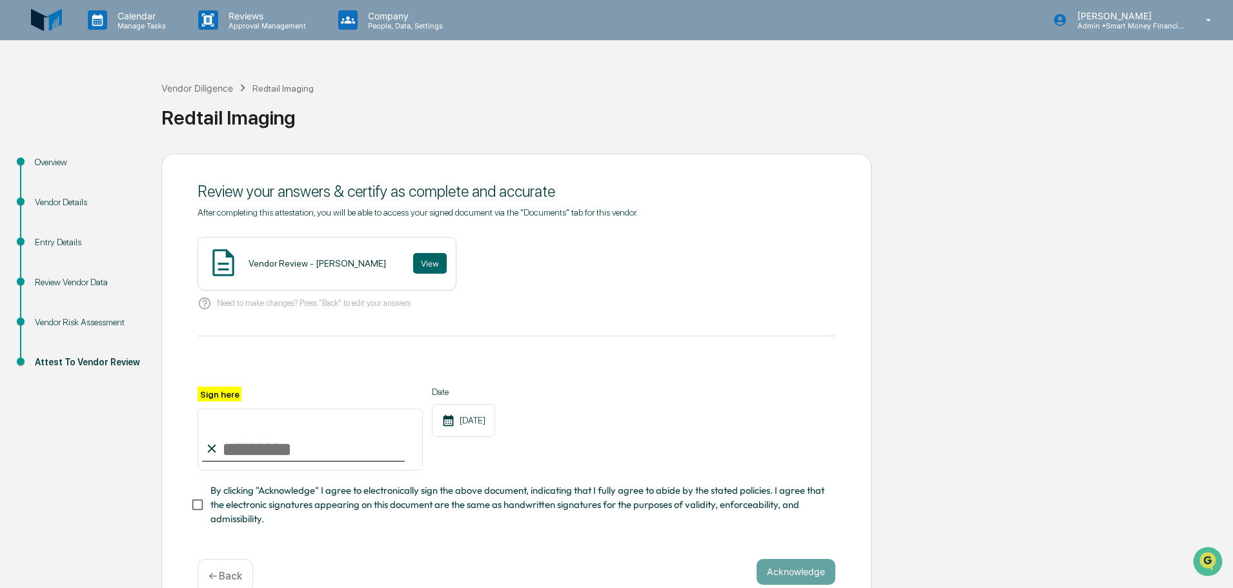
click at [219, 453] on icon at bounding box center [212, 449] width 14 height 14
click at [234, 458] on input "Sign here" at bounding box center [310, 440] width 225 height 62
type input "**********"
click at [782, 568] on button "Acknowledge" at bounding box center [796, 572] width 79 height 26
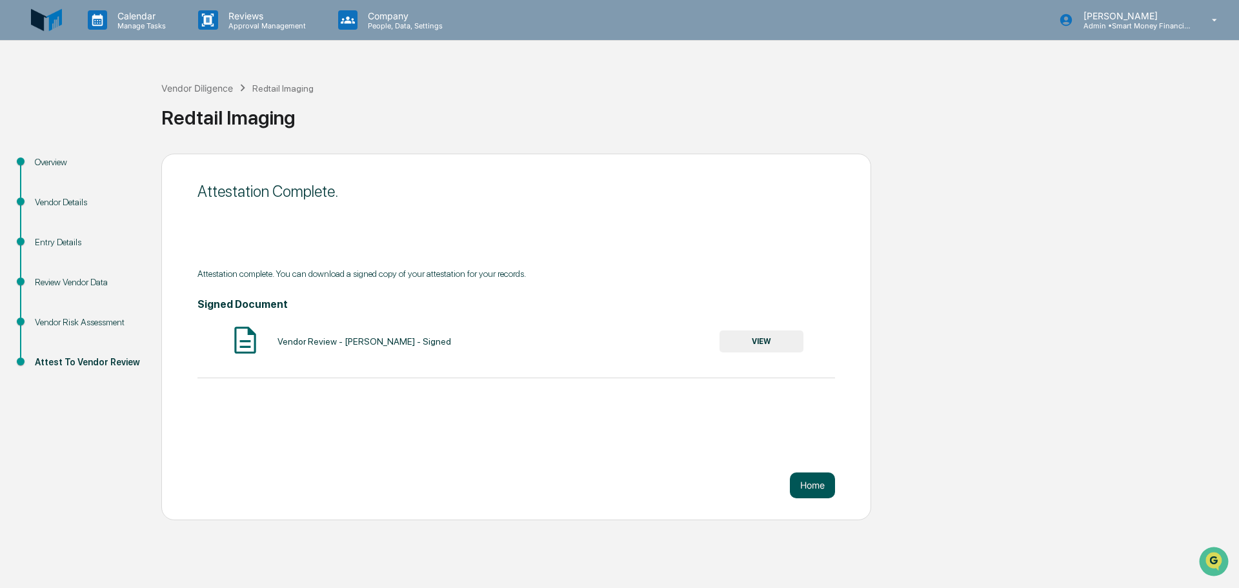
click at [822, 493] on button "Home" at bounding box center [812, 486] width 45 height 26
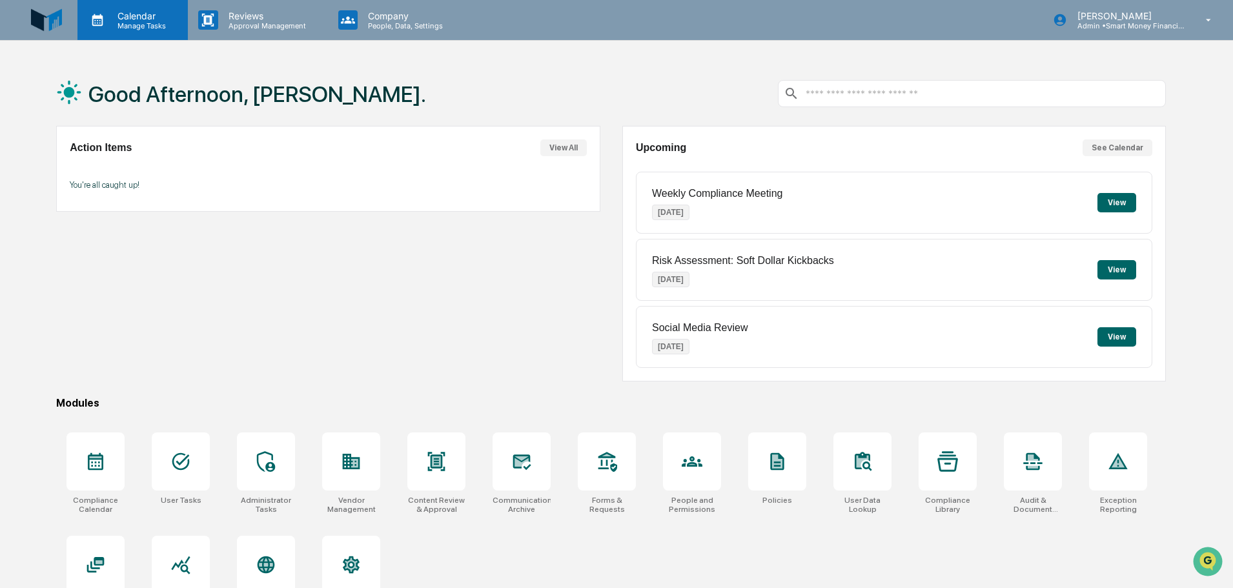
click at [177, 29] on div "Calendar Manage Tasks" at bounding box center [131, 20] width 97 height 20
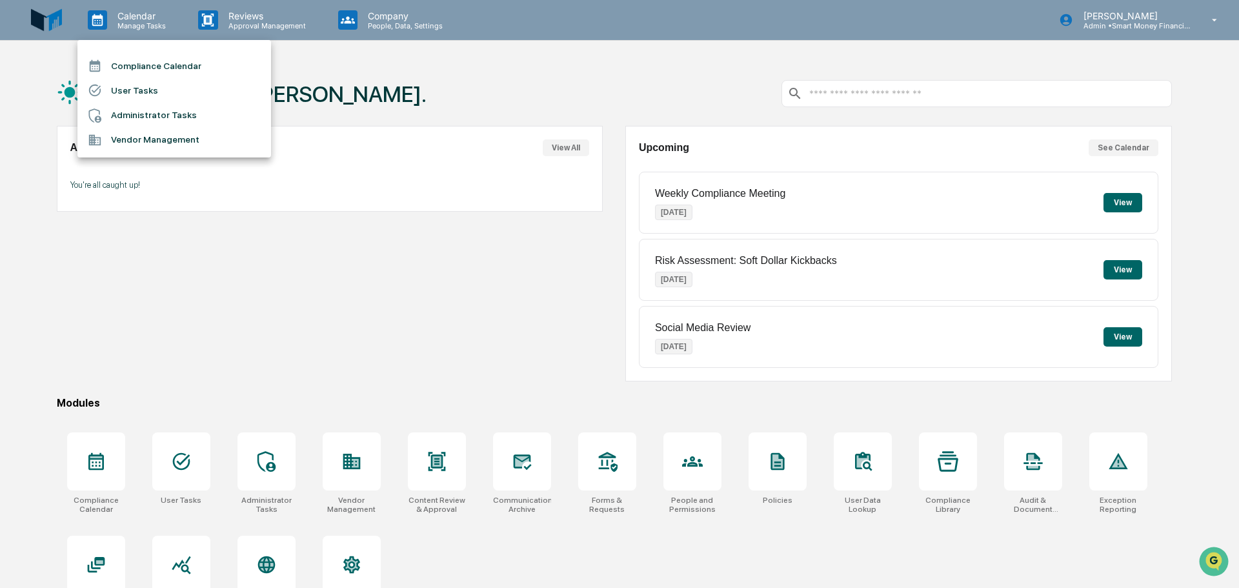
click at [181, 139] on li "Vendor Management" at bounding box center [174, 140] width 194 height 25
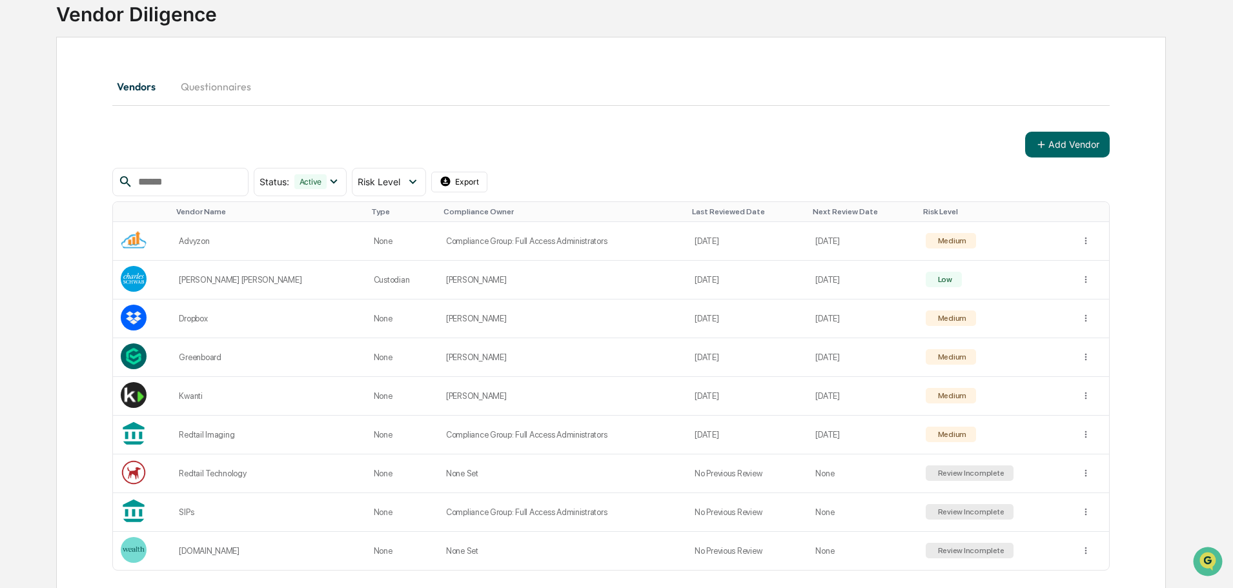
scroll to position [149, 0]
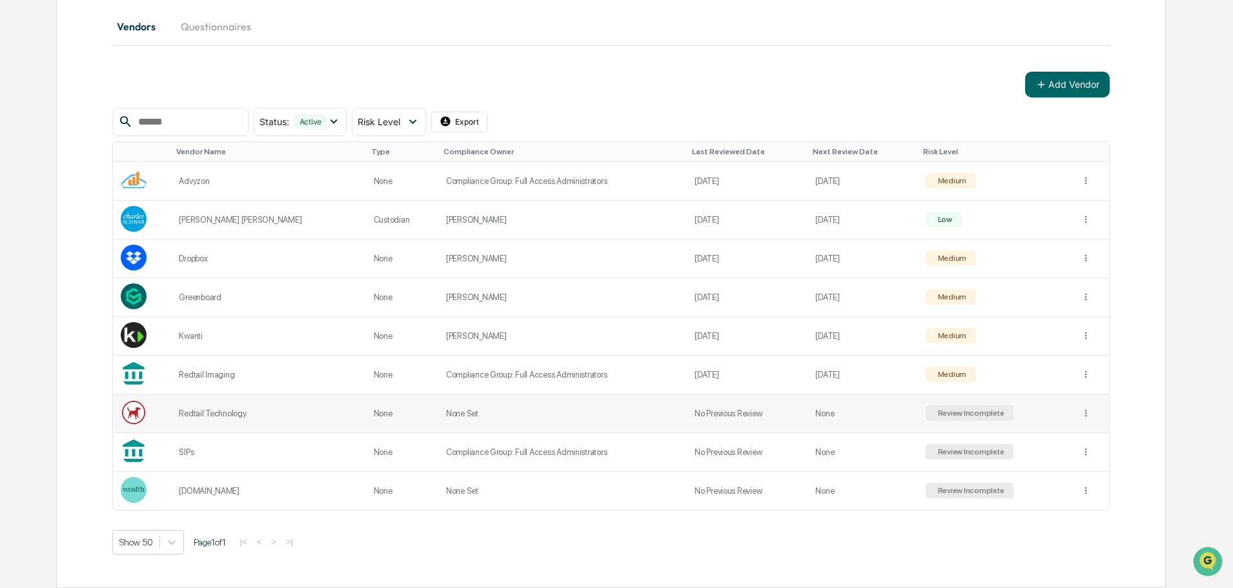
click at [982, 412] on div "Review Incomplete" at bounding box center [969, 413] width 69 height 9
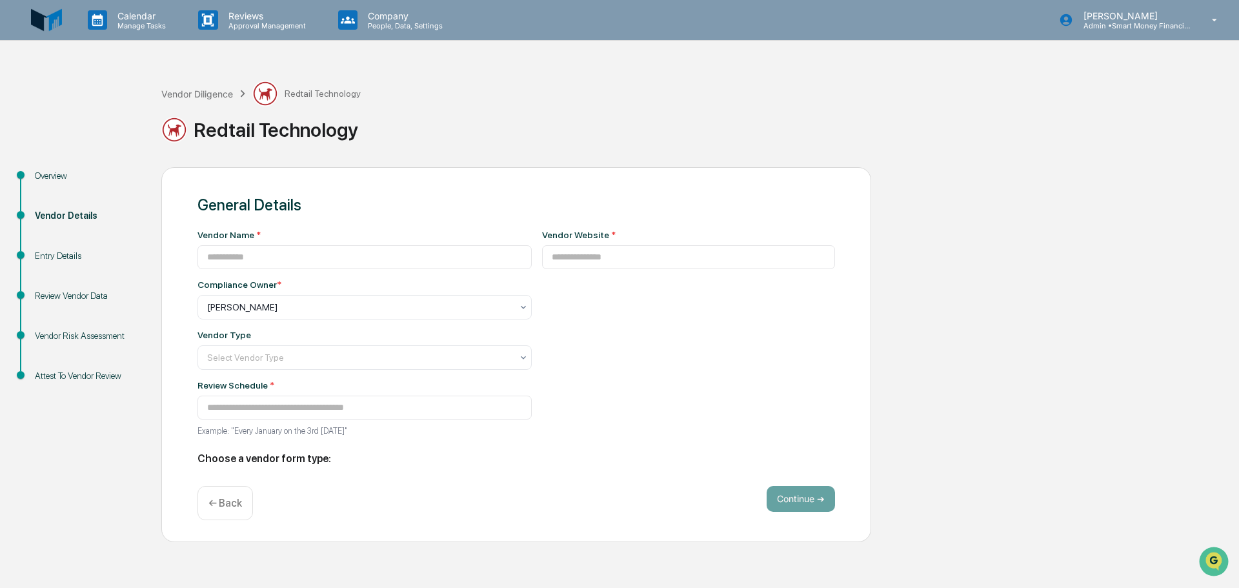
type input "**********"
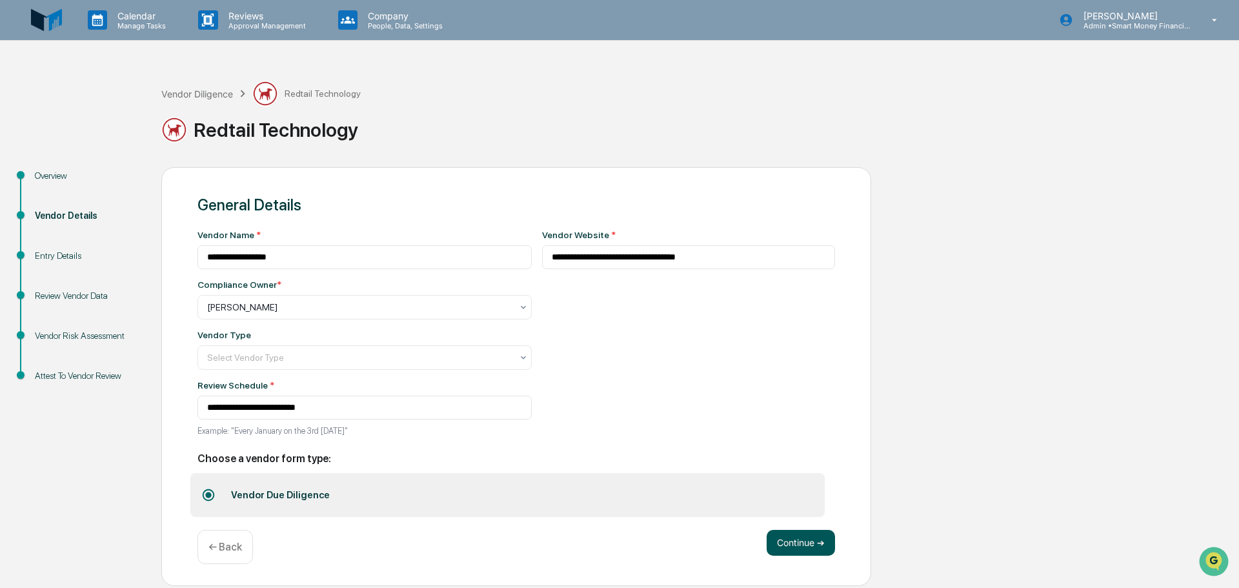
click at [771, 541] on button "Continue ➔" at bounding box center [801, 543] width 68 height 26
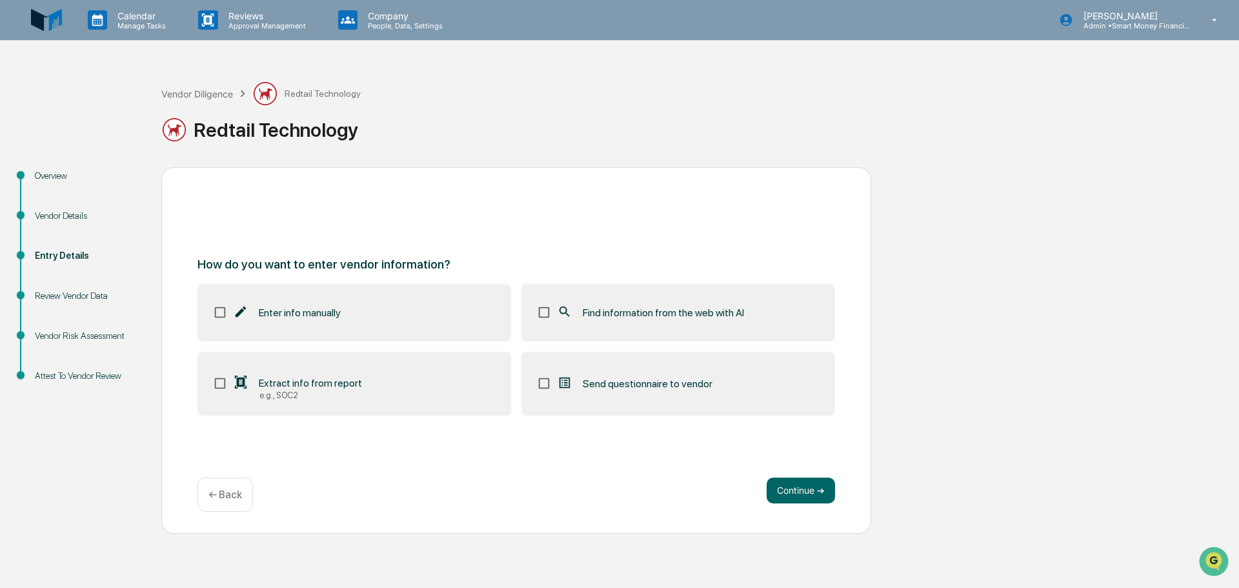
click at [587, 329] on label "Find information from the web with AI" at bounding box center [679, 312] width 314 height 57
click at [775, 496] on button "Continue ➔" at bounding box center [801, 491] width 68 height 26
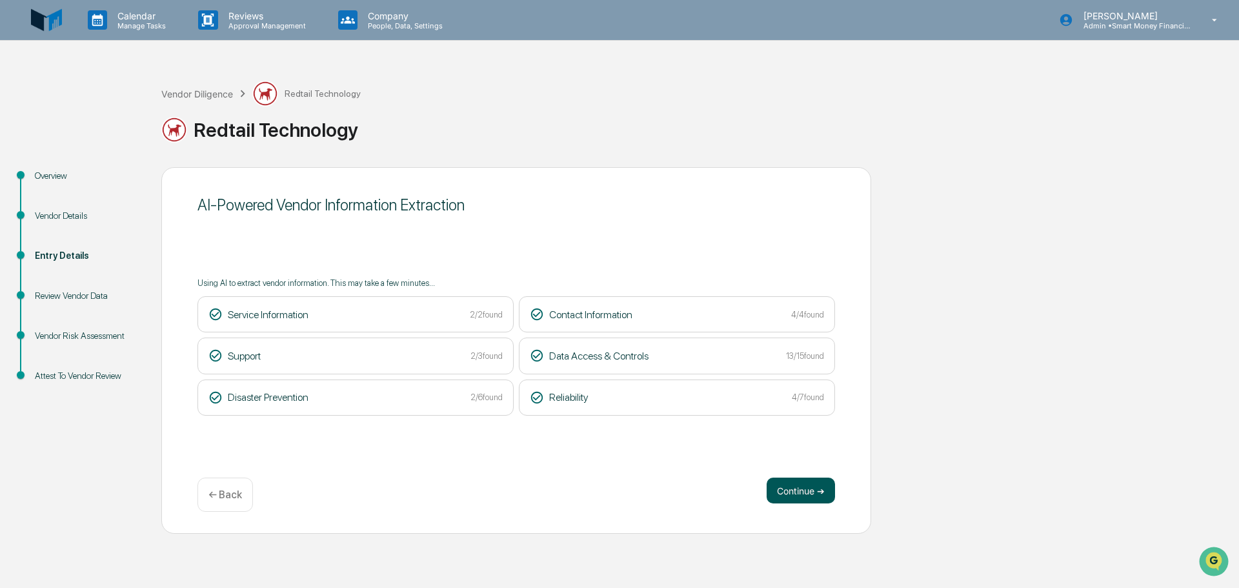
click at [774, 495] on button "Continue ➔" at bounding box center [801, 491] width 68 height 26
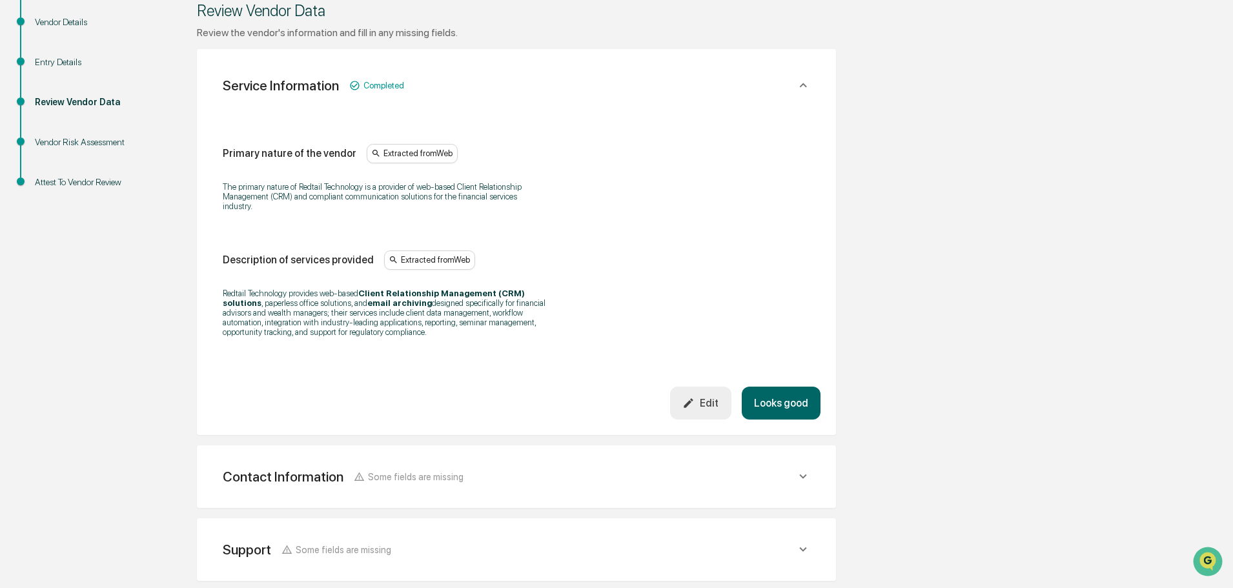
click at [767, 391] on button "Looks good" at bounding box center [781, 403] width 79 height 33
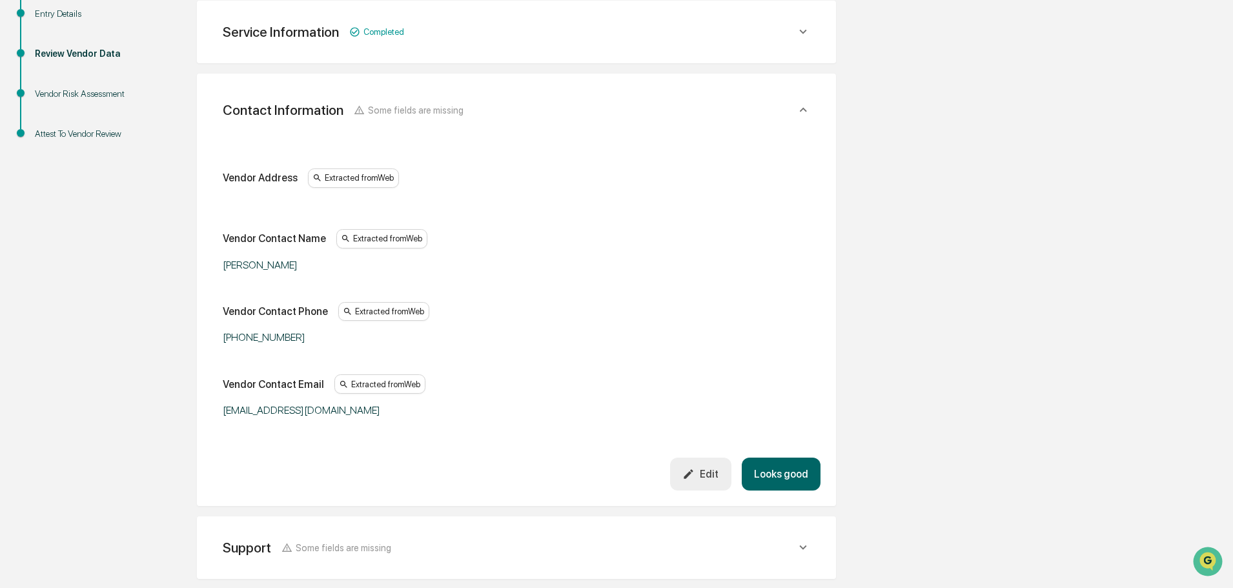
scroll to position [243, 0]
click at [780, 470] on button "Looks good" at bounding box center [781, 473] width 79 height 33
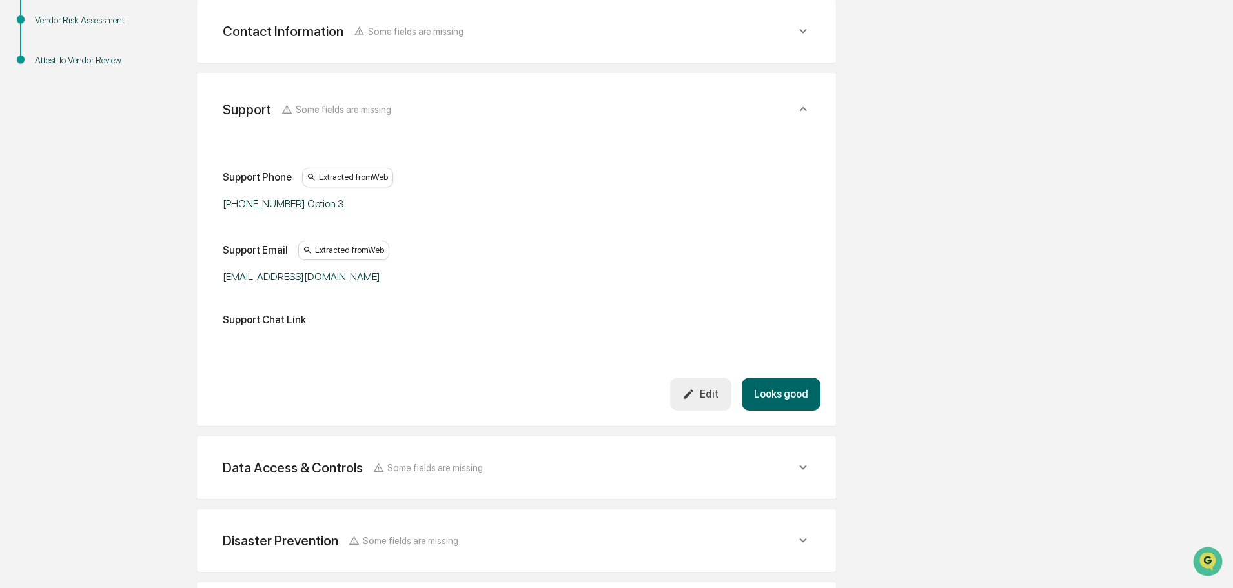
click at [784, 401] on button "Looks good" at bounding box center [781, 394] width 79 height 33
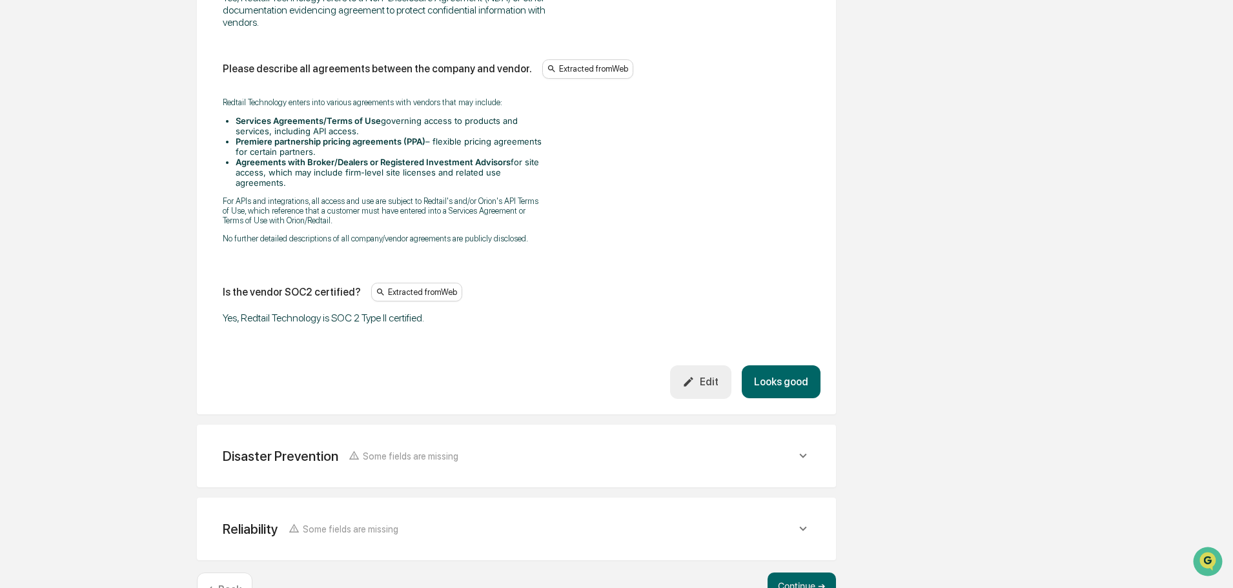
scroll to position [1742, 0]
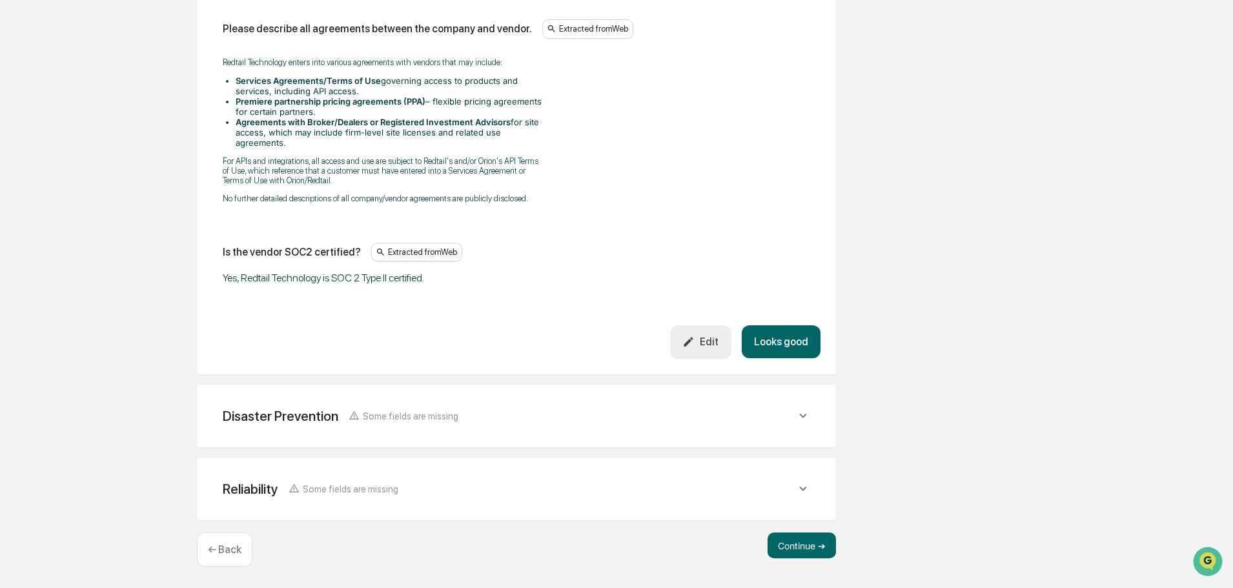
click at [812, 338] on button "Looks good" at bounding box center [781, 341] width 79 height 33
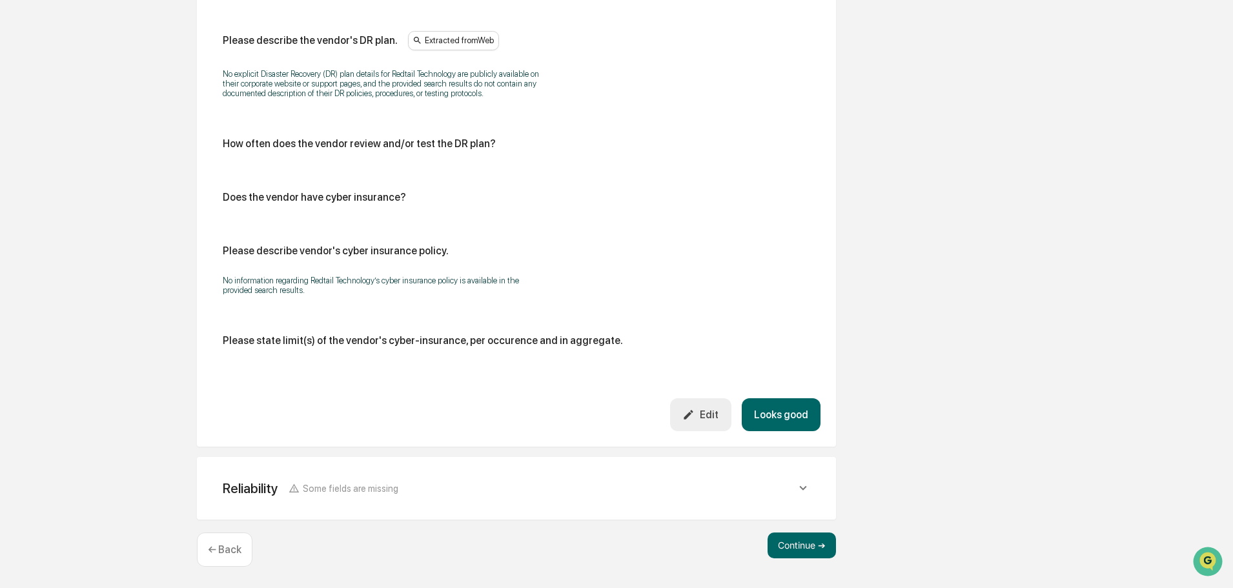
click at [796, 418] on button "Looks good" at bounding box center [781, 414] width 79 height 33
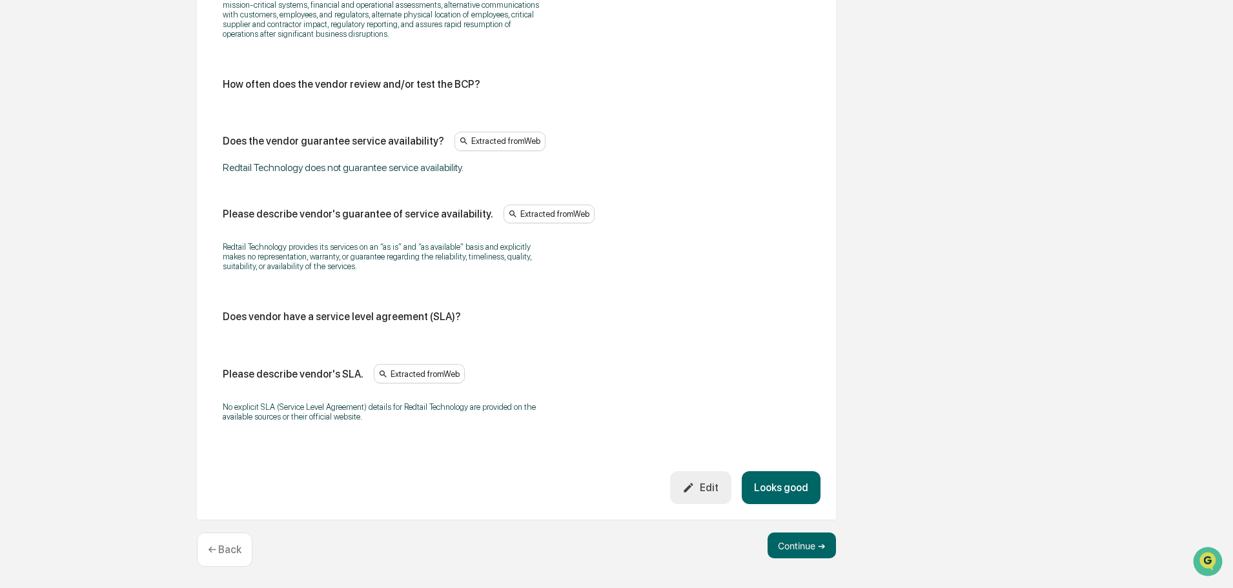
click at [788, 467] on div "Does the vendor has a formal business continuity plan (BCP)? Please describe ve…" at bounding box center [516, 166] width 608 height 610
click at [788, 473] on button "Looks good" at bounding box center [781, 487] width 79 height 33
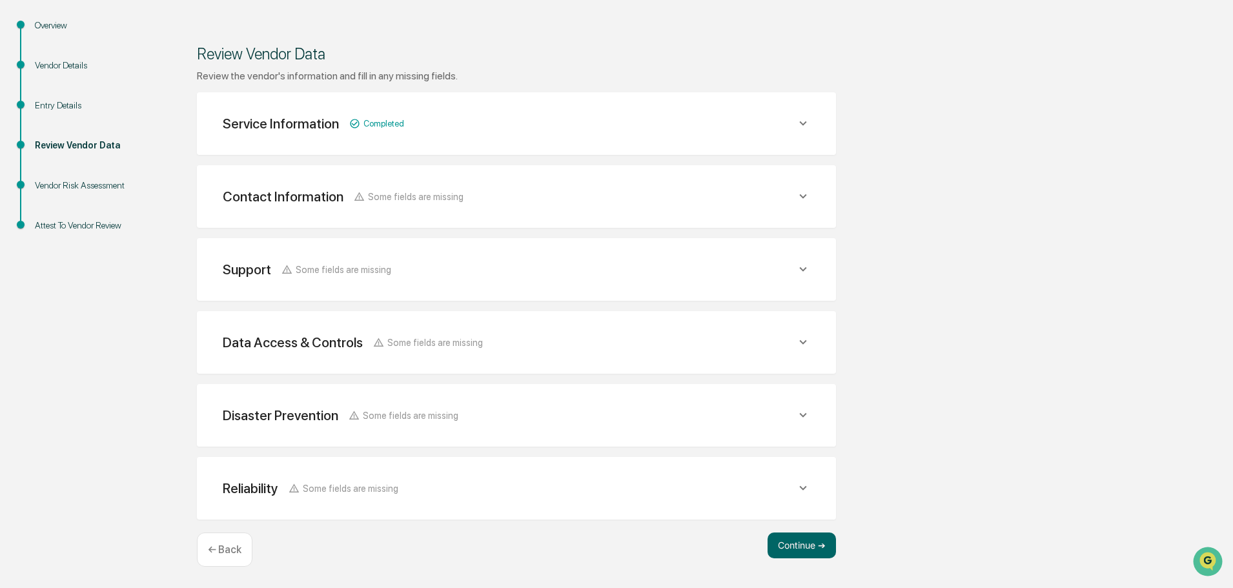
scroll to position [150, 0]
click at [794, 538] on button "Continue ➔" at bounding box center [802, 546] width 68 height 26
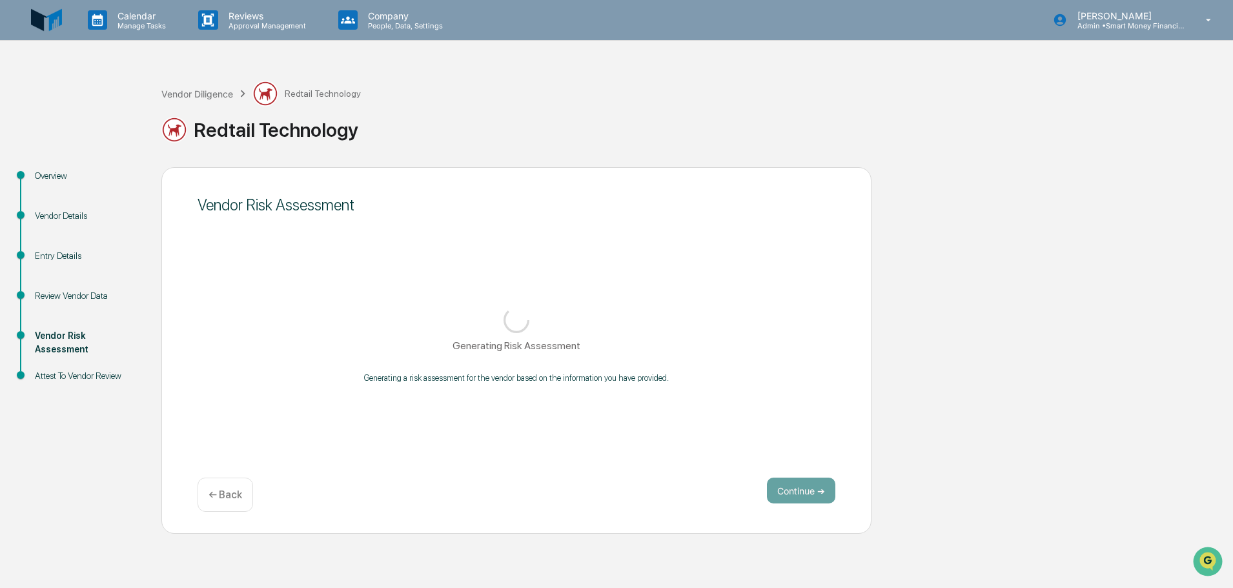
scroll to position [0, 0]
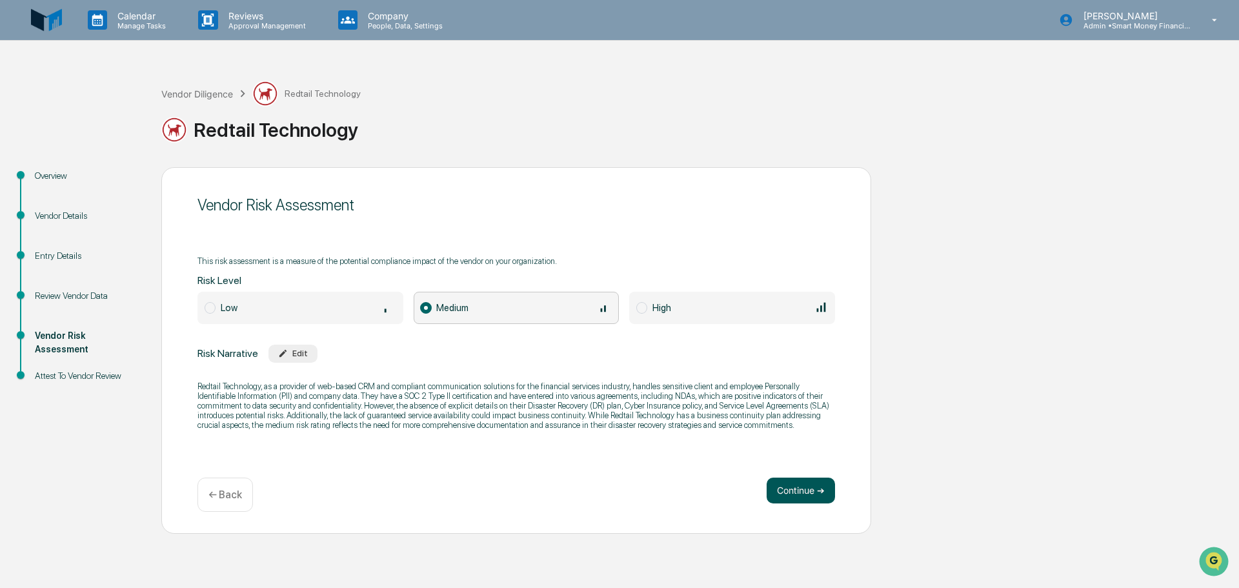
click at [796, 484] on button "Continue ➔" at bounding box center [801, 491] width 68 height 26
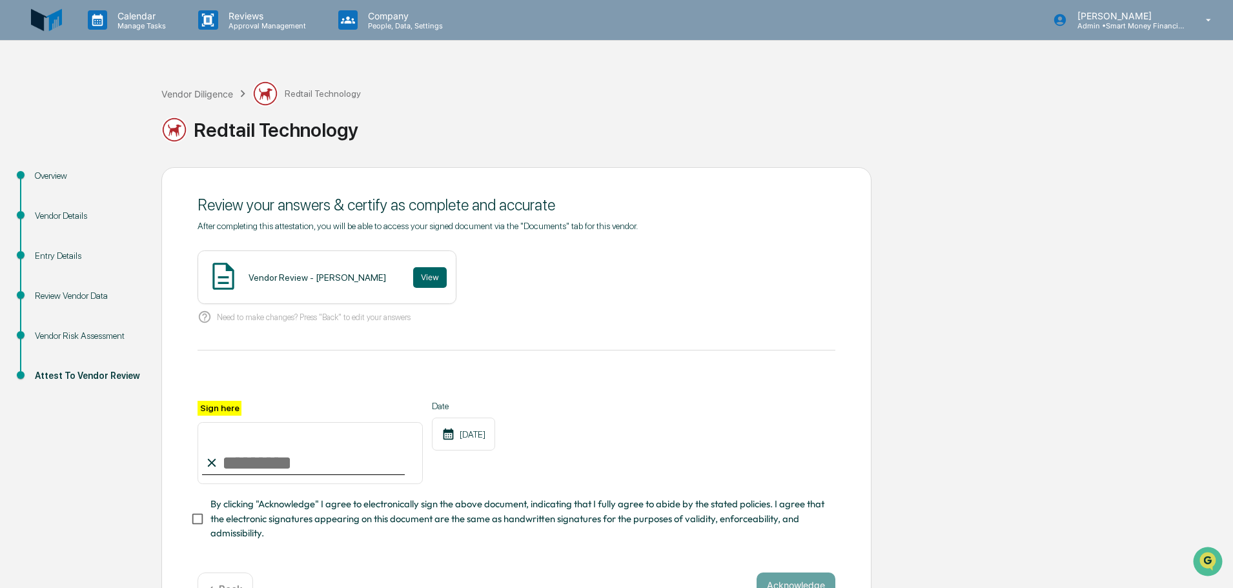
click at [310, 273] on div "Vendor Review - [PERSON_NAME]" at bounding box center [317, 277] width 137 height 10
click at [391, 284] on div "Vendor Review - [PERSON_NAME] View" at bounding box center [327, 277] width 259 height 54
click at [398, 284] on div "Vendor Review - [PERSON_NAME] View" at bounding box center [327, 277] width 259 height 54
click at [413, 284] on button "View" at bounding box center [430, 277] width 34 height 21
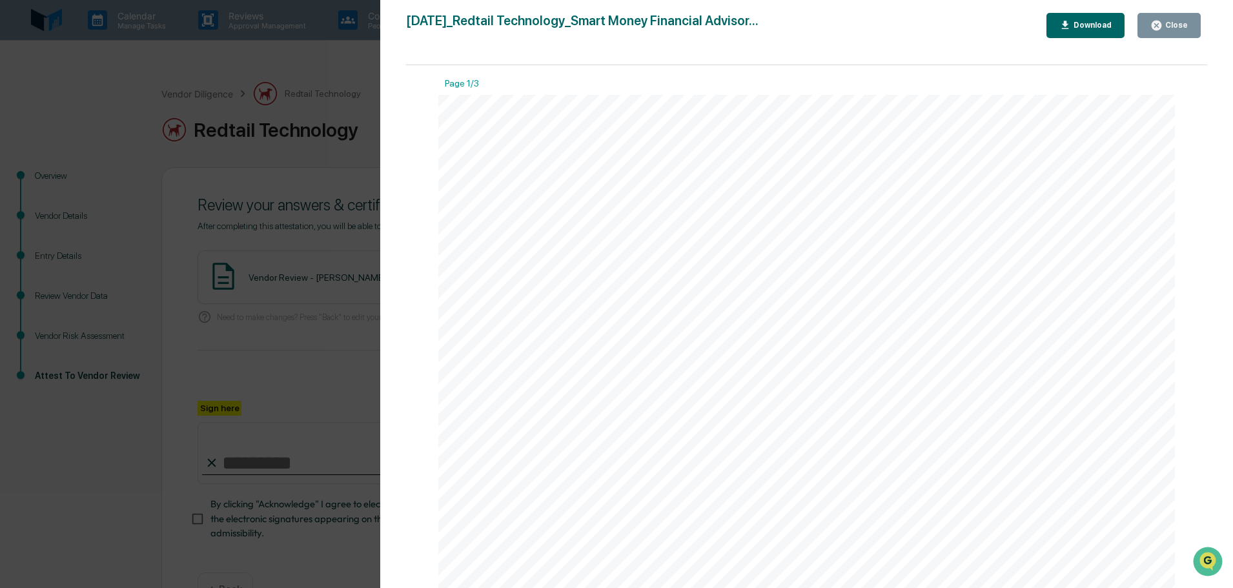
click at [1156, 36] on button "Close" at bounding box center [1168, 25] width 63 height 25
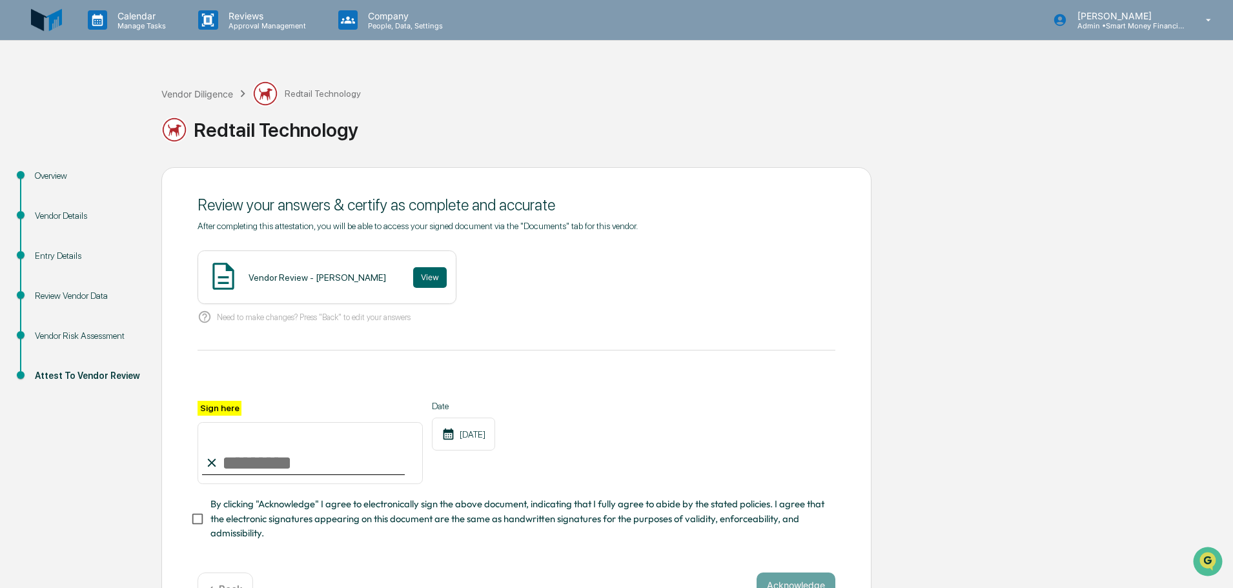
click at [354, 447] on input "Sign here" at bounding box center [310, 453] width 225 height 62
type input "**********"
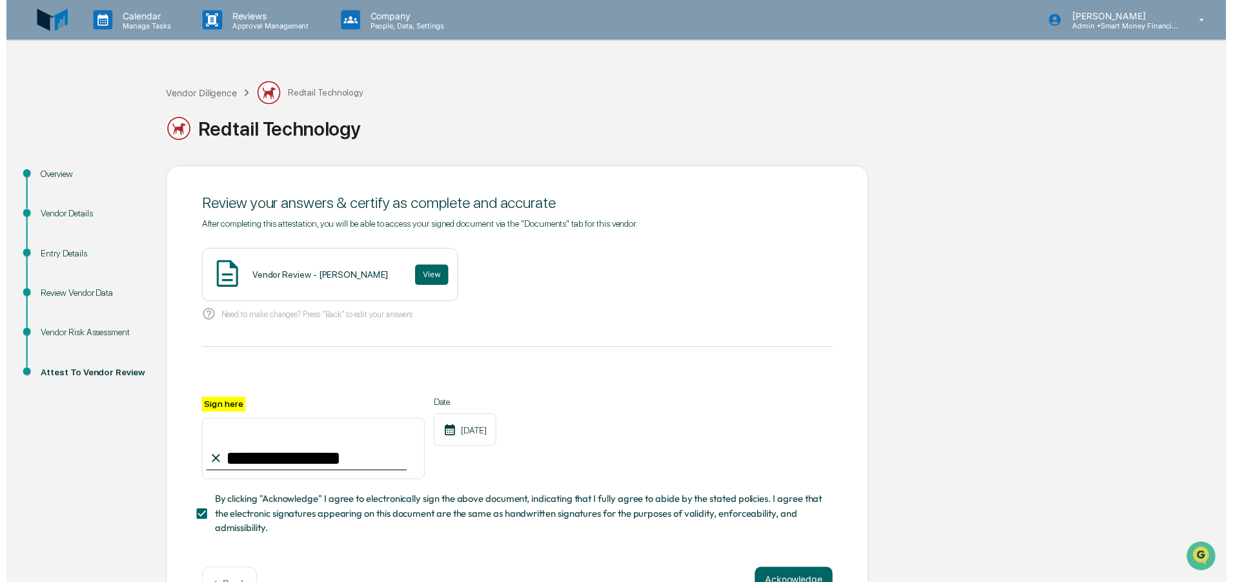
scroll to position [45, 0]
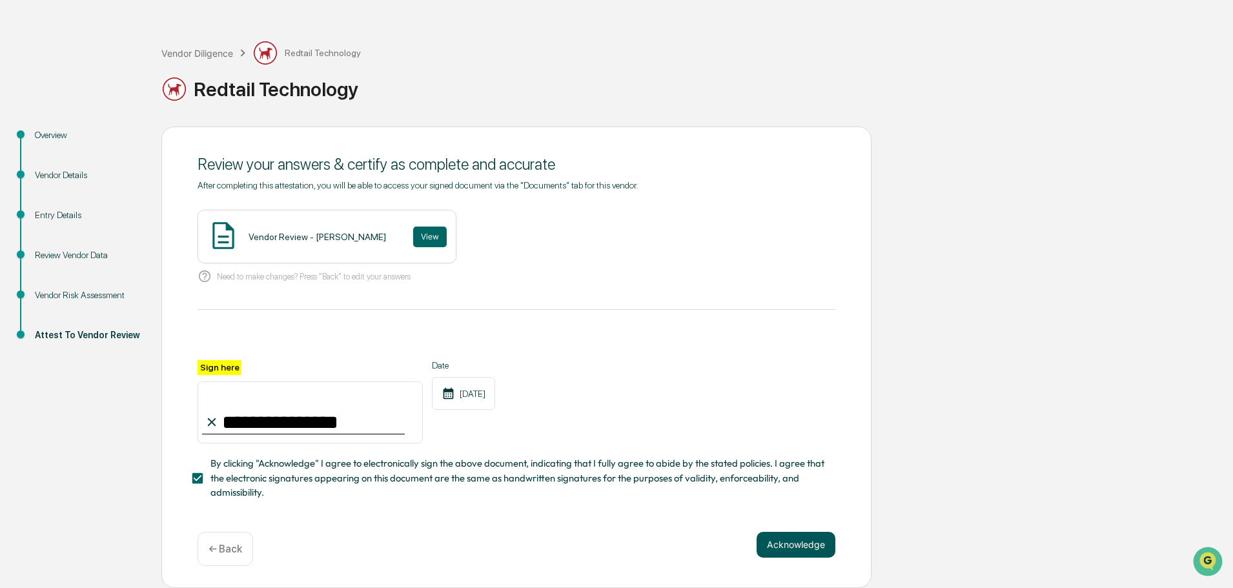
click at [777, 543] on button "Acknowledge" at bounding box center [796, 545] width 79 height 26
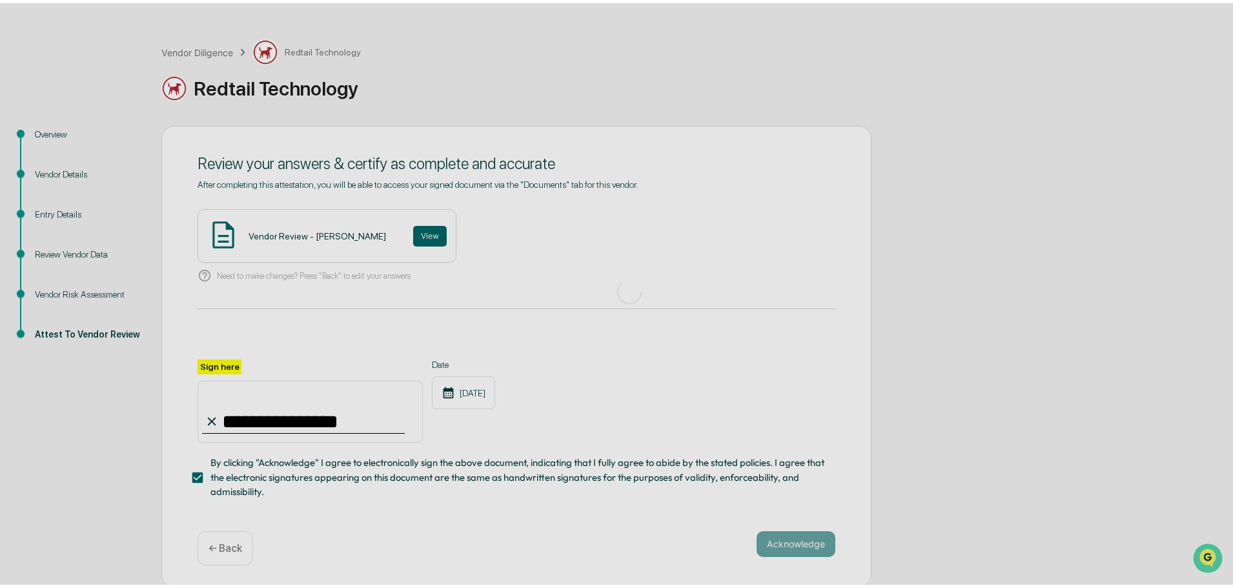
scroll to position [0, 0]
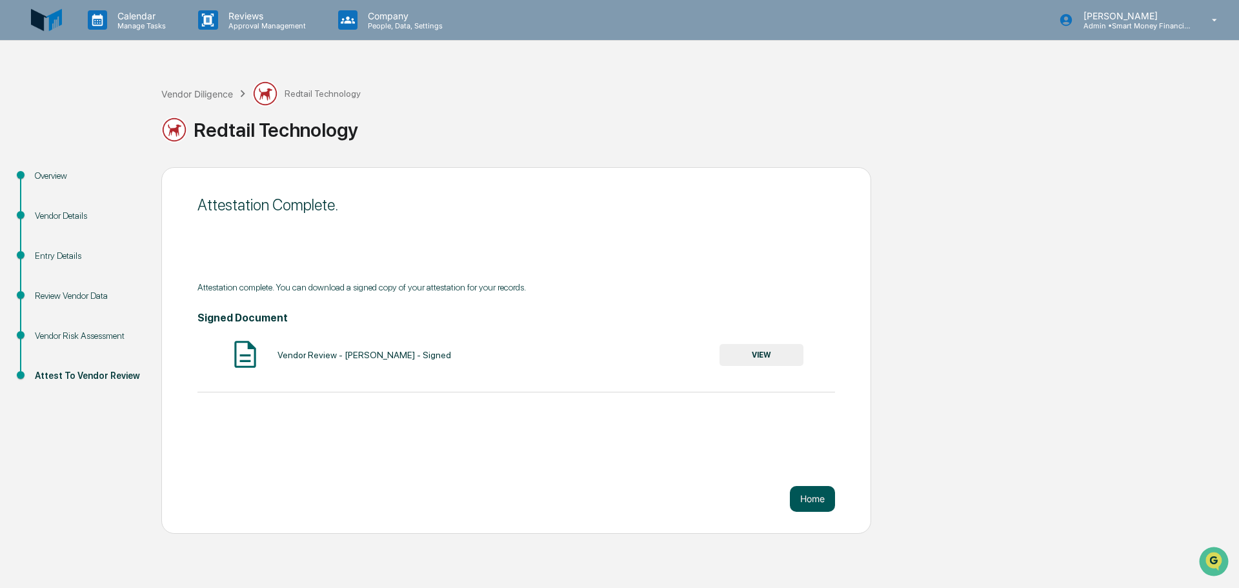
click at [813, 499] on button "Home" at bounding box center [812, 499] width 45 height 26
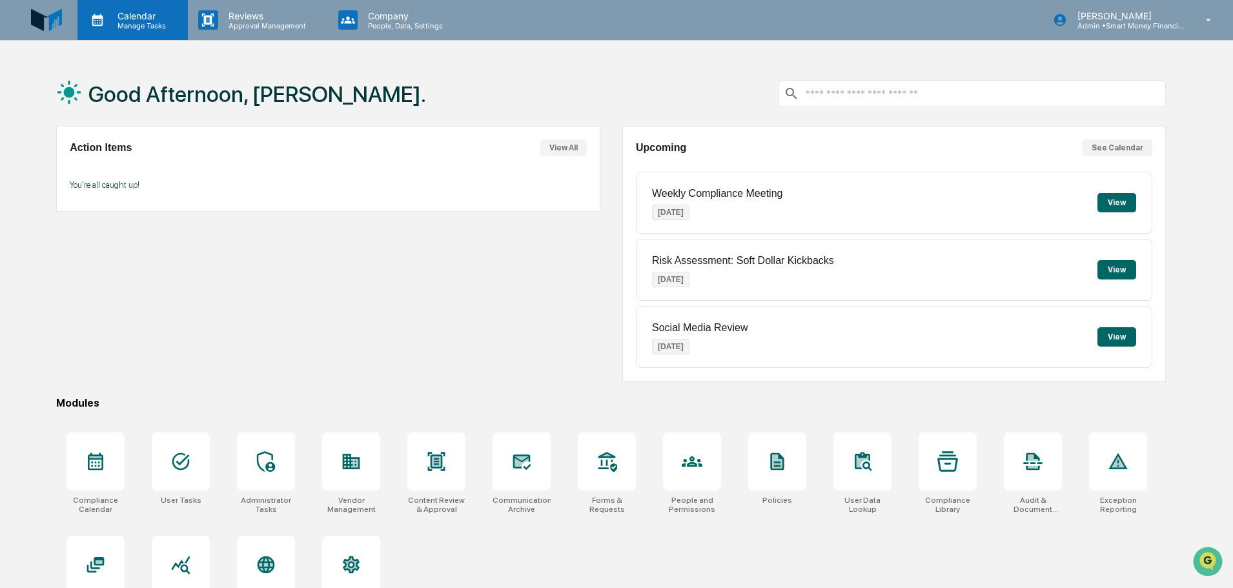
click at [137, 14] on p "Calendar" at bounding box center [139, 15] width 65 height 11
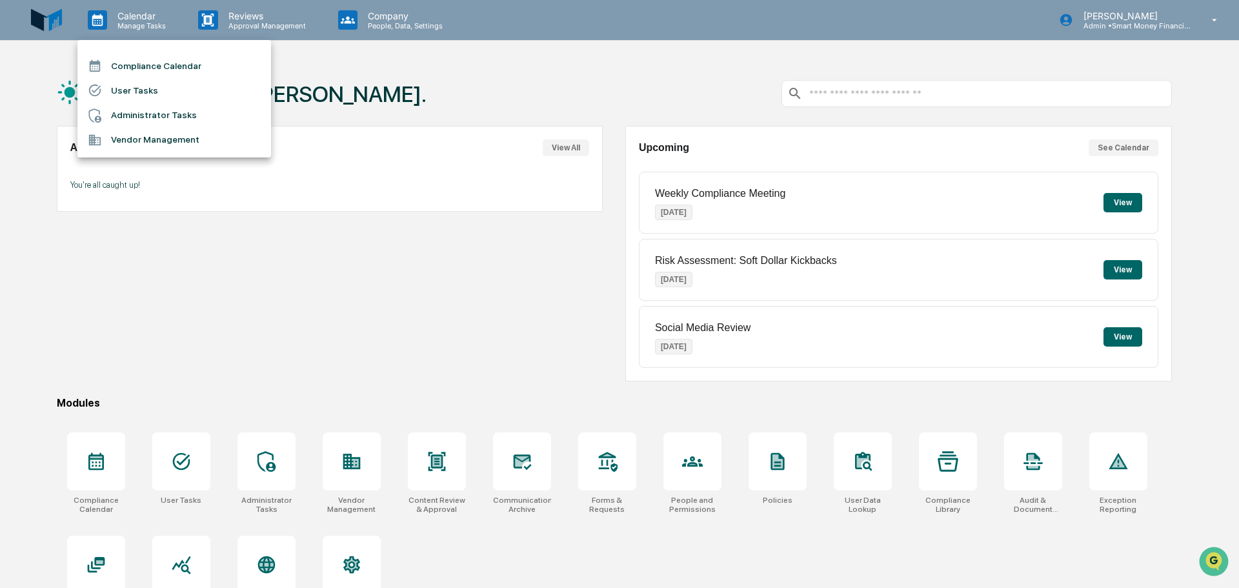
click at [146, 131] on li "Vendor Management" at bounding box center [174, 140] width 194 height 25
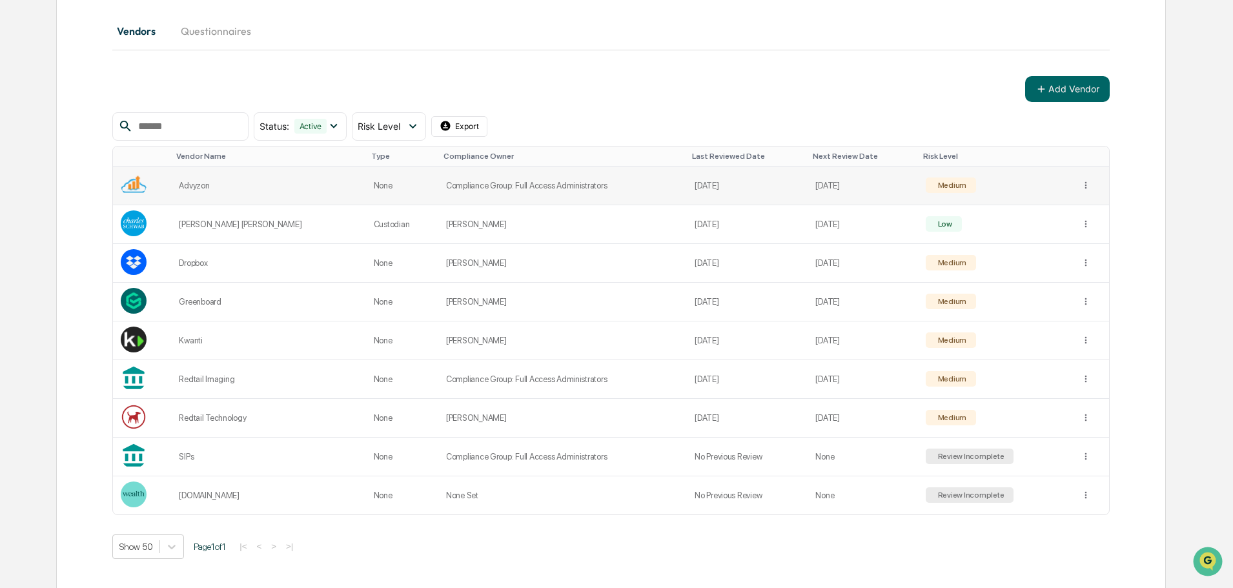
scroll to position [149, 0]
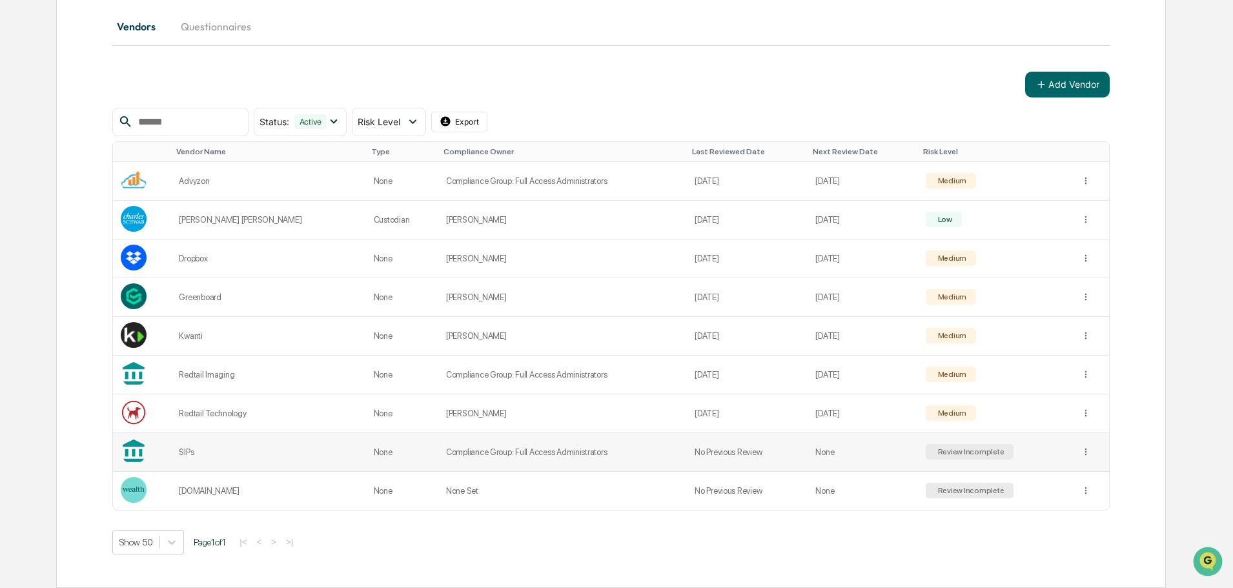
click at [935, 447] on div "Review Incomplete" at bounding box center [969, 451] width 69 height 9
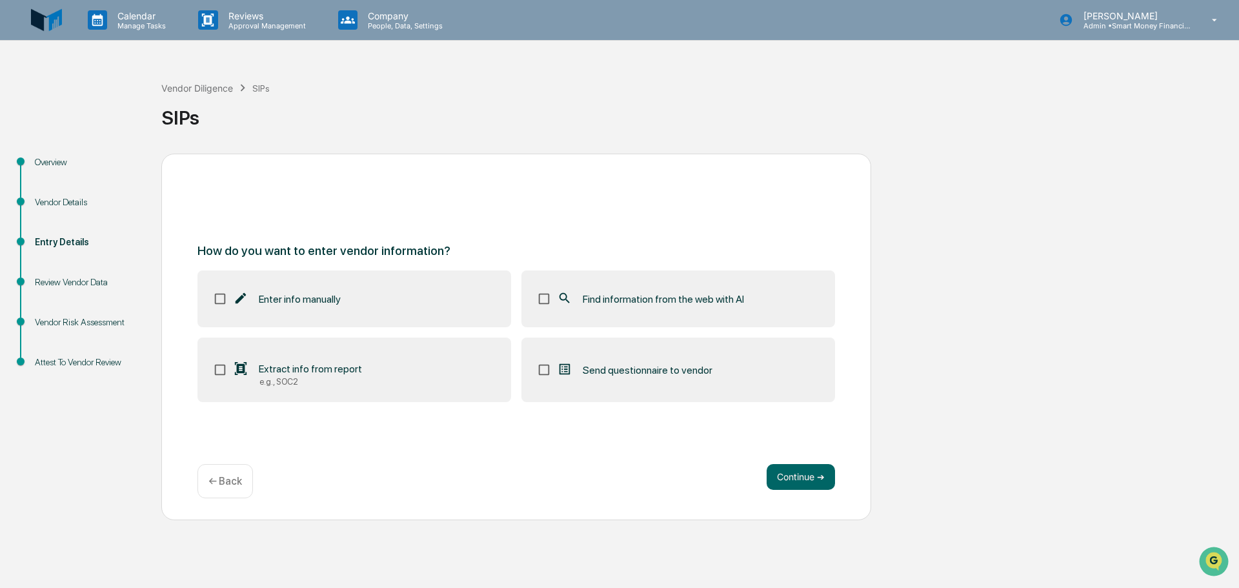
click at [639, 305] on div "Find information from the web with AI" at bounding box center [650, 298] width 187 height 15
click at [778, 490] on div "Continue ➔ ← Back" at bounding box center [517, 481] width 638 height 34
click at [781, 476] on button "Continue ➔" at bounding box center [801, 477] width 68 height 26
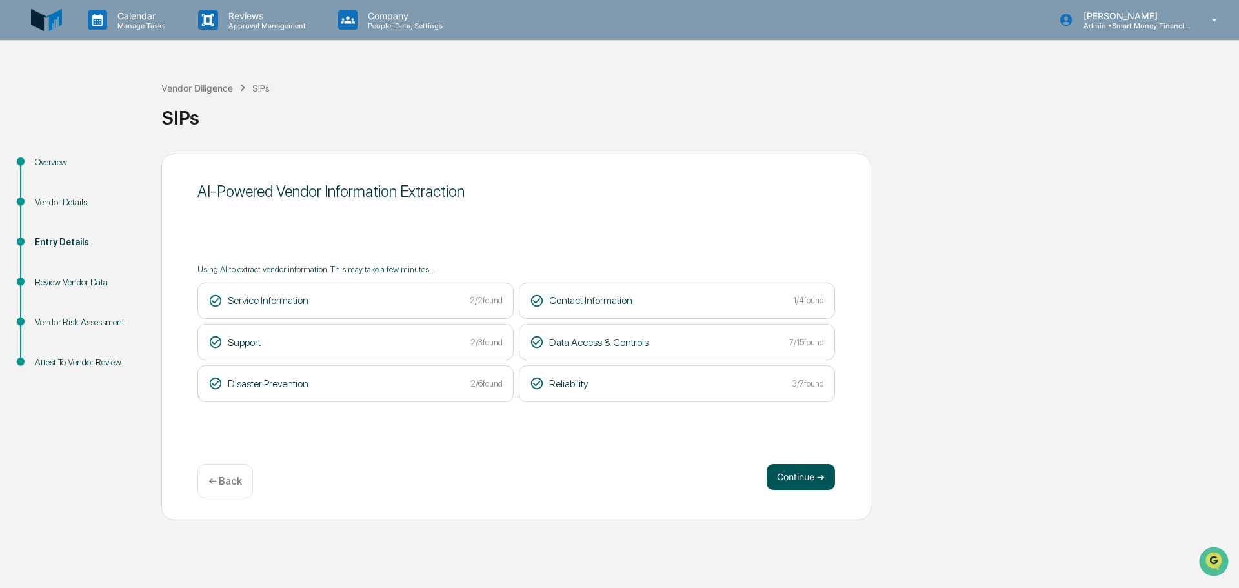
click at [809, 483] on button "Continue ➔" at bounding box center [801, 477] width 68 height 26
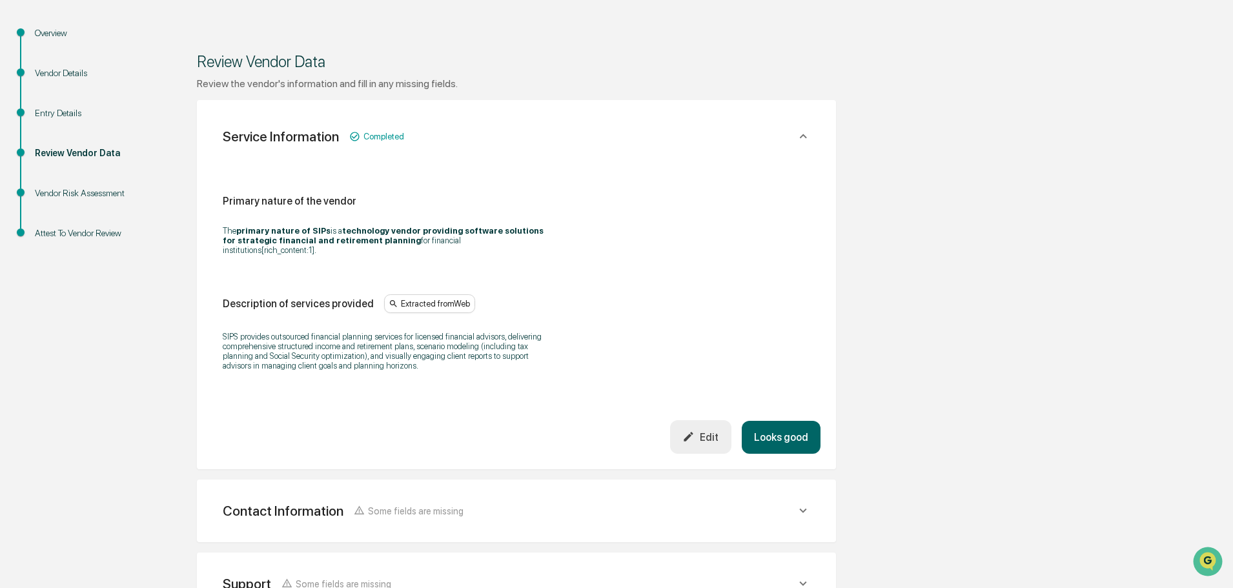
click at [776, 421] on button "Looks good" at bounding box center [781, 437] width 79 height 33
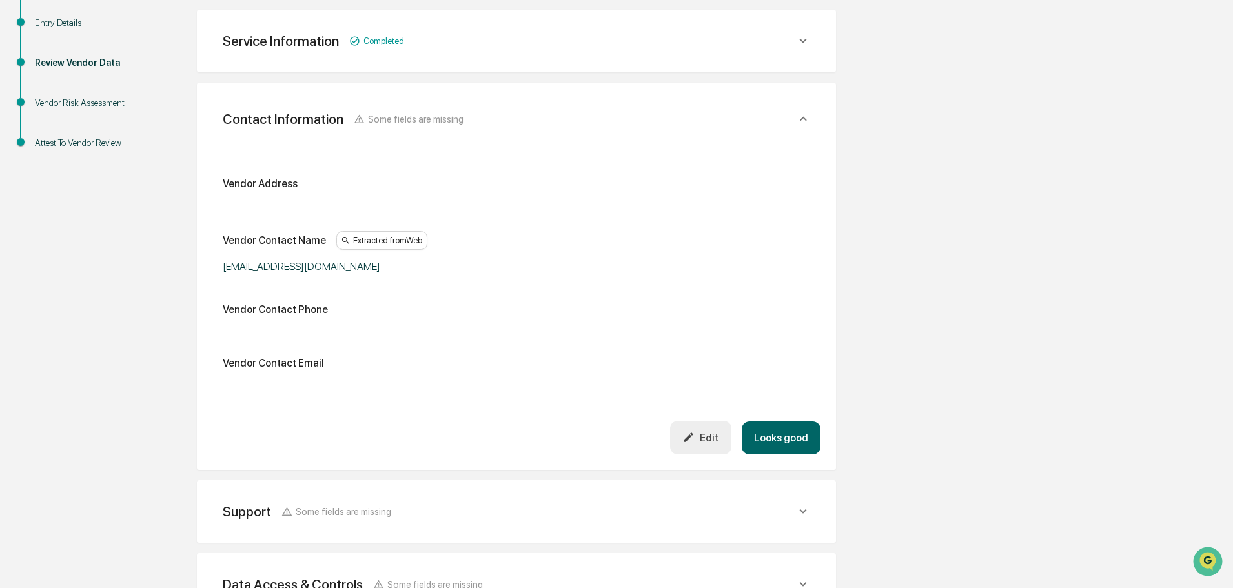
scroll to position [229, 0]
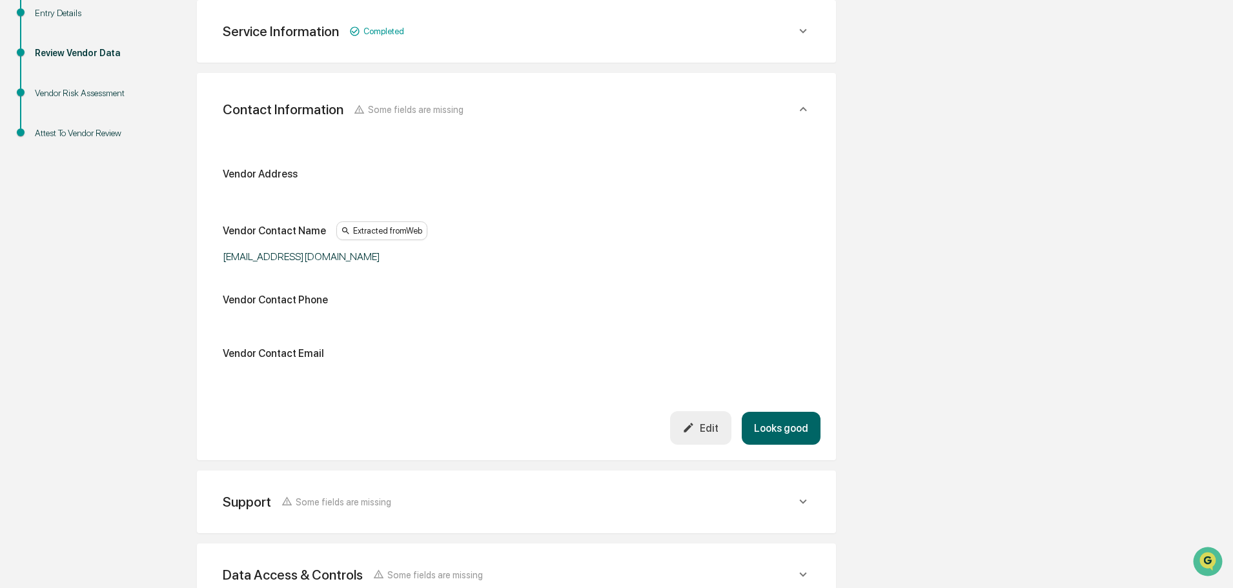
click at [782, 417] on button "Looks good" at bounding box center [781, 428] width 79 height 33
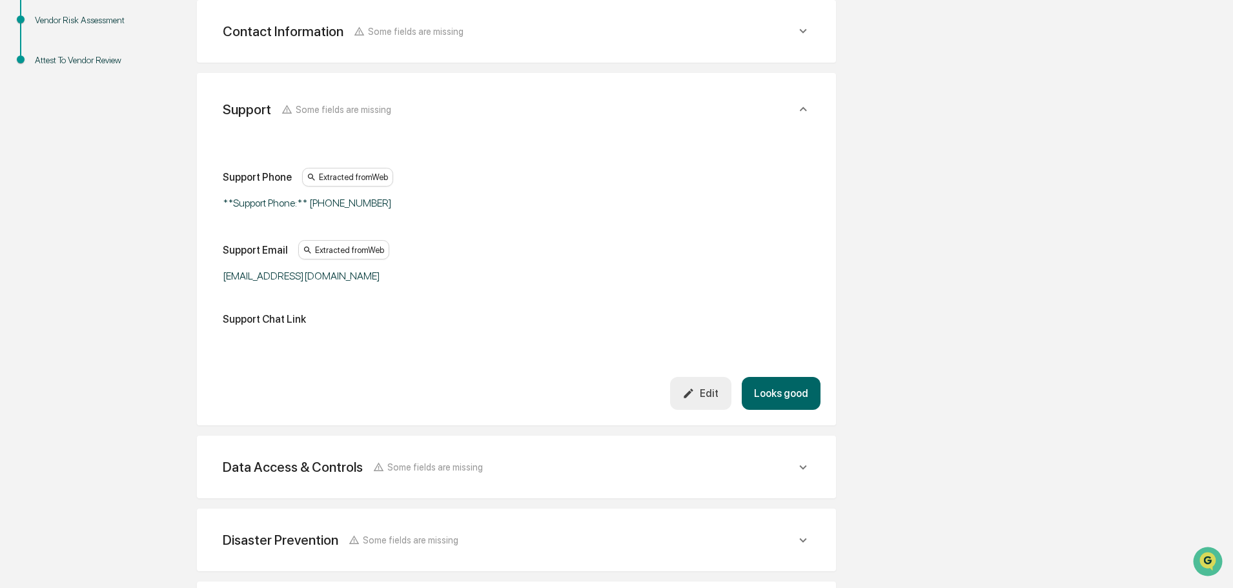
click at [785, 402] on button "Looks good" at bounding box center [781, 393] width 79 height 33
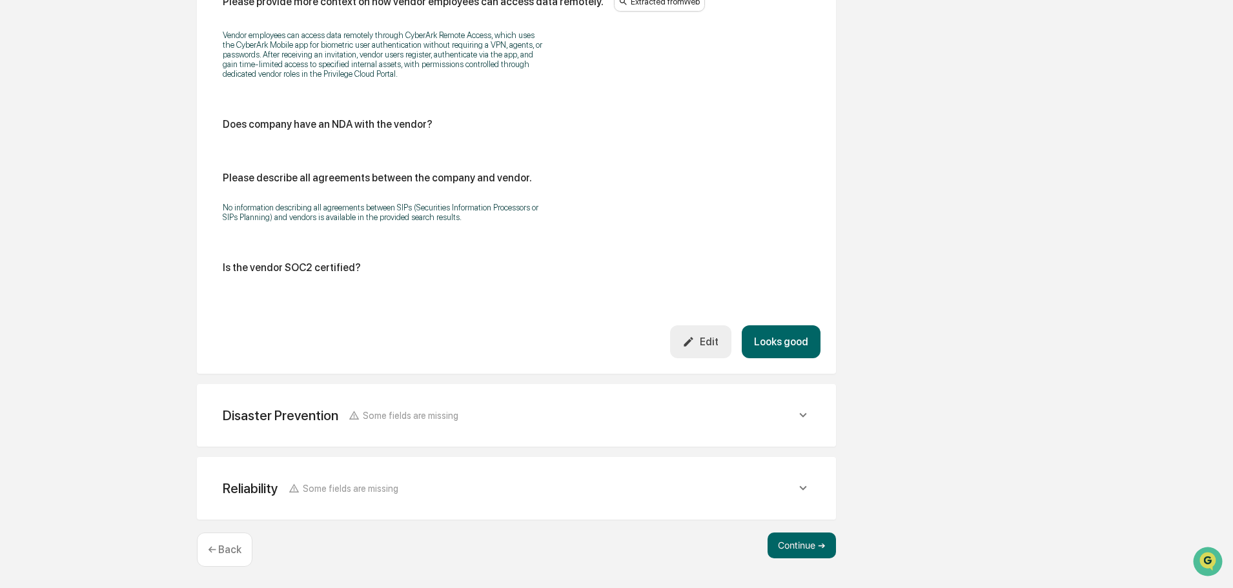
click at [788, 349] on button "Looks good" at bounding box center [781, 341] width 79 height 33
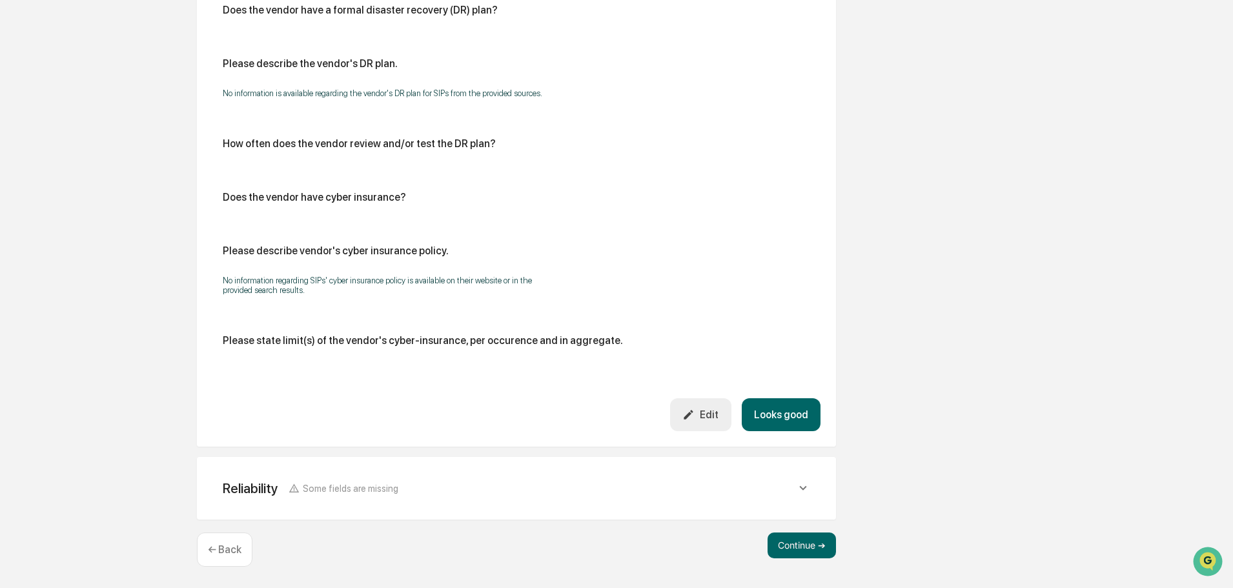
click at [796, 405] on button "Looks good" at bounding box center [781, 414] width 79 height 33
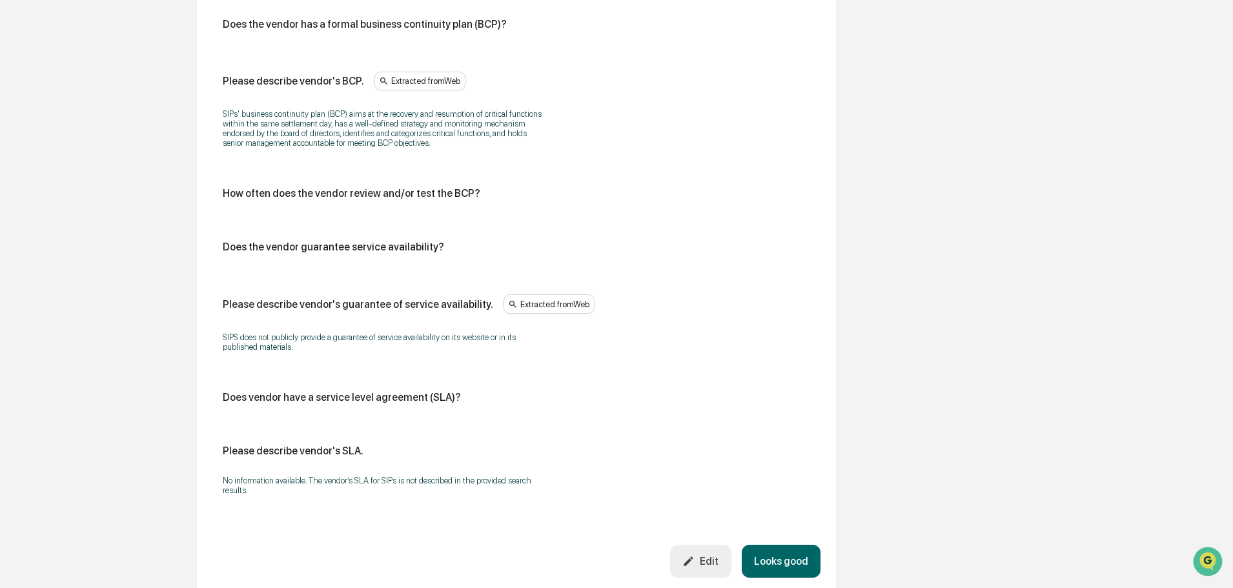
scroll to position [744, 0]
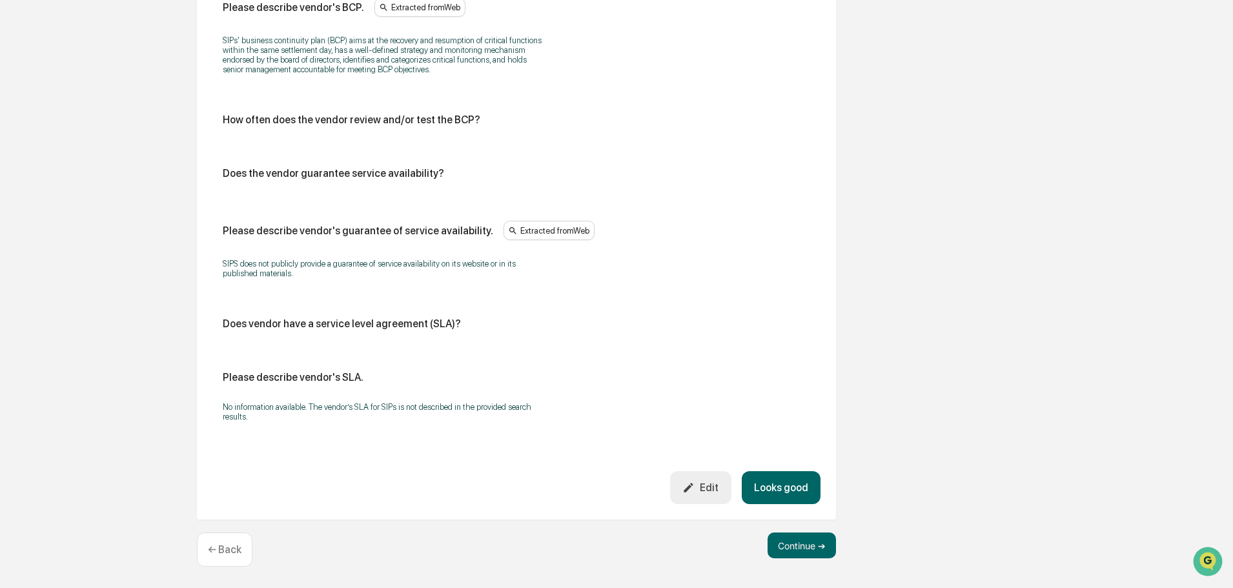
click at [799, 476] on button "Looks good" at bounding box center [781, 487] width 79 height 33
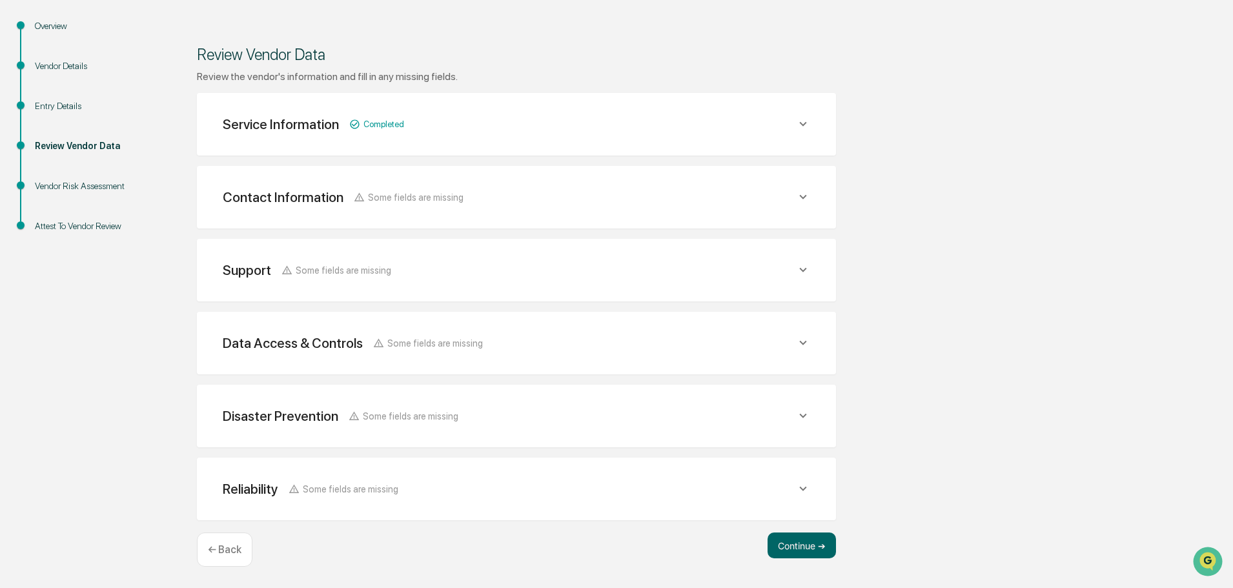
scroll to position [136, 0]
click at [803, 541] on button "Continue ➔" at bounding box center [802, 546] width 68 height 26
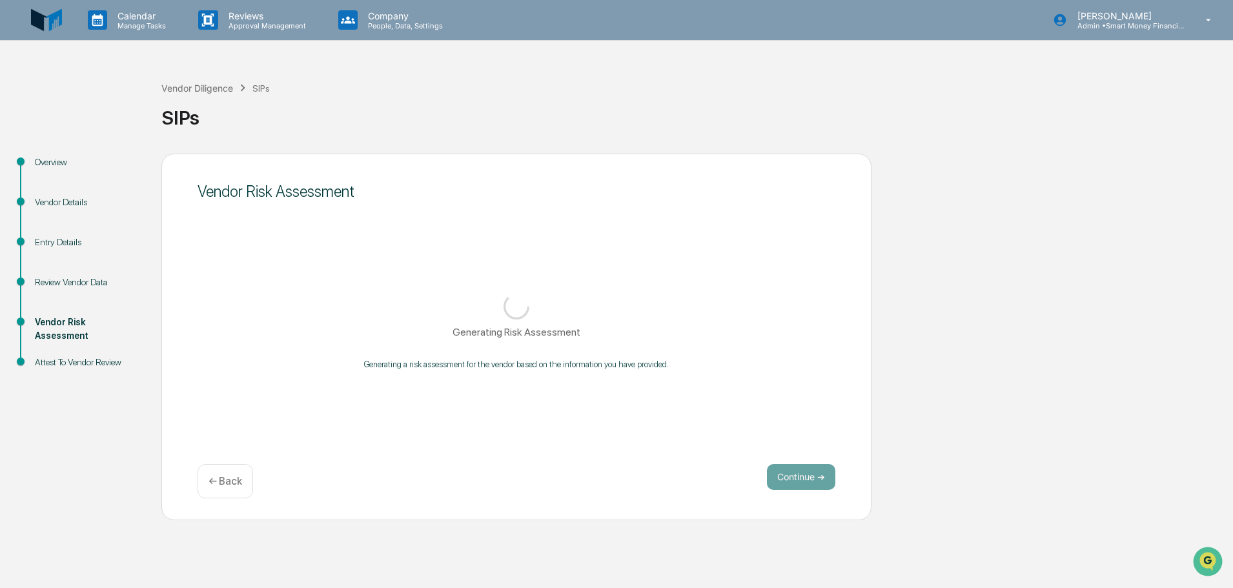
scroll to position [0, 0]
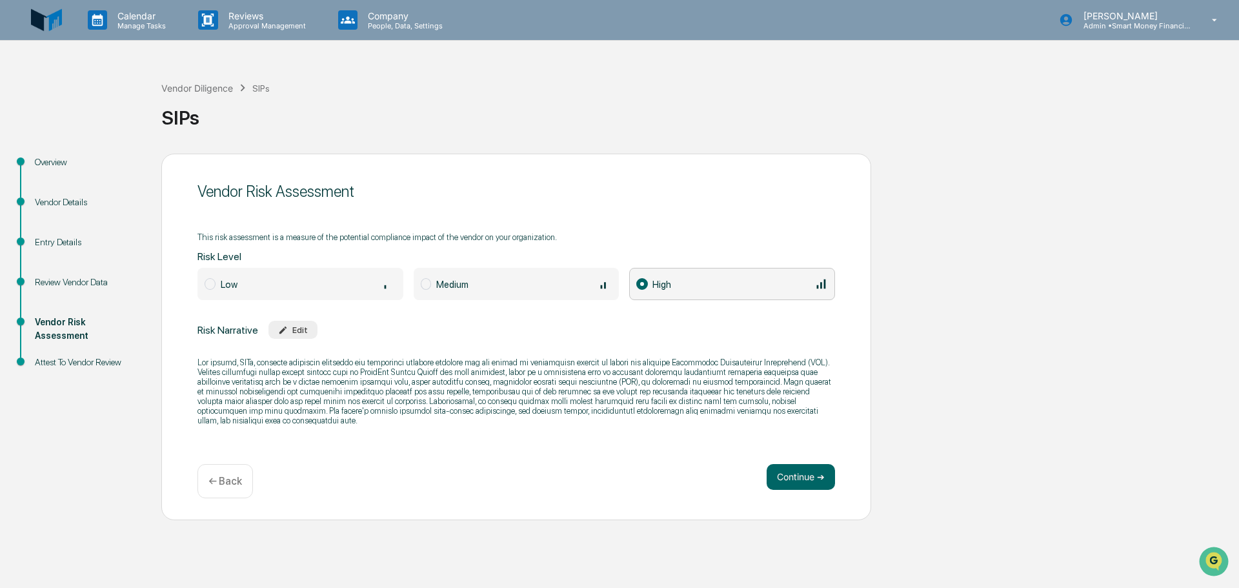
click at [922, 461] on div "Overview Vendor Details Entry Details Review Vendor Data Vendor Risk Assessment…" at bounding box center [619, 337] width 1227 height 367
click at [788, 470] on button "Continue ➔" at bounding box center [801, 477] width 68 height 26
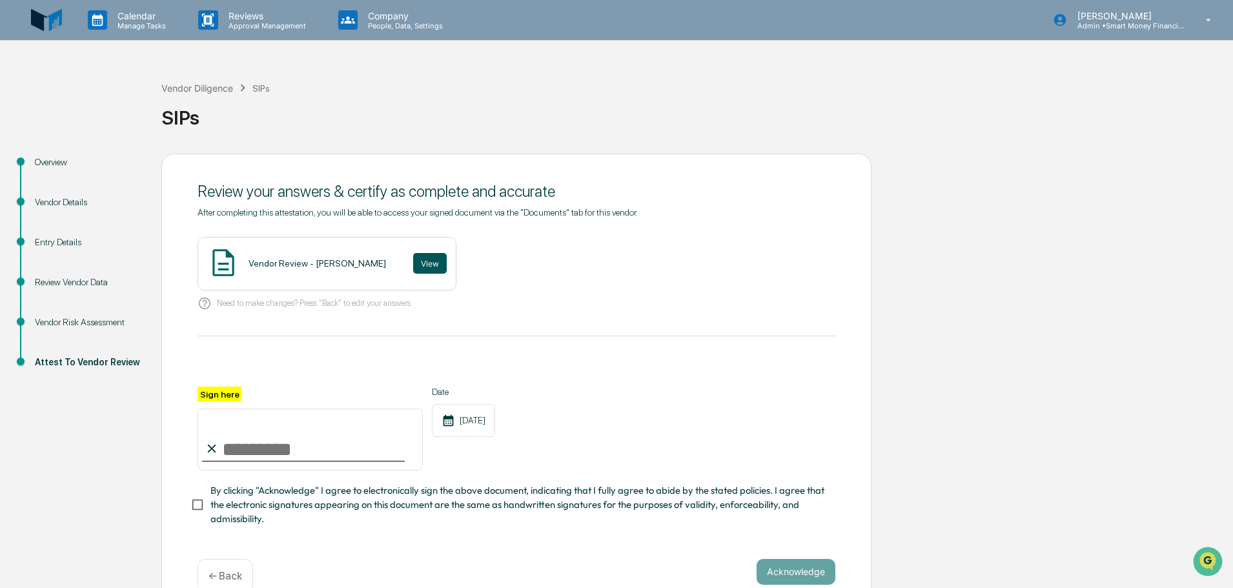
click at [413, 271] on button "View" at bounding box center [430, 263] width 34 height 21
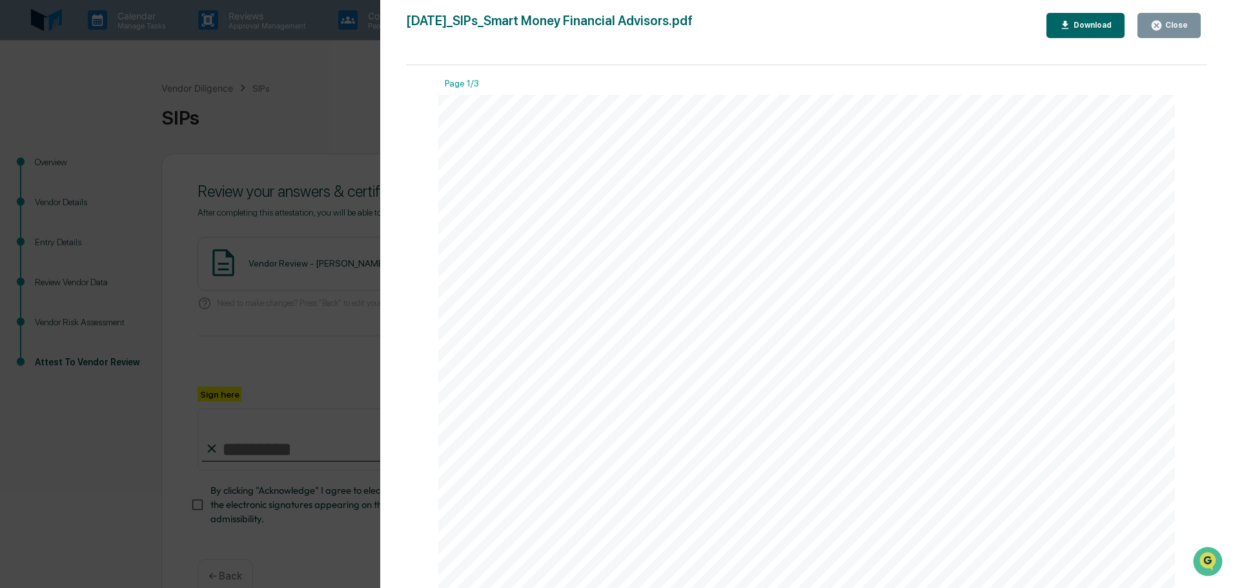
click at [1165, 34] on button "Close" at bounding box center [1168, 25] width 63 height 25
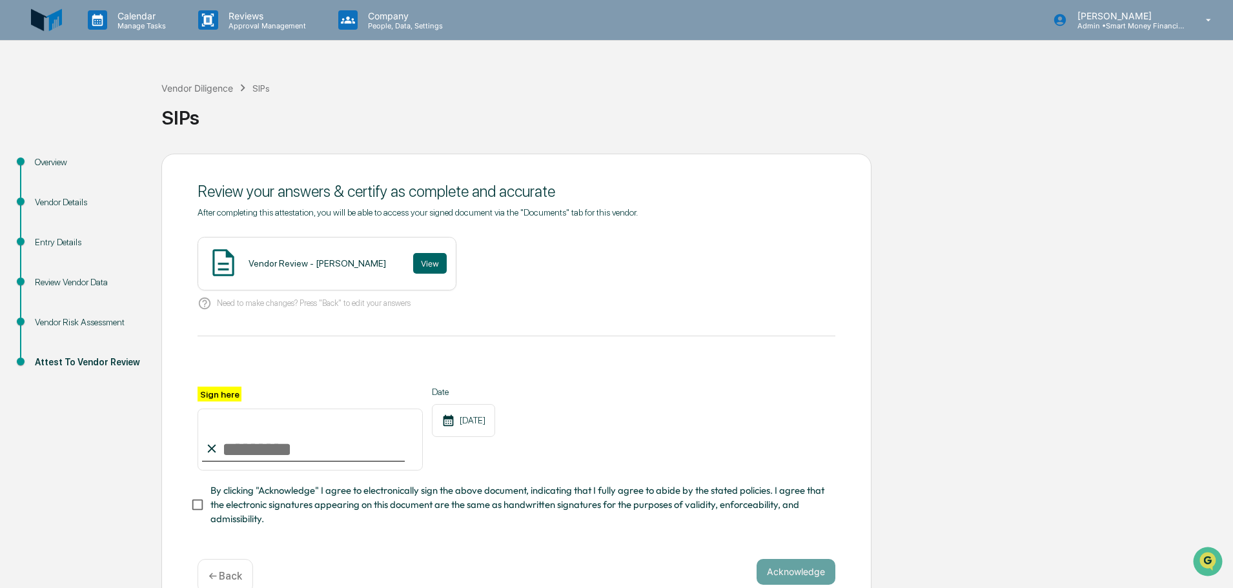
click at [318, 447] on input "Sign here" at bounding box center [310, 440] width 225 height 62
type input "**********"
click at [782, 570] on button "Acknowledge" at bounding box center [796, 572] width 79 height 26
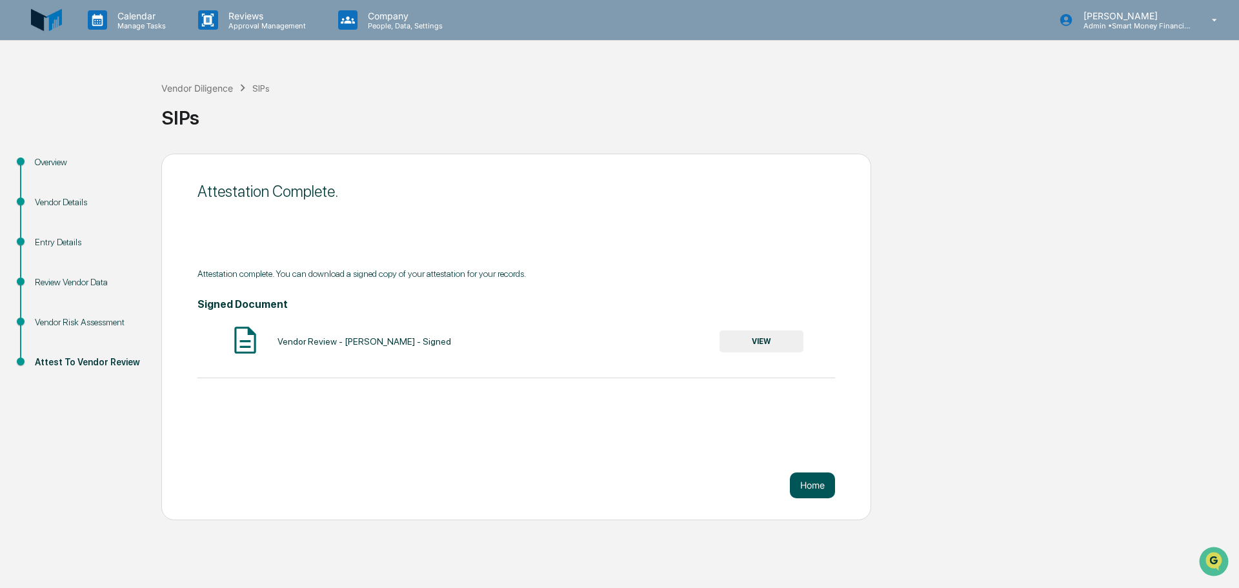
click at [814, 492] on button "Home" at bounding box center [812, 486] width 45 height 26
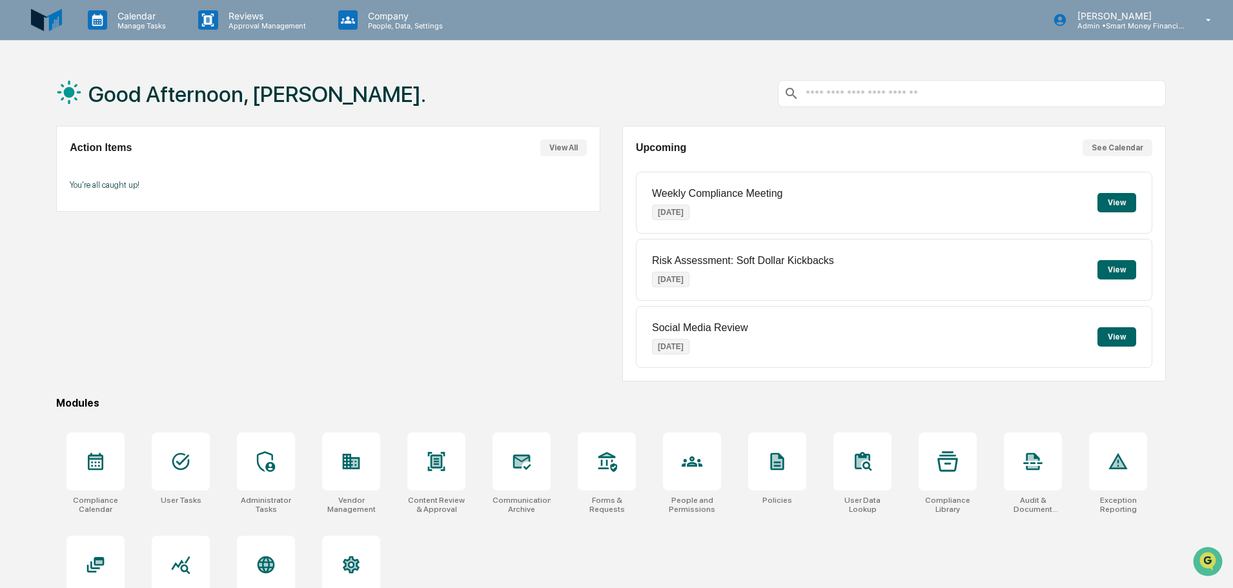
click at [112, 45] on div "Calendar Manage Tasks Reviews Approval Management Company People, Data, Setting…" at bounding box center [616, 324] width 1233 height 649
click at [110, 38] on div "Calendar Manage Tasks" at bounding box center [132, 20] width 110 height 40
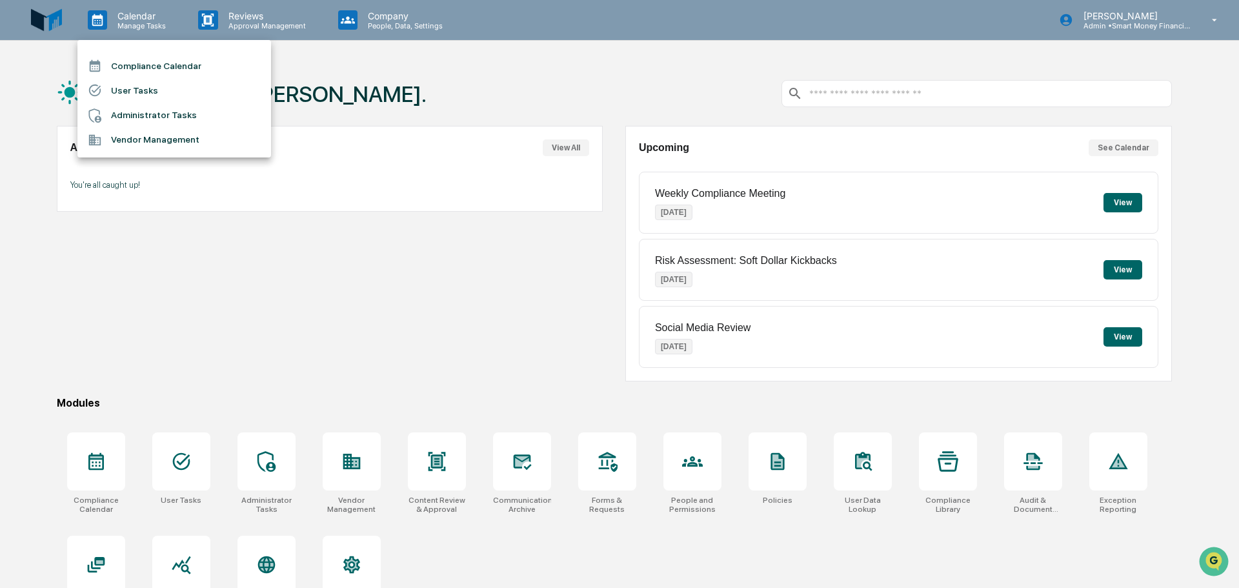
click at [122, 144] on li "Vendor Management" at bounding box center [174, 140] width 194 height 25
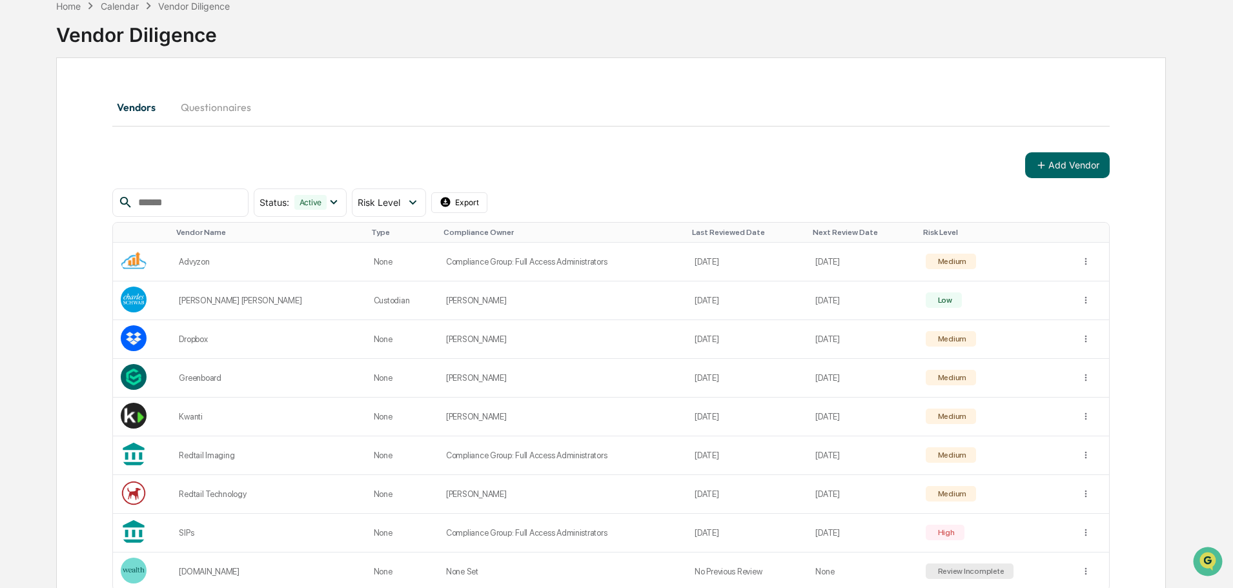
scroll to position [149, 0]
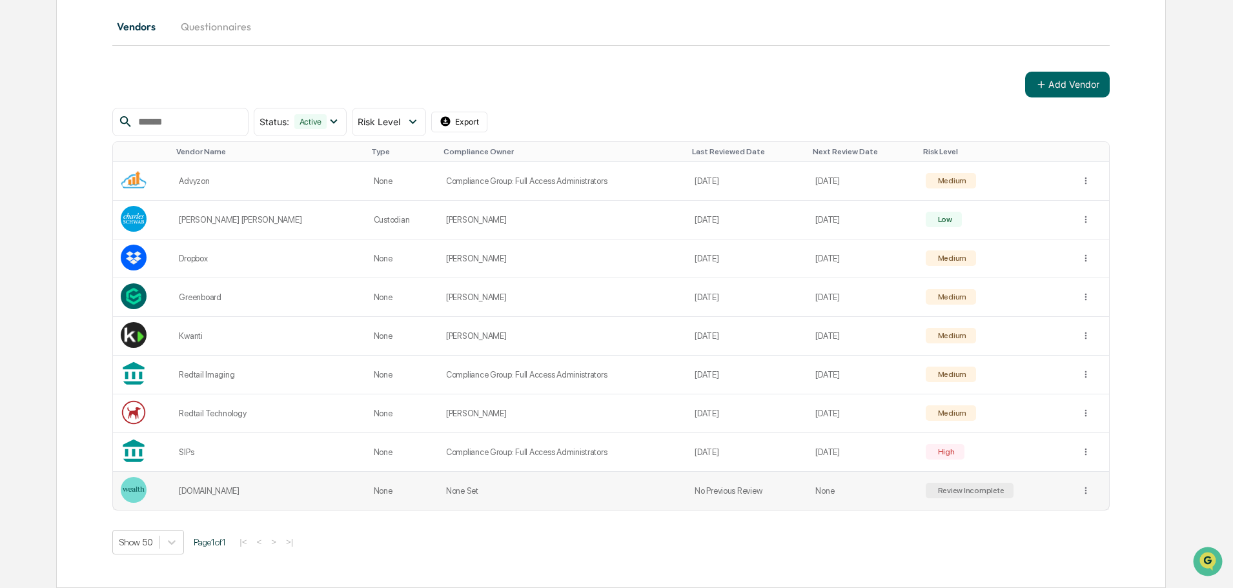
click at [935, 493] on div "Review Incomplete" at bounding box center [969, 490] width 69 height 9
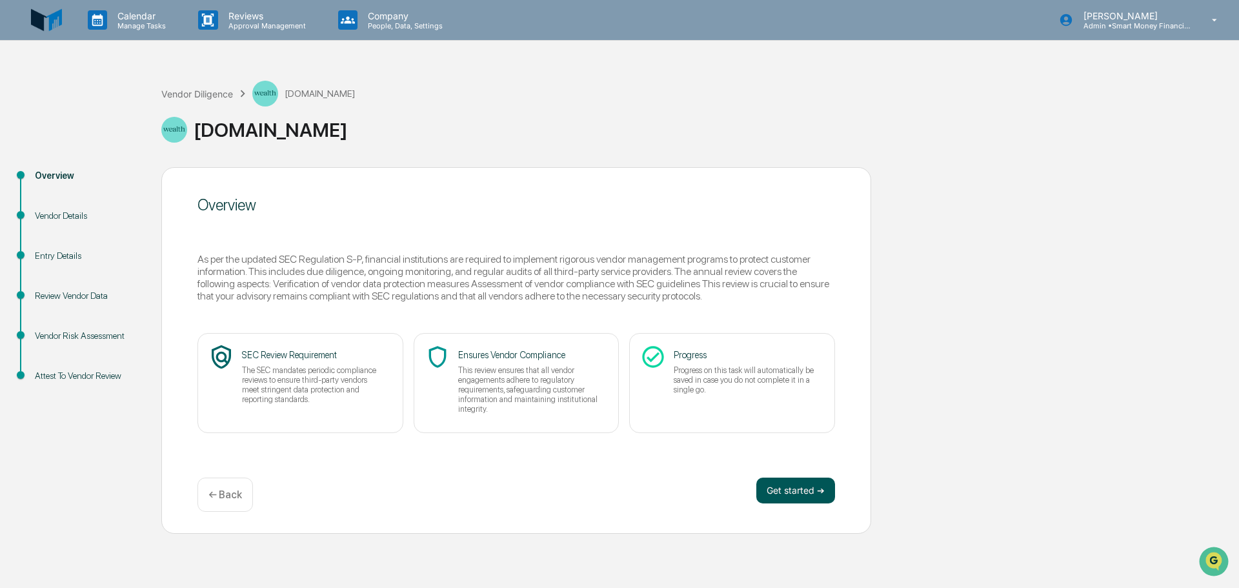
click at [788, 491] on button "Get started ➔" at bounding box center [796, 491] width 79 height 26
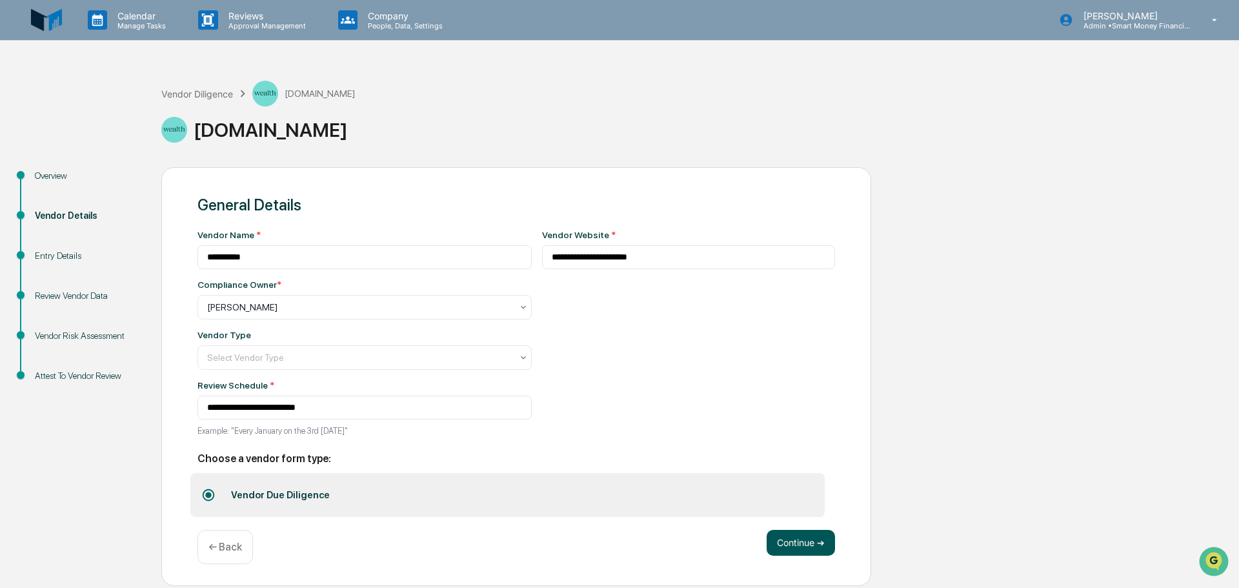
click at [782, 539] on button "Continue ➔" at bounding box center [801, 543] width 68 height 26
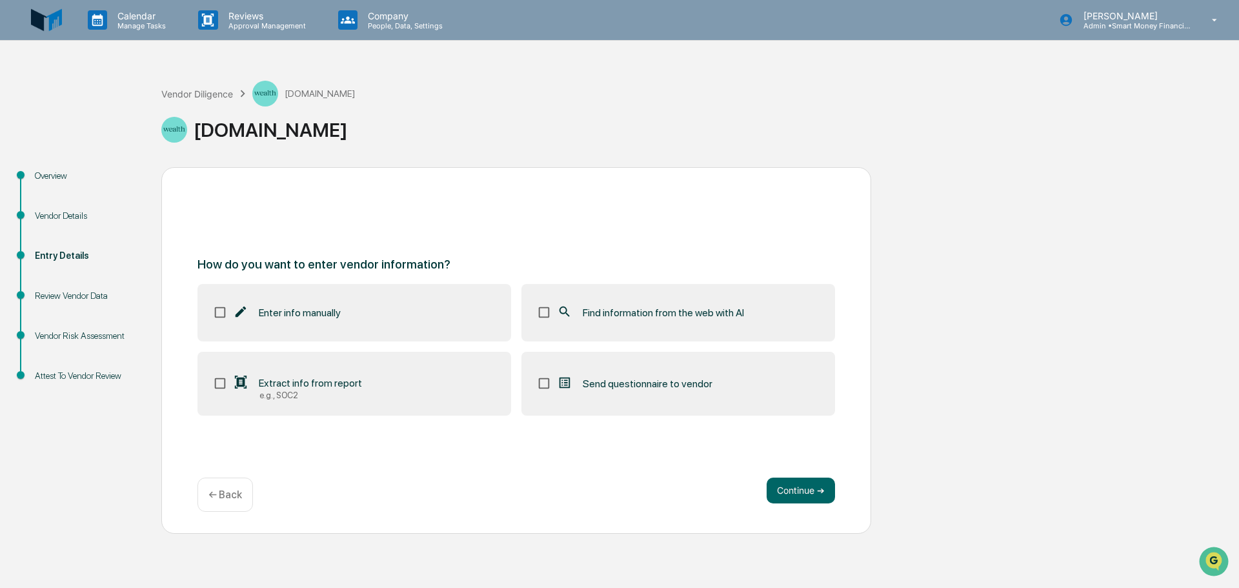
click at [607, 287] on label "Find information from the web with AI" at bounding box center [679, 312] width 314 height 57
click at [809, 491] on button "Continue ➔" at bounding box center [801, 491] width 68 height 26
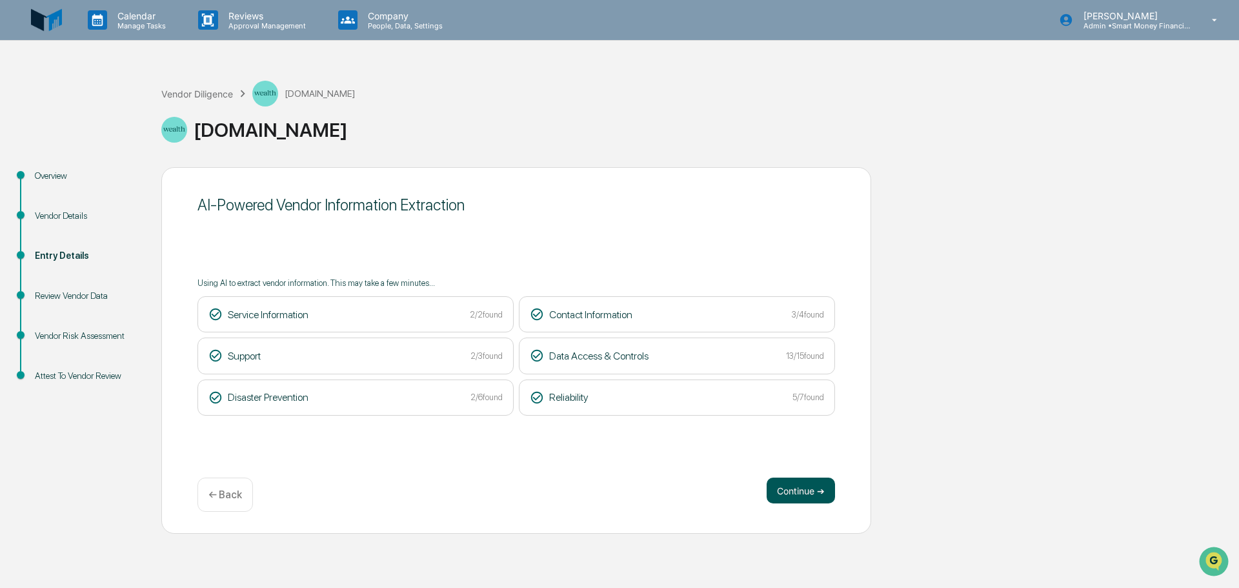
click at [788, 478] on button "Continue ➔" at bounding box center [801, 491] width 68 height 26
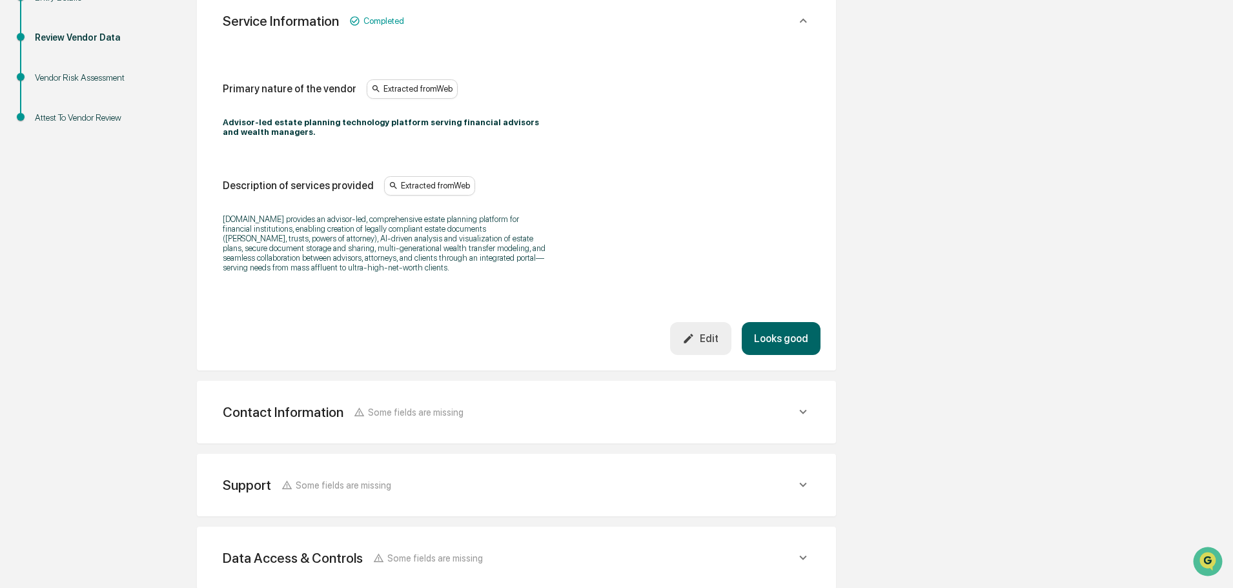
click at [786, 348] on button "Looks good" at bounding box center [781, 338] width 79 height 33
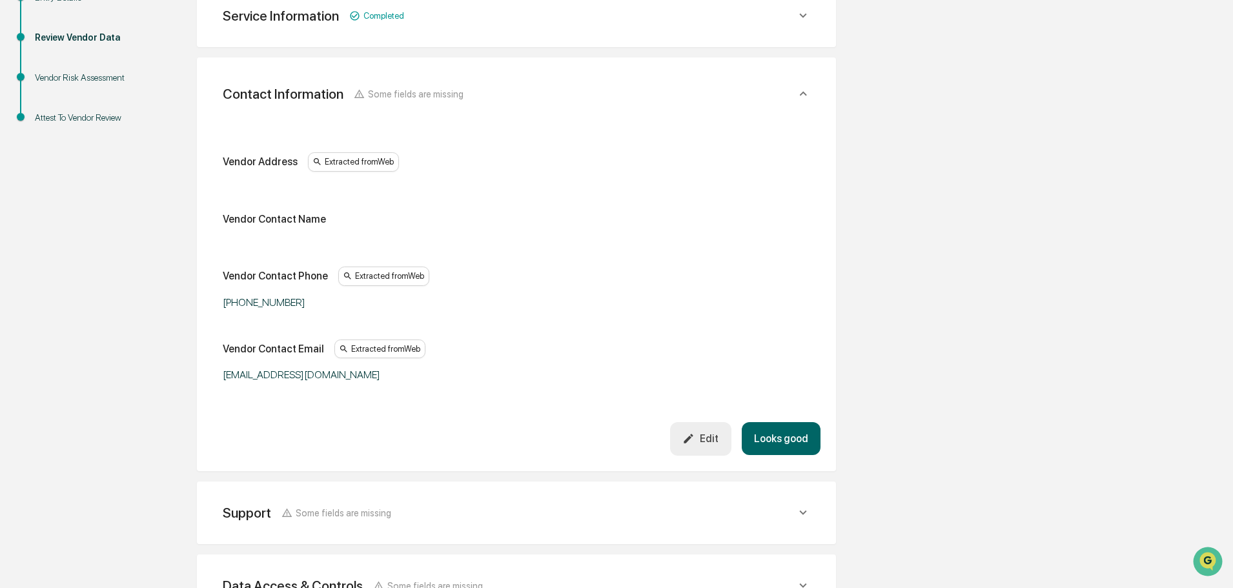
scroll to position [243, 0]
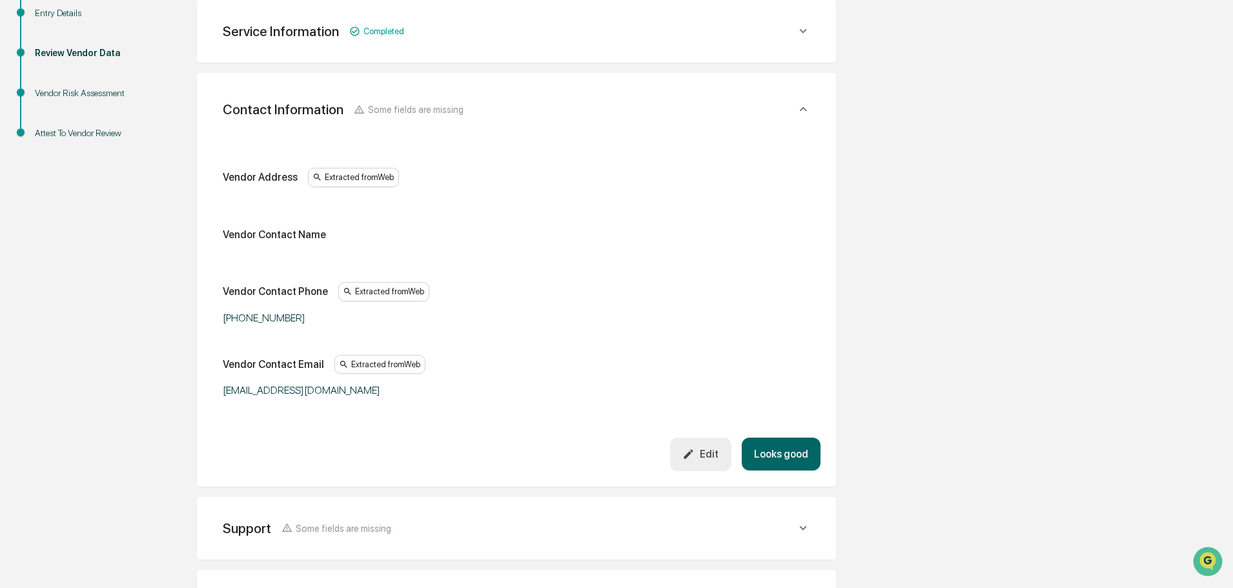
click at [788, 462] on button "Looks good" at bounding box center [781, 454] width 79 height 33
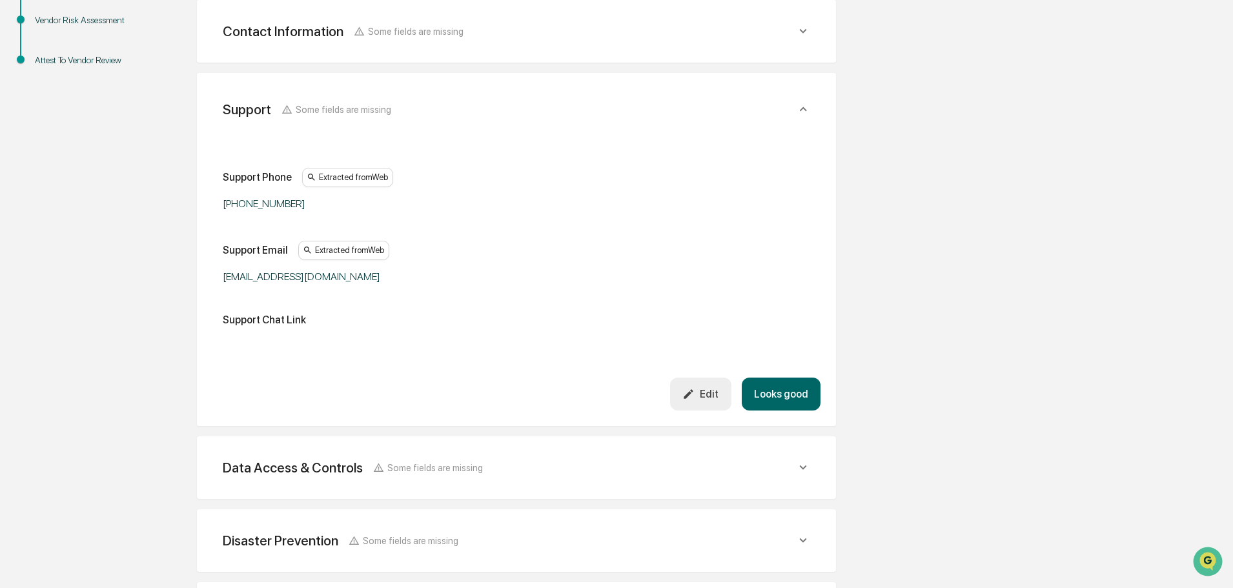
click at [784, 399] on button "Looks good" at bounding box center [781, 394] width 79 height 33
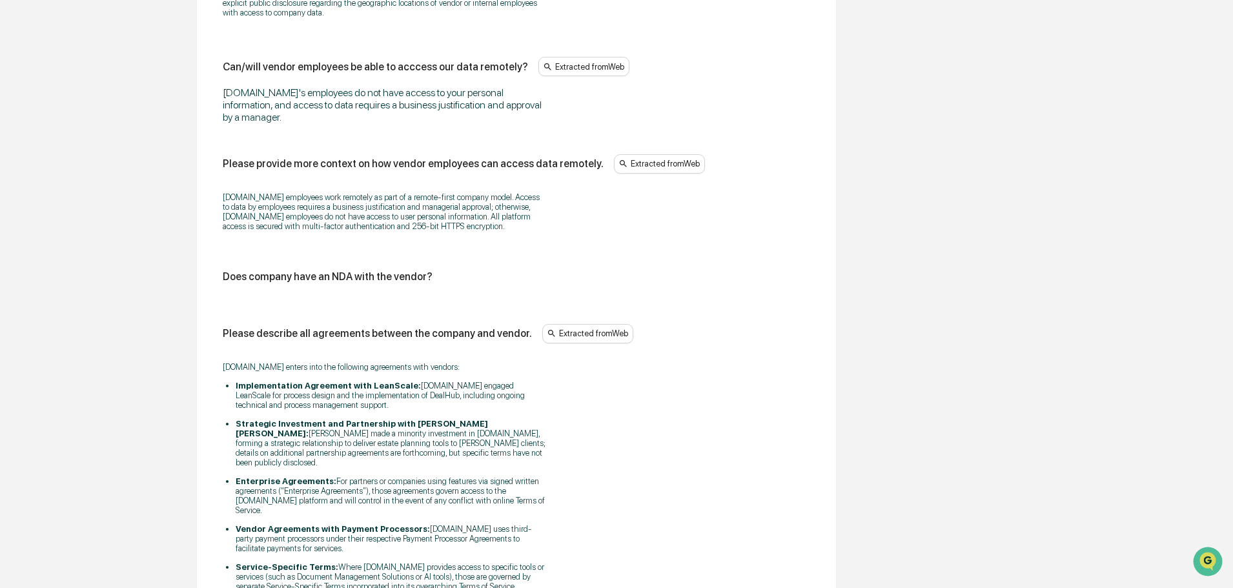
scroll to position [1863, 0]
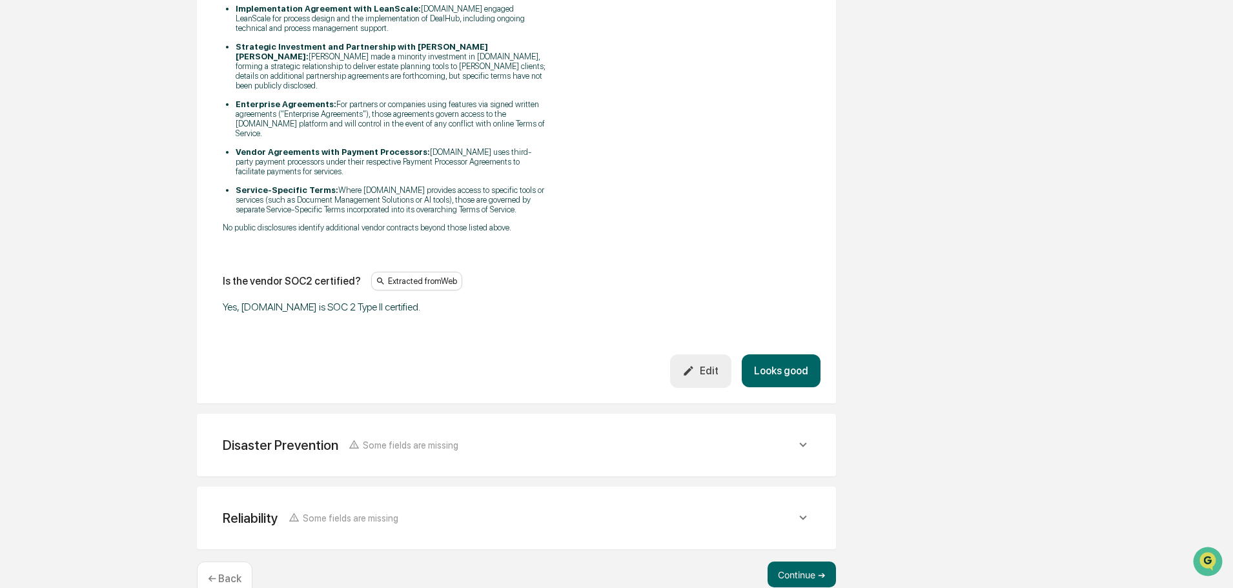
click at [788, 354] on button "Looks good" at bounding box center [781, 370] width 79 height 33
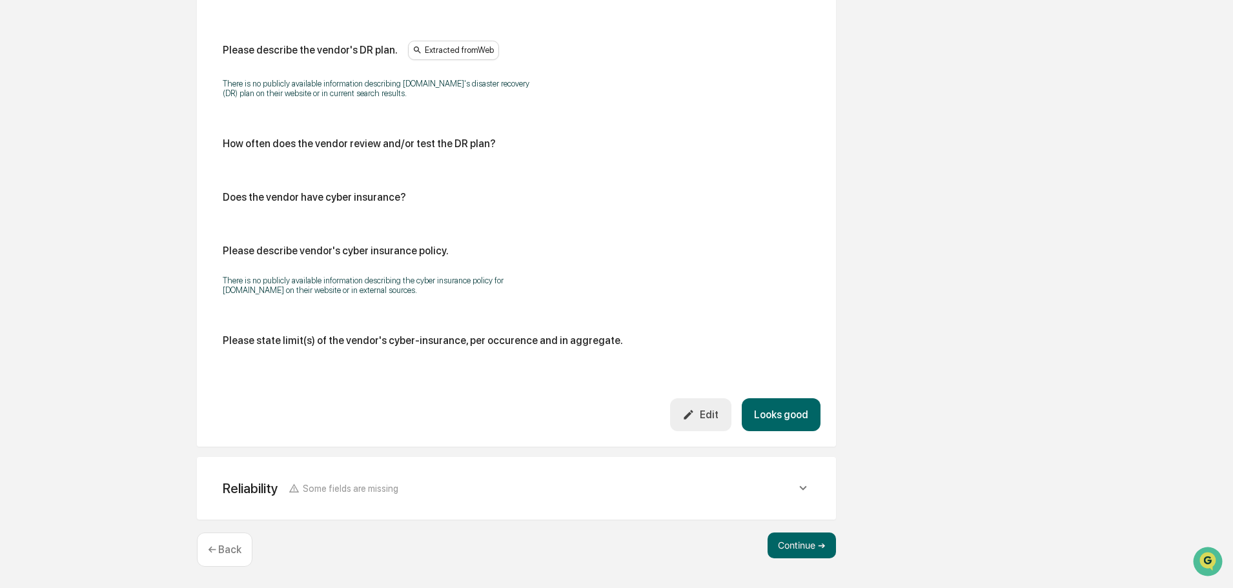
click at [781, 418] on button "Looks good" at bounding box center [781, 414] width 79 height 33
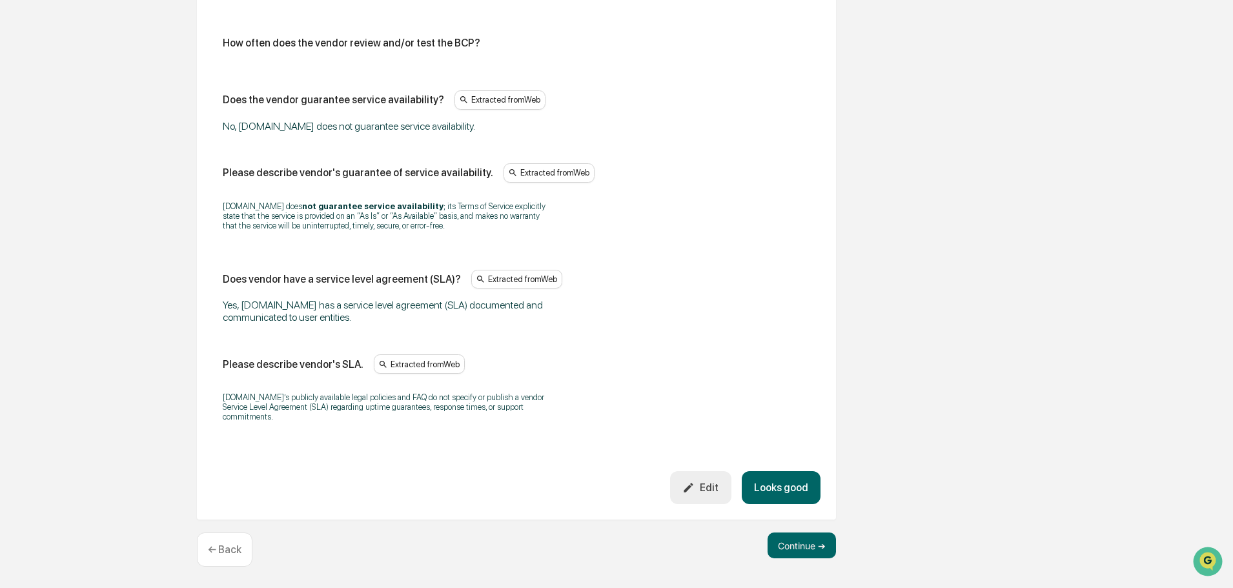
click at [789, 472] on button "Looks good" at bounding box center [781, 487] width 79 height 33
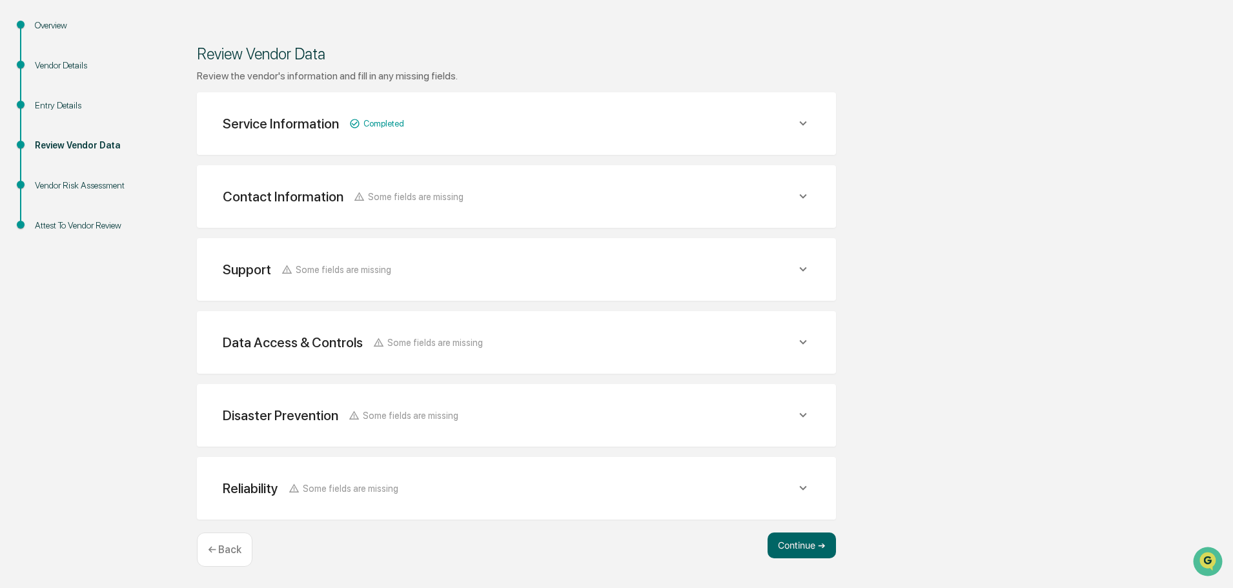
scroll to position [150, 0]
click at [790, 550] on button "Continue ➔" at bounding box center [802, 546] width 68 height 26
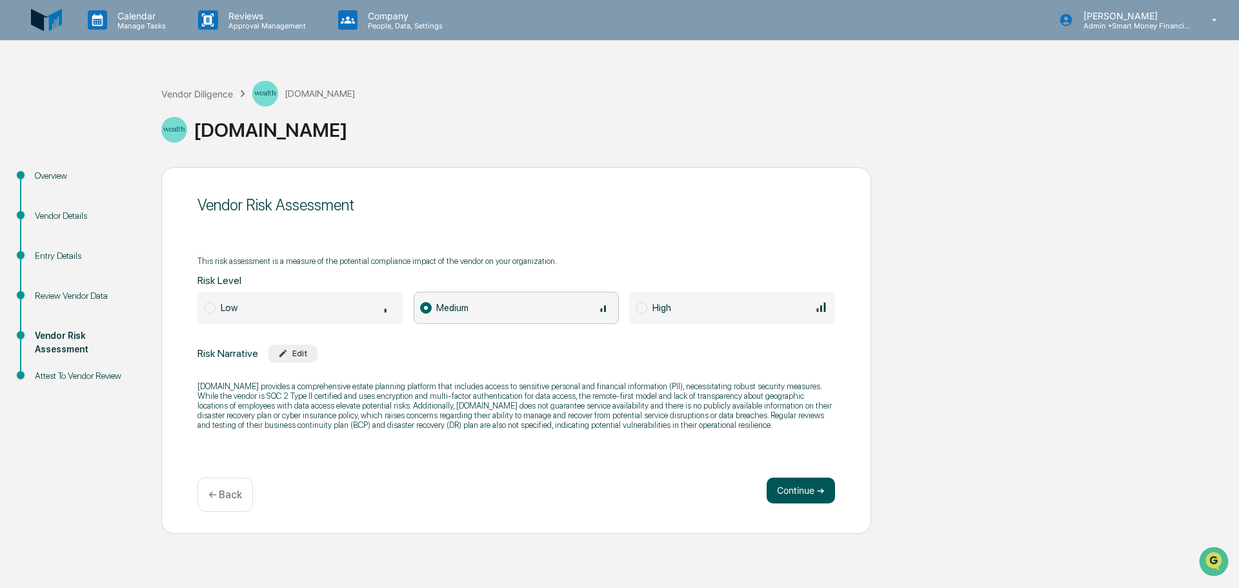
click at [813, 489] on button "Continue ➔" at bounding box center [801, 491] width 68 height 26
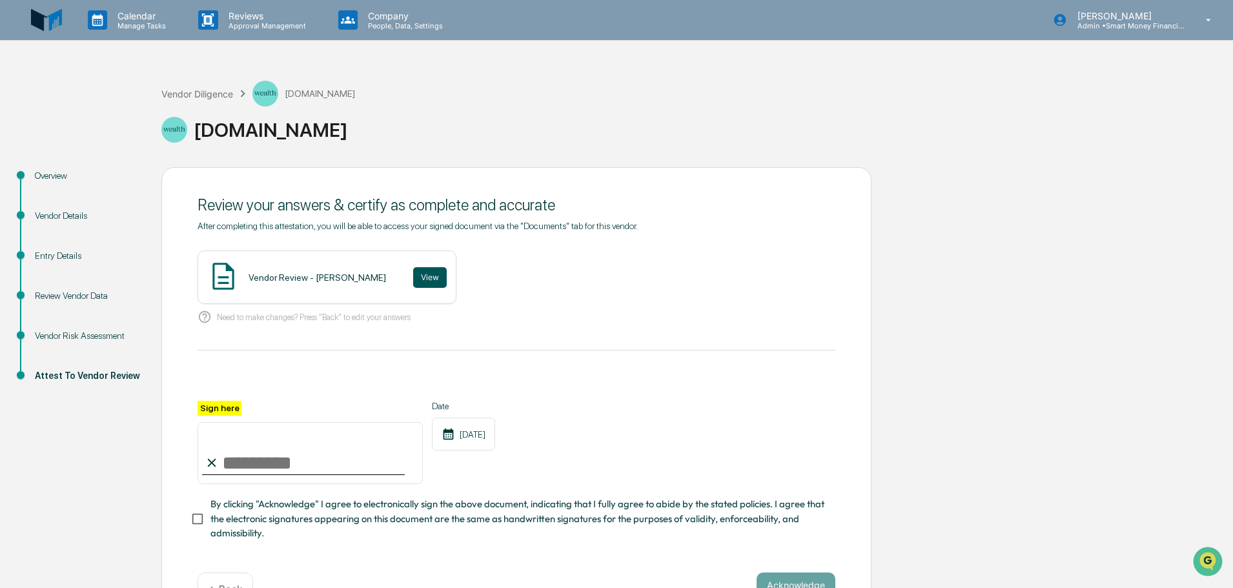
click at [420, 281] on button "View" at bounding box center [430, 277] width 34 height 21
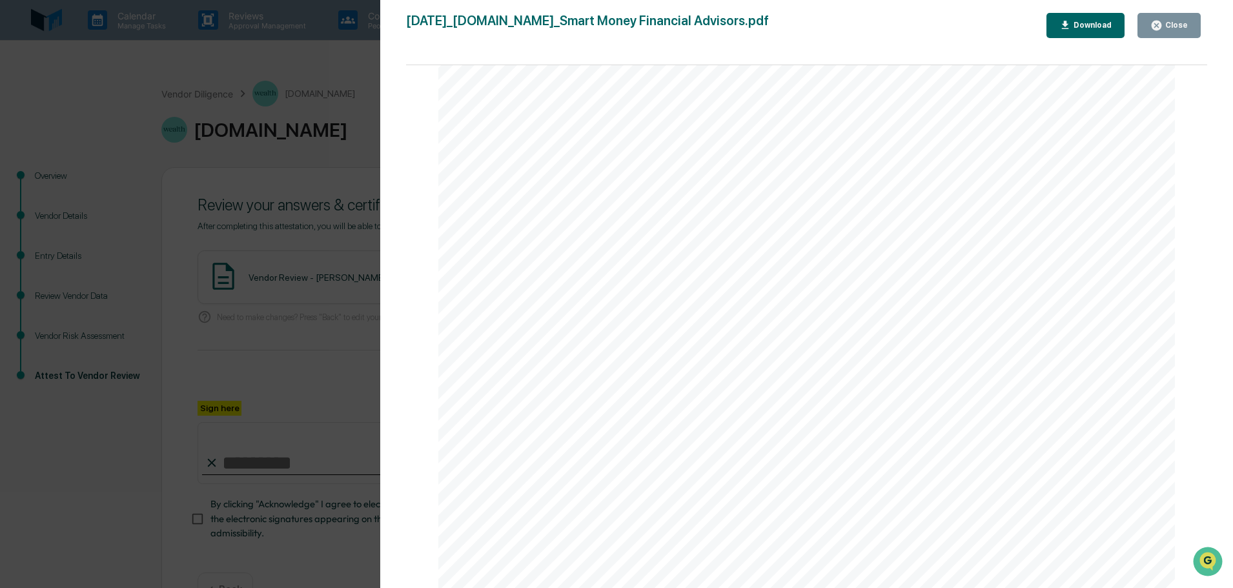
scroll to position [2711, 0]
click at [1158, 40] on div "[DATE]_[DOMAIN_NAME]_Smart Money Financial Advisors.pdf Close Download Page 1/3…" at bounding box center [807, 307] width 802 height 588
click at [1155, 36] on button "Close" at bounding box center [1168, 25] width 63 height 25
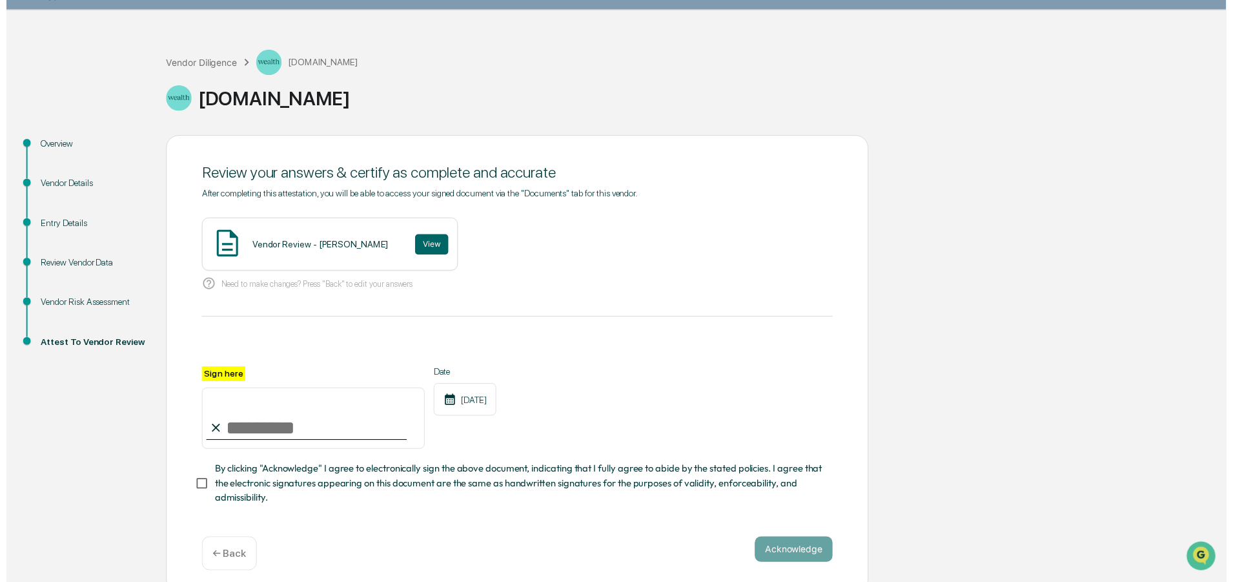
scroll to position [45, 0]
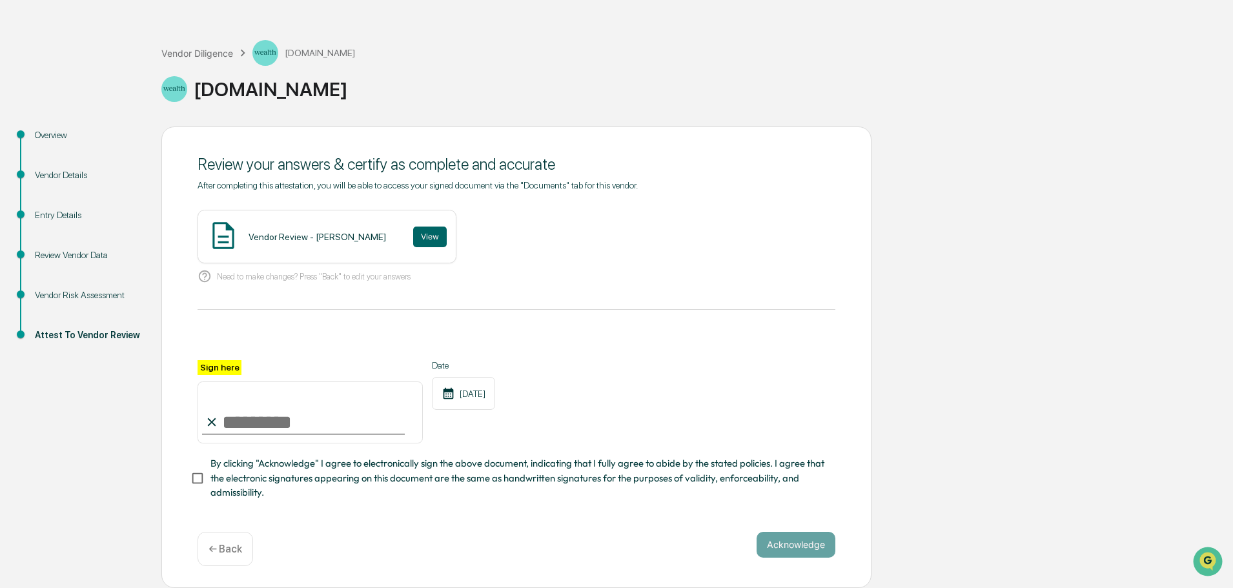
click at [214, 429] on icon at bounding box center [212, 422] width 14 height 14
click at [225, 425] on input "Sign here" at bounding box center [310, 413] width 225 height 62
type input "**********"
click at [773, 546] on button "Acknowledge" at bounding box center [796, 545] width 79 height 26
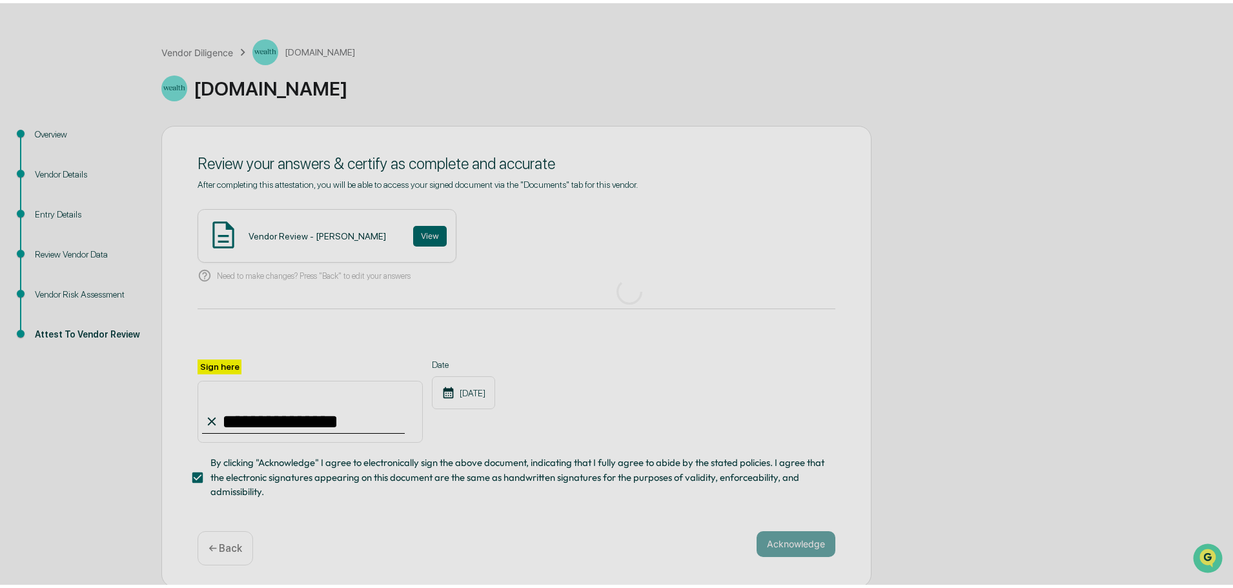
scroll to position [0, 0]
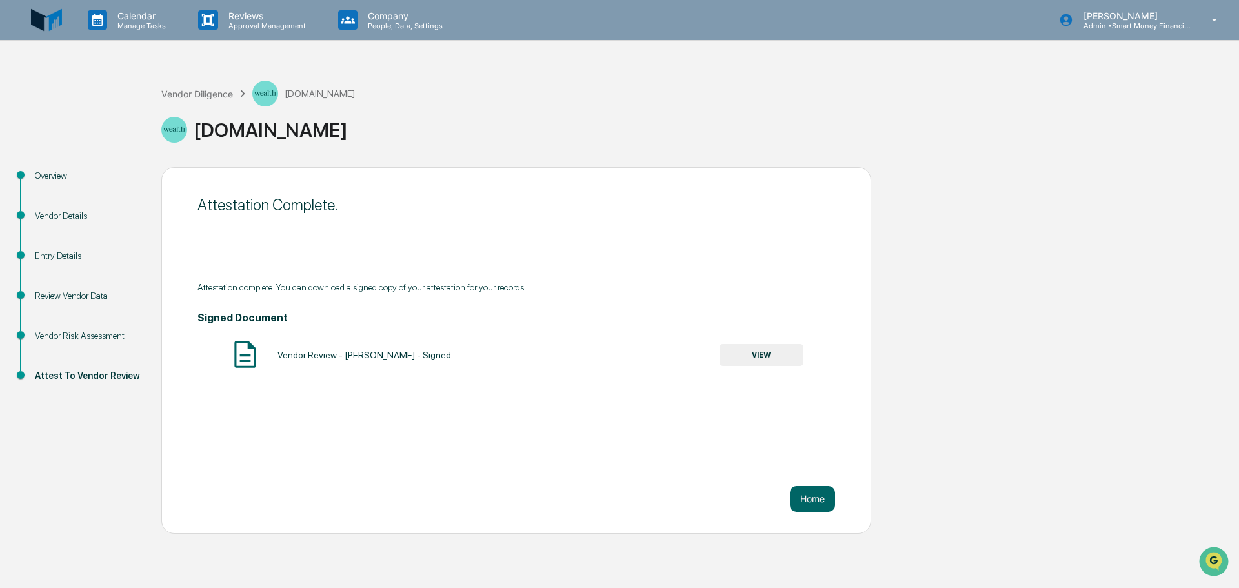
click at [797, 484] on div "Attestation Complete. Attestation complete. You can download a signed copy of y…" at bounding box center [516, 350] width 710 height 367
click at [800, 497] on button "Home" at bounding box center [812, 499] width 45 height 26
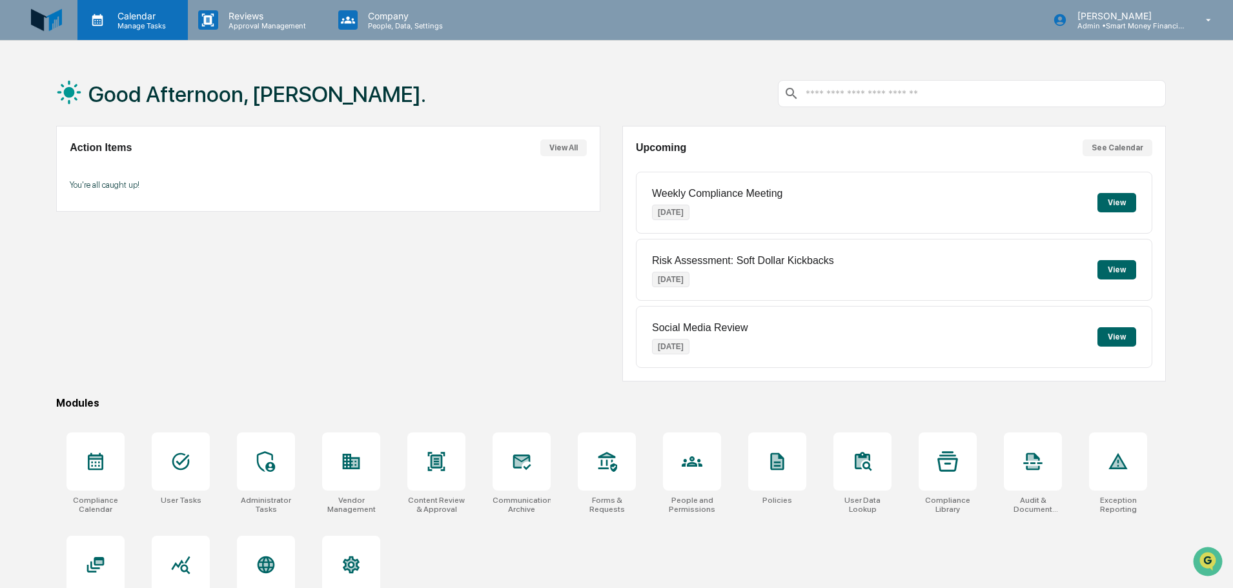
click at [148, 21] on p "Manage Tasks" at bounding box center [139, 25] width 65 height 9
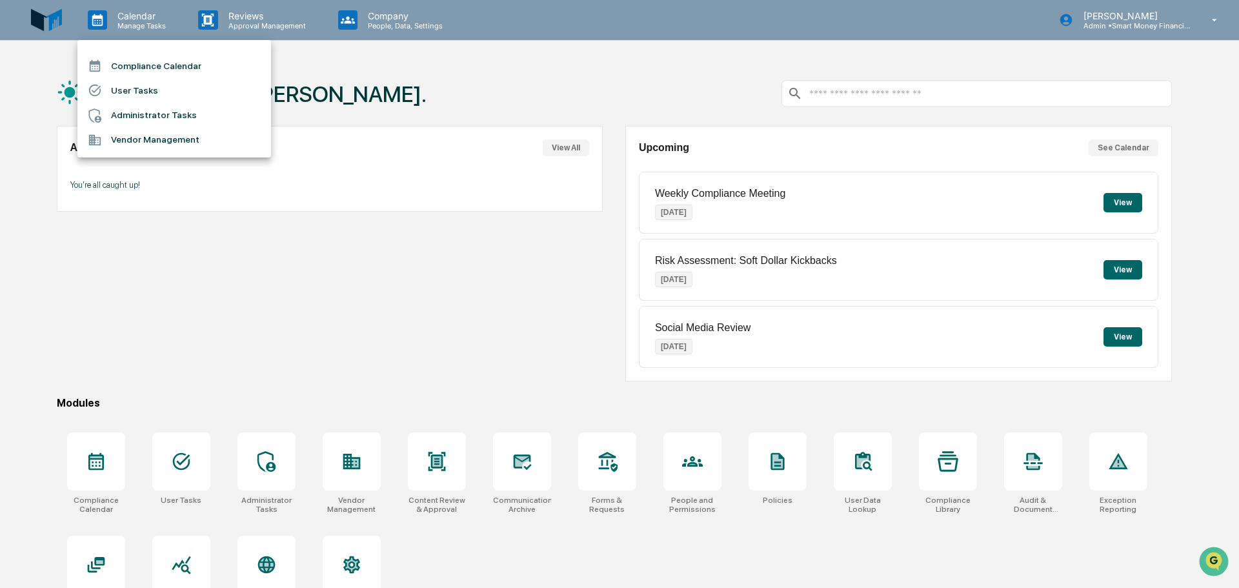
click at [139, 141] on li "Vendor Management" at bounding box center [174, 140] width 194 height 25
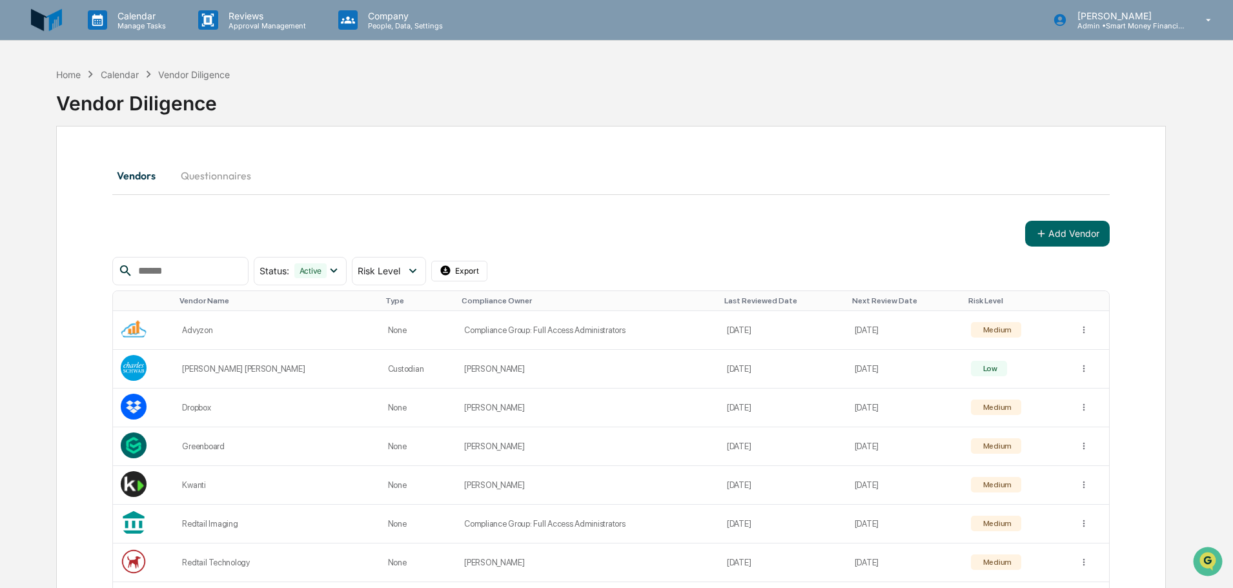
click at [227, 169] on button "Questionnaires" at bounding box center [215, 175] width 91 height 31
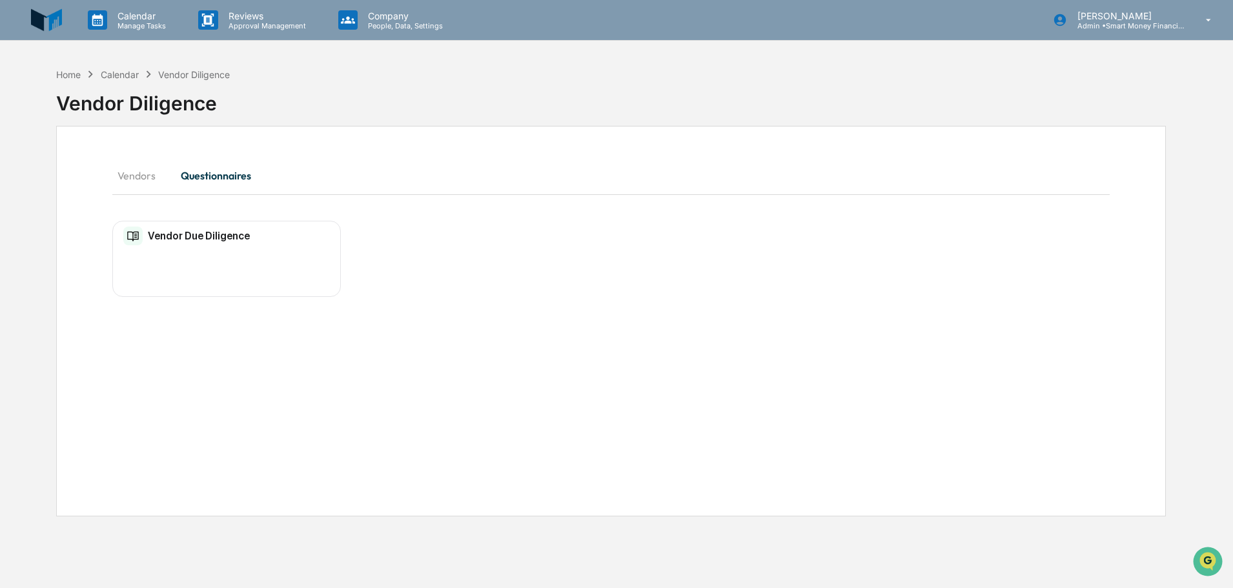
click at [258, 282] on div "Vendor Due Diligence No entries" at bounding box center [226, 259] width 229 height 77
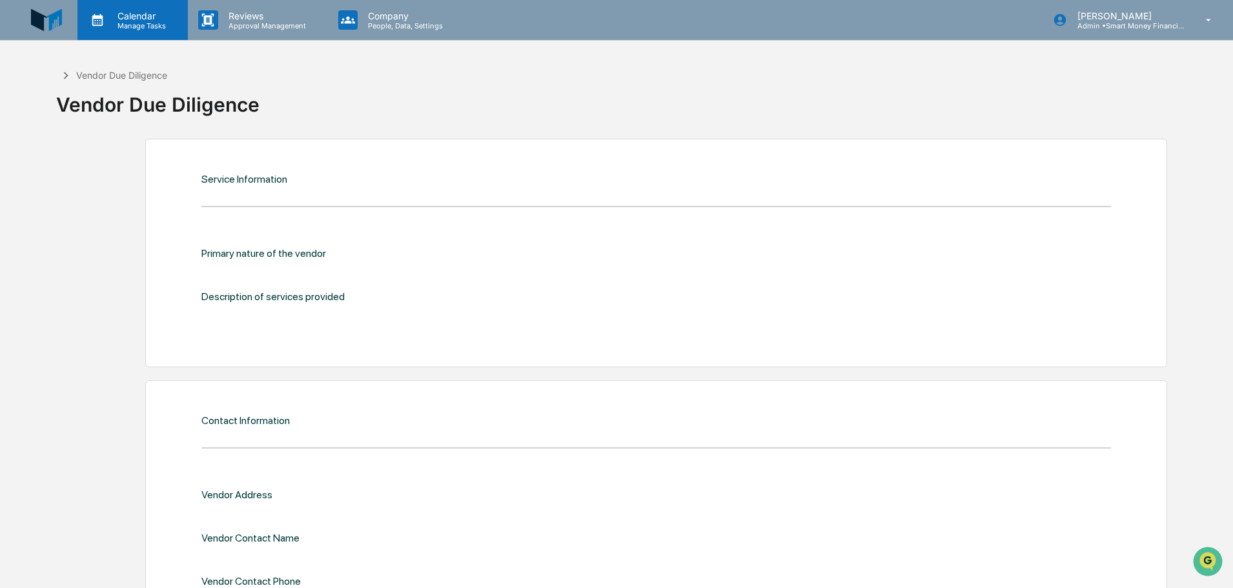
click at [150, 9] on div "Calendar Manage Tasks" at bounding box center [132, 20] width 110 height 40
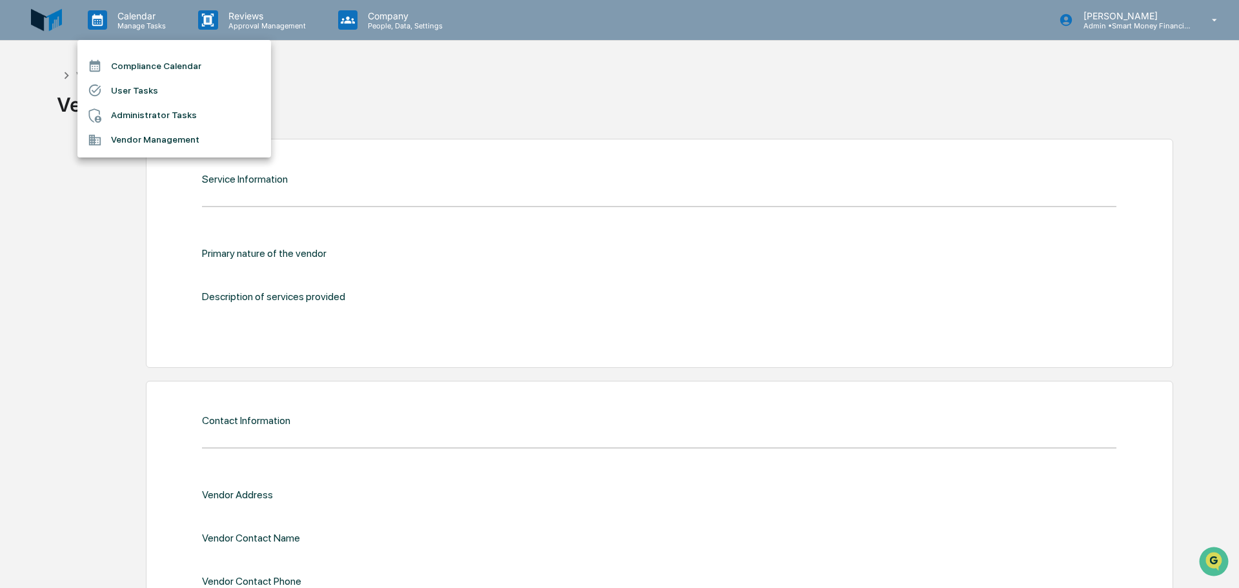
click at [154, 84] on li "User Tasks" at bounding box center [174, 90] width 194 height 25
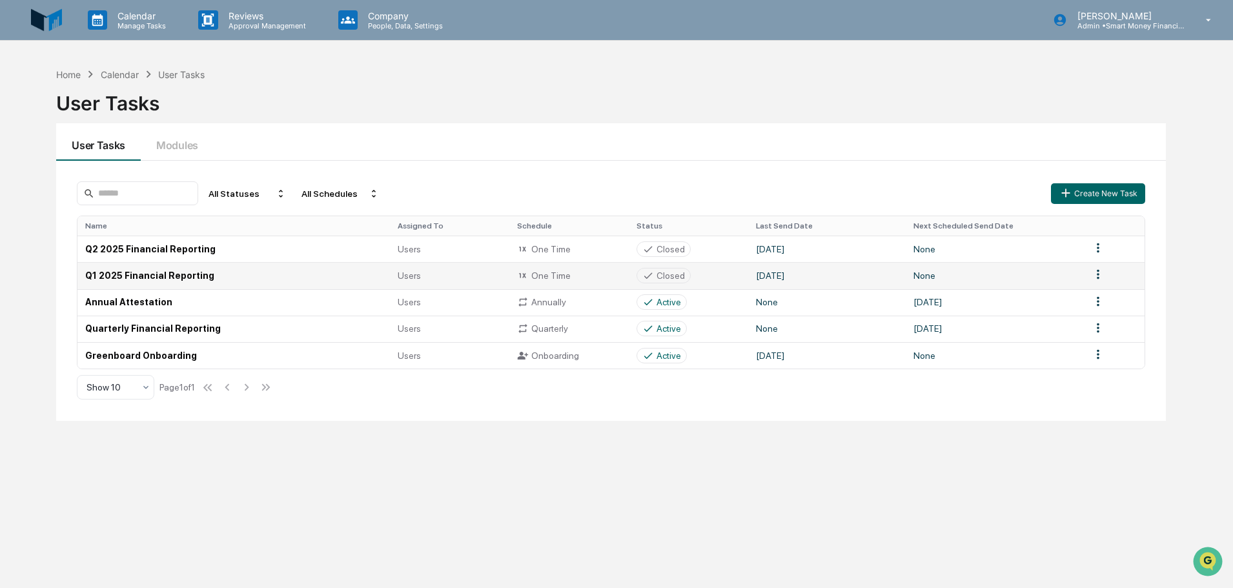
click at [649, 274] on icon at bounding box center [648, 276] width 12 height 12
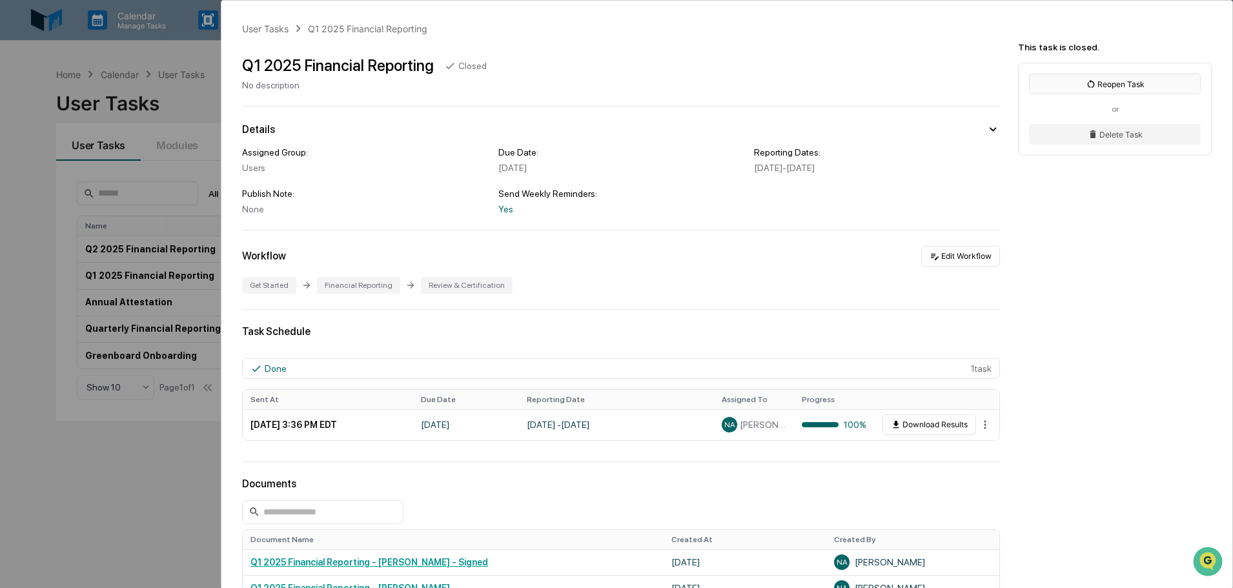
click at [1108, 87] on button "Reopen Task" at bounding box center [1115, 84] width 172 height 21
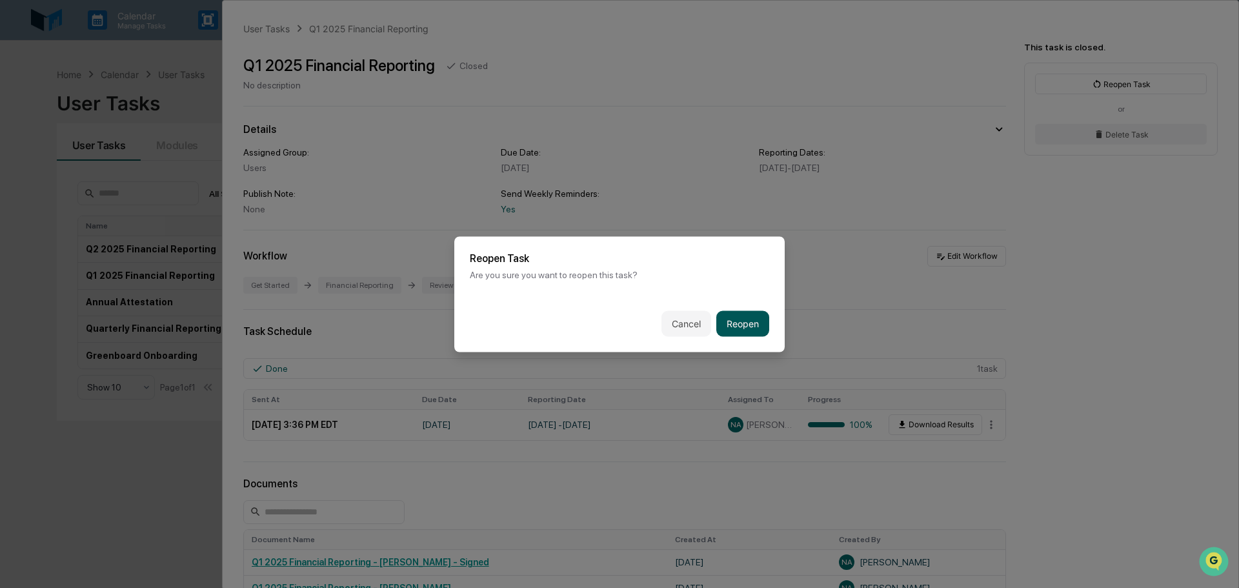
click at [755, 325] on button "Reopen" at bounding box center [743, 323] width 53 height 26
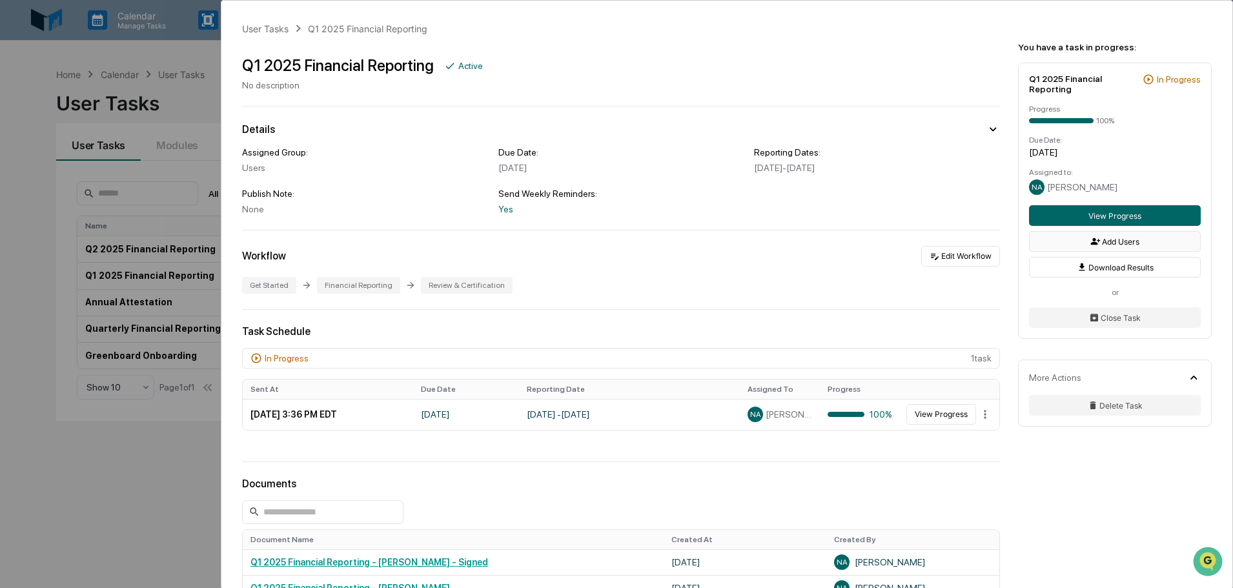
click at [1059, 232] on button "Add Users" at bounding box center [1115, 241] width 172 height 21
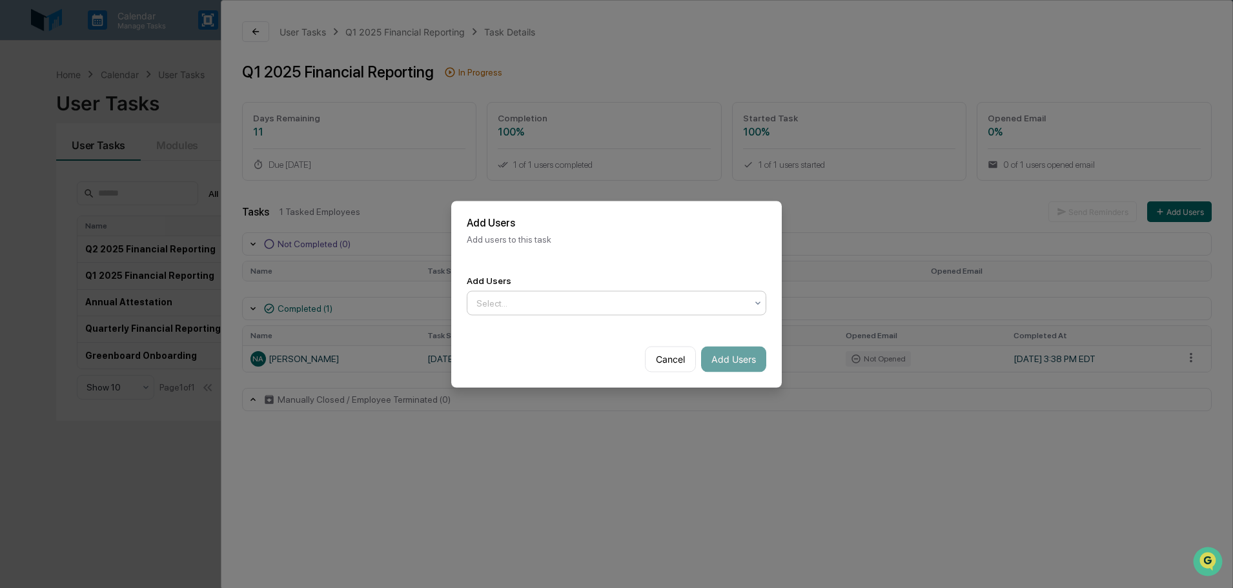
click at [723, 309] on div "Select..." at bounding box center [611, 302] width 283 height 21
click at [720, 305] on div at bounding box center [611, 302] width 270 height 13
click at [667, 360] on button "Cancel" at bounding box center [670, 359] width 51 height 26
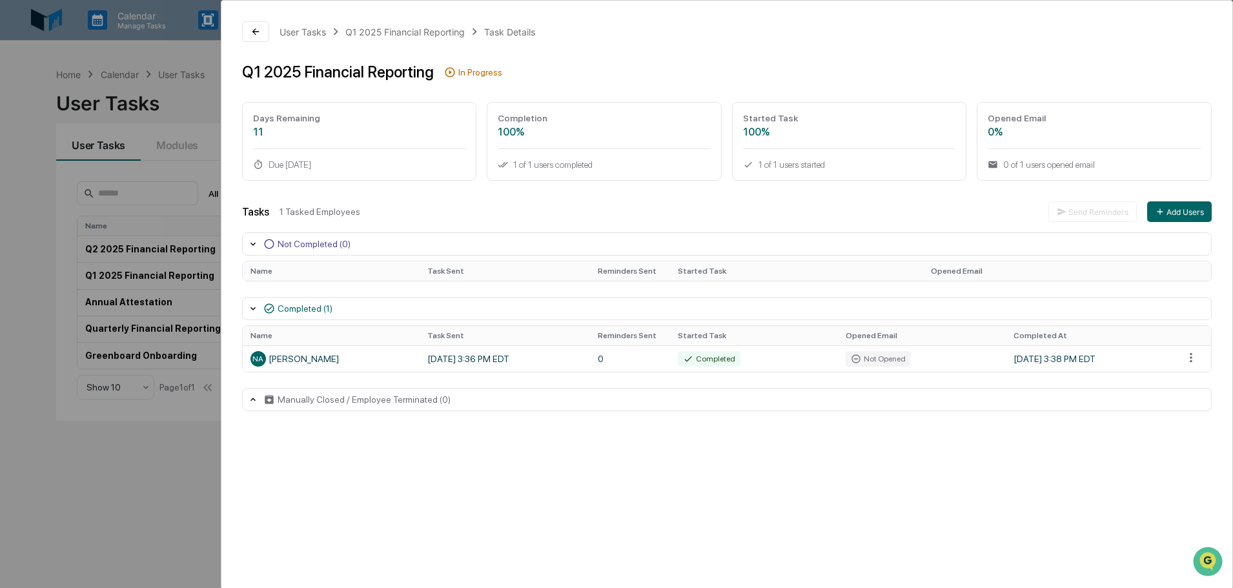
click at [193, 185] on div "User Tasks Q1 2025 Financial Reporting Task Details Q1 2025 Financial Reporting…" at bounding box center [616, 294] width 1233 height 588
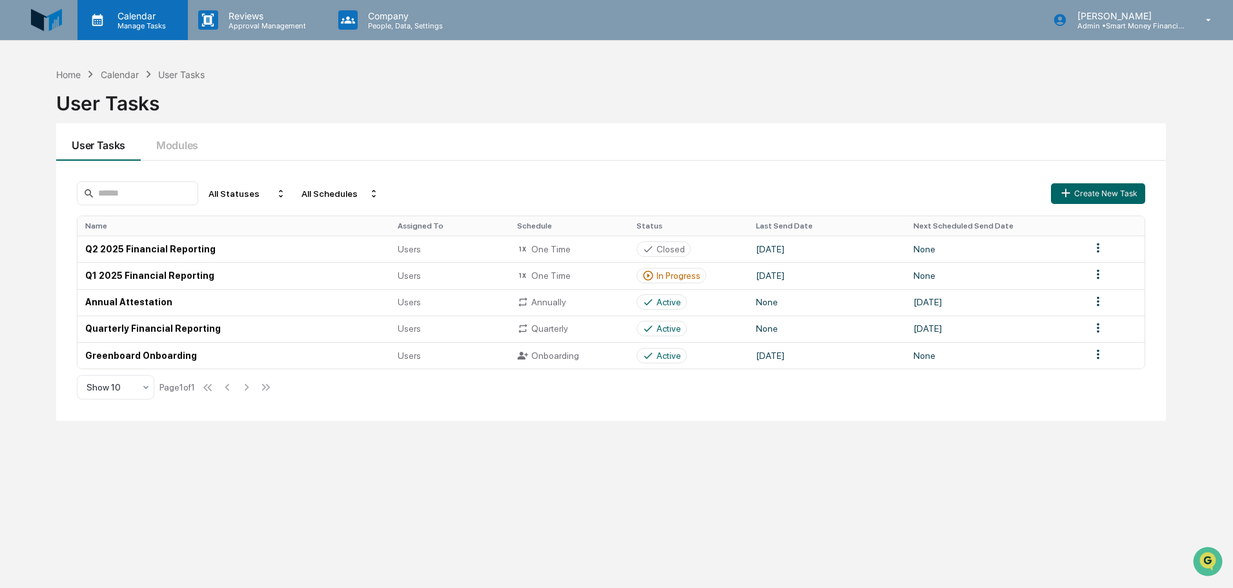
click at [130, 31] on div "Calendar Manage Tasks" at bounding box center [132, 20] width 110 height 40
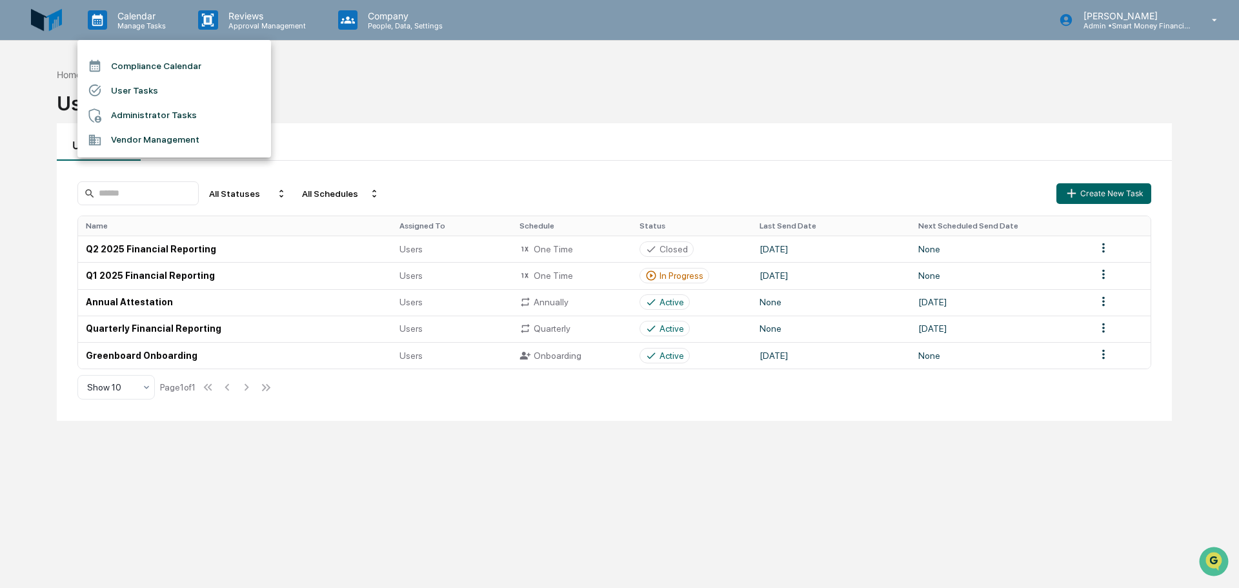
click at [118, 116] on li "Administrator Tasks" at bounding box center [174, 115] width 194 height 25
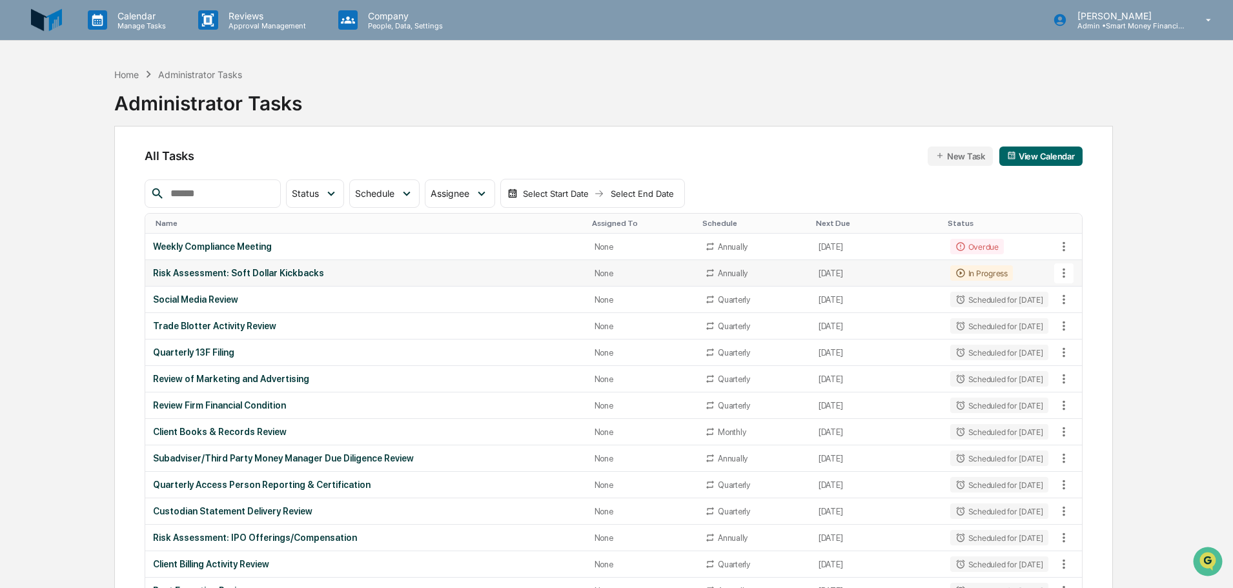
click at [979, 270] on div "In Progress" at bounding box center [981, 272] width 63 height 15
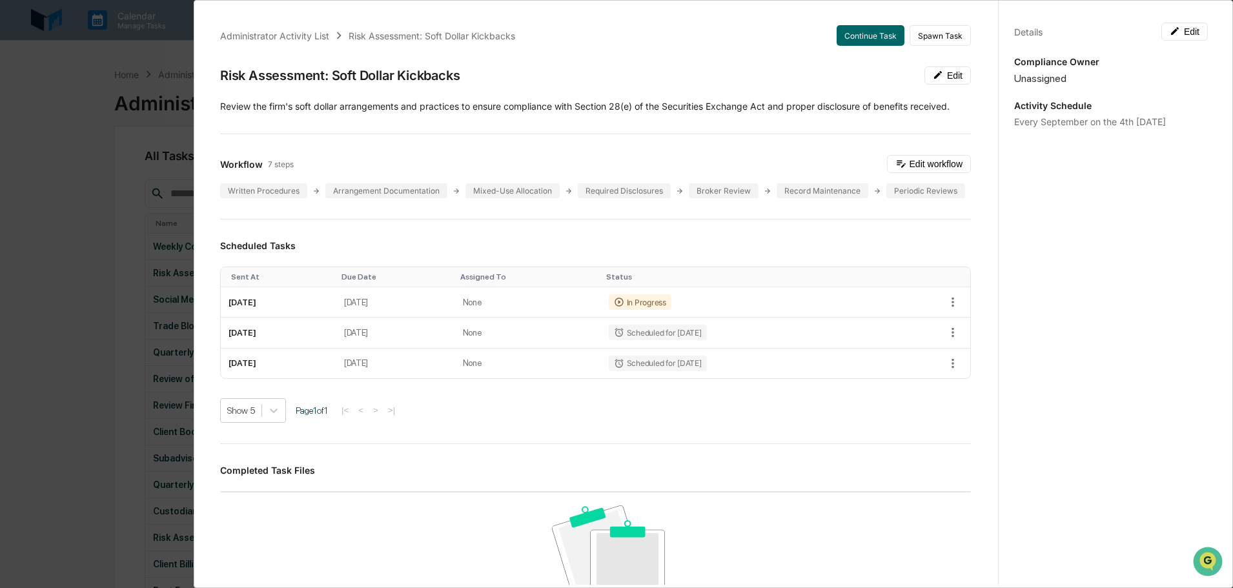
click at [148, 316] on div "Administrator Activity List Risk Assessment: Soft Dollar Kickbacks Continue Tas…" at bounding box center [616, 294] width 1233 height 588
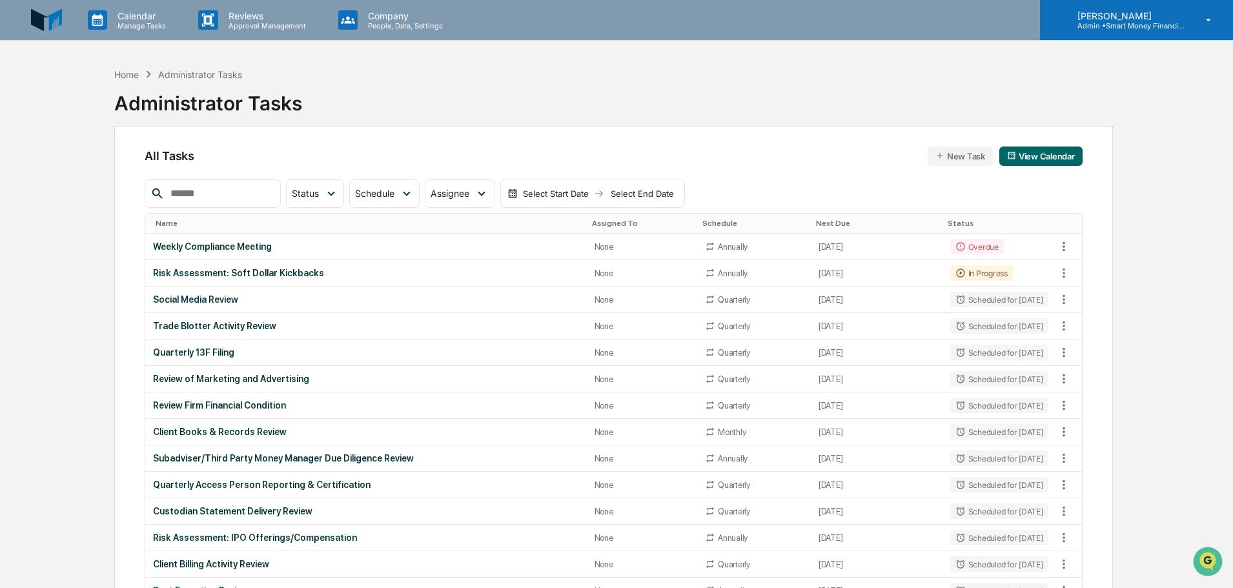
click at [1101, 15] on p "[PERSON_NAME]" at bounding box center [1127, 15] width 120 height 11
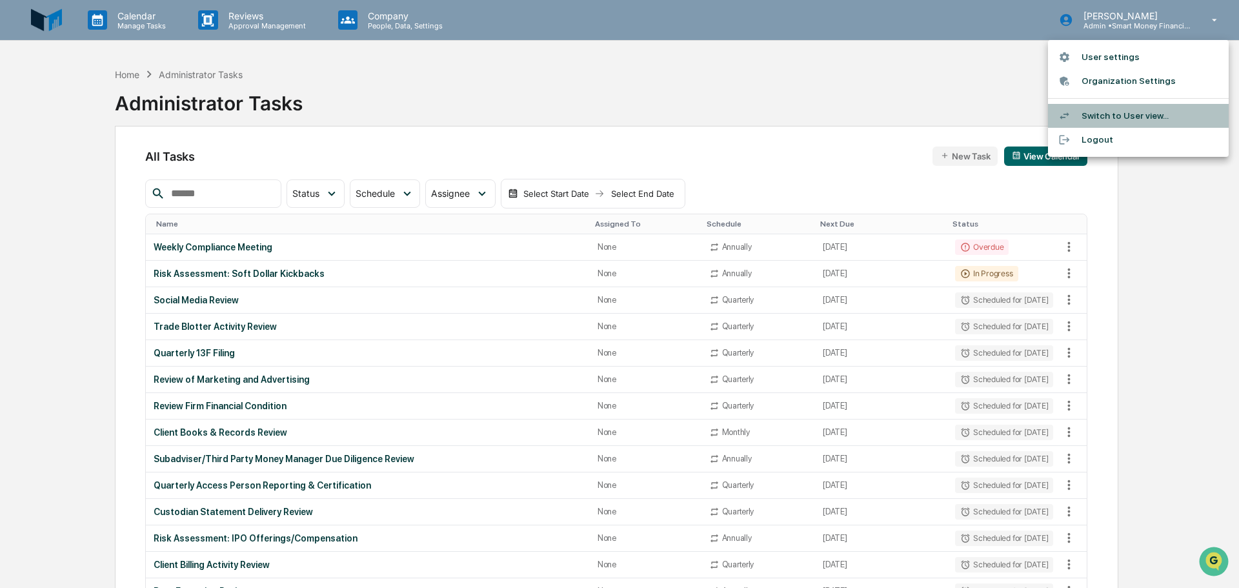
click at [1103, 127] on li "Switch to User view..." at bounding box center [1138, 116] width 181 height 24
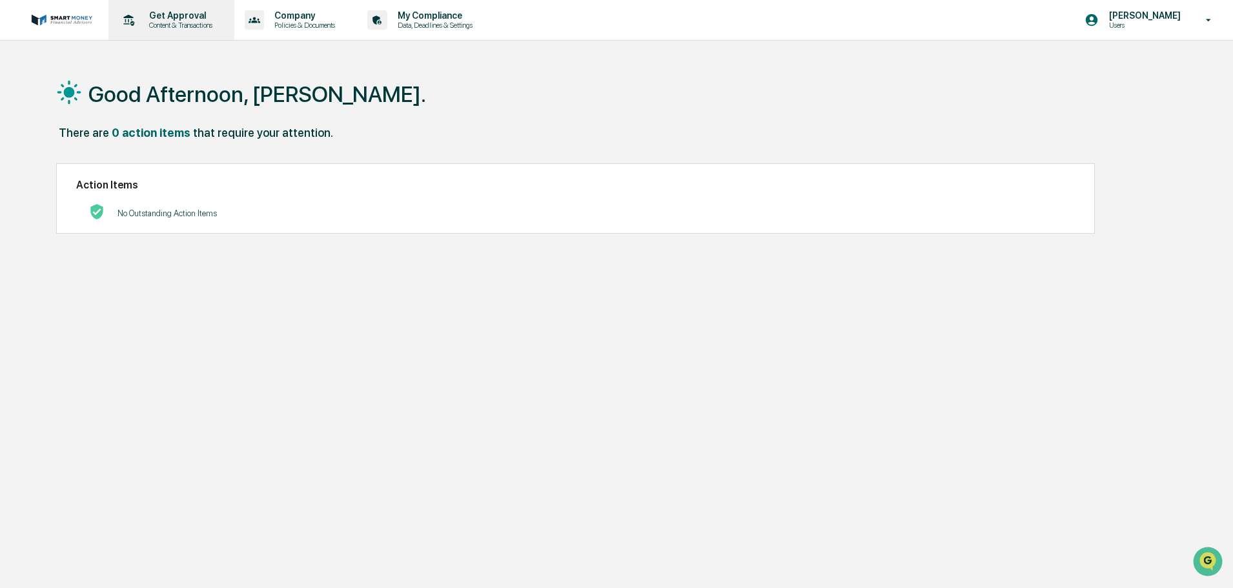
click at [166, 23] on p "Content & Transactions" at bounding box center [179, 25] width 80 height 9
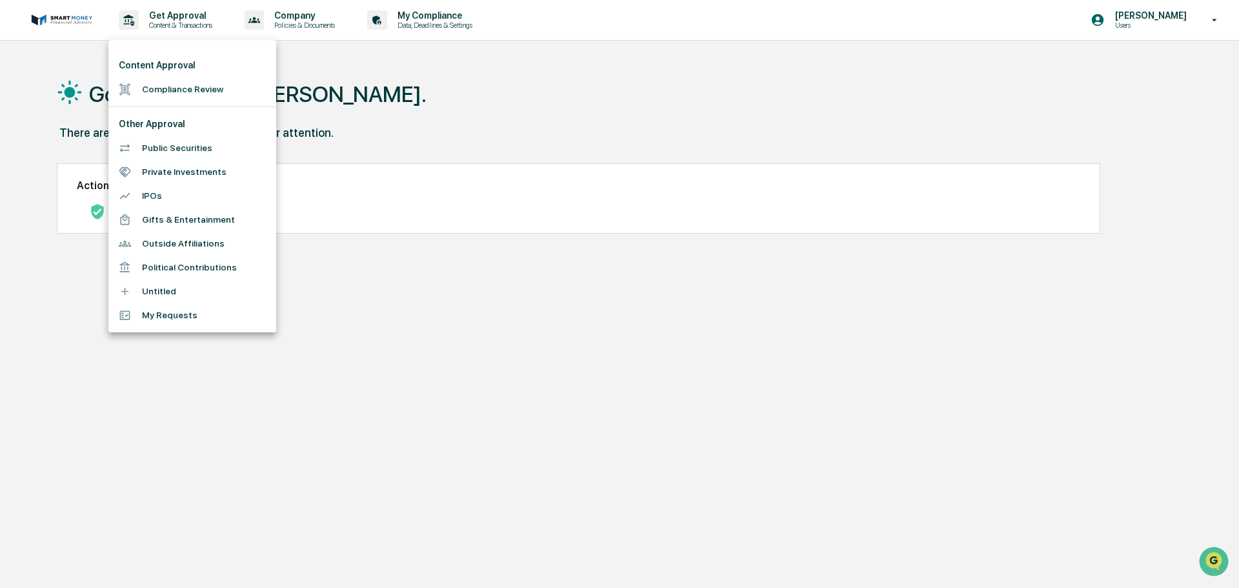
click at [1232, 43] on div at bounding box center [619, 294] width 1239 height 588
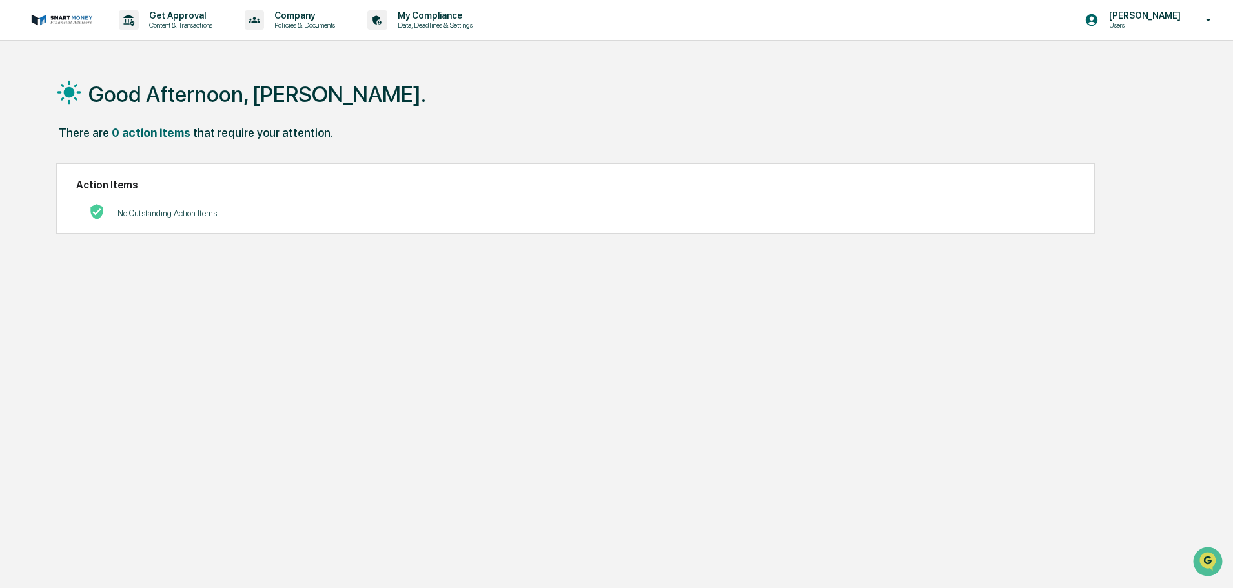
click at [1213, 21] on div "Content Approval Compliance Review Other Approval Public Securities Private Inv…" at bounding box center [616, 294] width 1233 height 588
click at [1191, 13] on div "[PERSON_NAME] Users" at bounding box center [1152, 20] width 161 height 40
click at [1135, 71] on li "Switch to Admin view..." at bounding box center [1138, 66] width 181 height 24
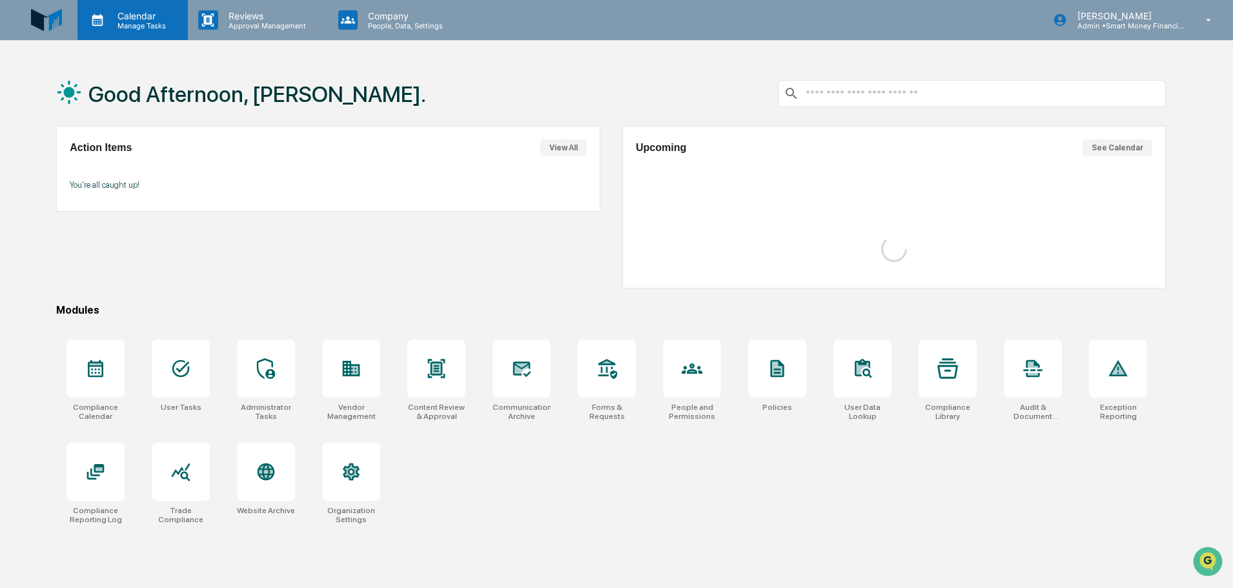
click at [165, 17] on p "Calendar" at bounding box center [139, 15] width 65 height 11
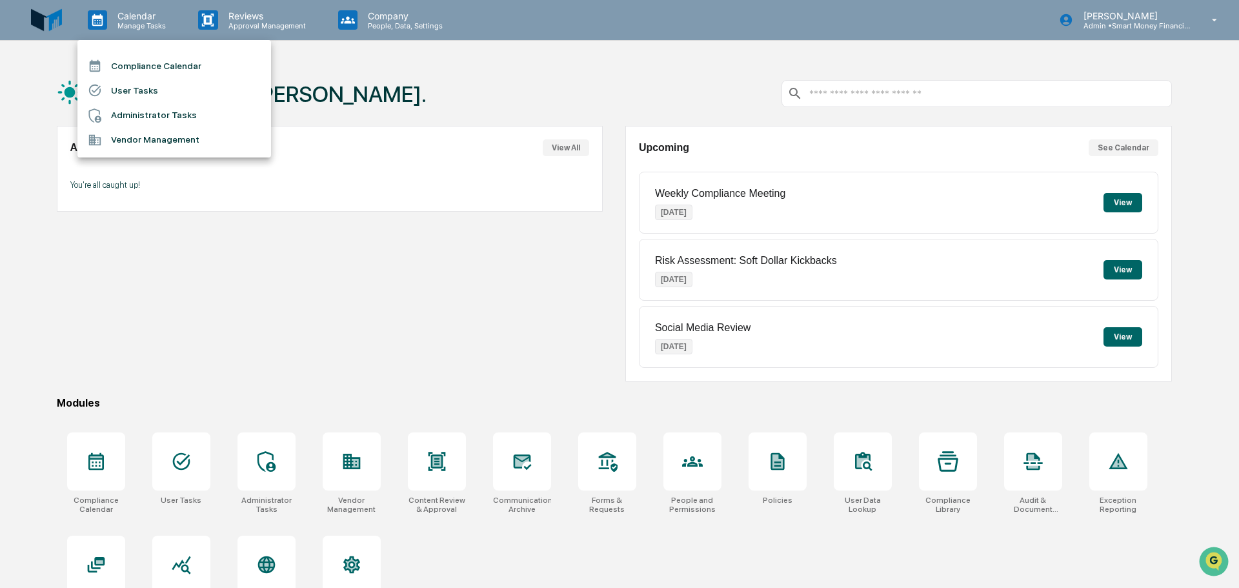
click at [246, 14] on div at bounding box center [619, 294] width 1239 height 588
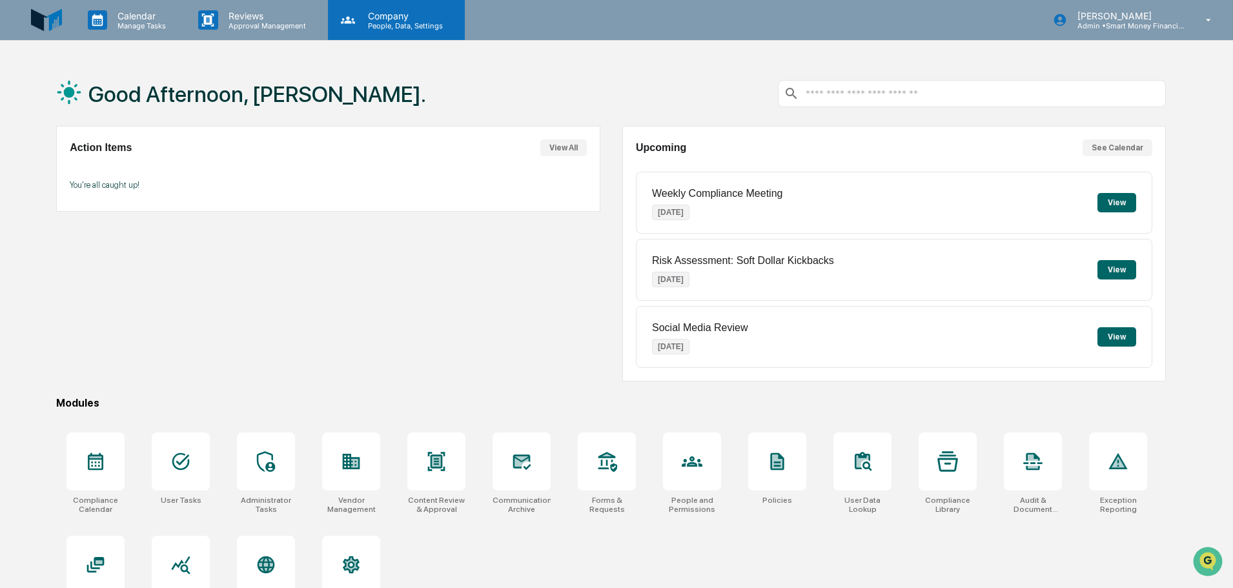
click at [364, 28] on p "People, Data, Settings" at bounding box center [404, 25] width 92 height 9
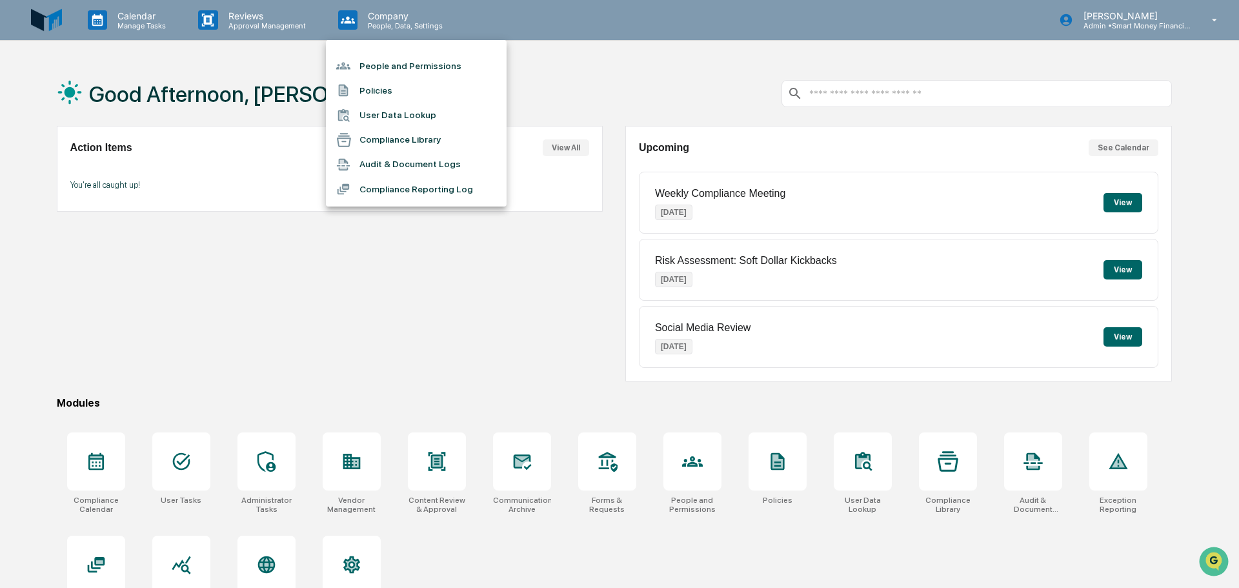
click at [382, 96] on li "Policies" at bounding box center [416, 90] width 181 height 25
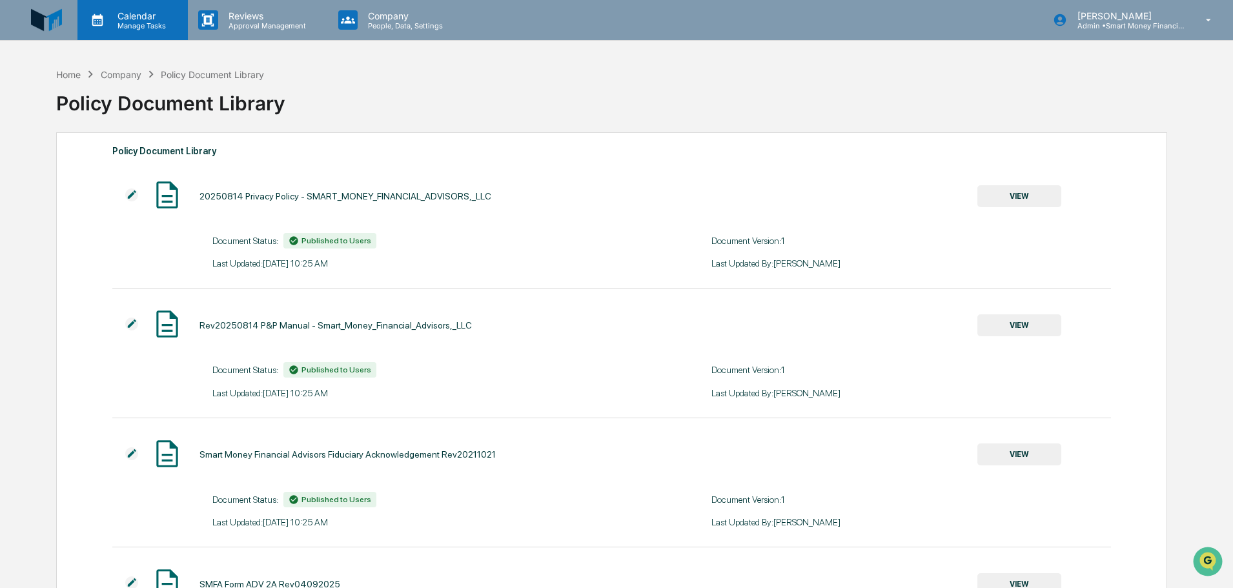
click at [168, 36] on div "Calendar Manage Tasks" at bounding box center [132, 20] width 110 height 40
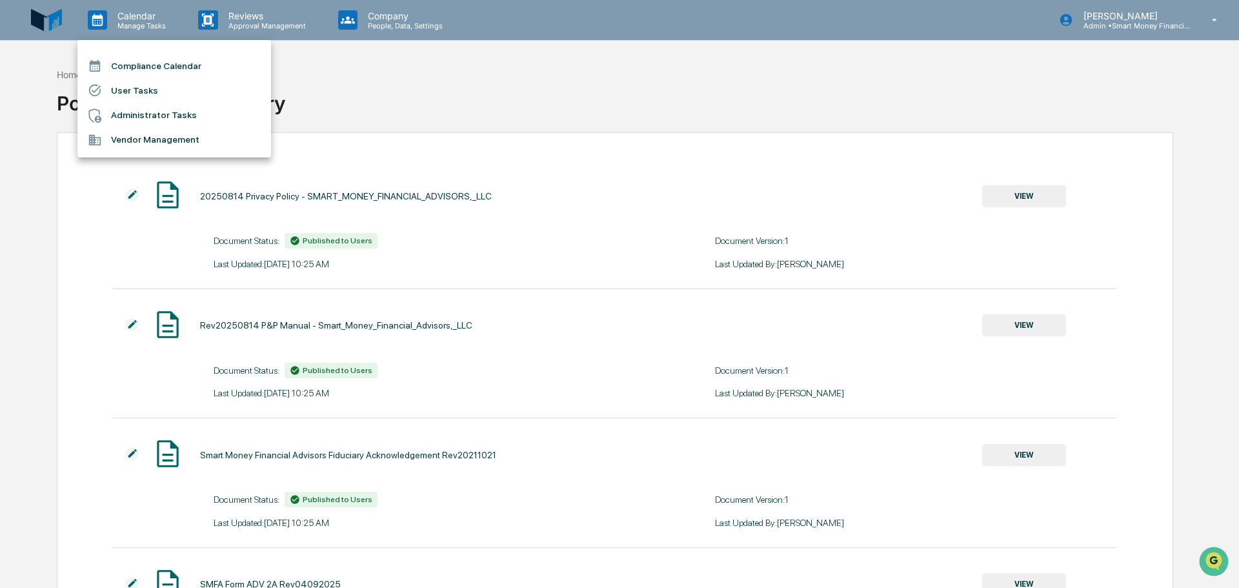
click at [141, 85] on li "User Tasks" at bounding box center [174, 90] width 194 height 25
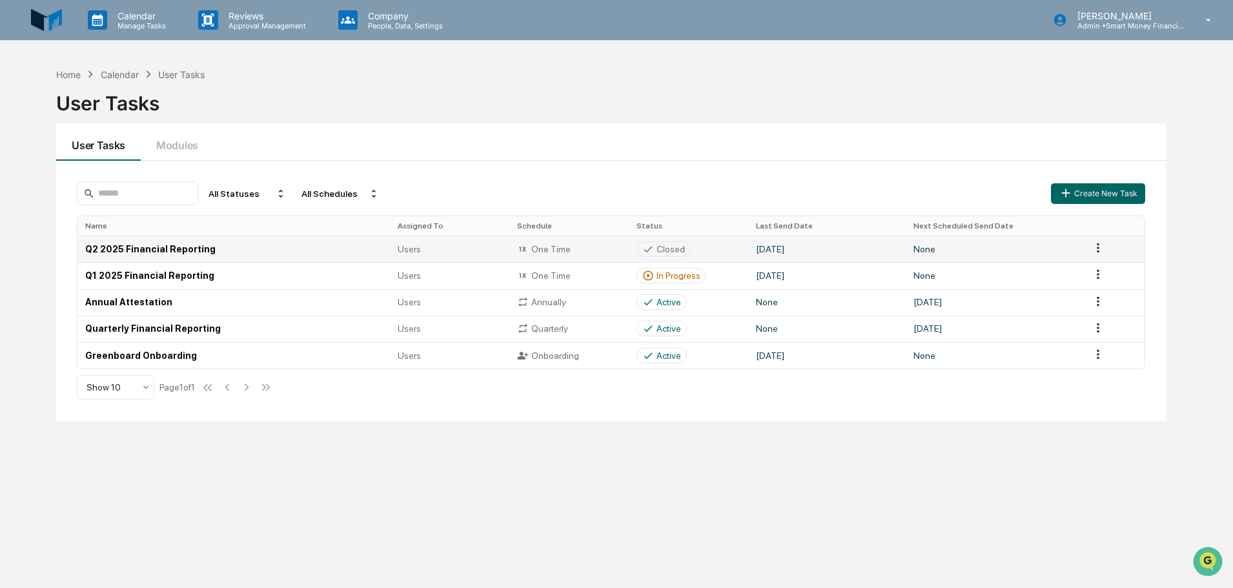
click at [674, 245] on div "Closed" at bounding box center [671, 249] width 28 height 10
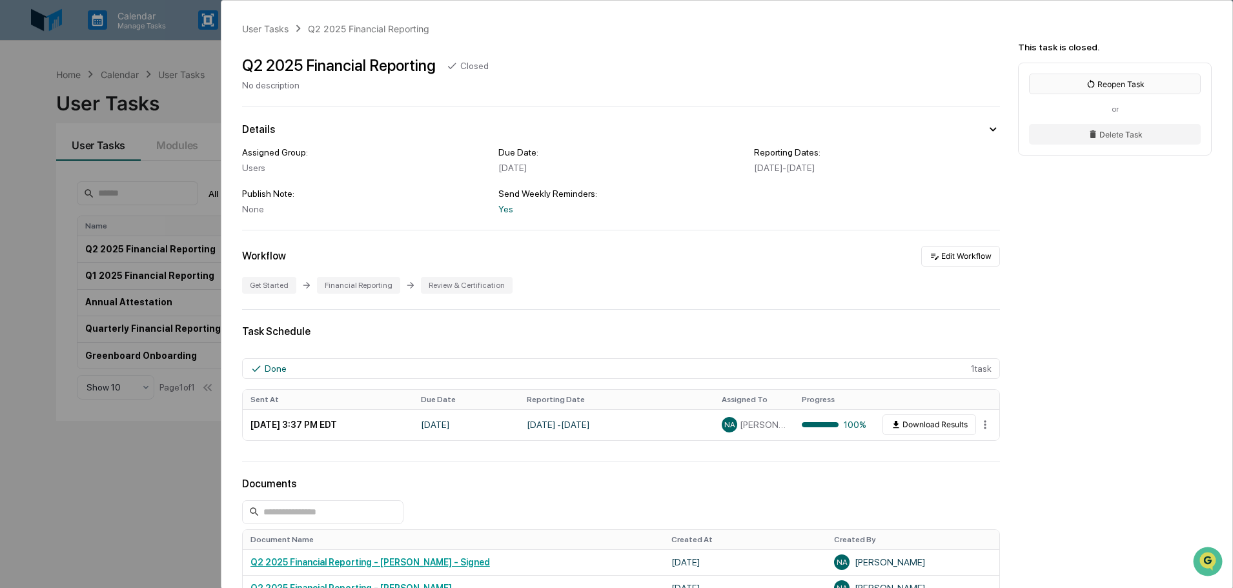
click at [1072, 86] on button "Reopen Task" at bounding box center [1115, 84] width 172 height 21
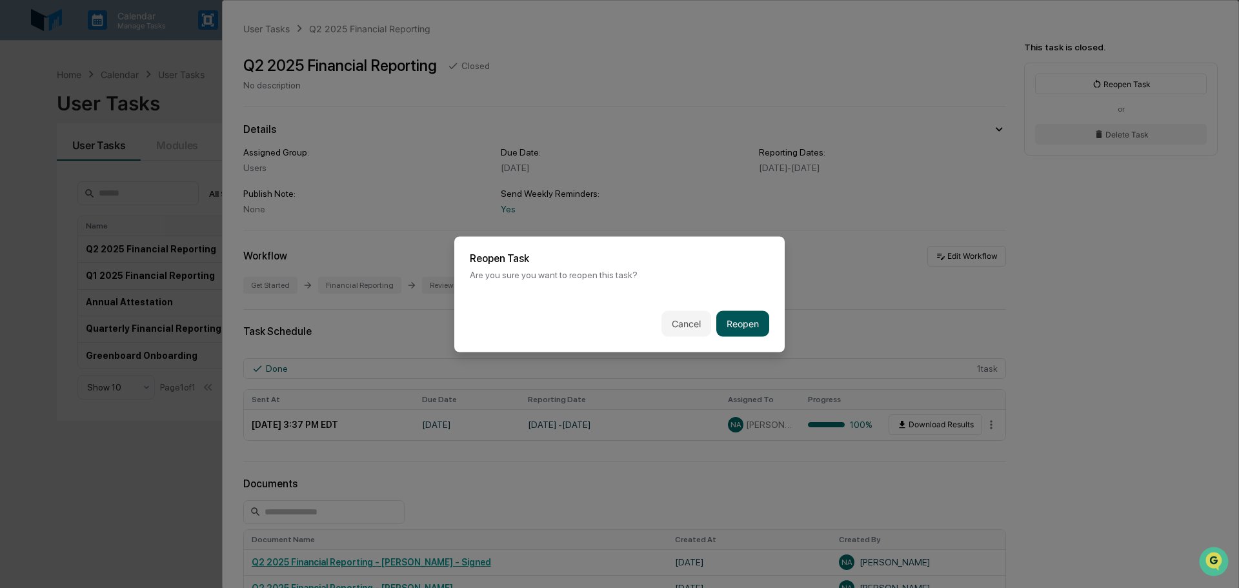
click at [737, 334] on button "Reopen" at bounding box center [743, 323] width 53 height 26
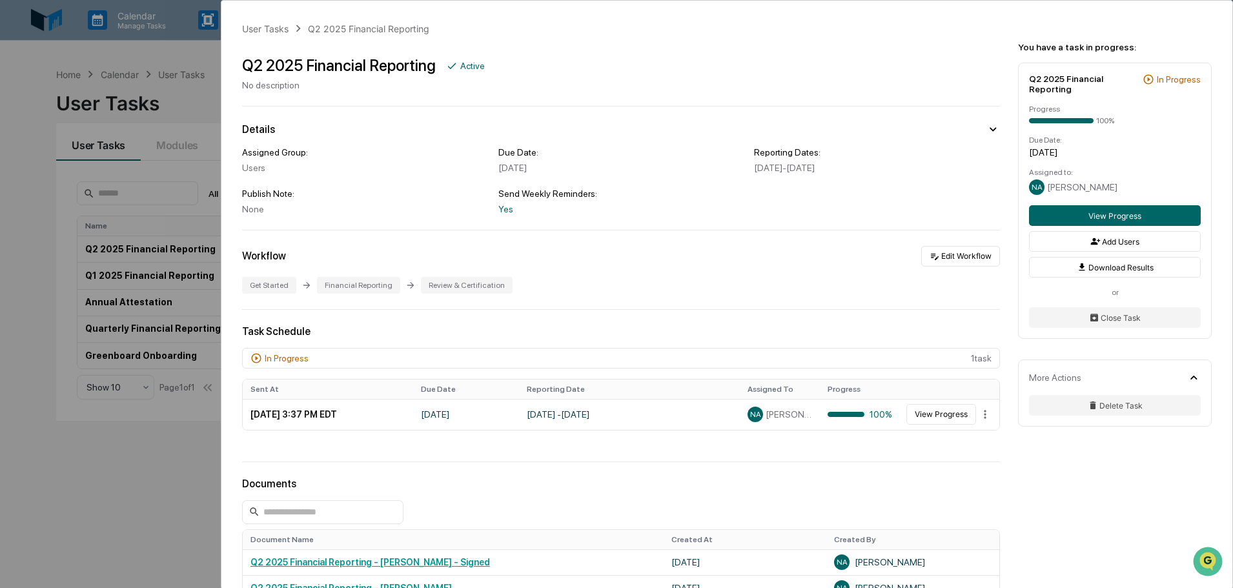
click at [179, 445] on div "User Tasks Q2 2025 Financial Reporting Q2 2025 Financial Reporting Active No de…" at bounding box center [616, 294] width 1233 height 588
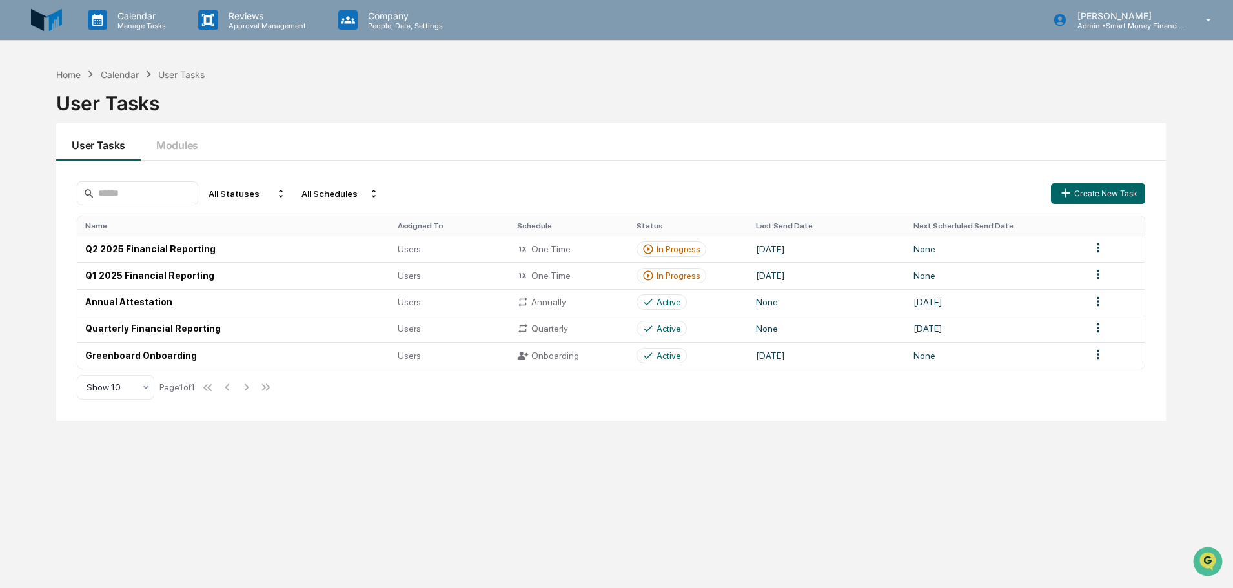
click at [130, 71] on div "Calendar" at bounding box center [120, 74] width 38 height 11
click at [141, 3] on div "Calendar Manage Tasks" at bounding box center [132, 20] width 110 height 40
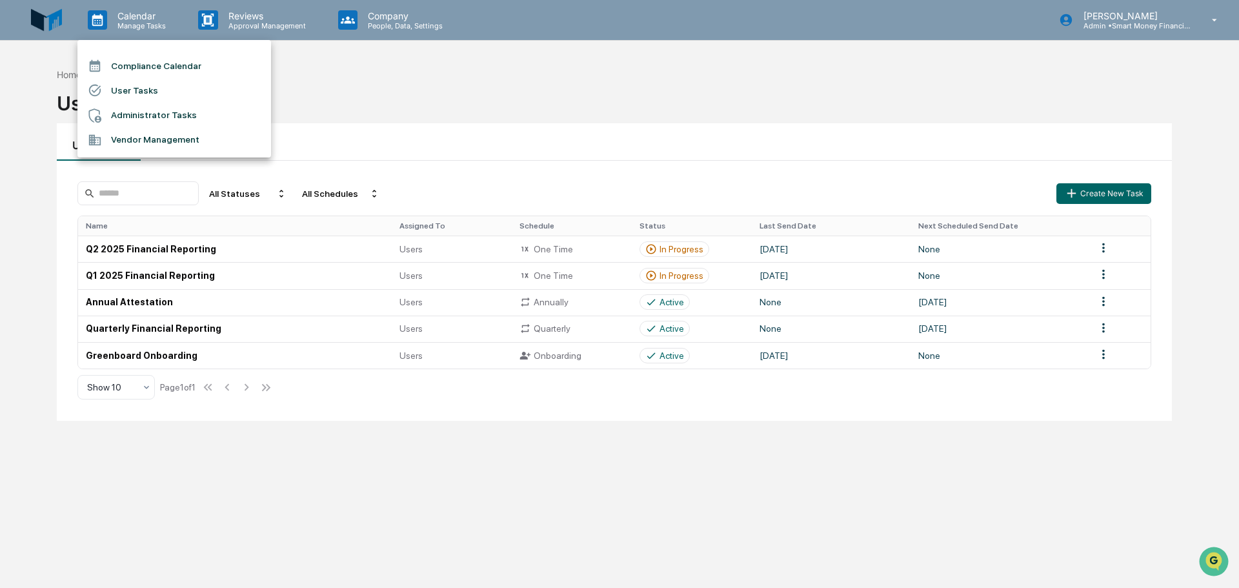
click at [146, 130] on li "Vendor Management" at bounding box center [174, 140] width 194 height 25
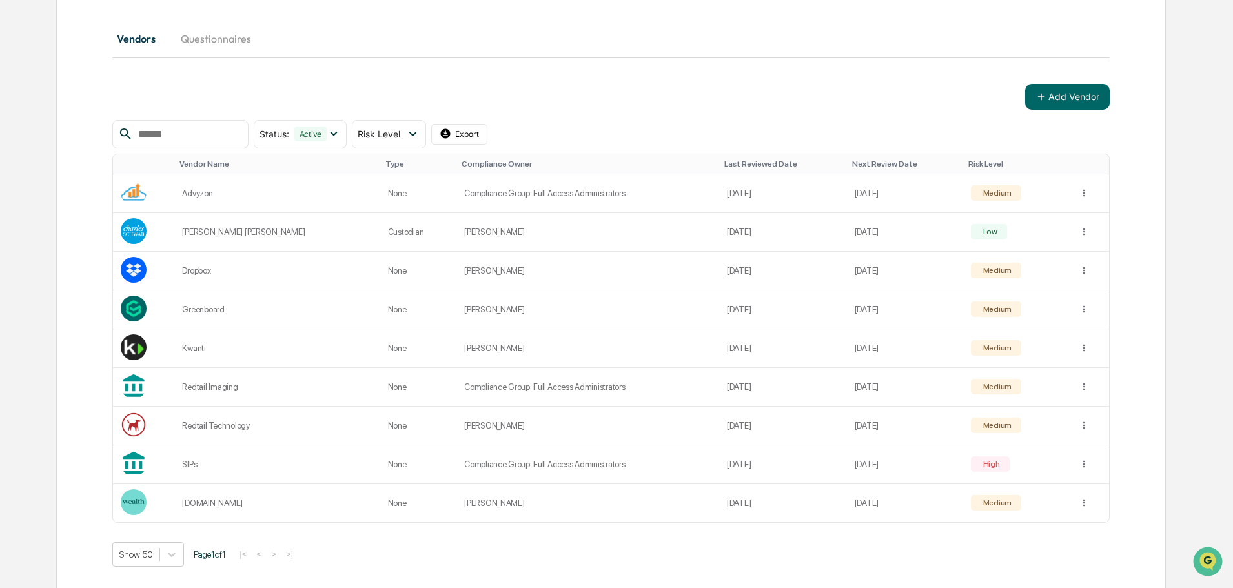
scroll to position [149, 0]
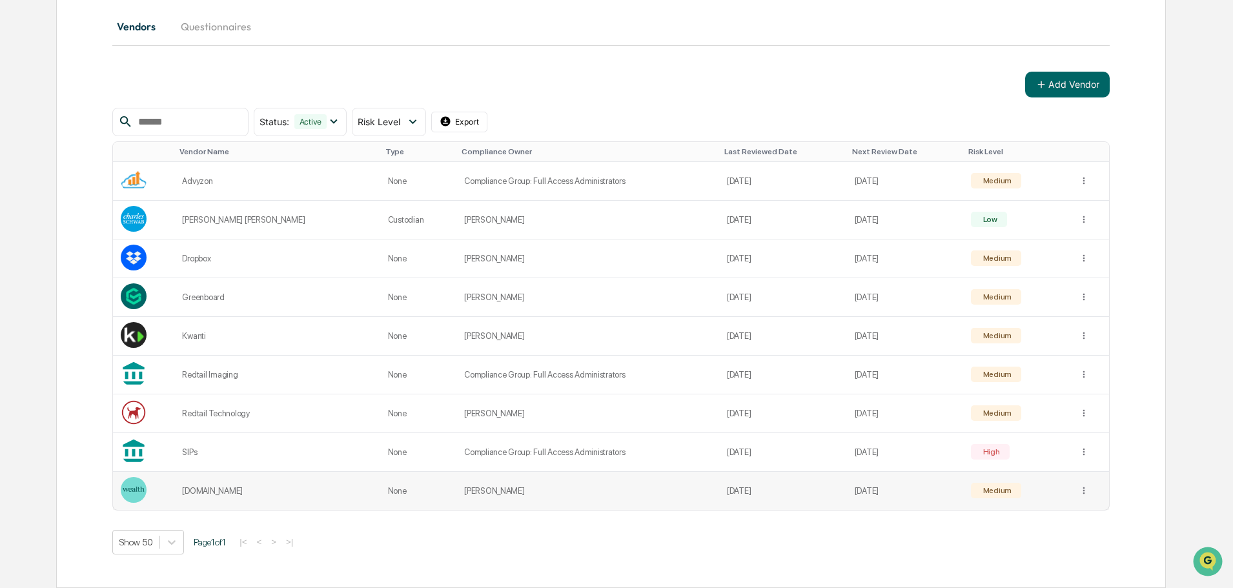
click at [981, 495] on div "Medium" at bounding box center [996, 490] width 31 height 9
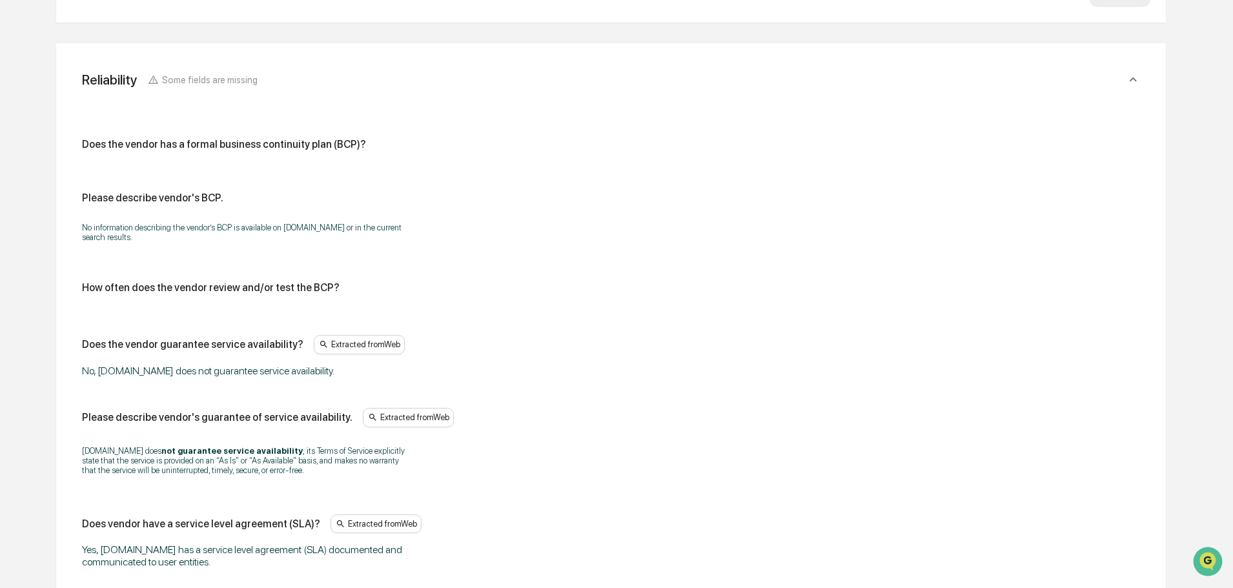
scroll to position [4483, 0]
